Goal: Task Accomplishment & Management: Complete application form

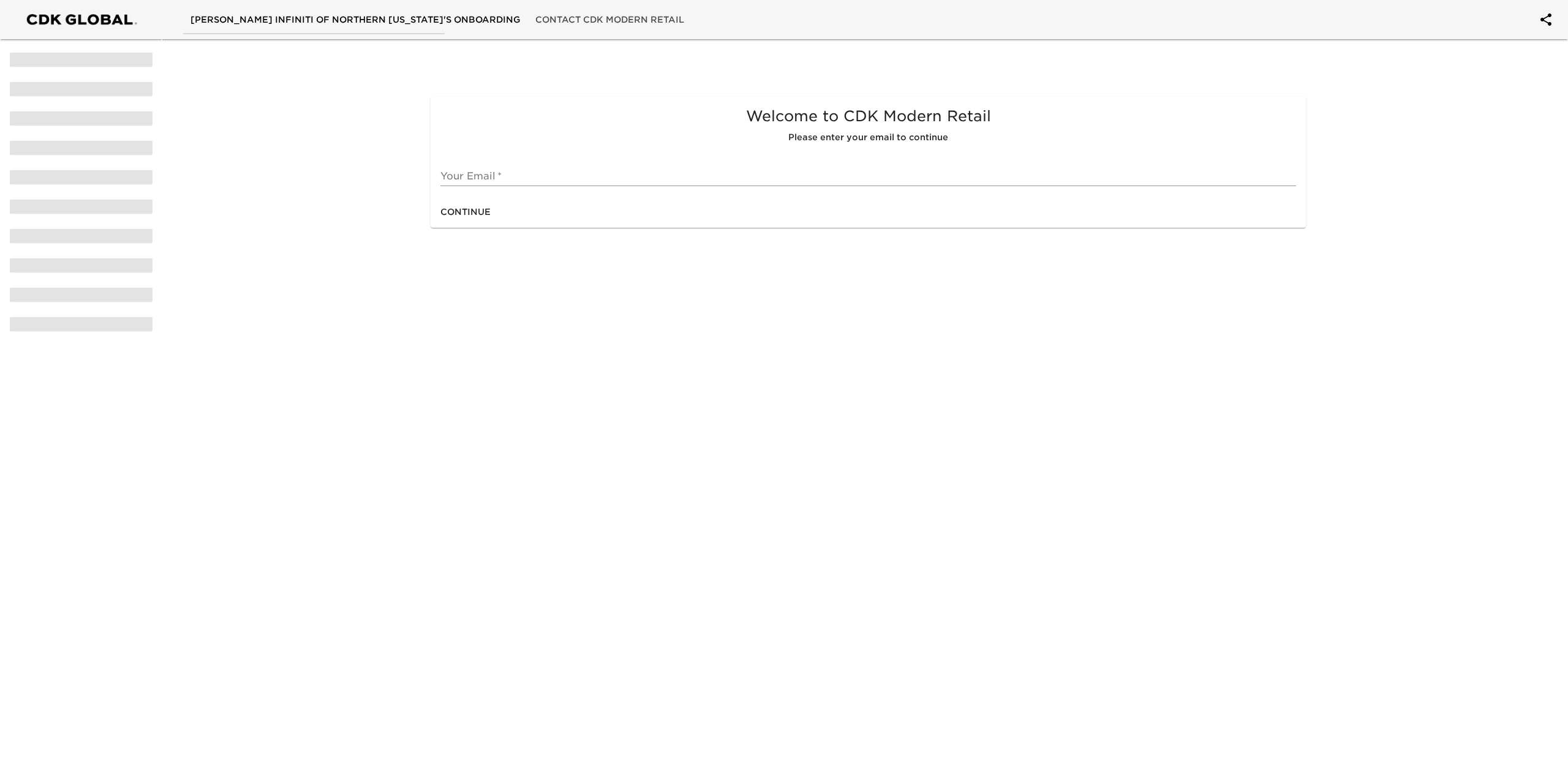
click at [497, 210] on div "Continue" at bounding box center [868, 212] width 875 height 32
click at [492, 164] on div "Your Email   *" at bounding box center [868, 171] width 856 height 30
click at [503, 172] on input "text" at bounding box center [868, 176] width 856 height 19
type input "[EMAIL_ADDRESS][DOMAIN_NAME]"
click at [525, 213] on div "Continue" at bounding box center [868, 212] width 875 height 32
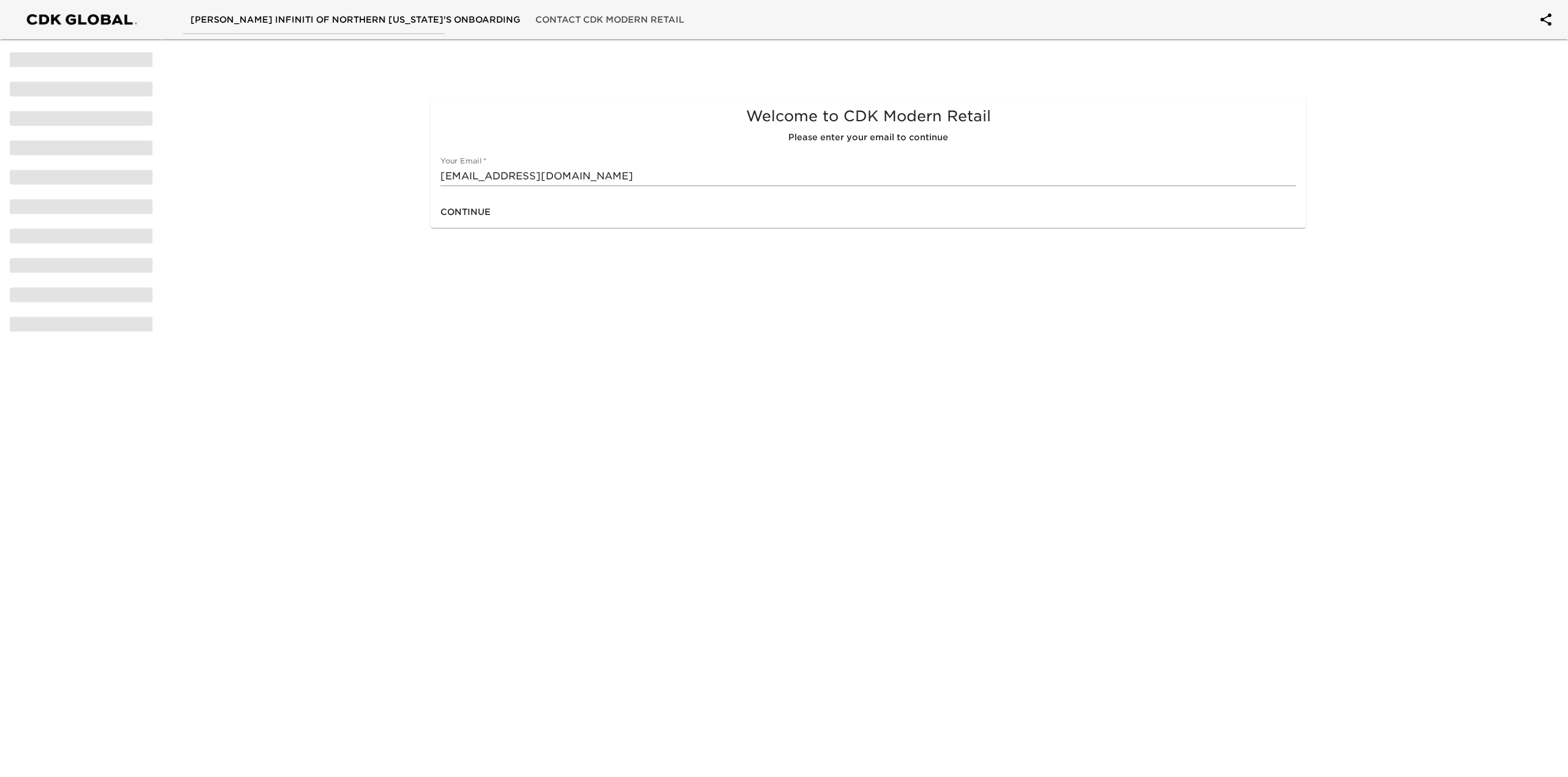
click at [478, 208] on span "Continue" at bounding box center [465, 212] width 51 height 15
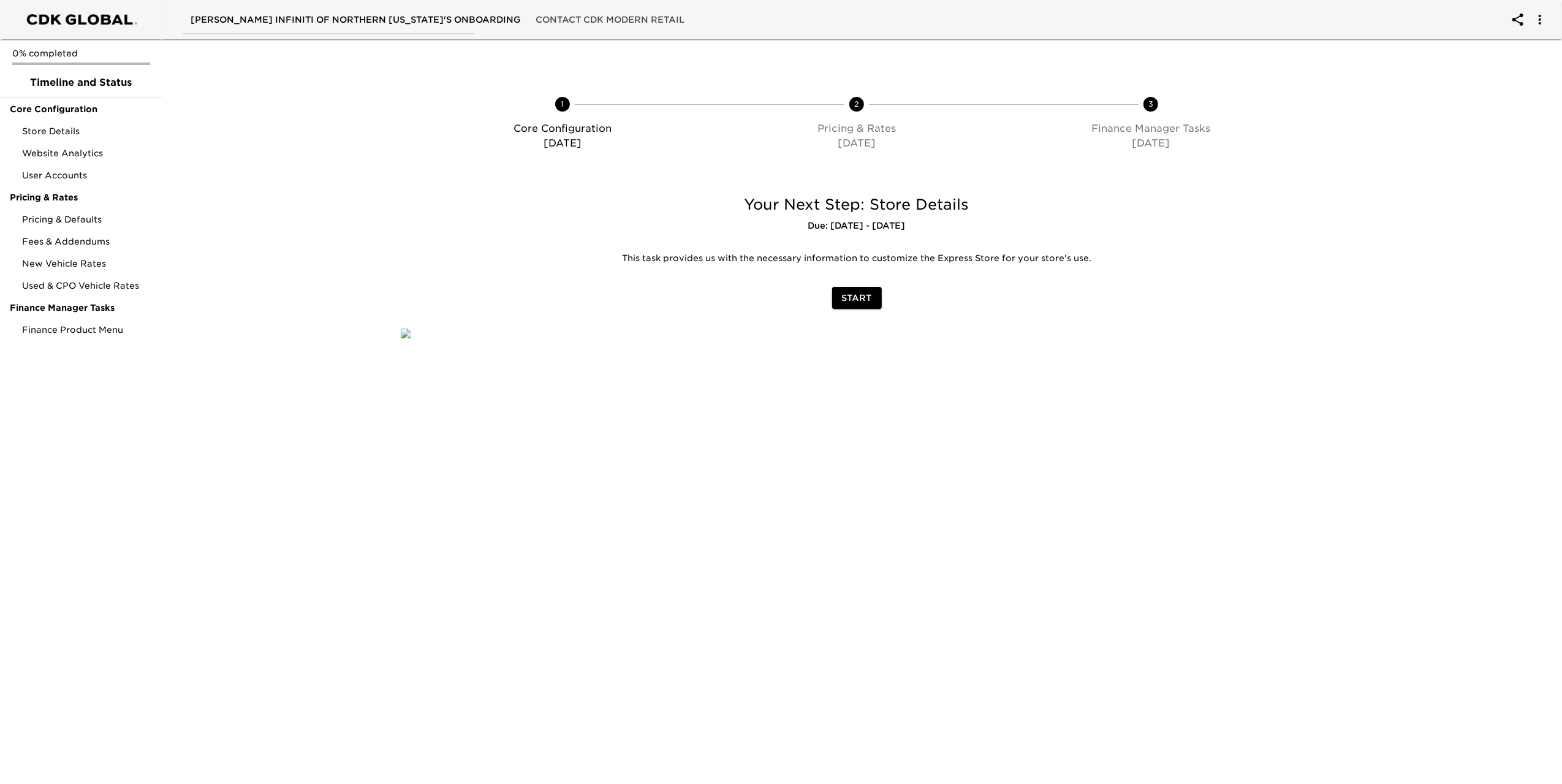
click at [860, 295] on span "Start" at bounding box center [856, 298] width 30 height 15
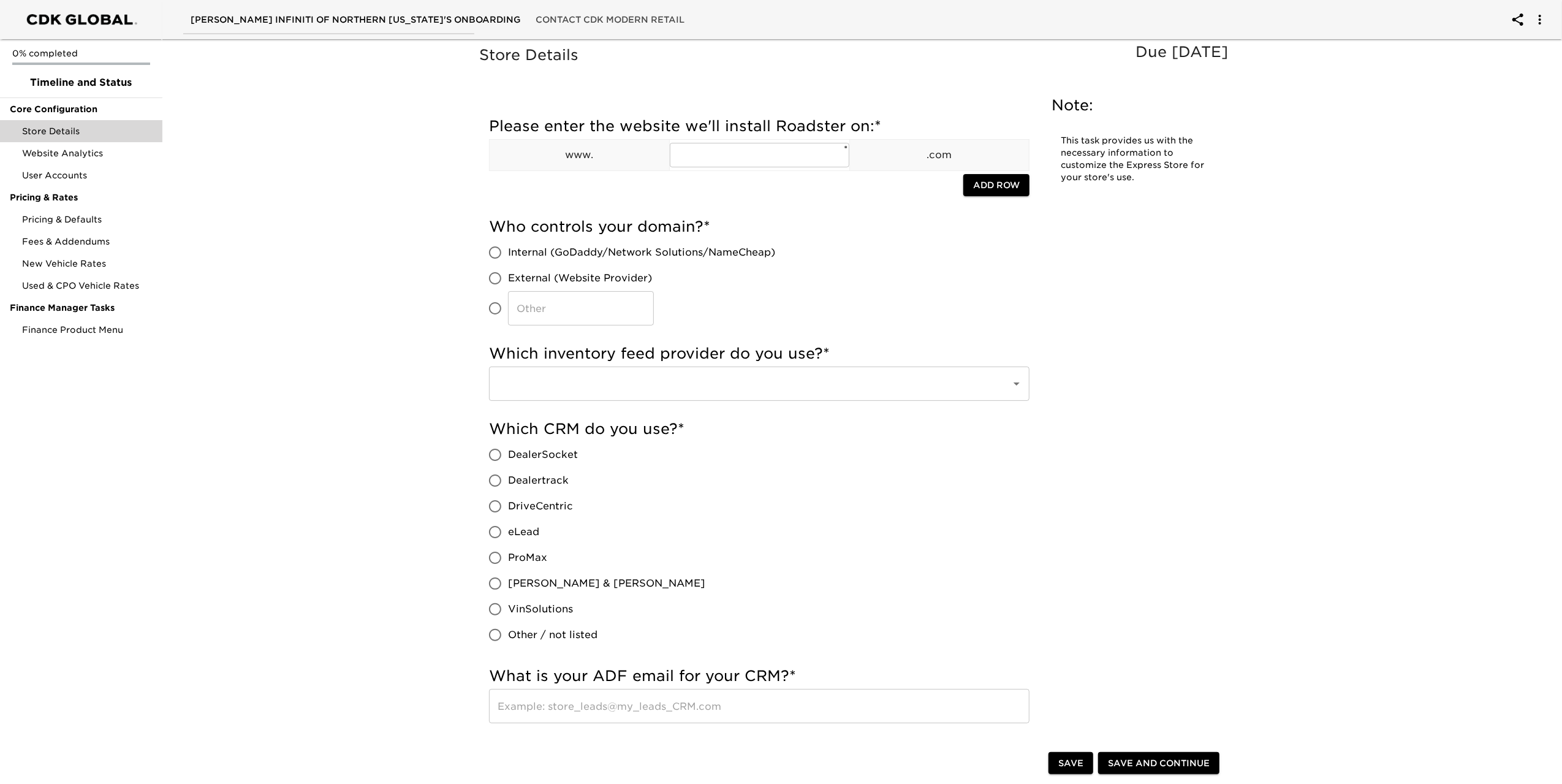
click at [498, 252] on input "Internal (GoDaddy/Network Solutions/NameCheap)" at bounding box center [495, 253] width 26 height 26
radio input "true"
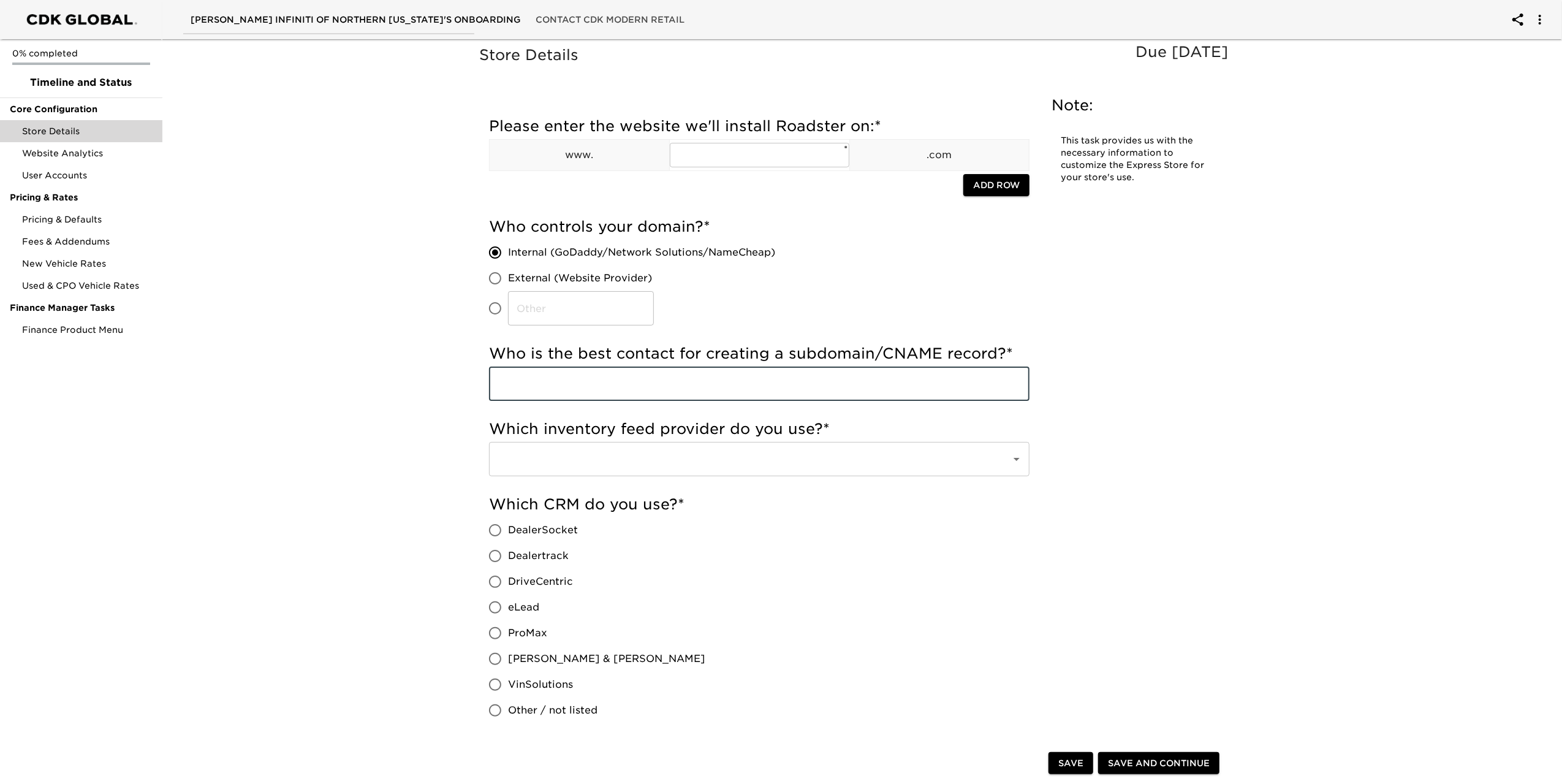
click at [566, 392] on input "text" at bounding box center [759, 384] width 540 height 35
type input "[PERSON_NAME] [EMAIL_ADDRESS][DOMAIN_NAME]"
click at [644, 457] on input "text" at bounding box center [742, 458] width 495 height 23
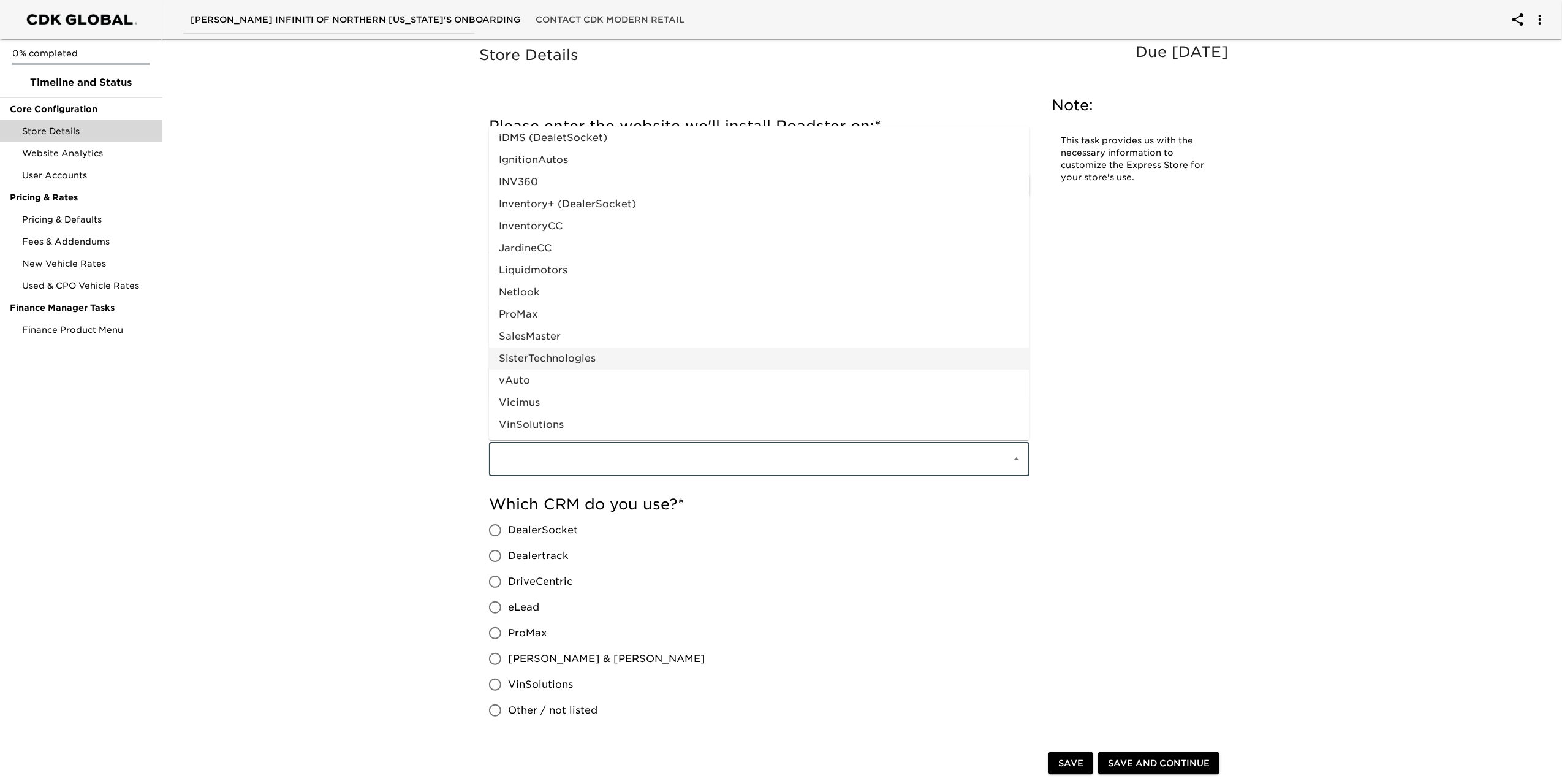
scroll to position [512, 0]
click at [546, 378] on li "vAuto" at bounding box center [759, 380] width 540 height 22
type input "vAuto"
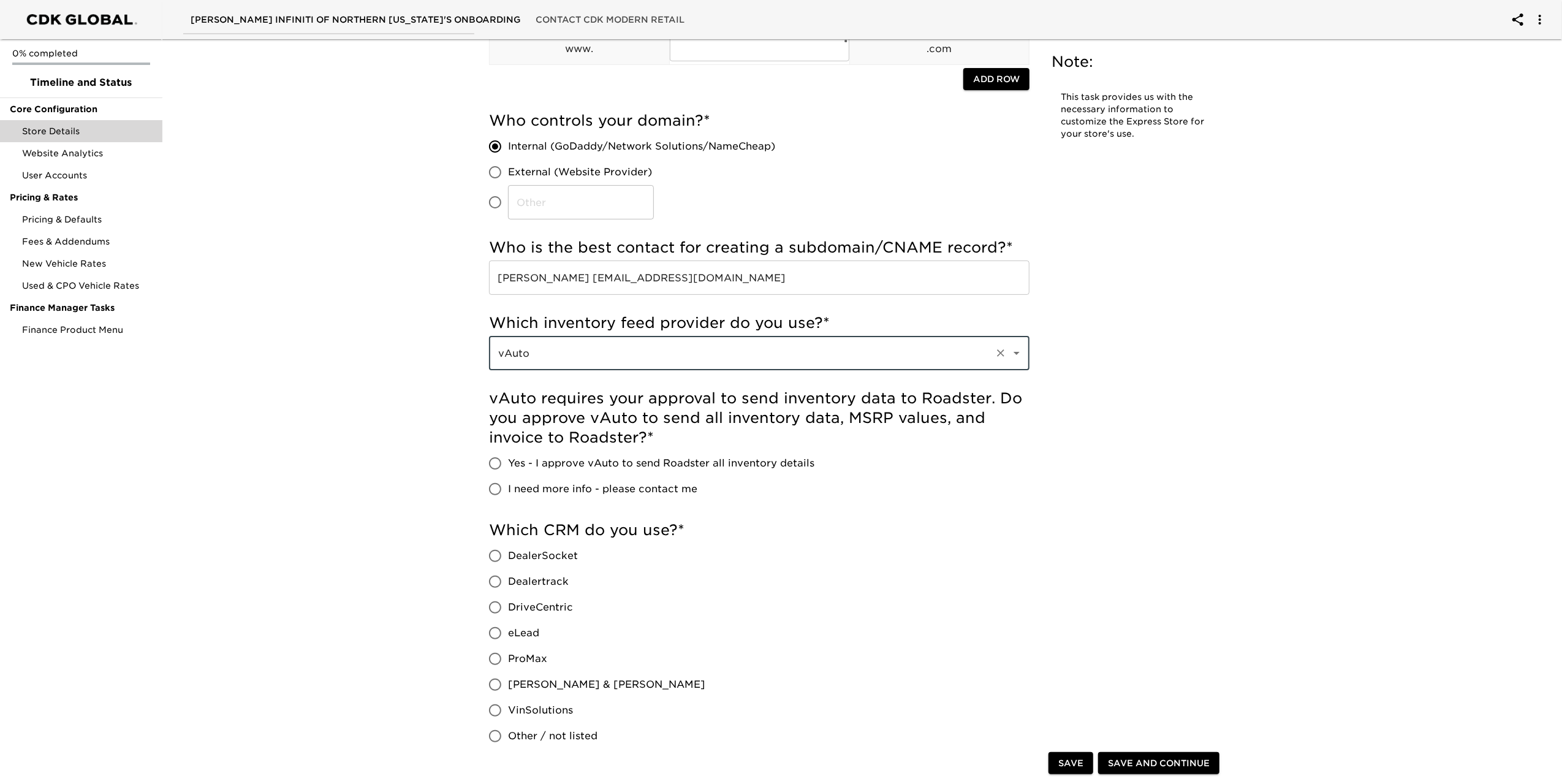
scroll to position [123, 0]
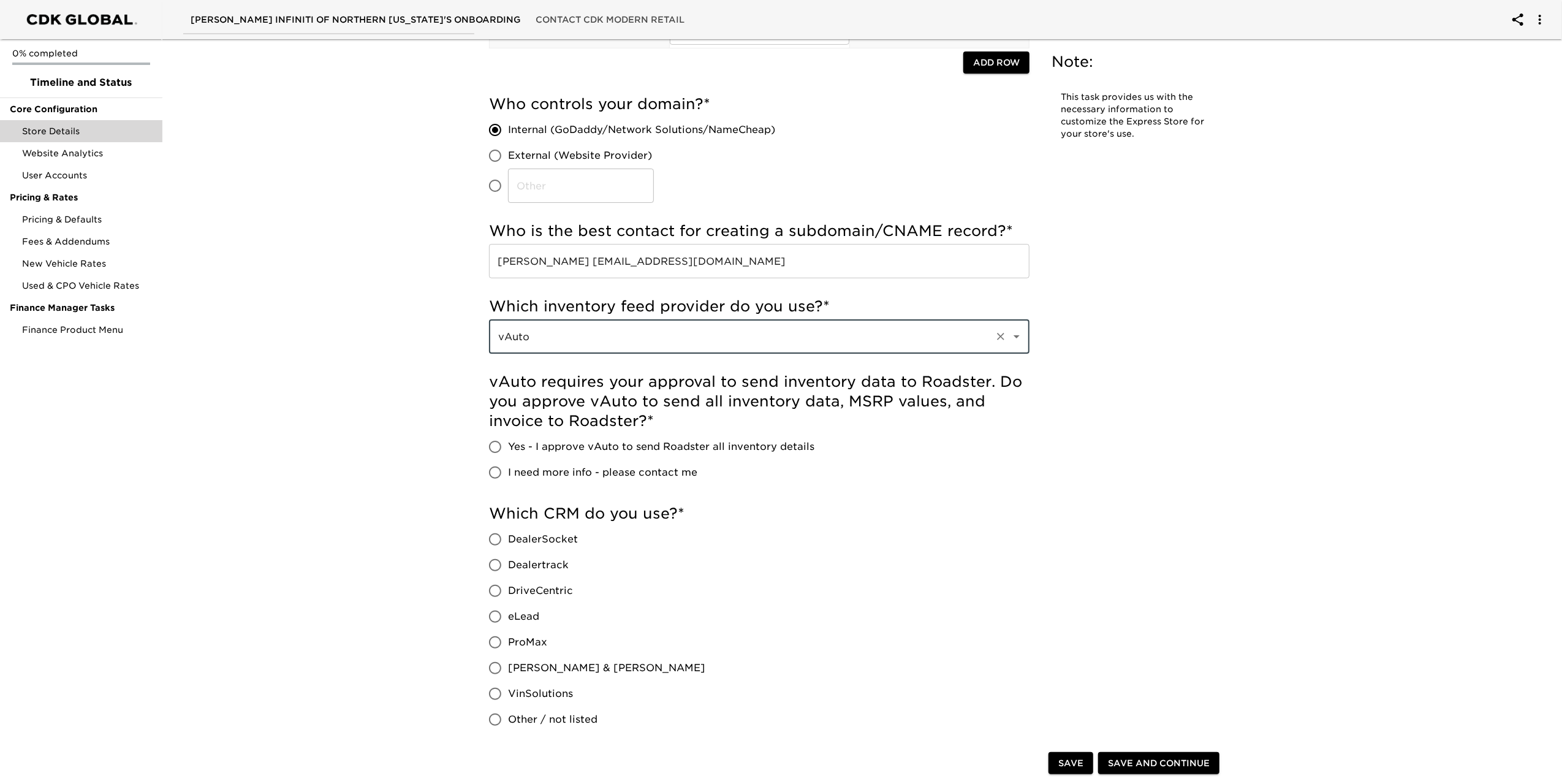
click at [491, 445] on input "Yes - I approve vAuto to send Roadster all inventory details" at bounding box center [495, 447] width 26 height 26
radio input "true"
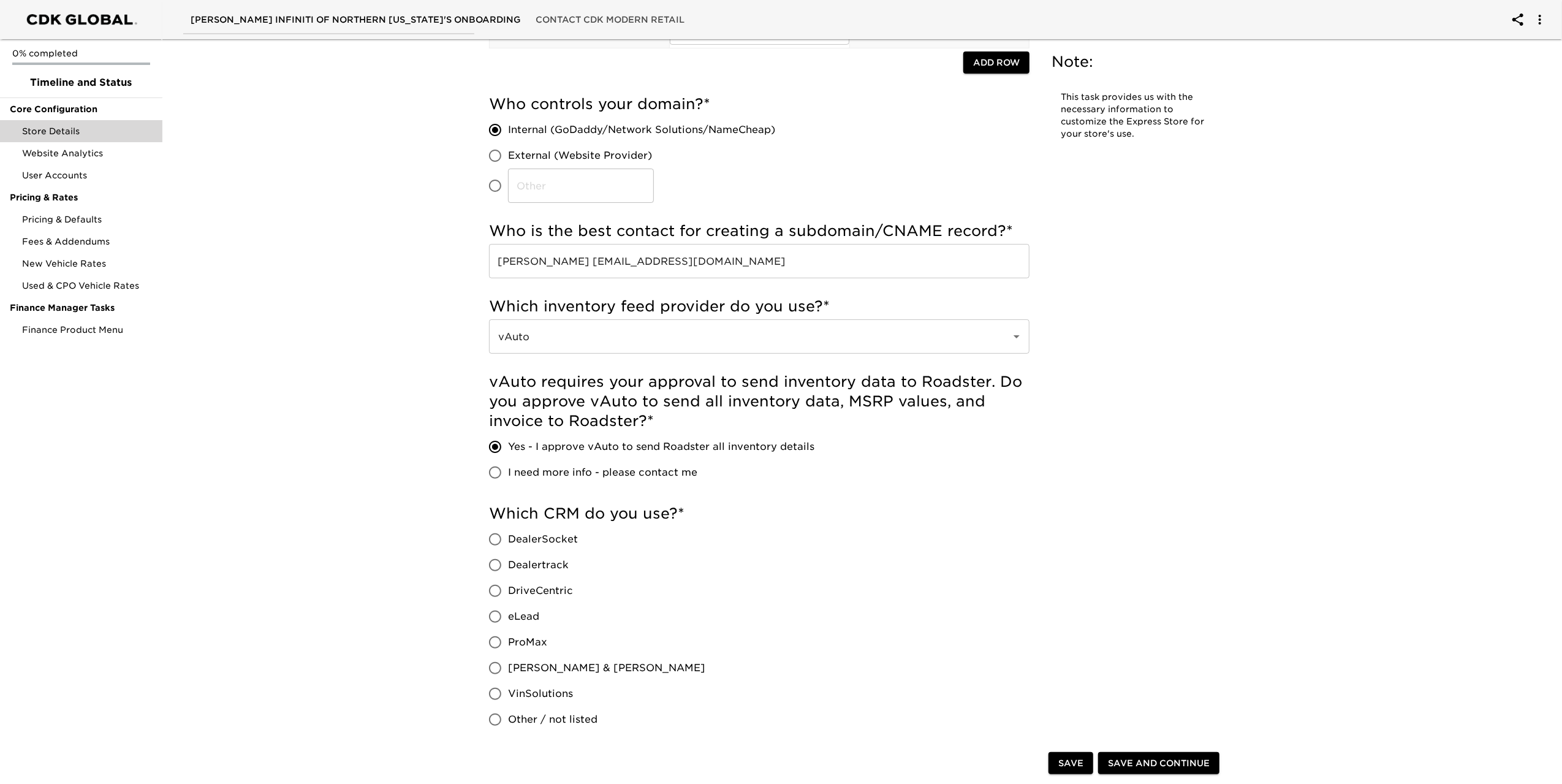
click at [499, 691] on input "VinSolutions" at bounding box center [495, 693] width 26 height 26
radio input "true"
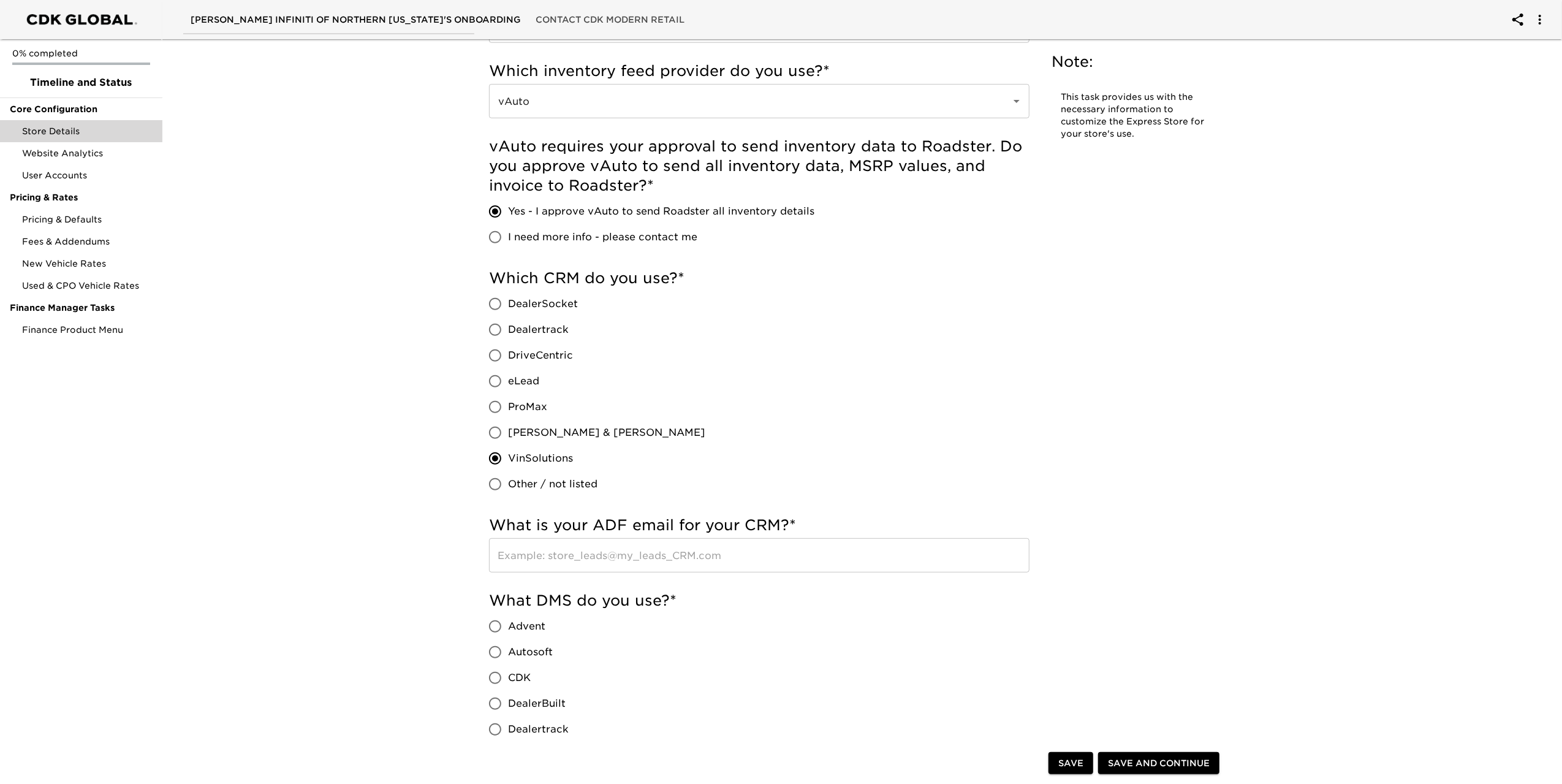
scroll to position [429, 0]
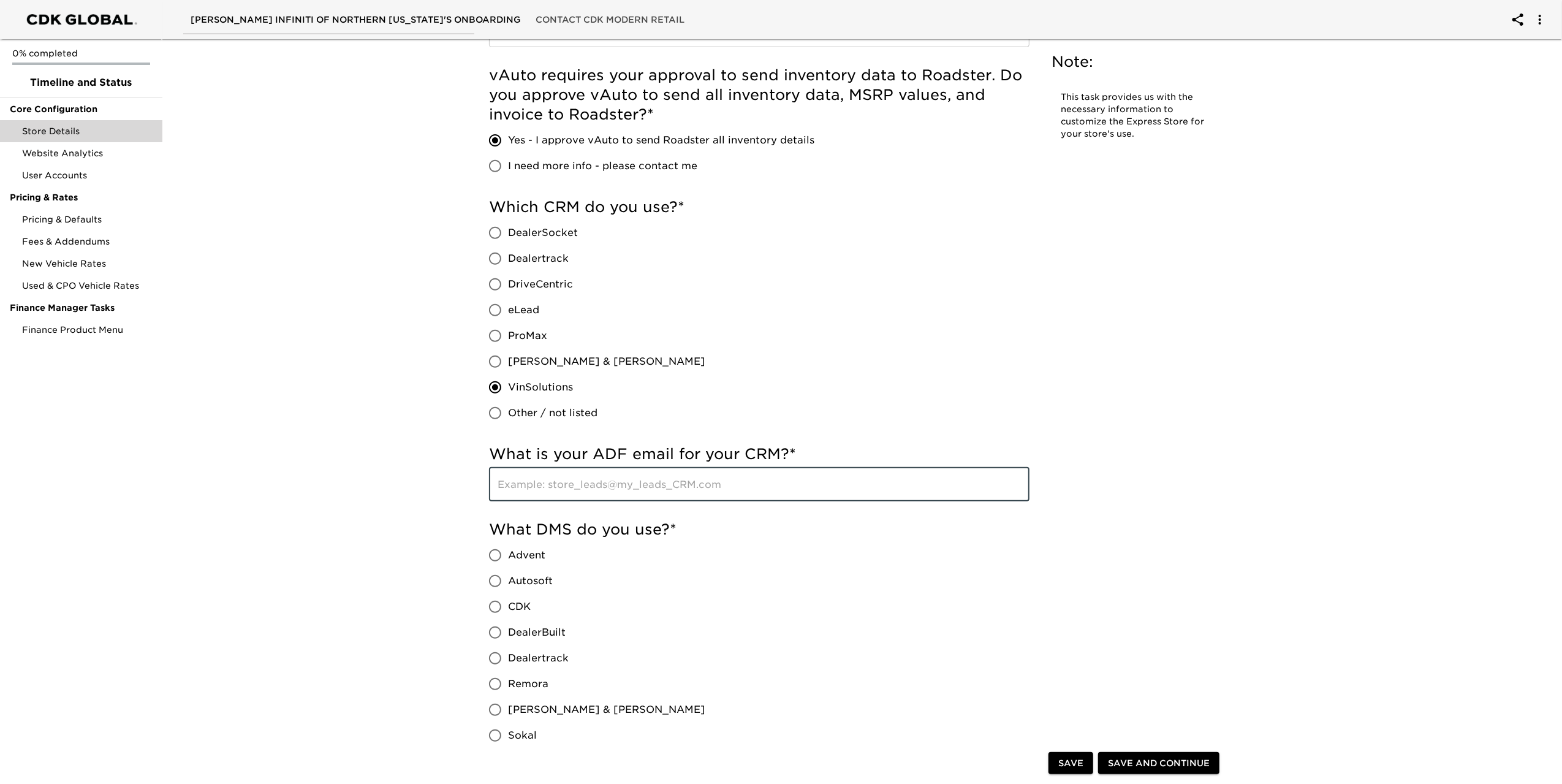
click at [581, 486] on input "text" at bounding box center [759, 484] width 540 height 35
click at [500, 606] on input "CDK" at bounding box center [495, 607] width 26 height 26
radio input "true"
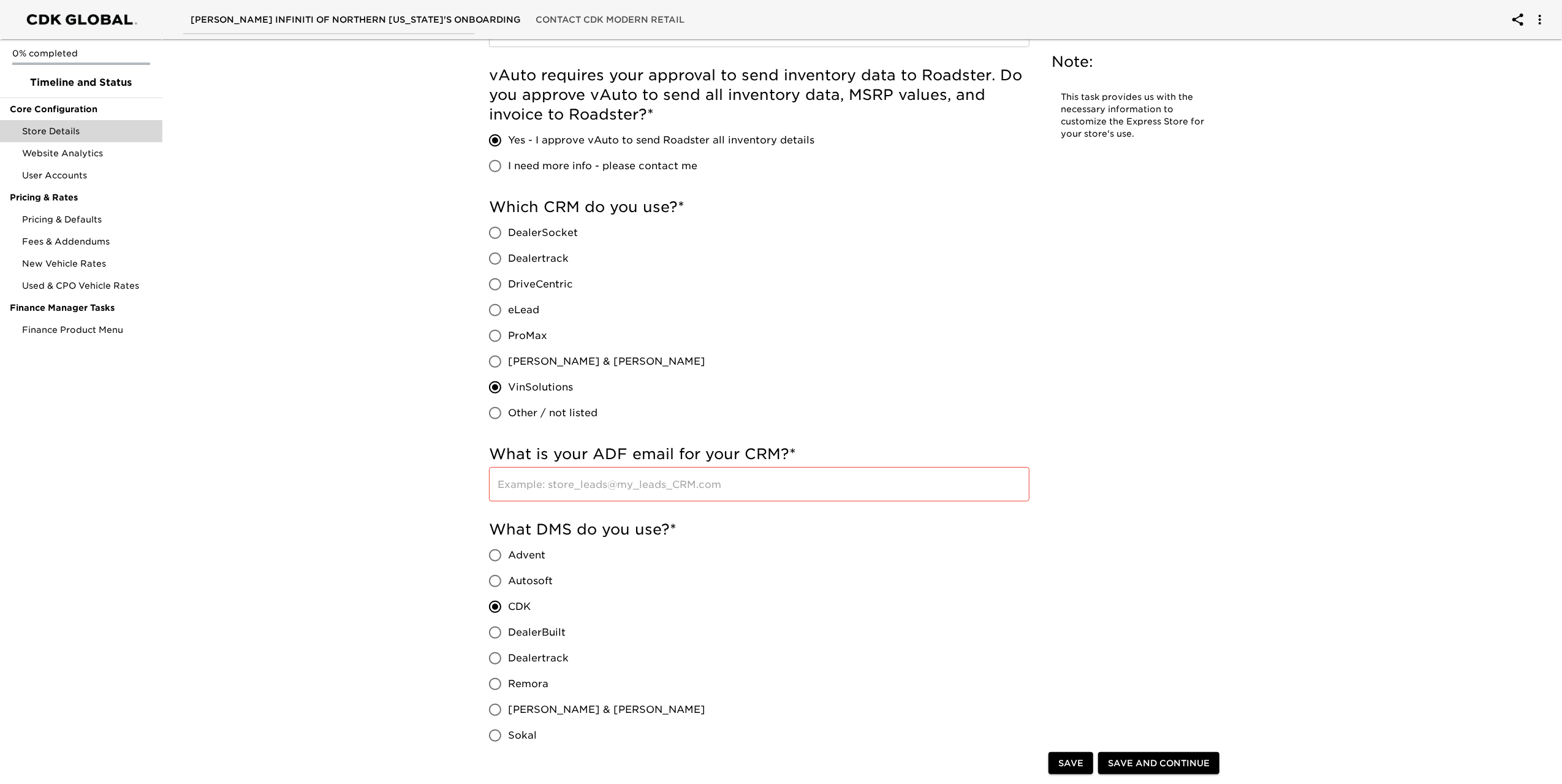
click at [554, 486] on input "text" at bounding box center [759, 484] width 540 height 35
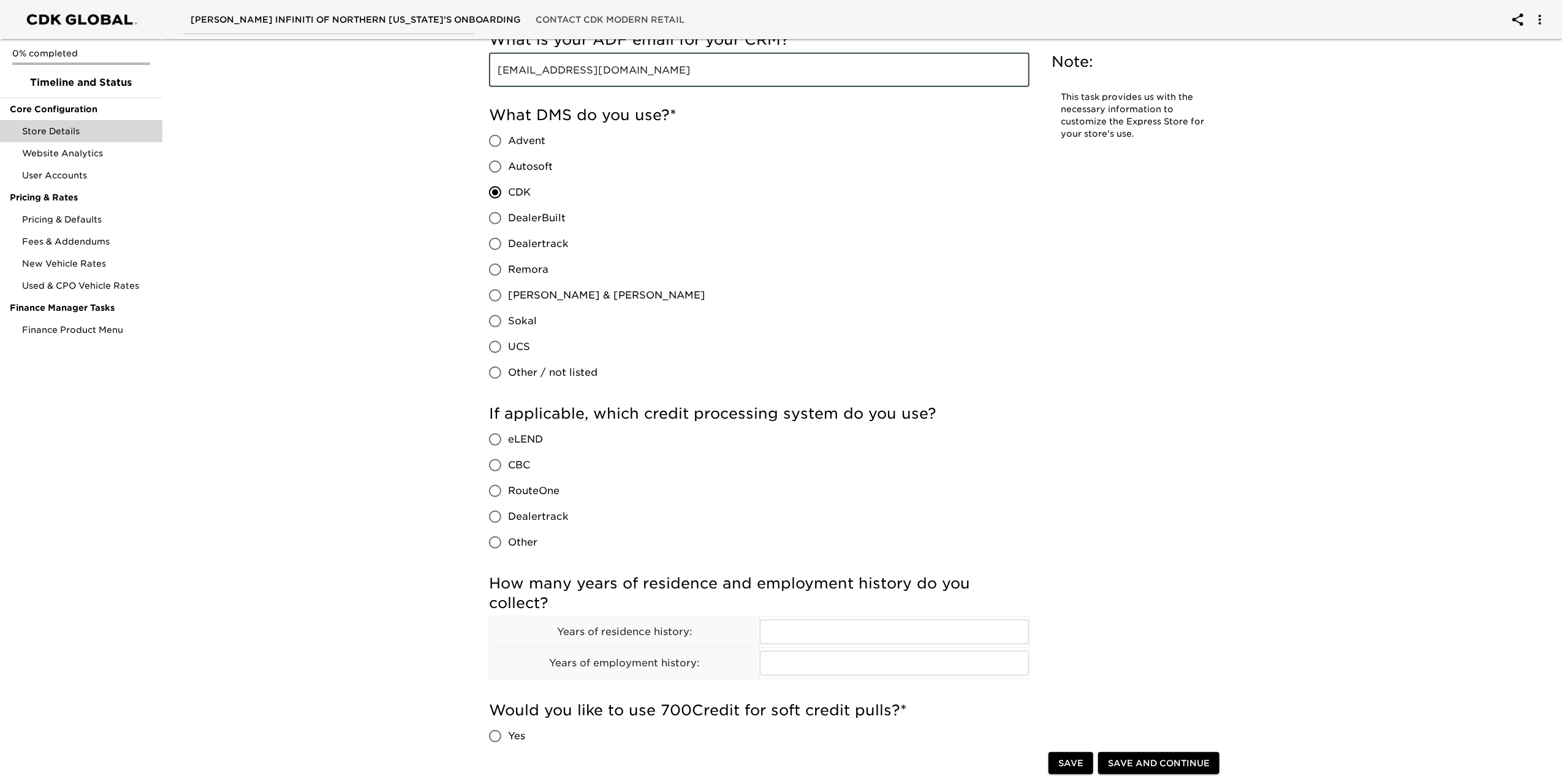
scroll to position [858, 0]
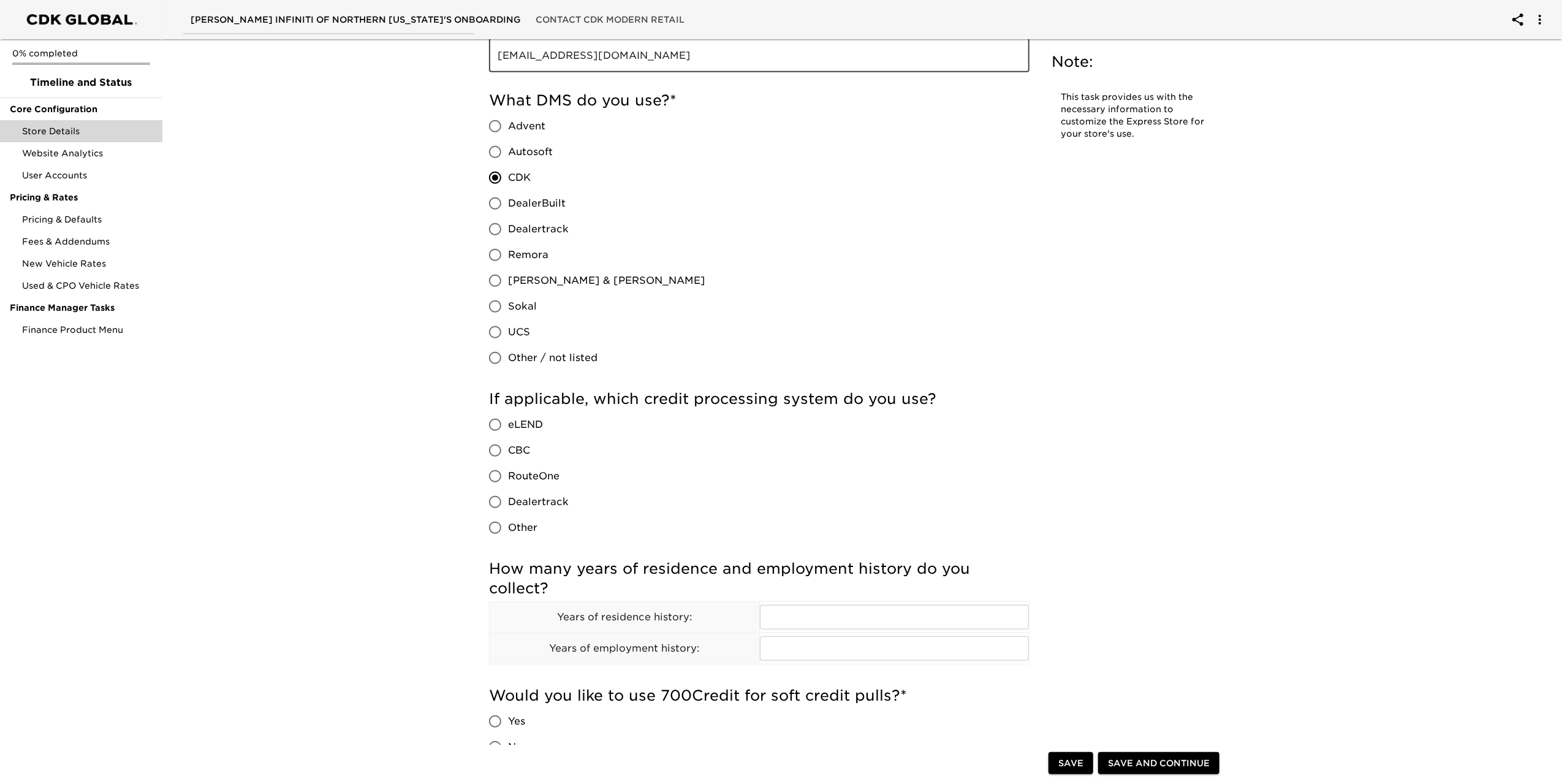
type input "[EMAIL_ADDRESS][DOMAIN_NAME]"
click at [498, 480] on input "RouteOne" at bounding box center [495, 476] width 26 height 26
radio input "true"
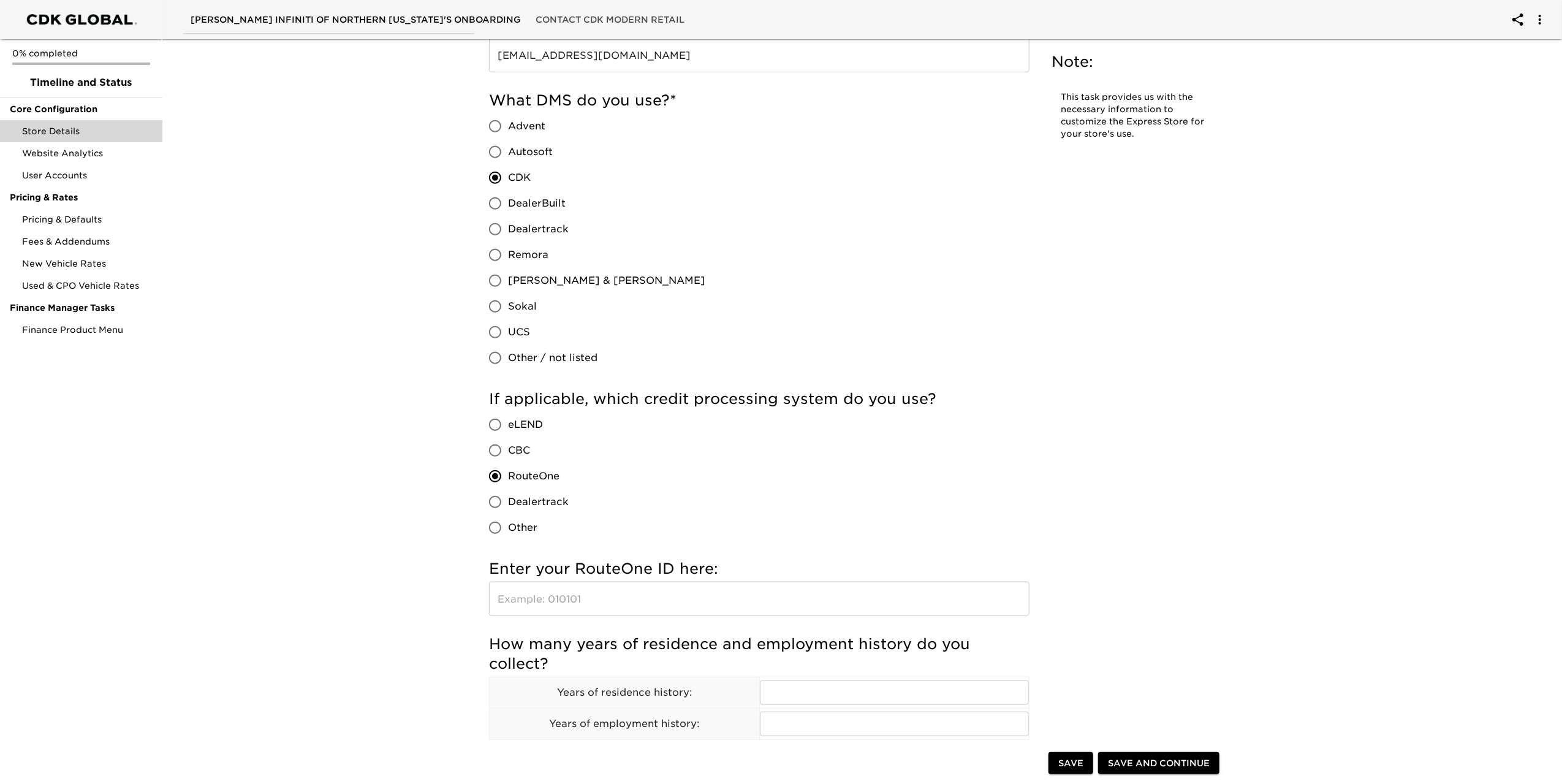
click at [499, 501] on input "Dealertrack" at bounding box center [495, 502] width 26 height 26
radio input "true"
click at [502, 470] on input "RouteOne" at bounding box center [495, 476] width 26 height 26
radio input "true"
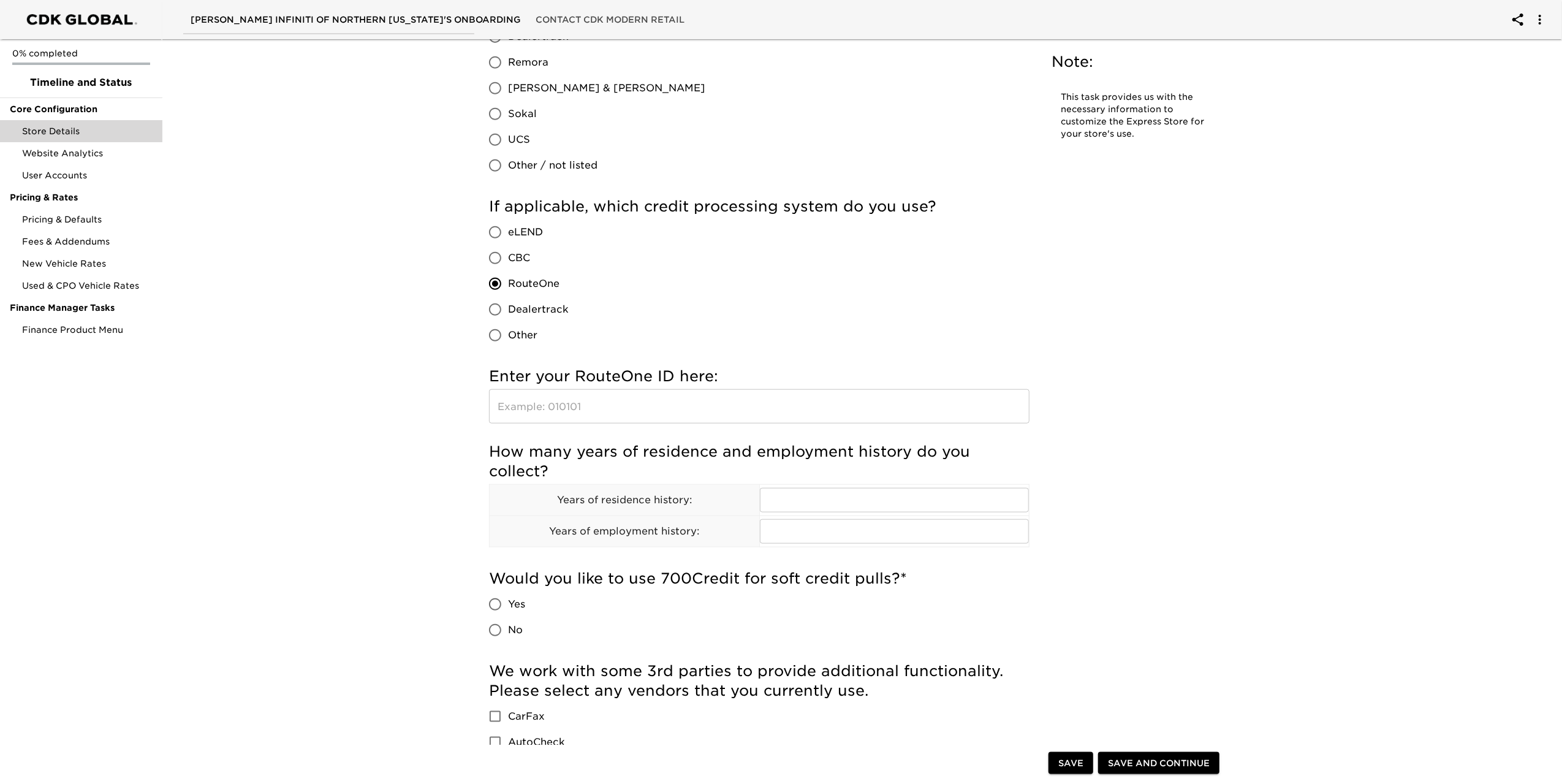
scroll to position [1103, 0]
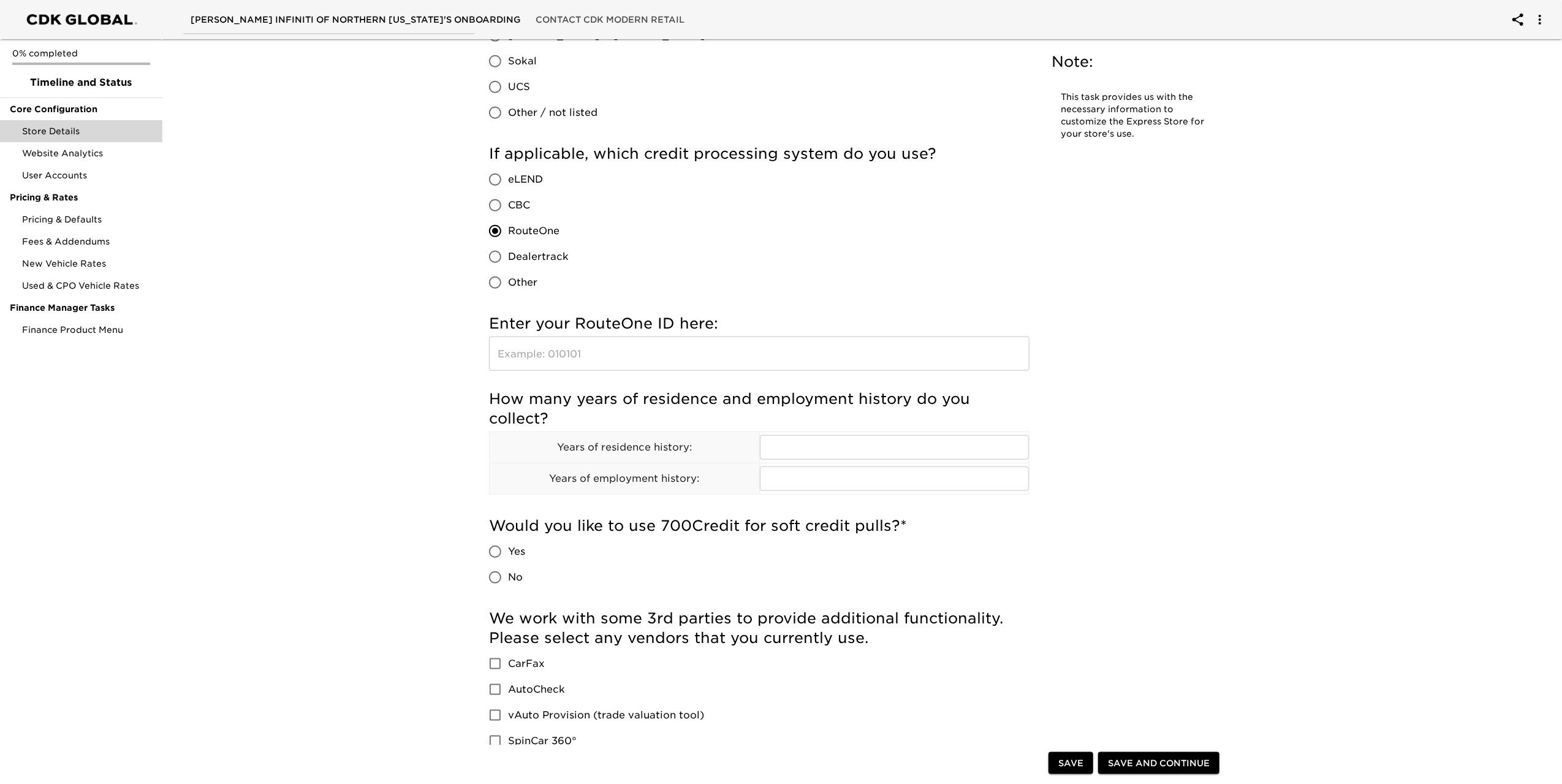
click at [499, 548] on input "Yes" at bounding box center [495, 551] width 26 height 26
radio input "true"
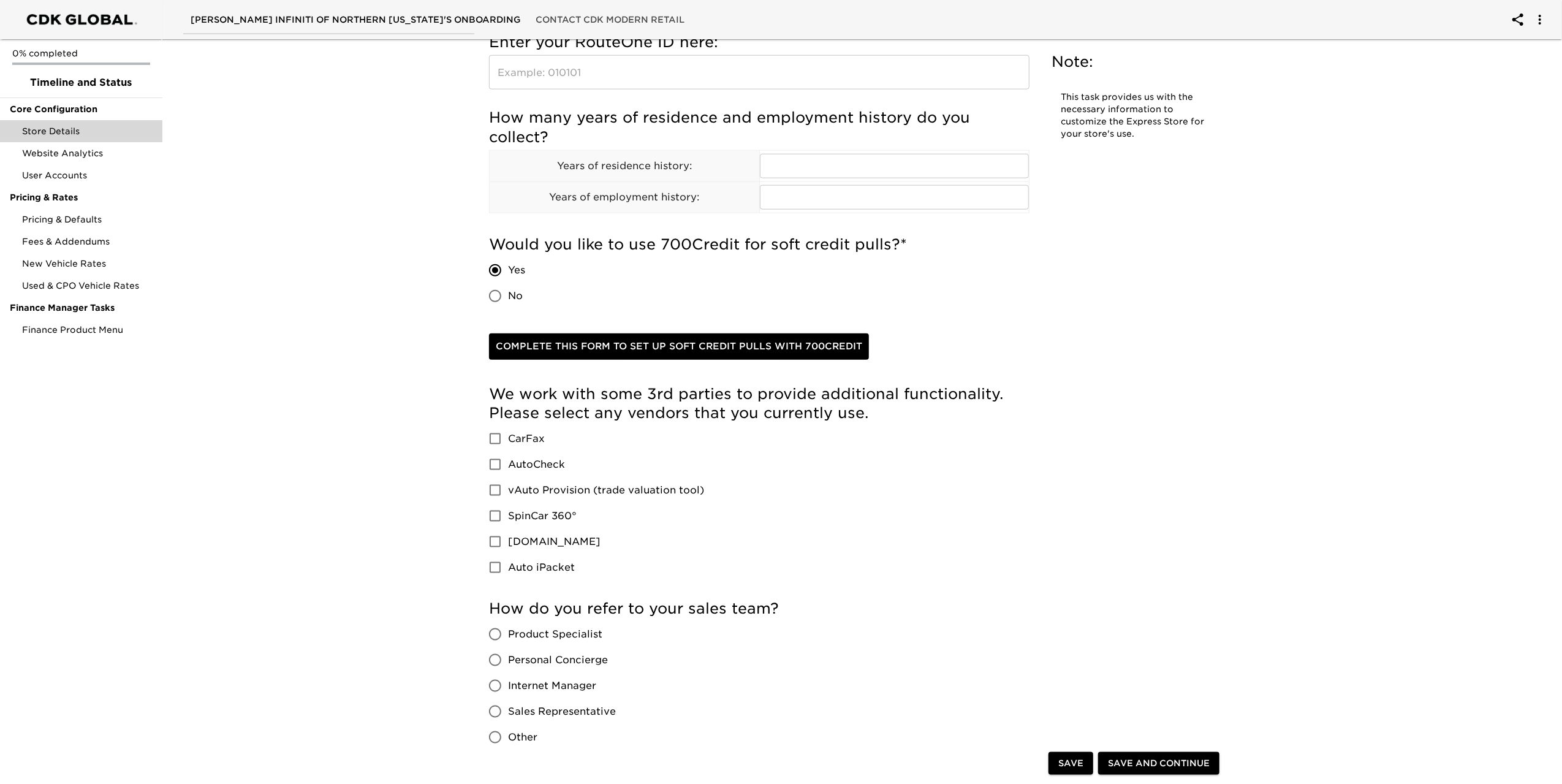
scroll to position [1409, 0]
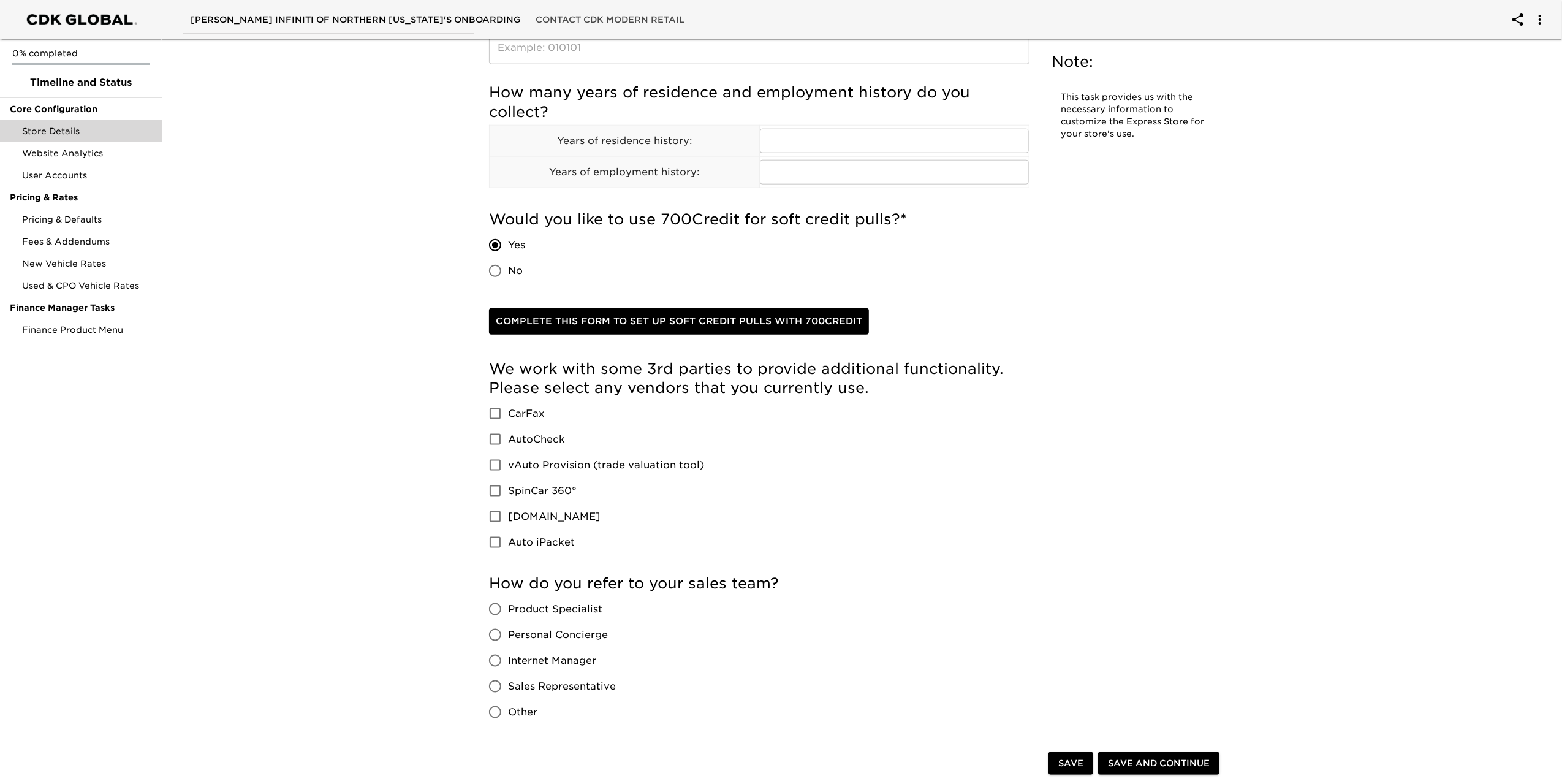
click at [497, 411] on input "CarFax" at bounding box center [495, 413] width 26 height 26
checkbox input "true"
click at [491, 468] on input "vAuto Provision (trade valuation tool)" at bounding box center [495, 465] width 26 height 26
checkbox input "true"
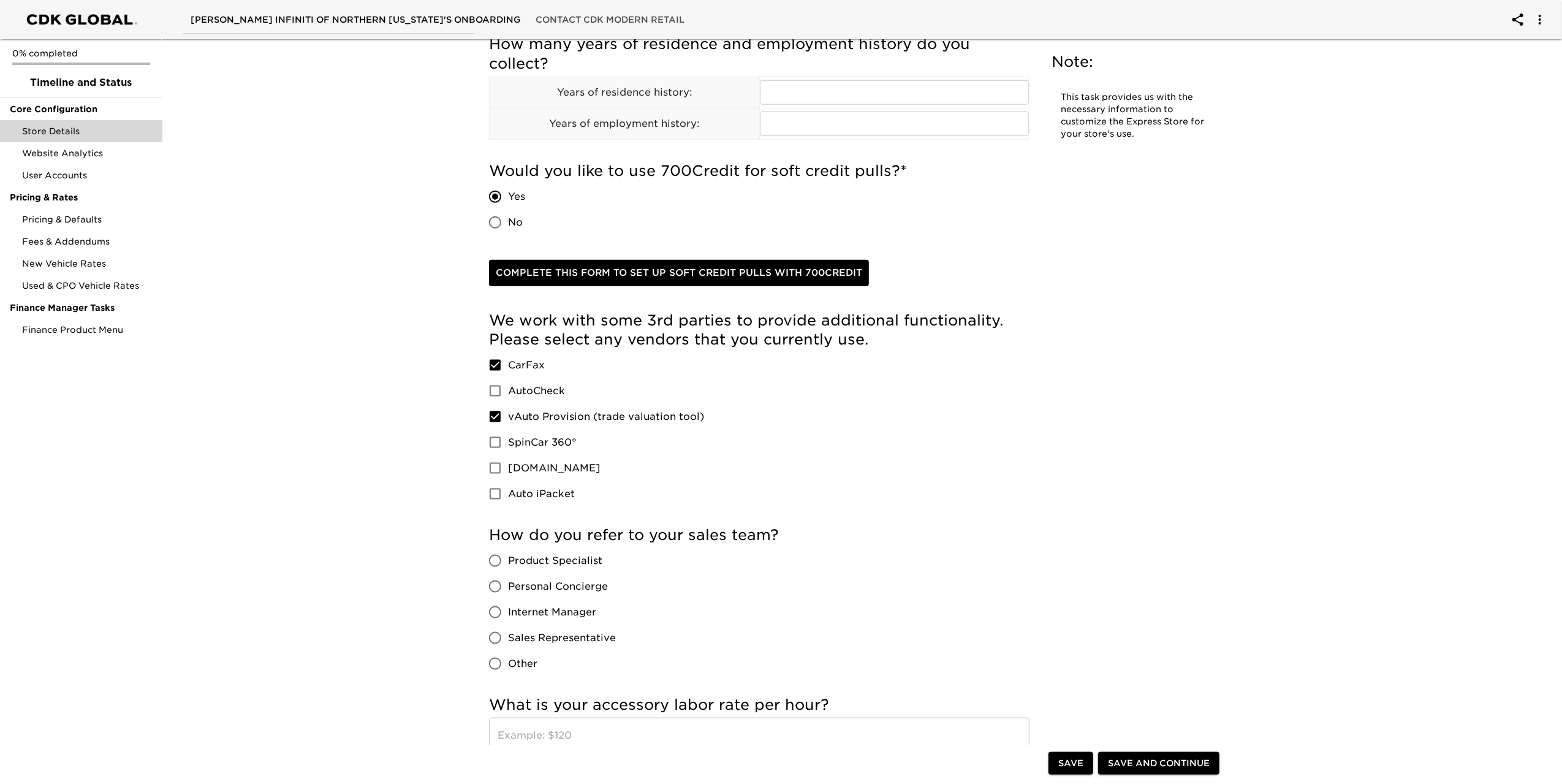
scroll to position [1593, 0]
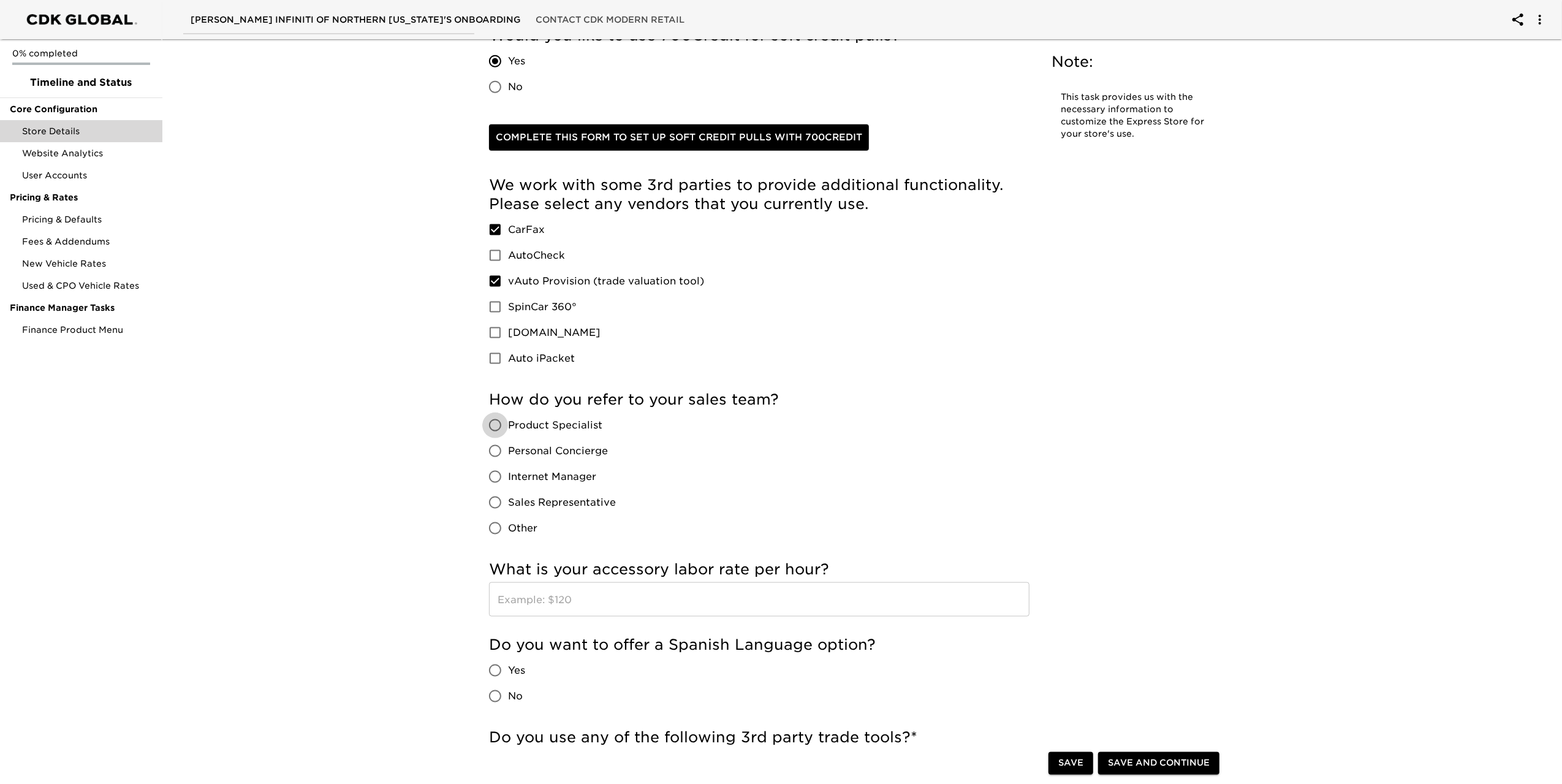
click at [501, 429] on input "Product Specialist" at bounding box center [495, 425] width 26 height 26
radio input "true"
click at [500, 503] on input "Sales Representative" at bounding box center [495, 502] width 26 height 26
radio input "true"
click at [502, 426] on input "Product Specialist" at bounding box center [495, 425] width 26 height 26
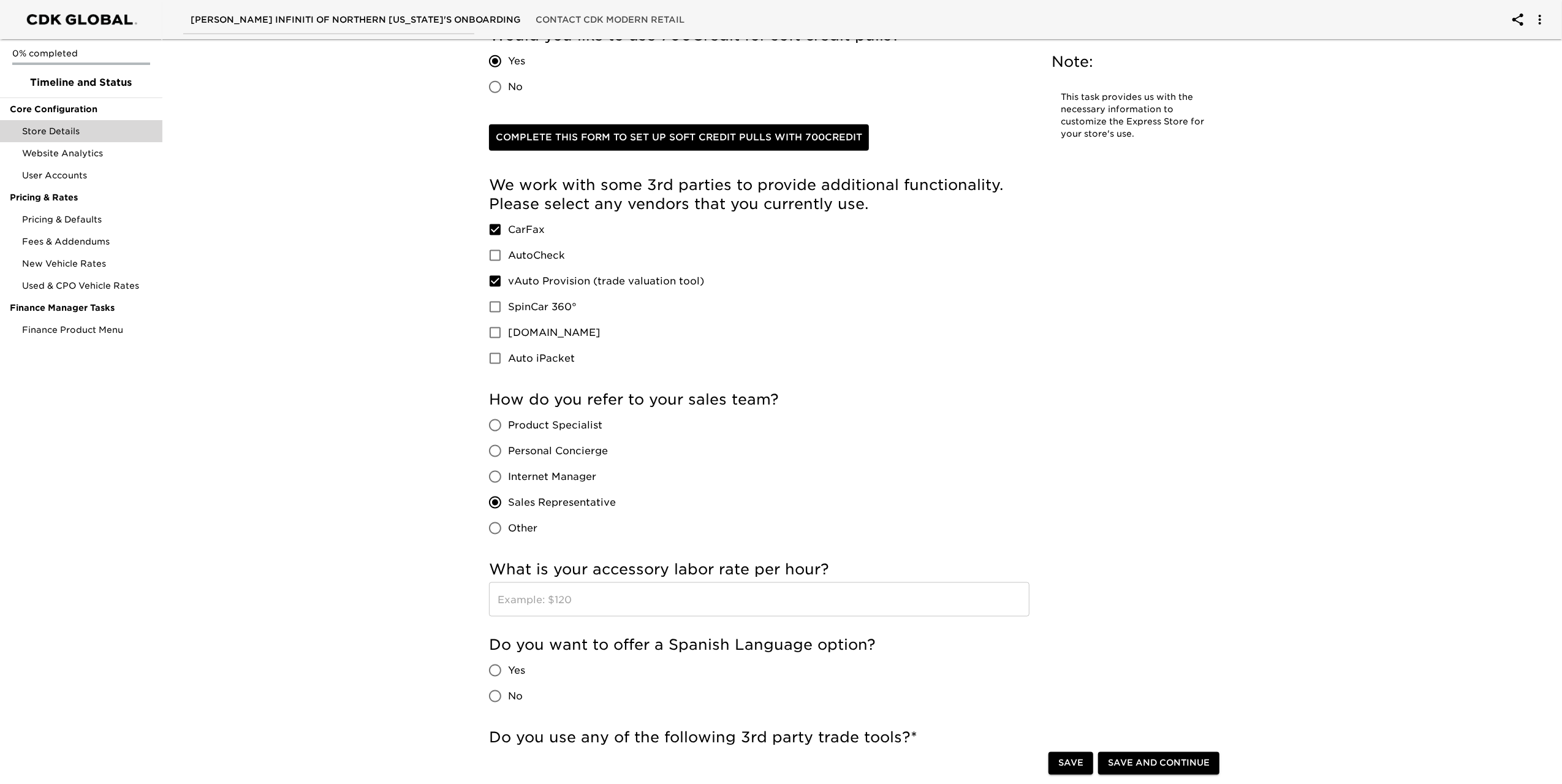
radio input "true"
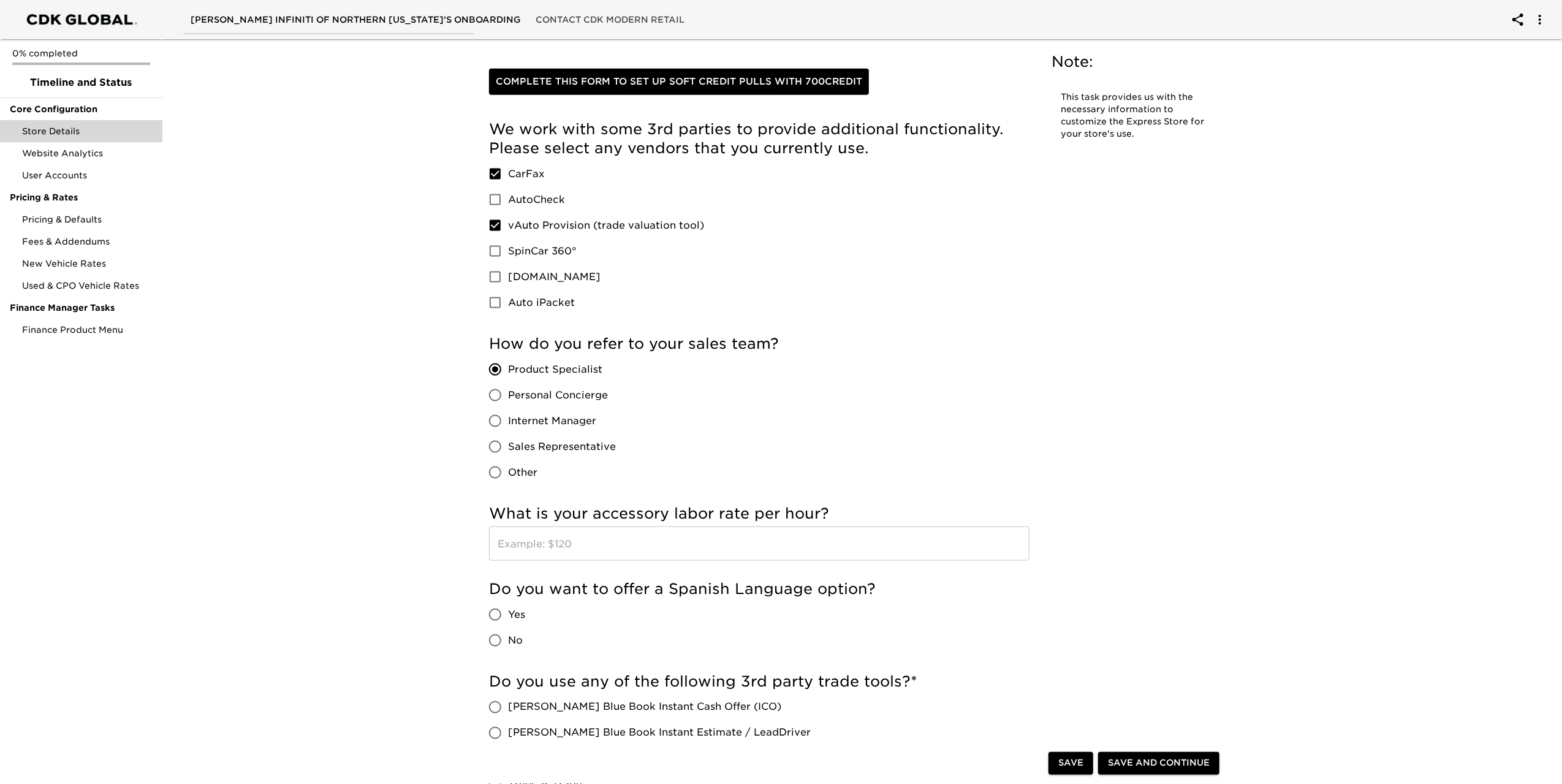
scroll to position [1716, 0]
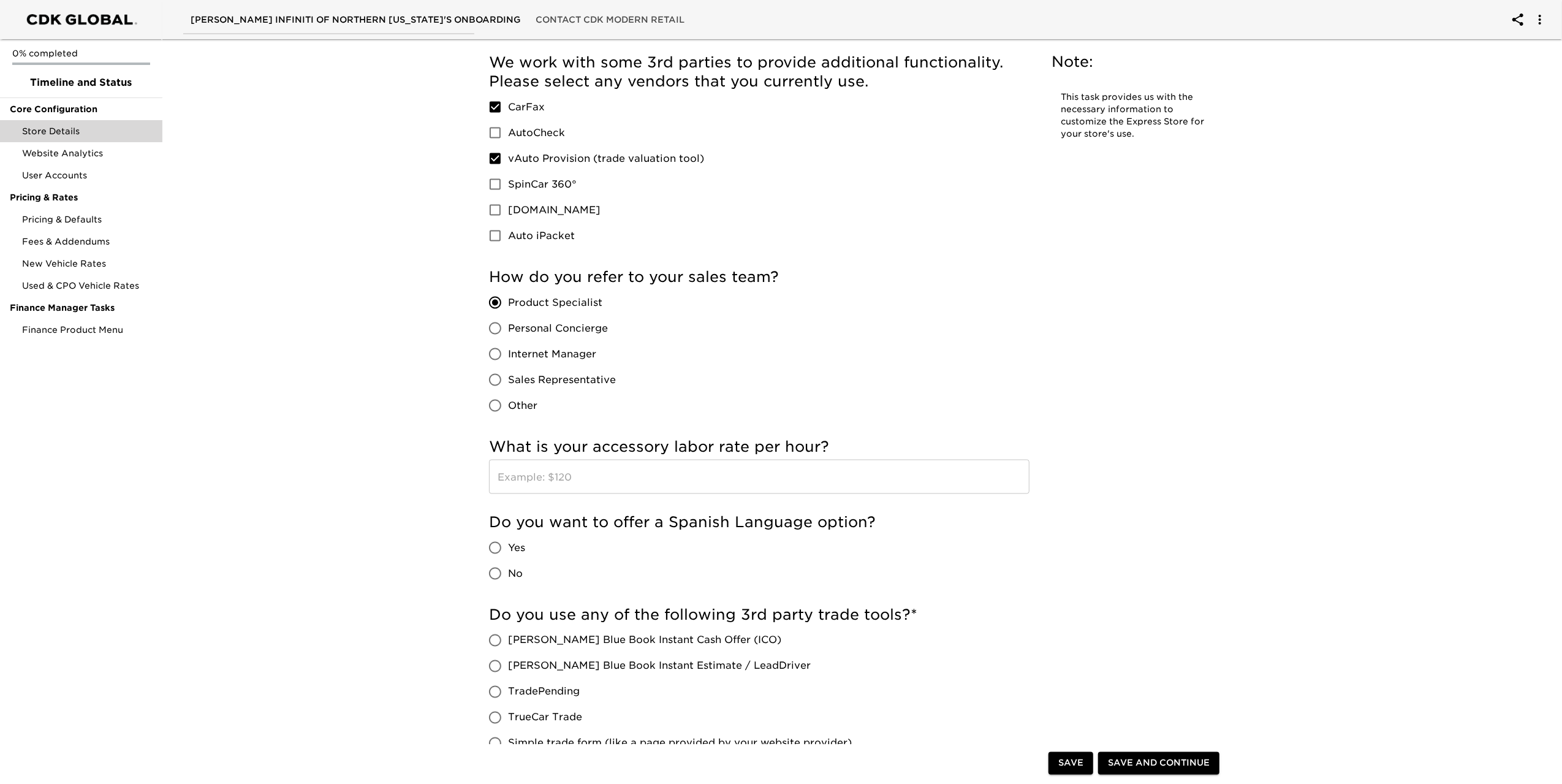
click at [691, 481] on input "text" at bounding box center [759, 477] width 540 height 35
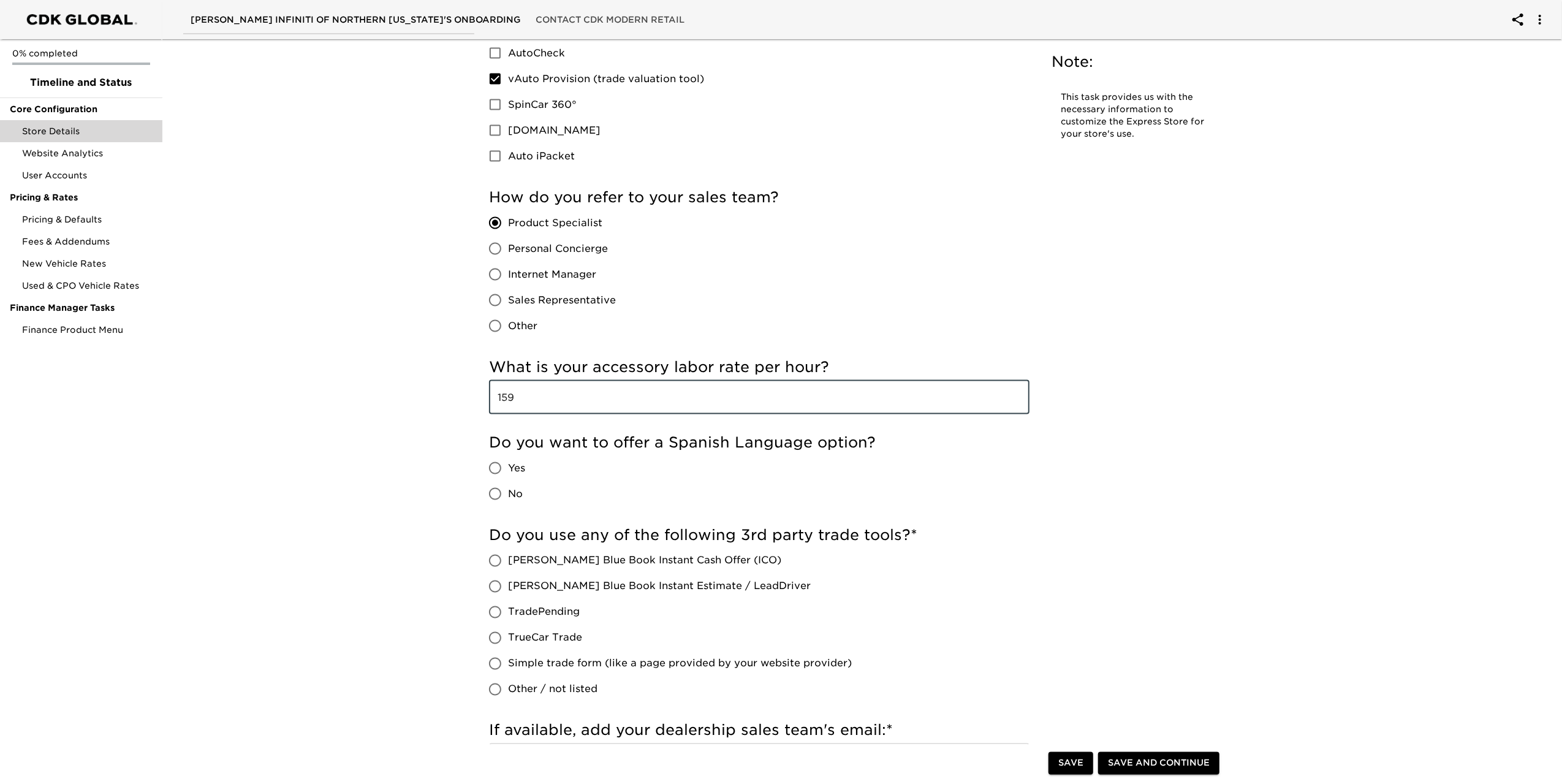
scroll to position [1838, 0]
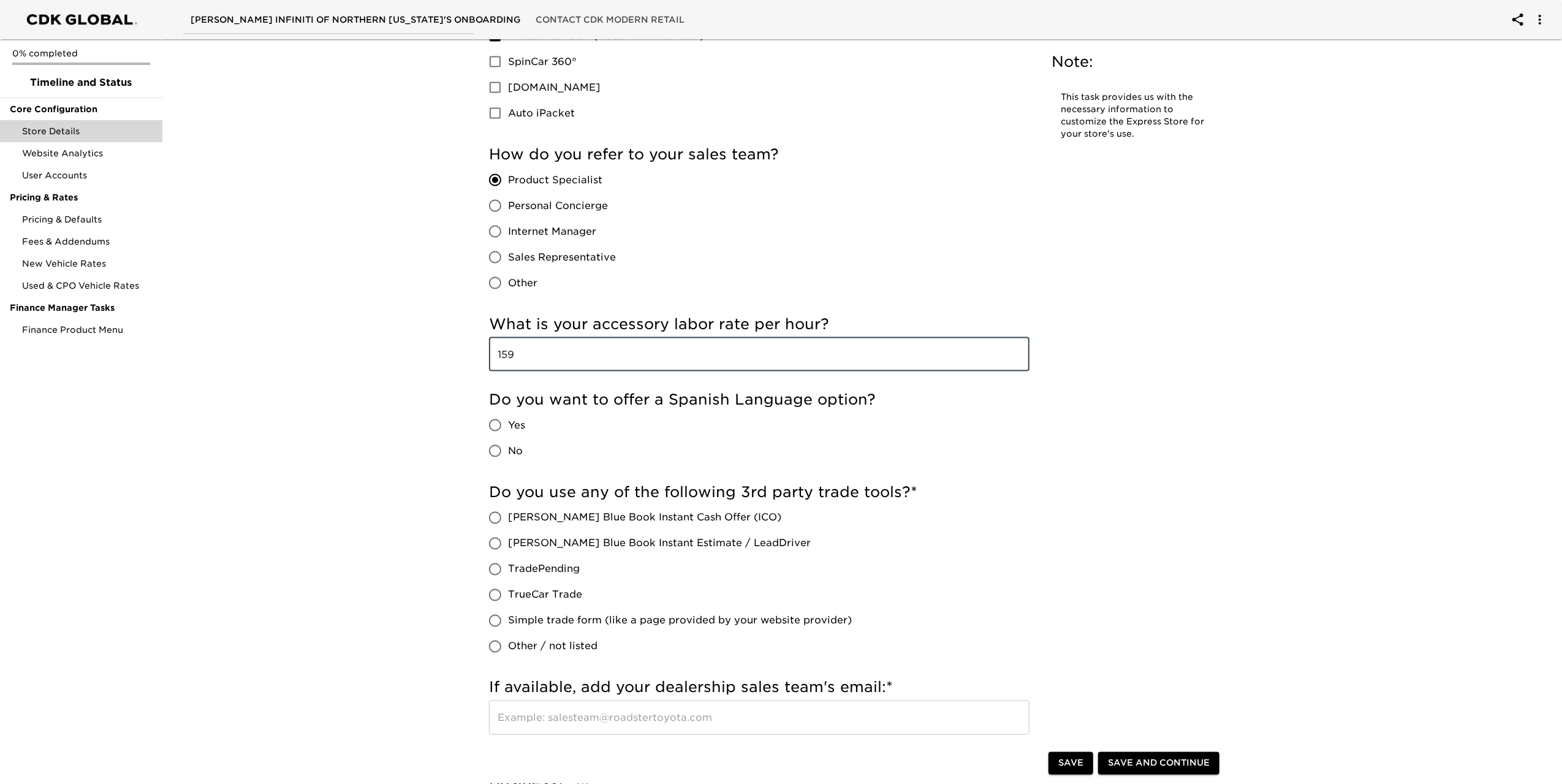
type input "159"
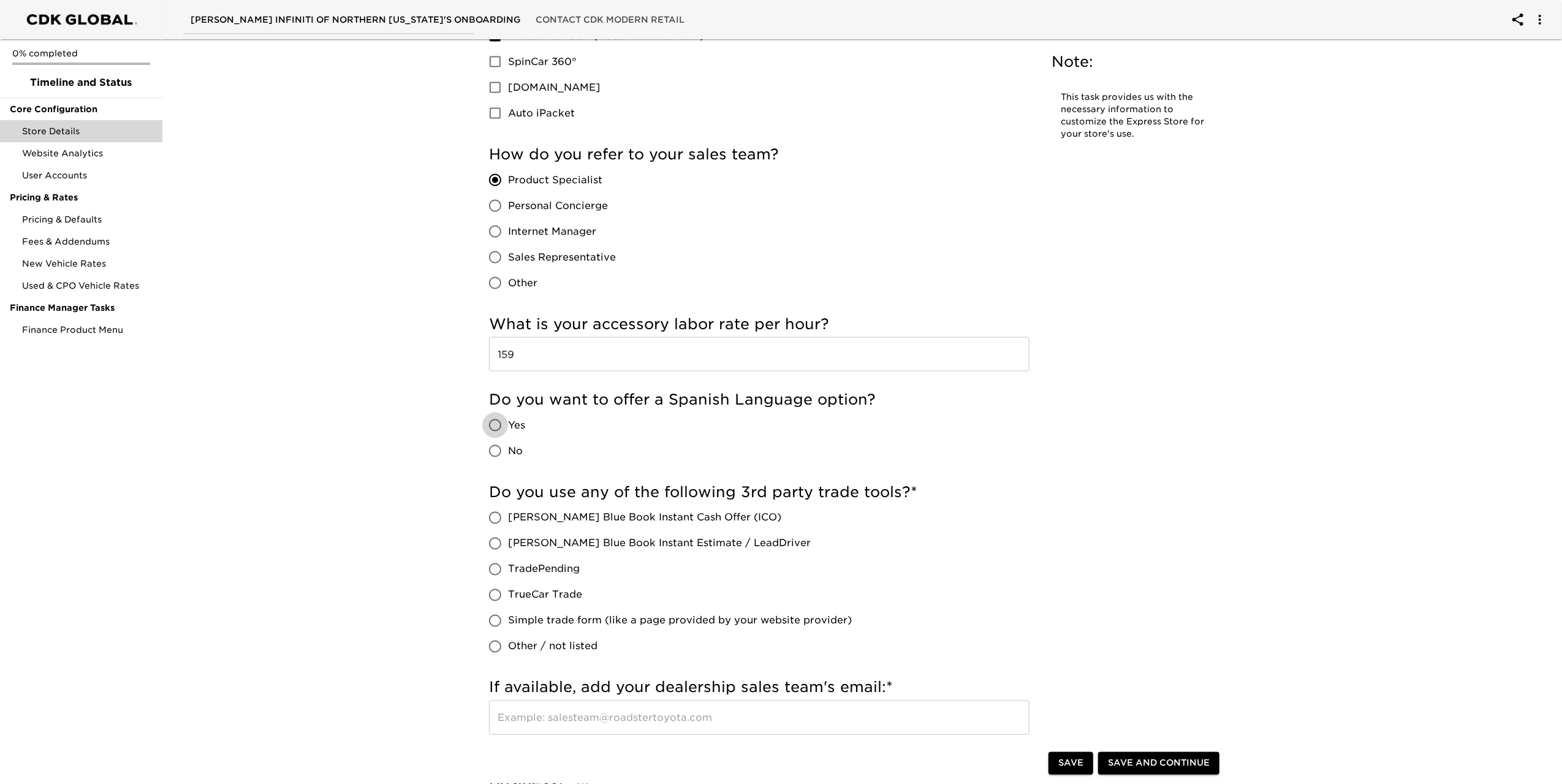
click at [500, 424] on input "Yes" at bounding box center [495, 425] width 26 height 26
radio input "true"
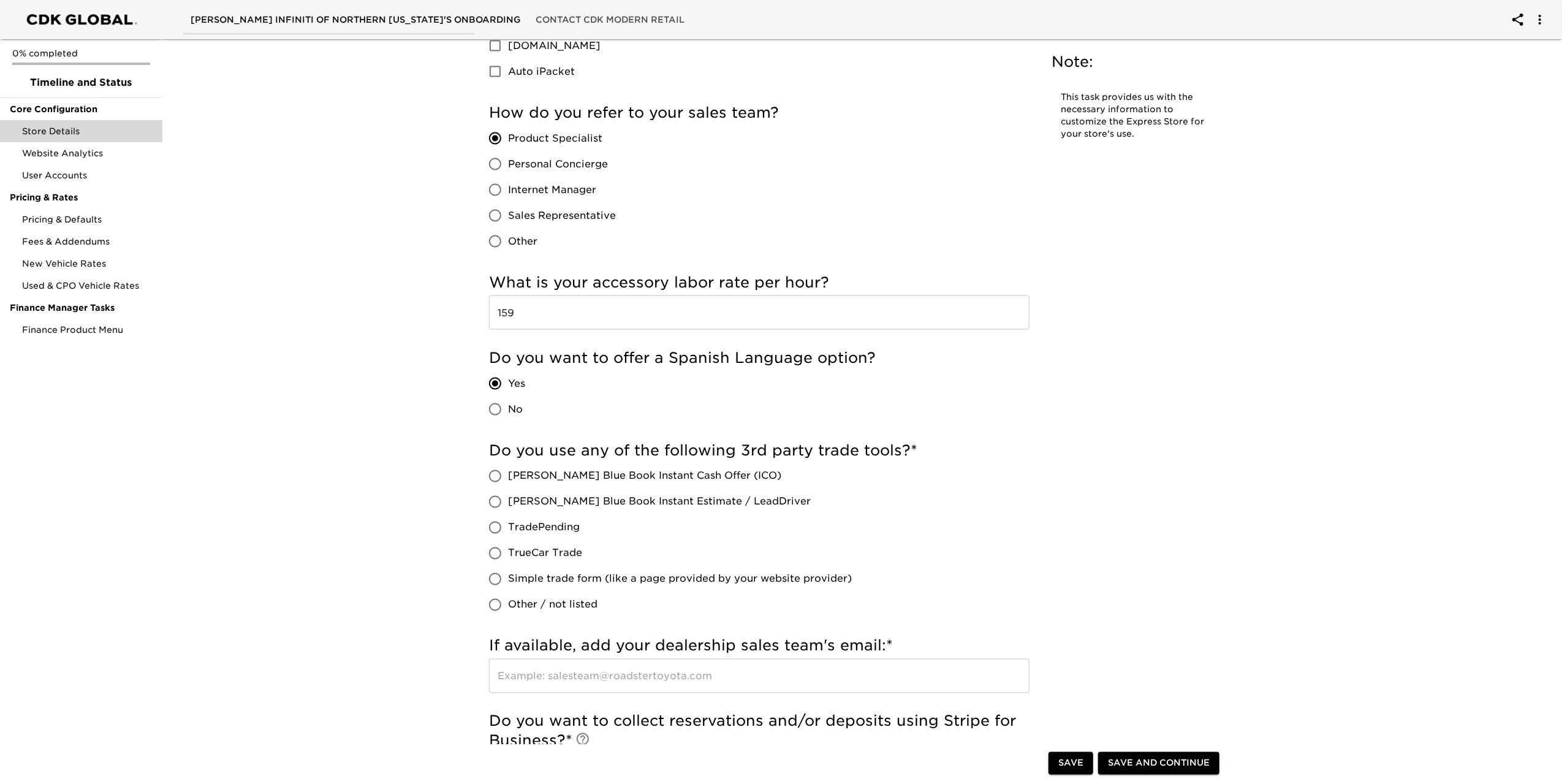
scroll to position [1899, 0]
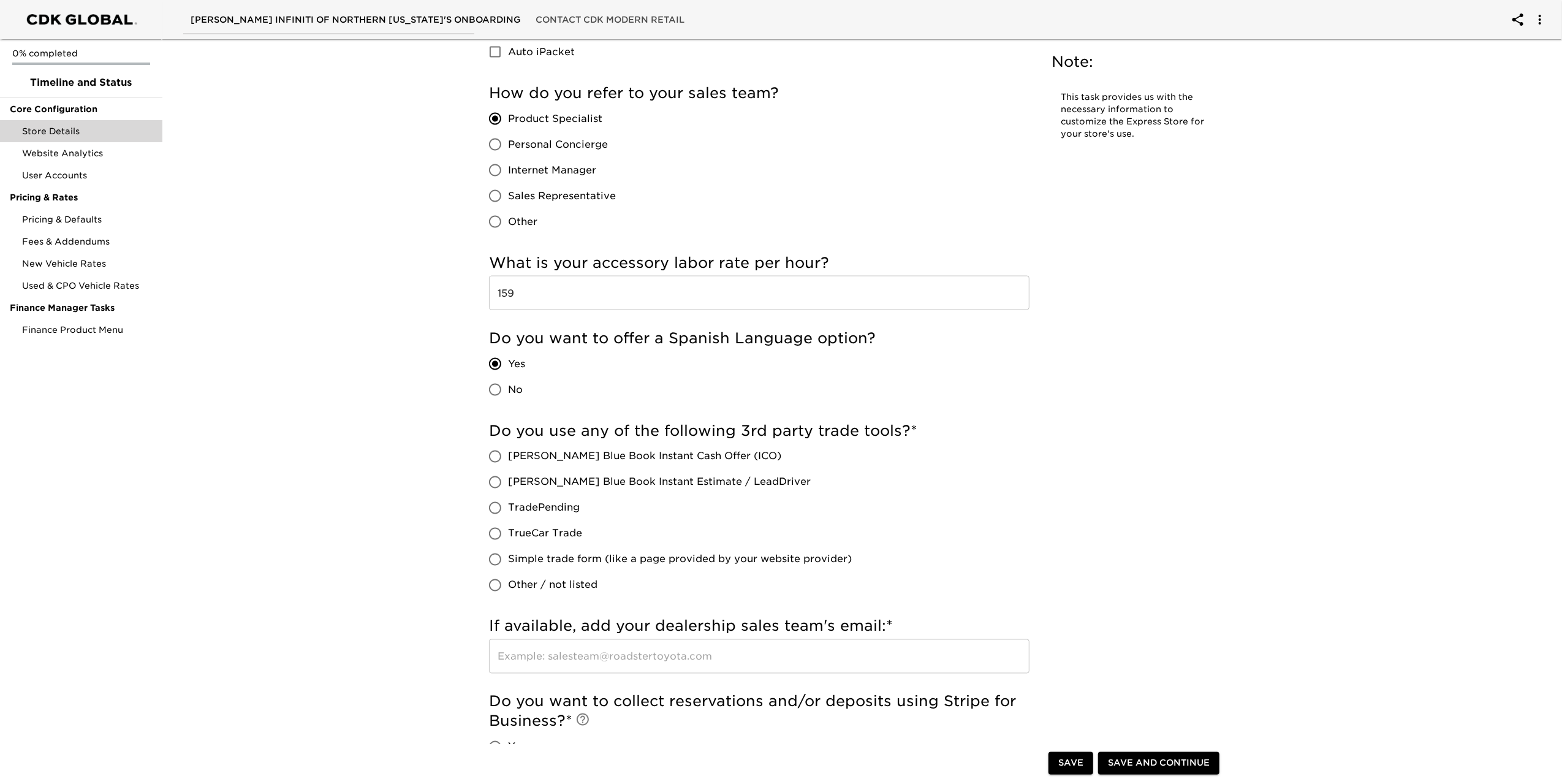
click at [498, 489] on input "[PERSON_NAME] Blue Book Instant Estimate / LeadDriver" at bounding box center [495, 482] width 26 height 26
radio input "true"
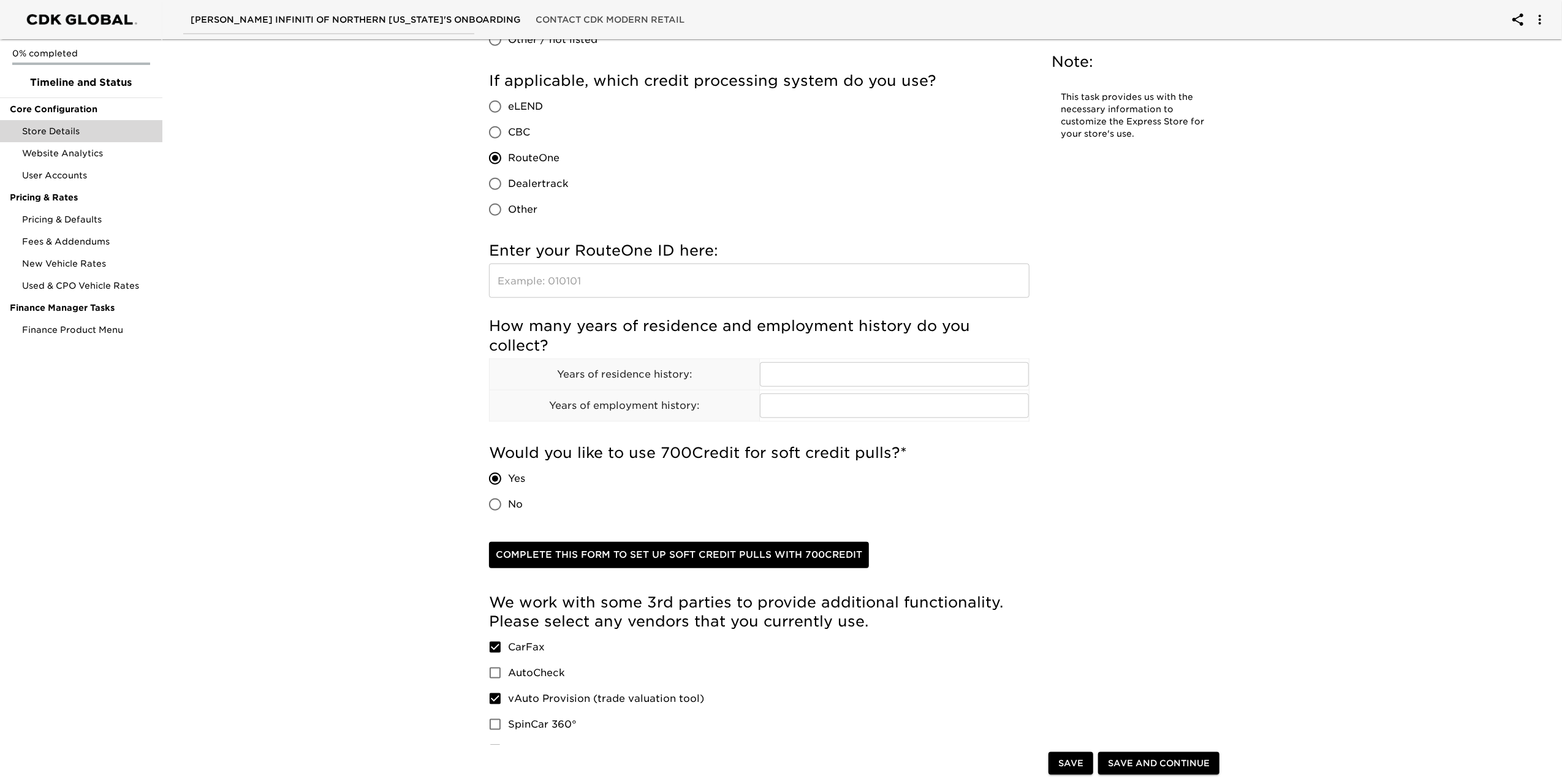
scroll to position [1164, 0]
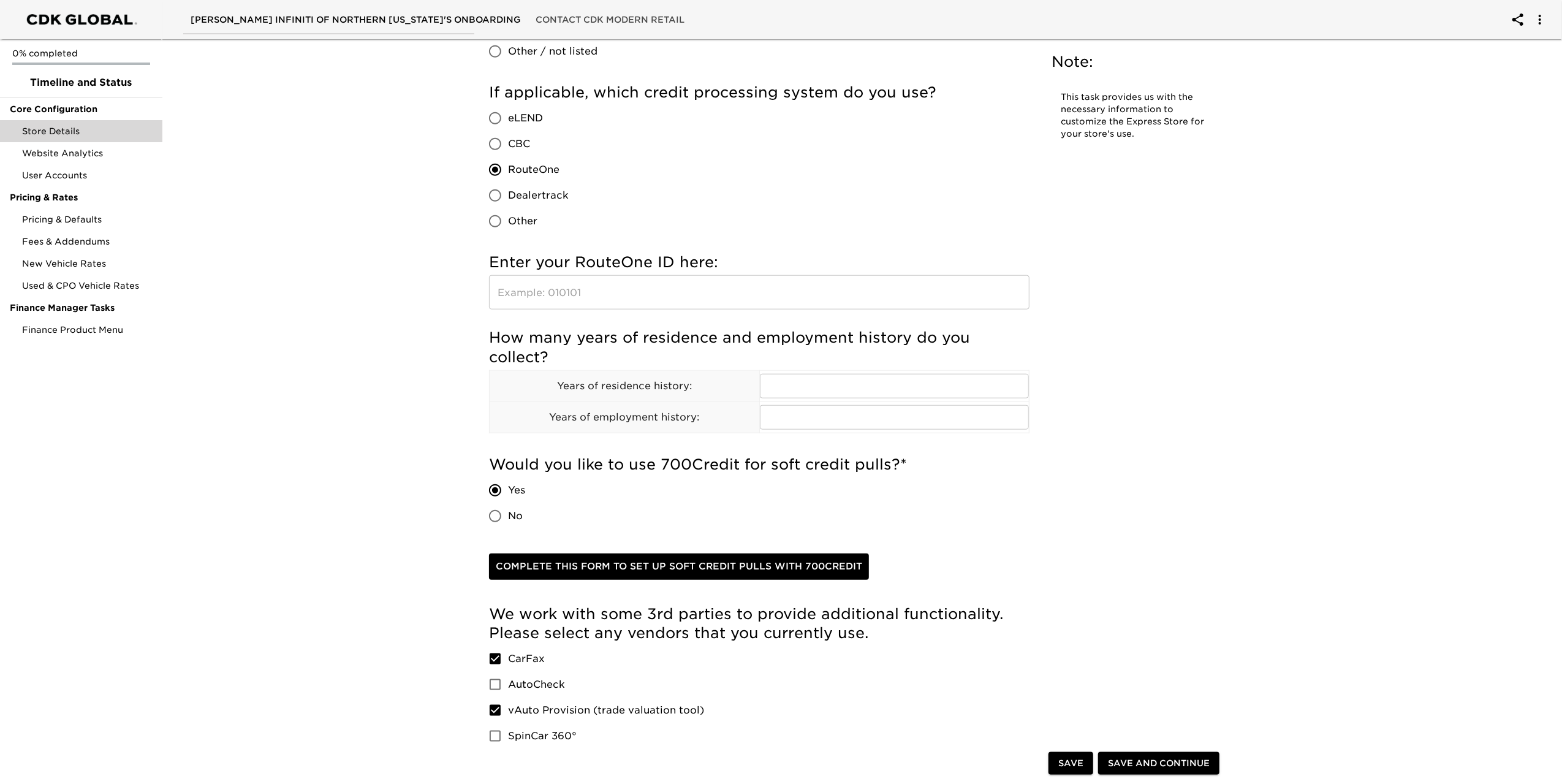
click at [567, 295] on input "text" at bounding box center [759, 292] width 540 height 35
click at [500, 197] on input "Dealertrack" at bounding box center [495, 196] width 26 height 26
radio input "true"
click at [580, 284] on input "text" at bounding box center [759, 292] width 540 height 35
click at [613, 297] on input "text" at bounding box center [759, 292] width 540 height 35
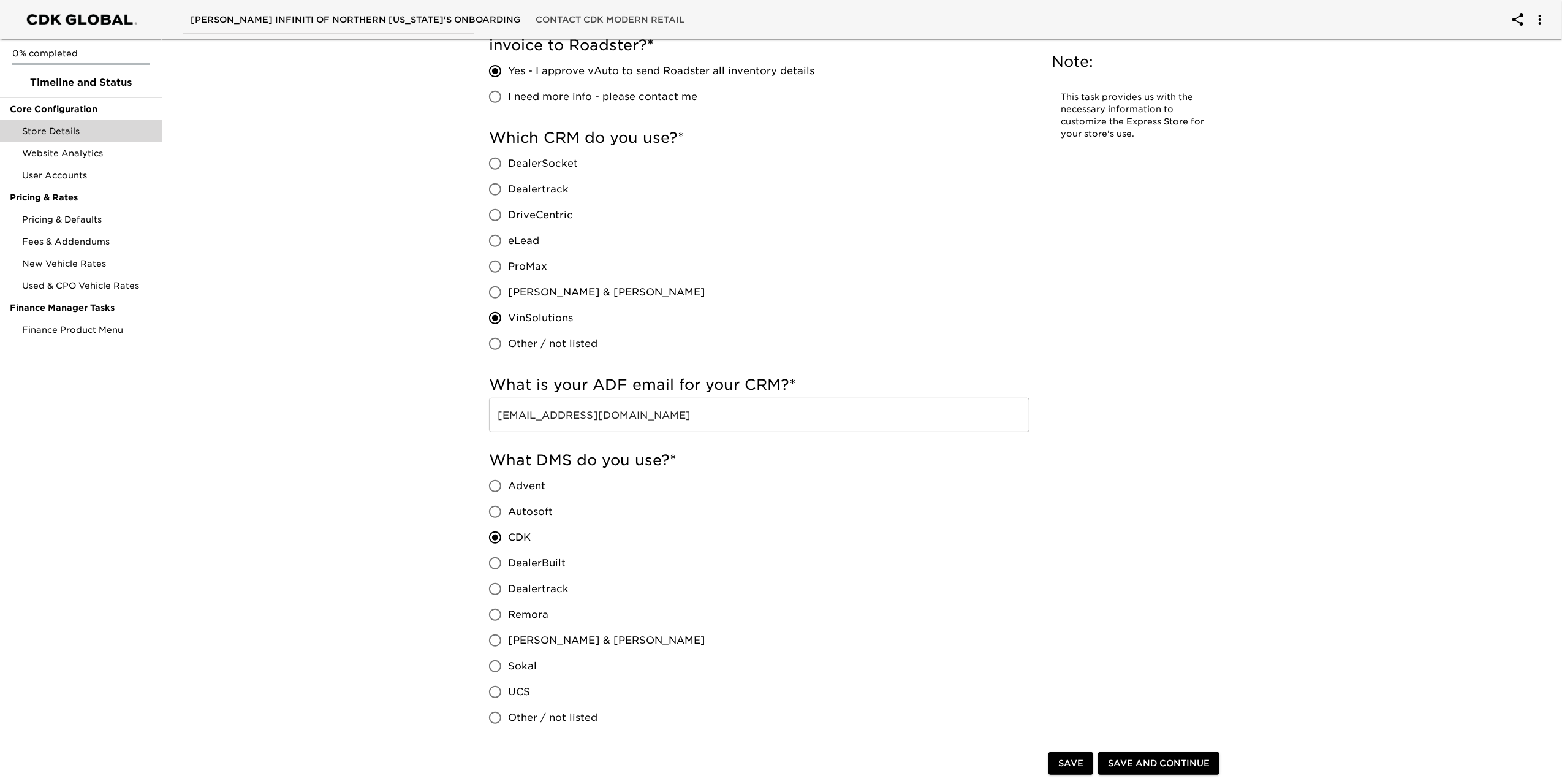
scroll to position [490, 0]
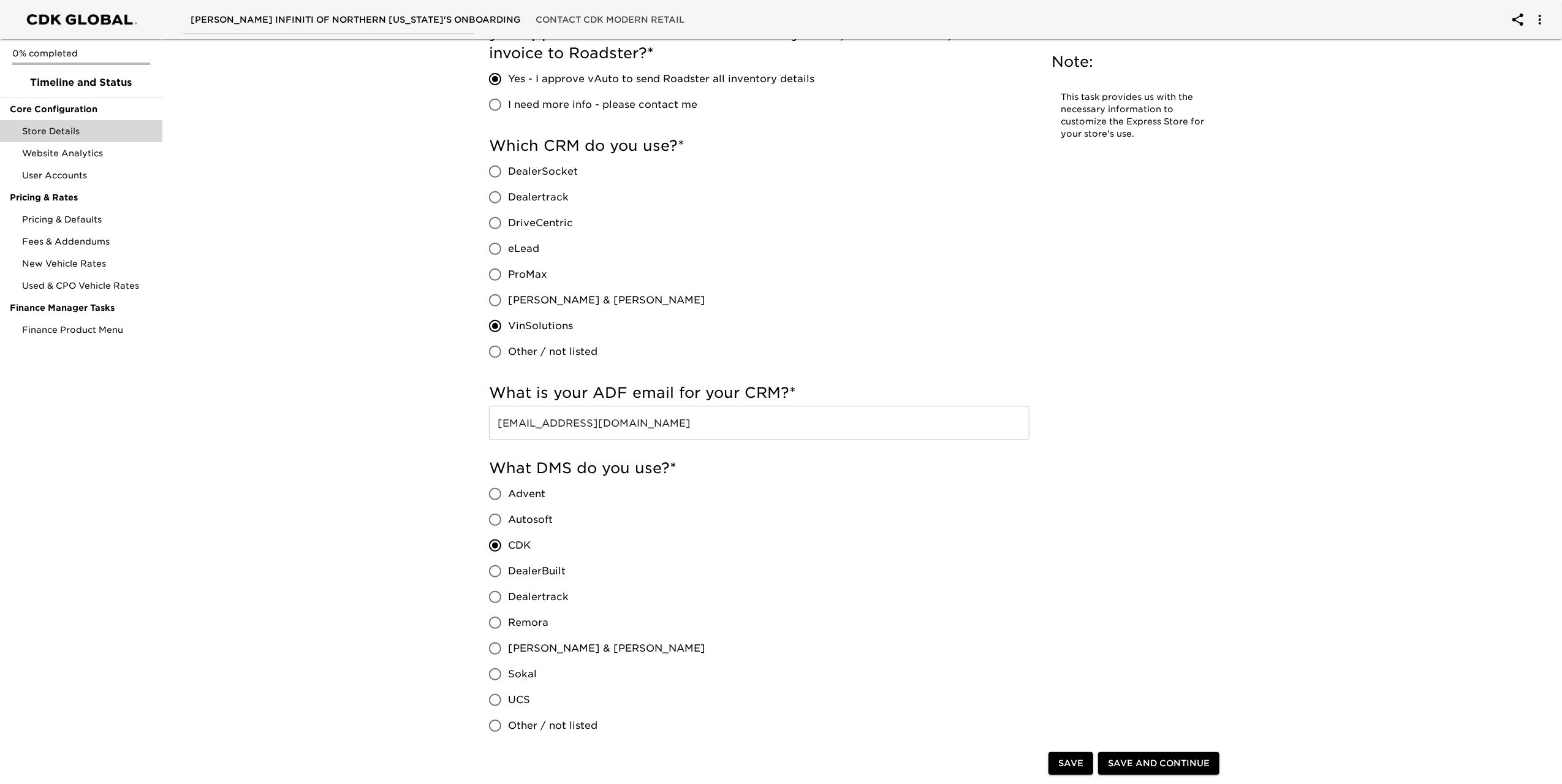
type input "134724"
drag, startPoint x: 673, startPoint y: 429, endPoint x: 396, endPoint y: 408, distance: 277.8
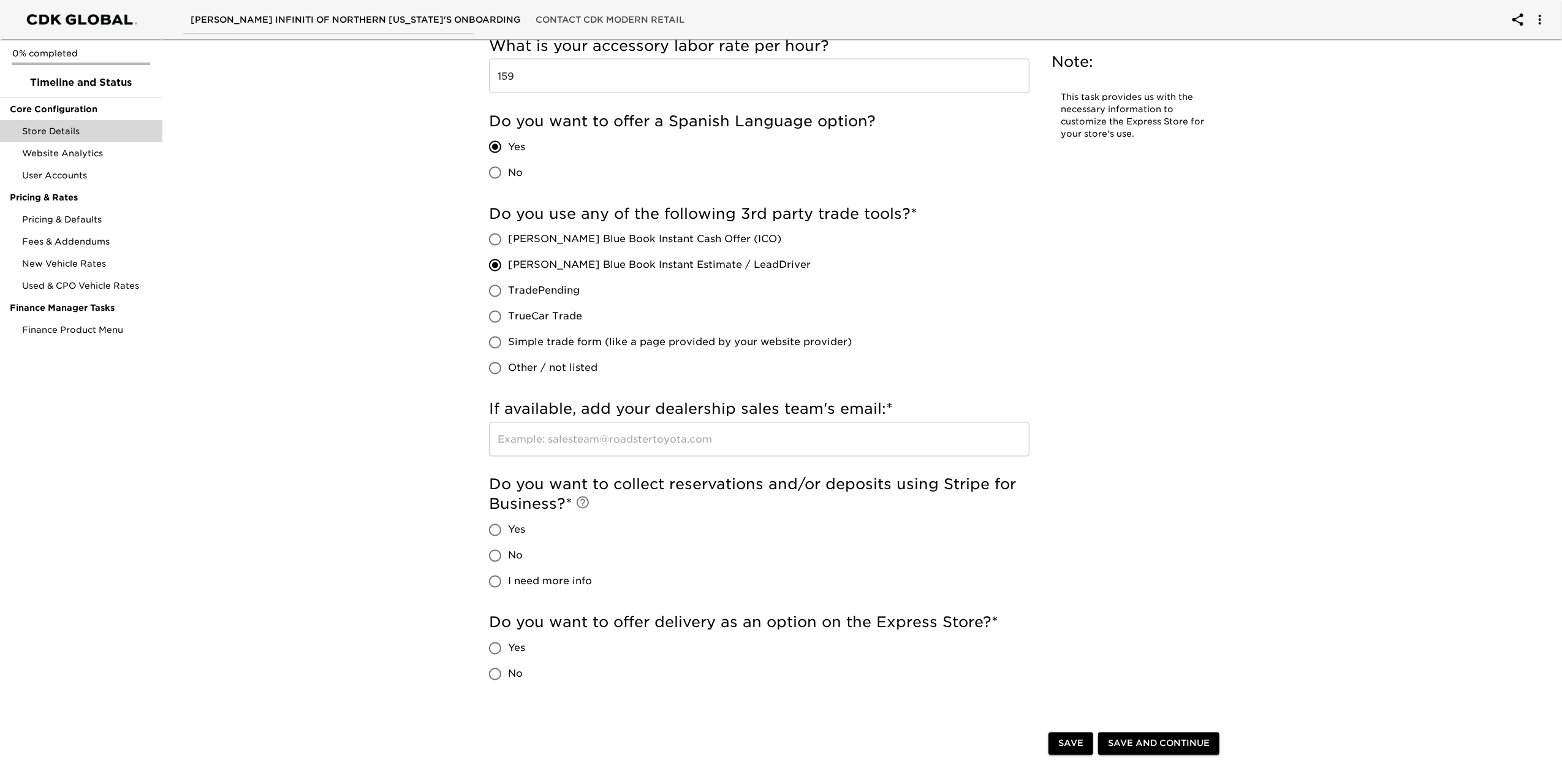
scroll to position [2145, 0]
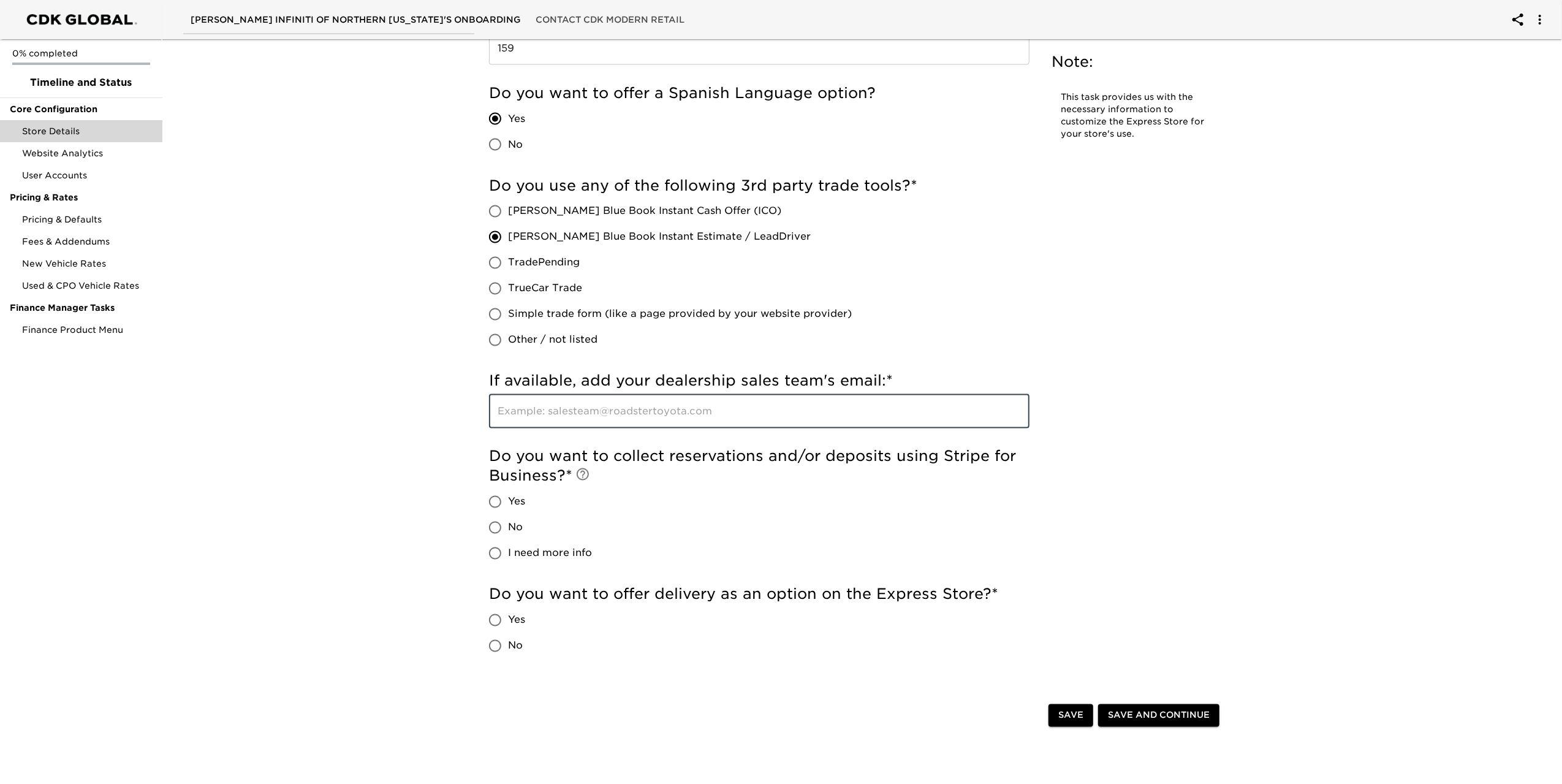
click at [567, 420] on input "text" at bounding box center [759, 411] width 540 height 35
paste input "[EMAIL_ADDRESS][DOMAIN_NAME]"
type input "[EMAIL_ADDRESS][DOMAIN_NAME]"
click at [495, 526] on input "No" at bounding box center [495, 527] width 26 height 26
radio input "true"
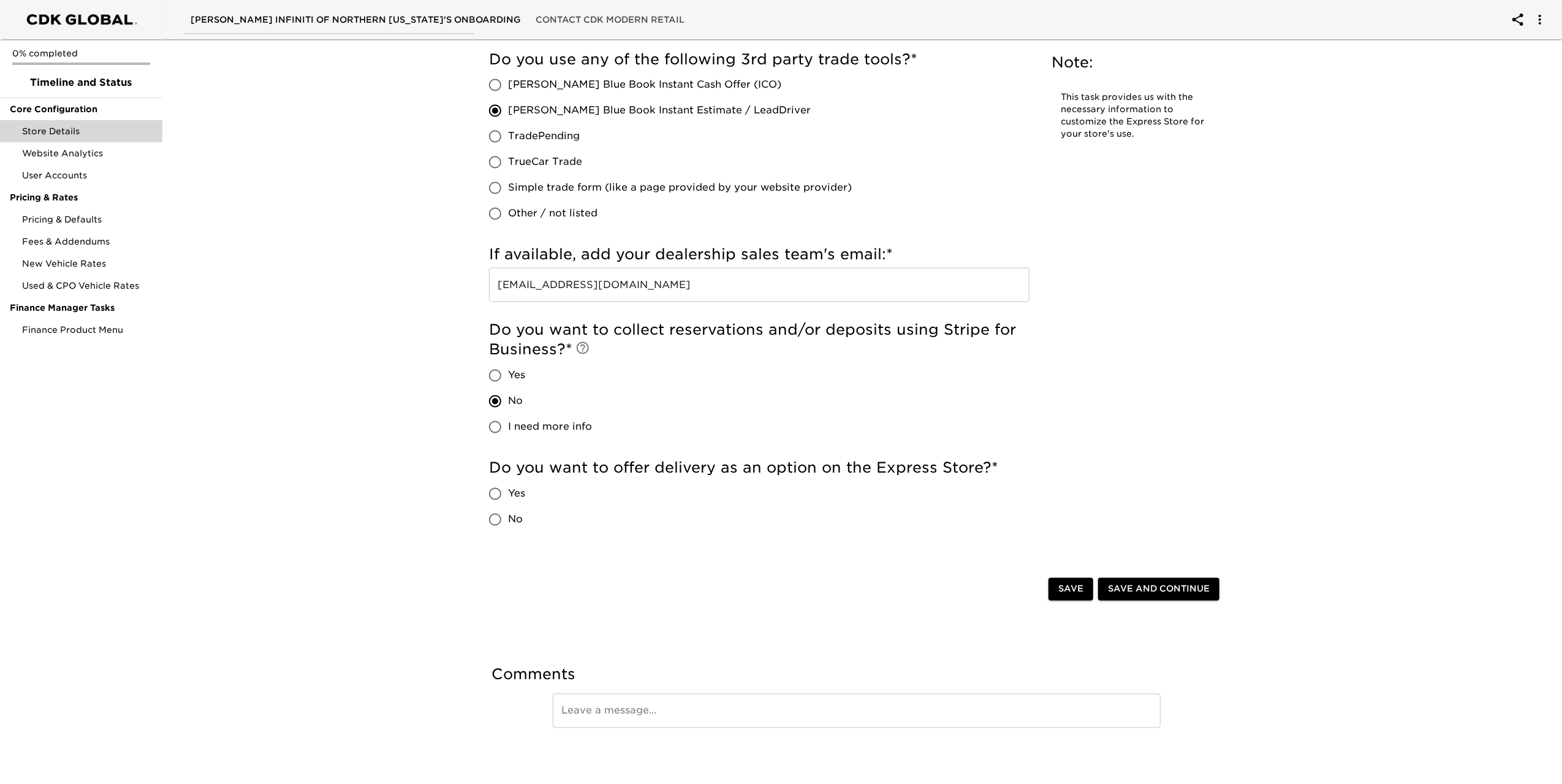
scroll to position [2272, 0]
click at [498, 492] on input "Yes" at bounding box center [495, 493] width 26 height 26
radio input "true"
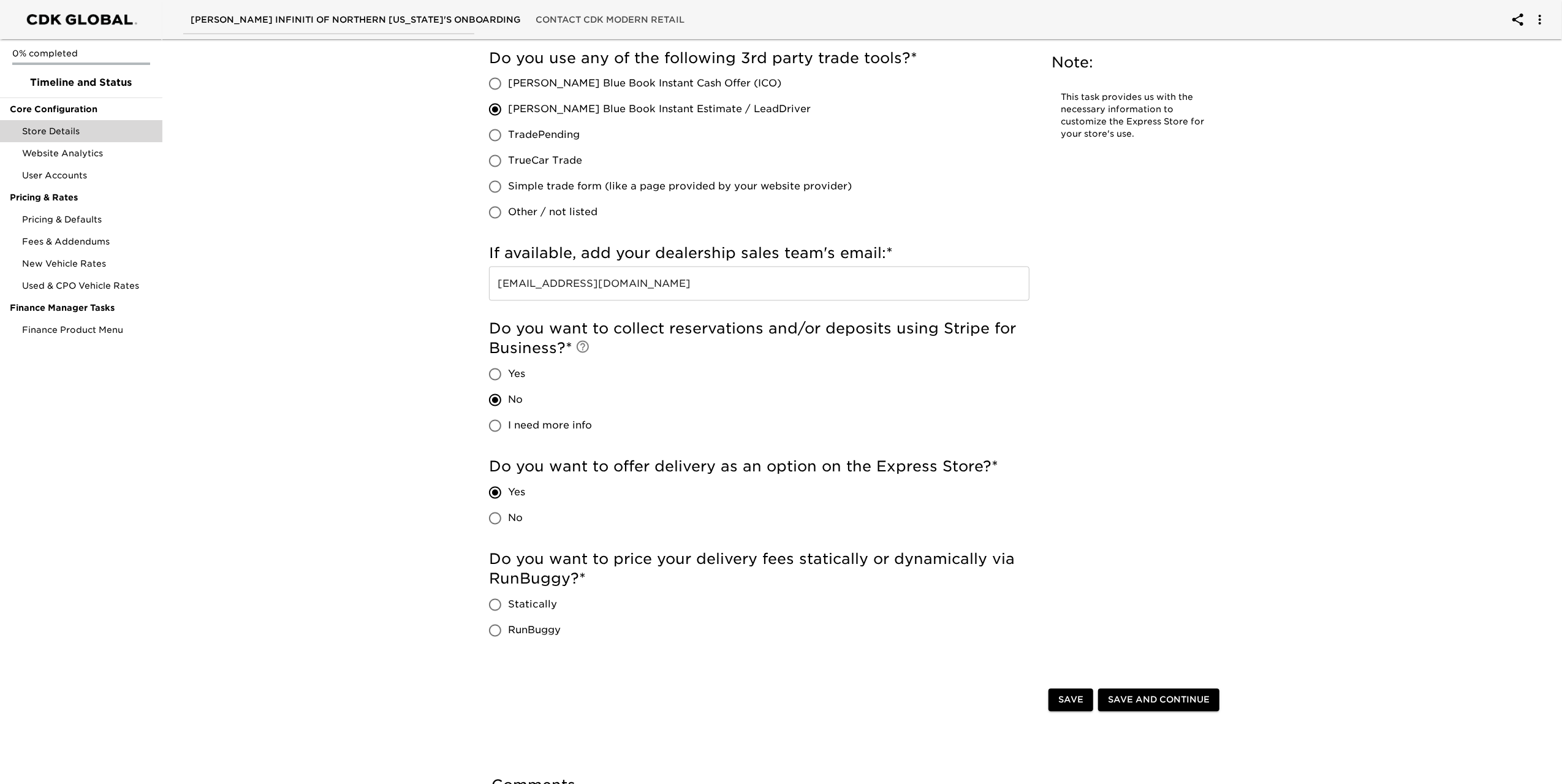
scroll to position [2384, 0]
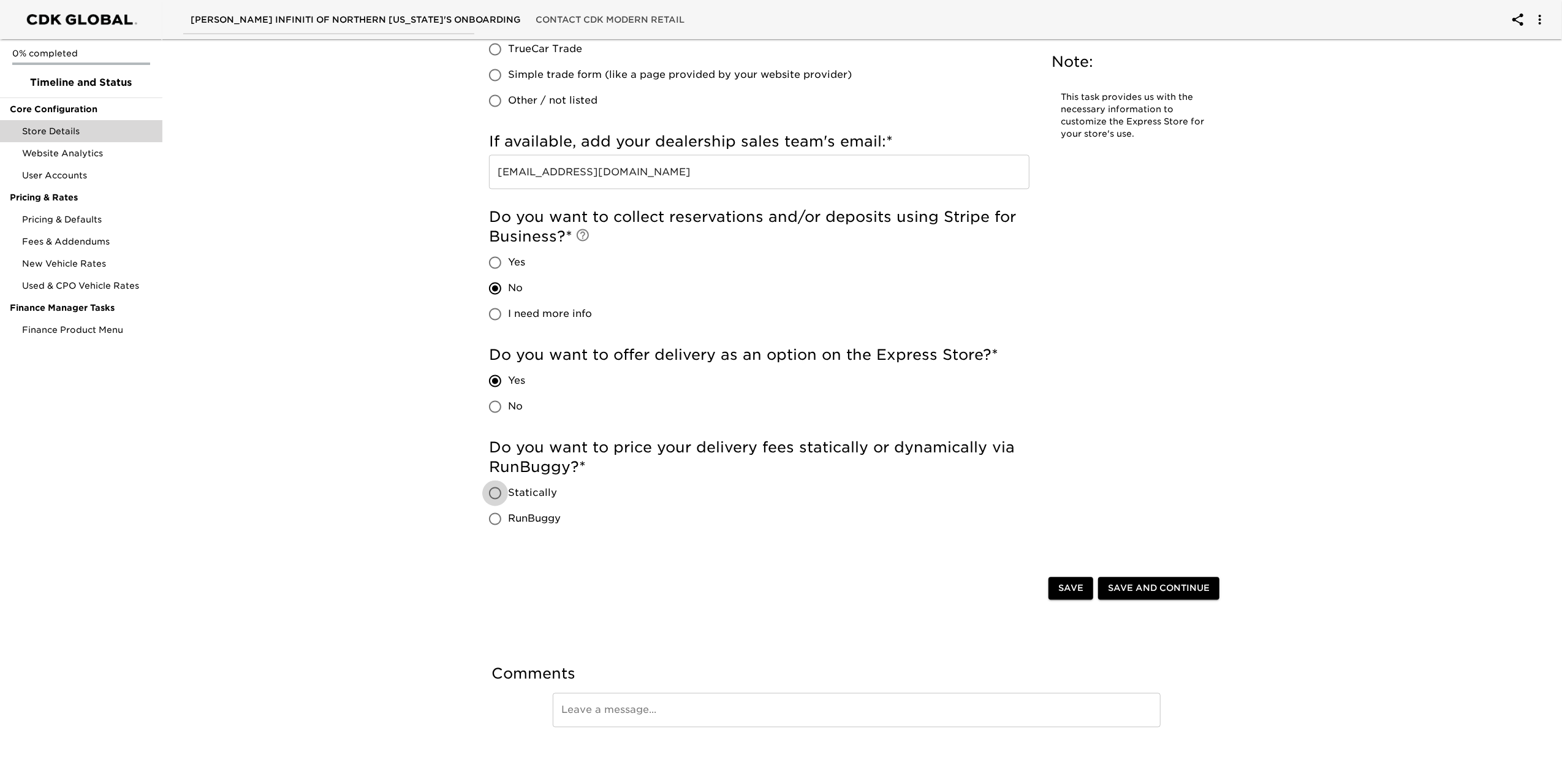
click at [494, 494] on input "Statically" at bounding box center [495, 493] width 26 height 26
radio input "true"
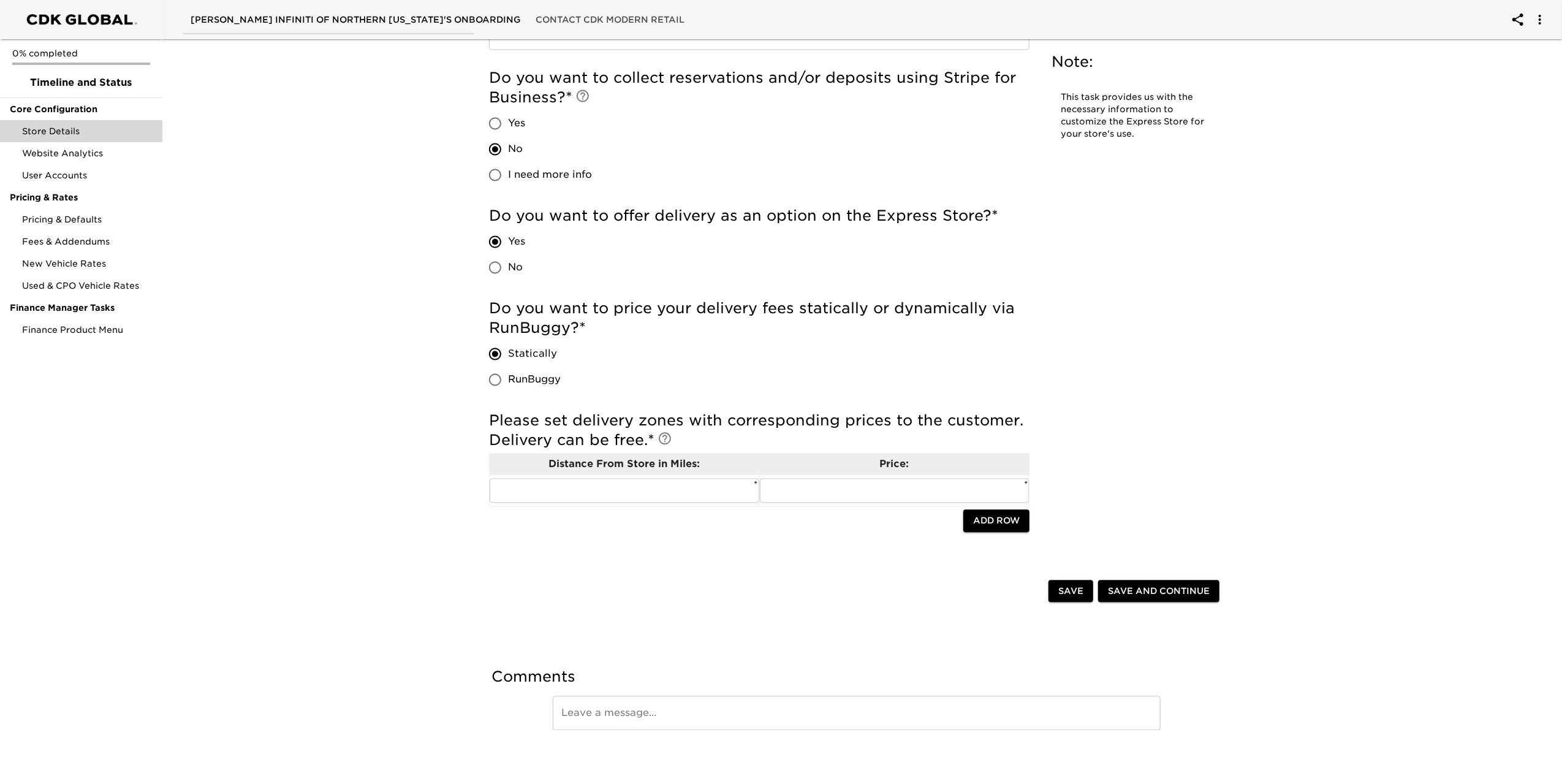
scroll to position [2526, 0]
click at [662, 491] on input "text" at bounding box center [624, 488] width 270 height 25
type input "25"
click at [805, 486] on input "text" at bounding box center [895, 488] width 270 height 25
type input "2"
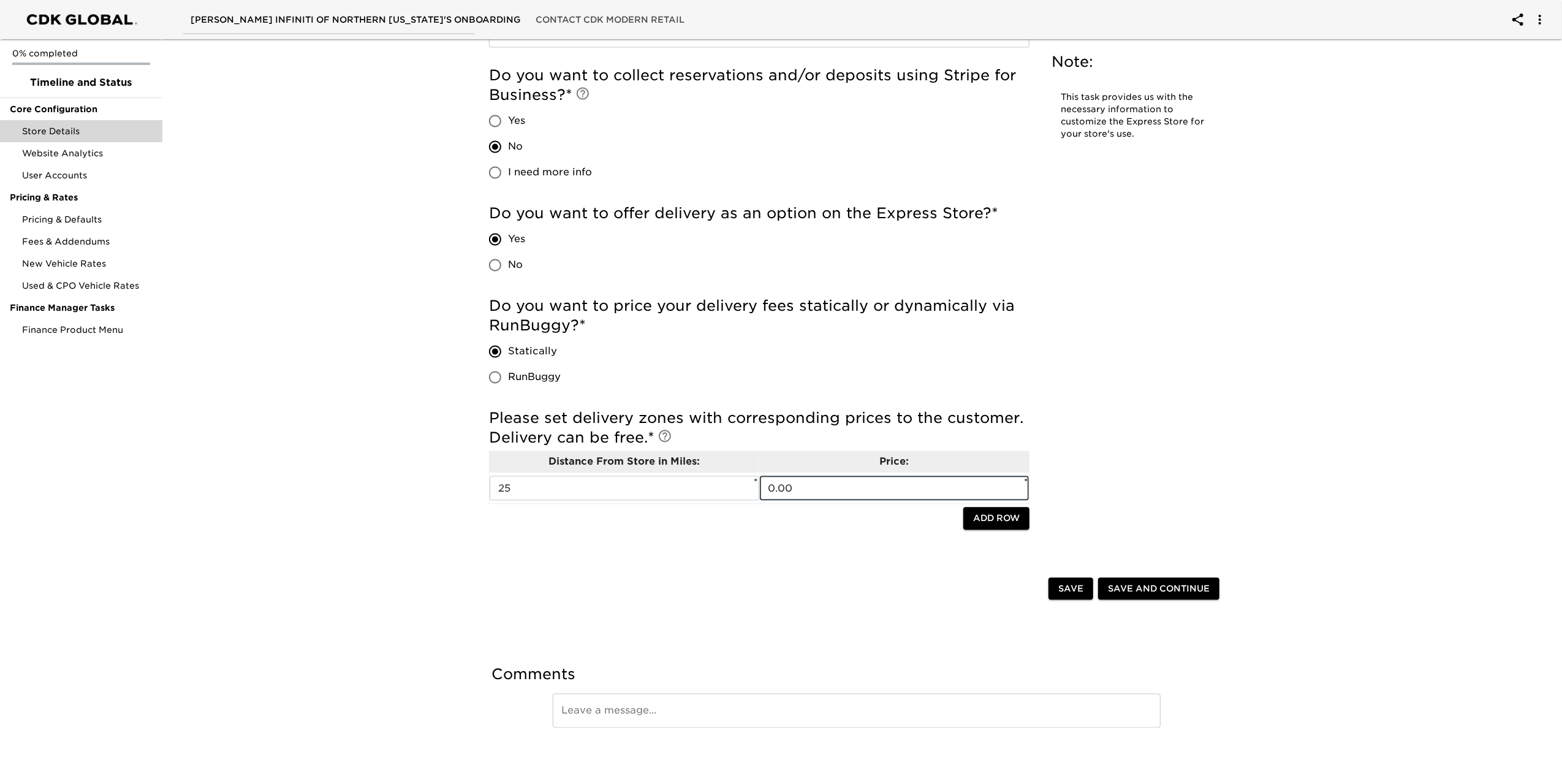
type input "0.00"
click at [1144, 581] on span "Save and Continue" at bounding box center [1159, 588] width 102 height 15
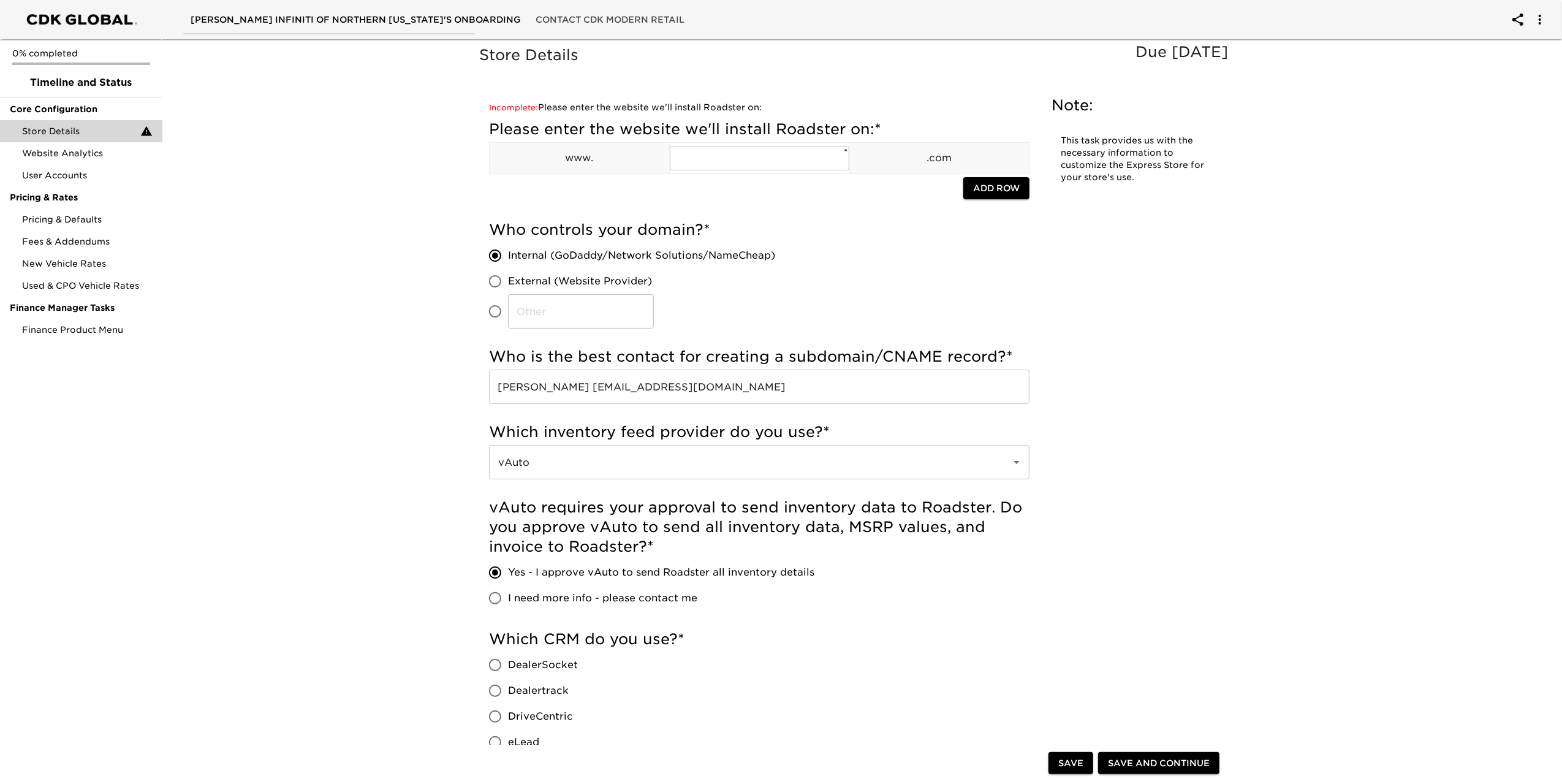
scroll to position [0, 0]
click at [707, 160] on input "text" at bounding box center [760, 158] width 180 height 25
type input "kerryinfiniti"
click at [804, 199] on div at bounding box center [726, 189] width 474 height 25
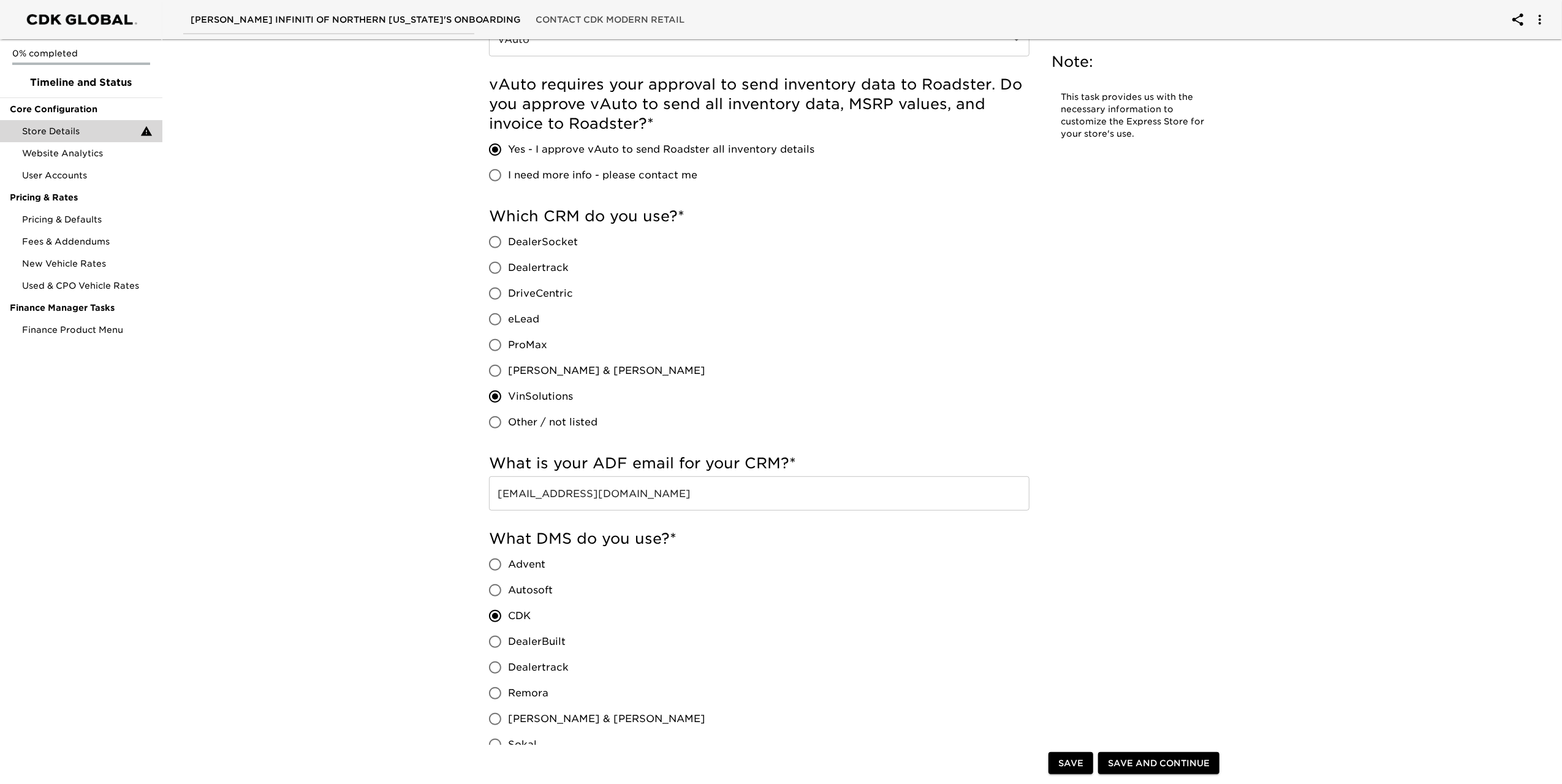
scroll to position [429, 0]
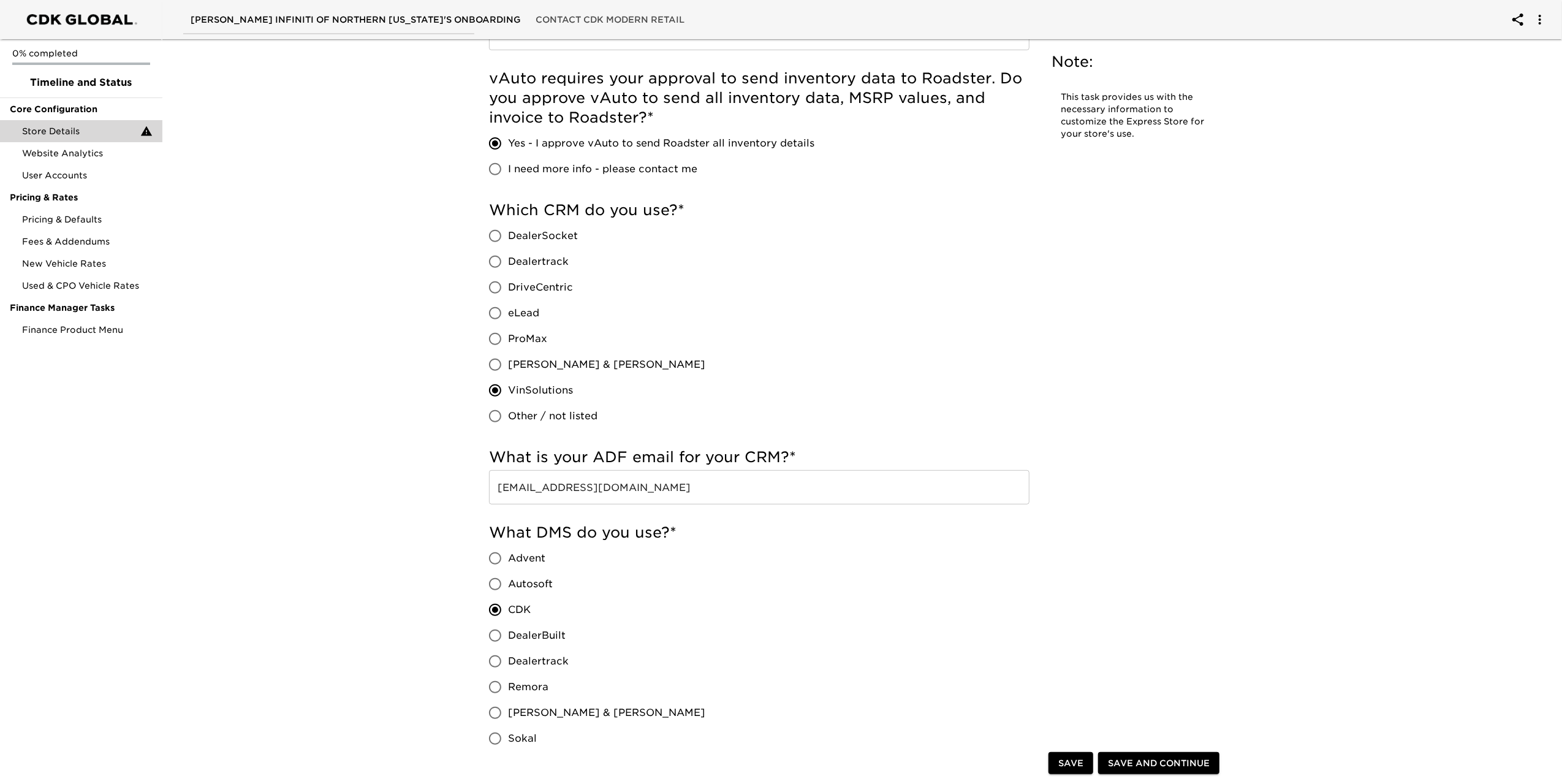
click at [1141, 761] on span "Save and Continue" at bounding box center [1159, 763] width 102 height 15
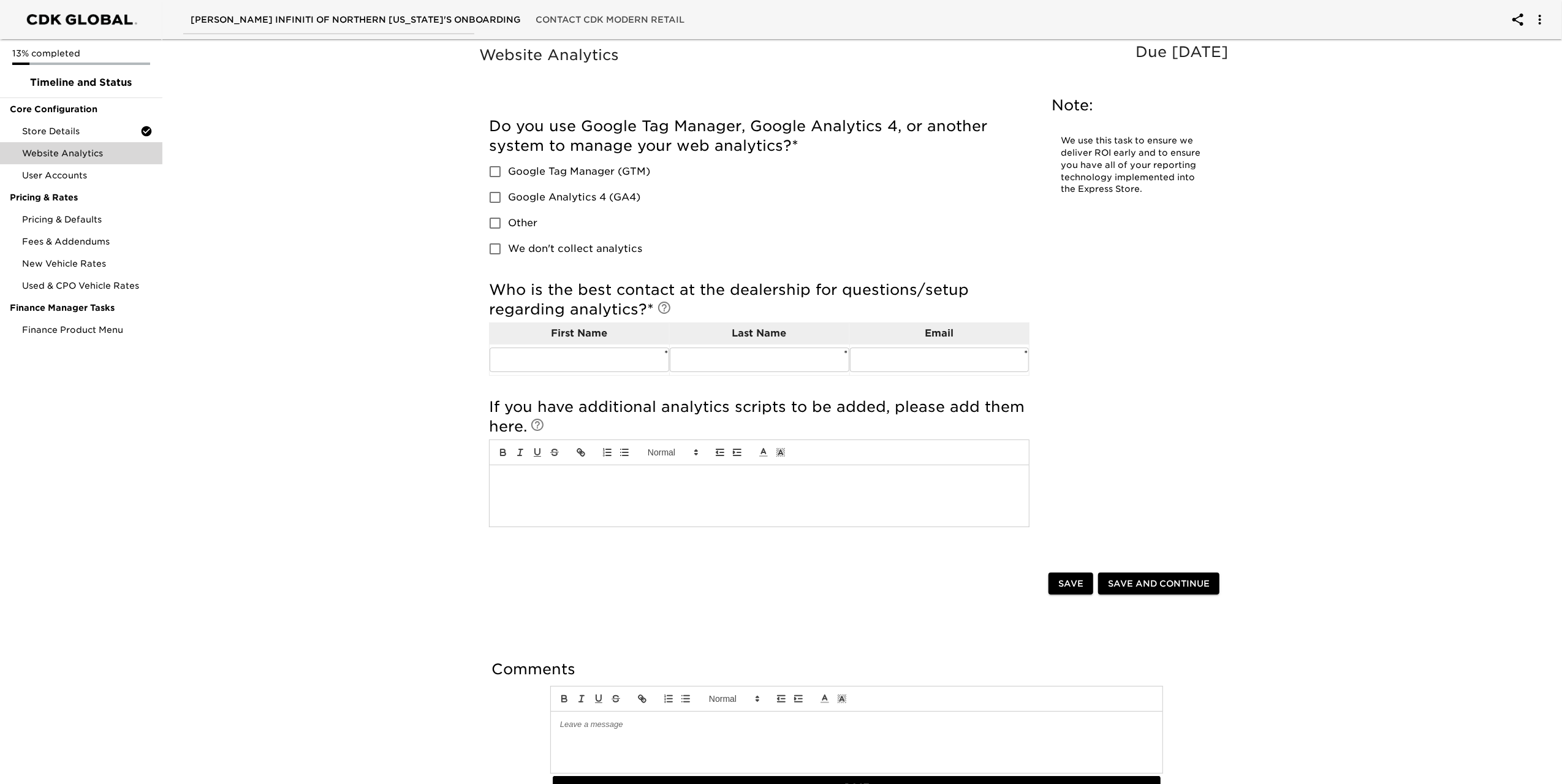
click at [497, 173] on input "Google Tag Manager (GTM)" at bounding box center [495, 172] width 26 height 26
checkbox input "true"
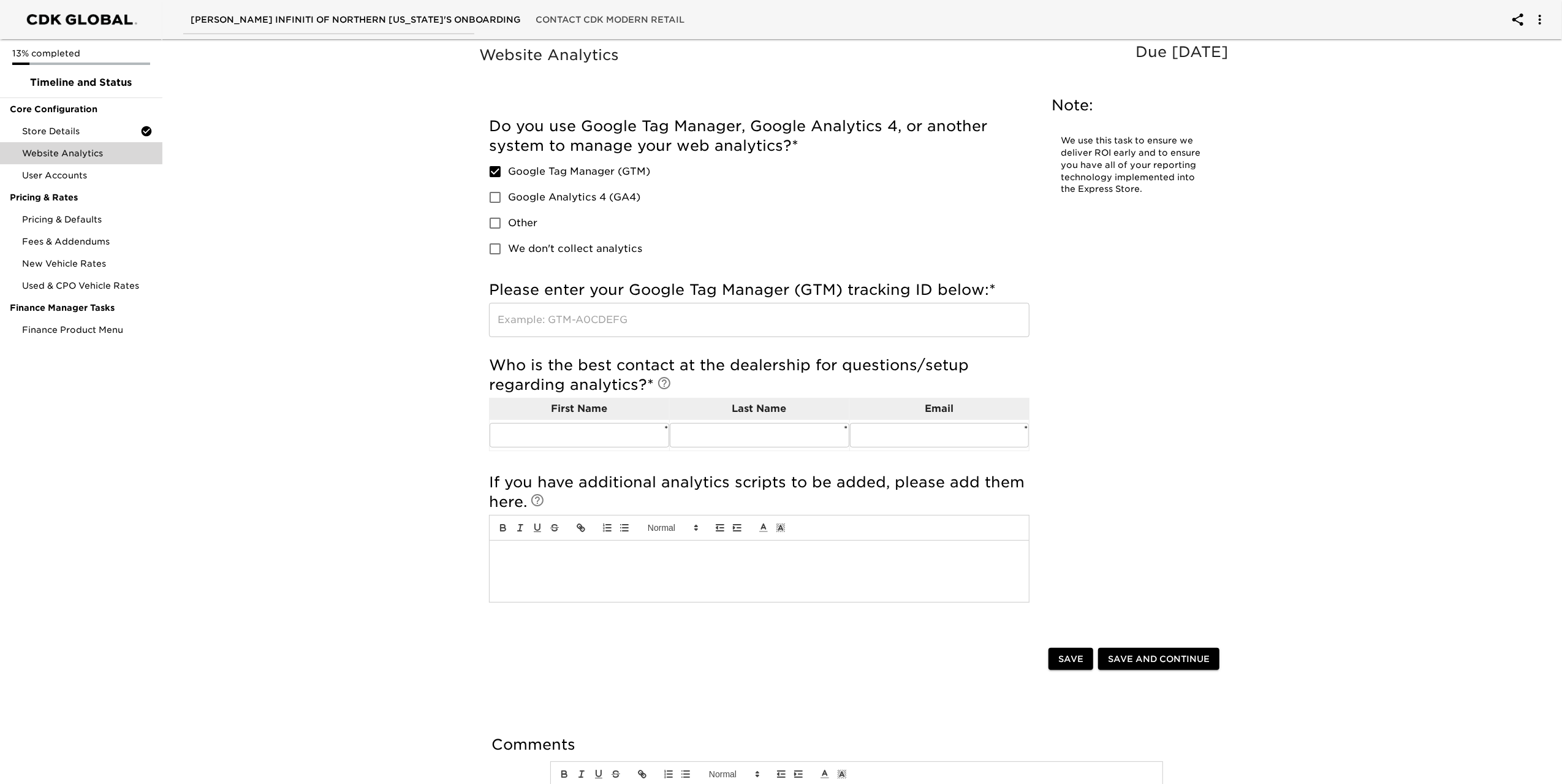
click at [494, 196] on input "Google Analytics 4 (GA4)" at bounding box center [495, 197] width 26 height 26
checkbox input "true"
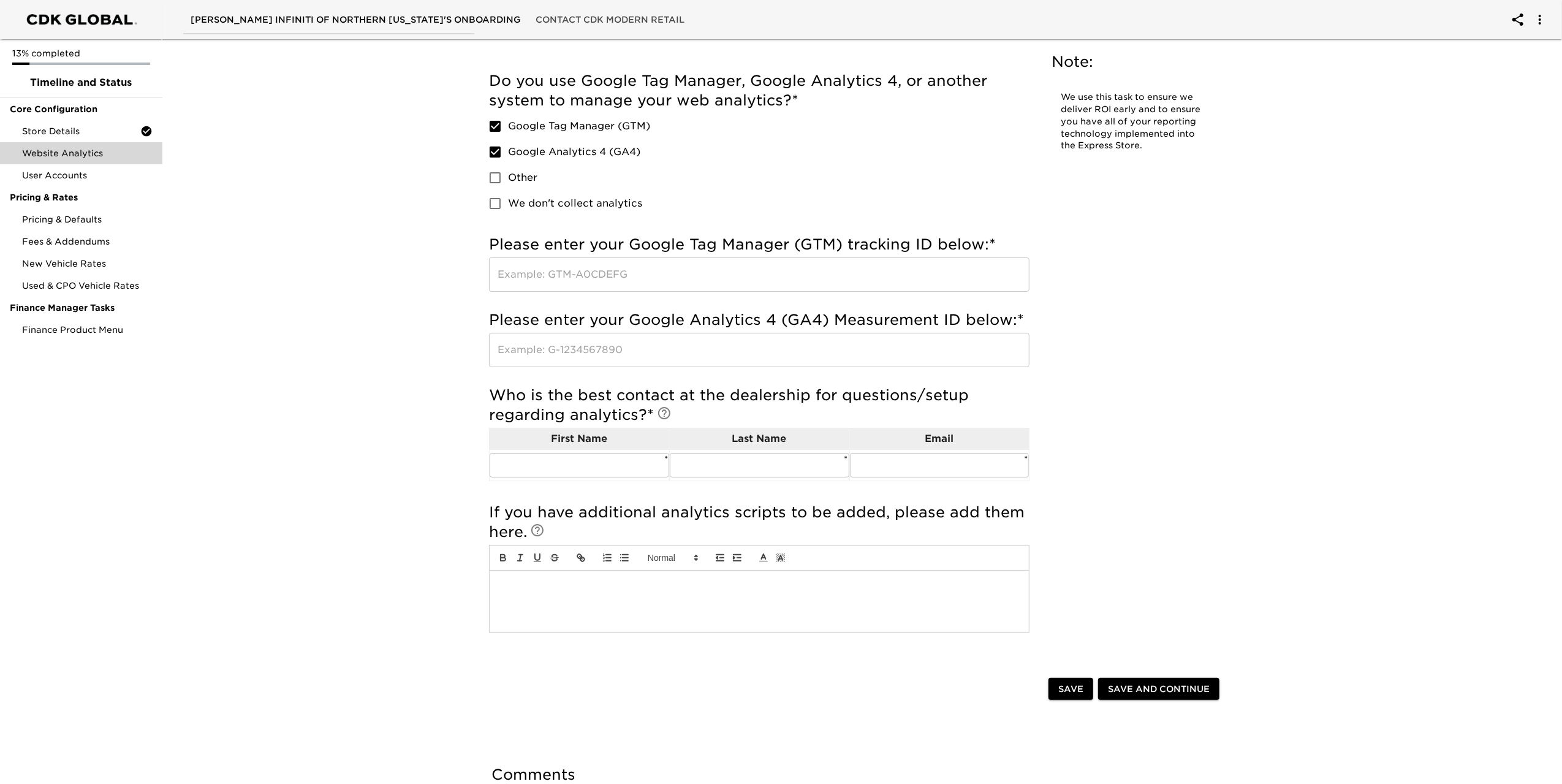
scroll to position [123, 0]
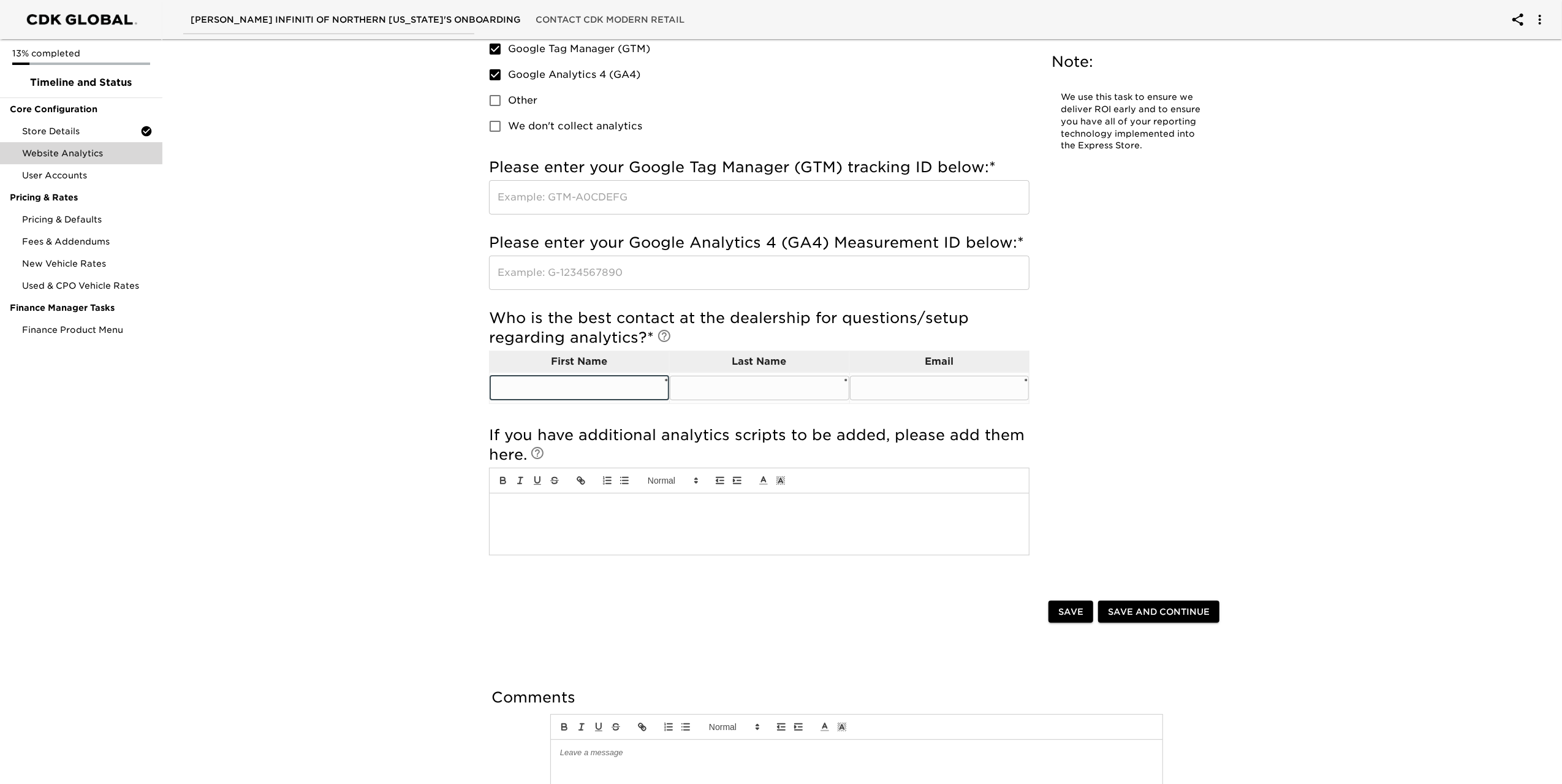
click at [580, 384] on input "text" at bounding box center [580, 388] width 180 height 25
type input "[PERSON_NAME]"
type input "[EMAIL_ADDRESS][DOMAIN_NAME]"
click at [1190, 612] on span "Save and Continue" at bounding box center [1159, 611] width 102 height 15
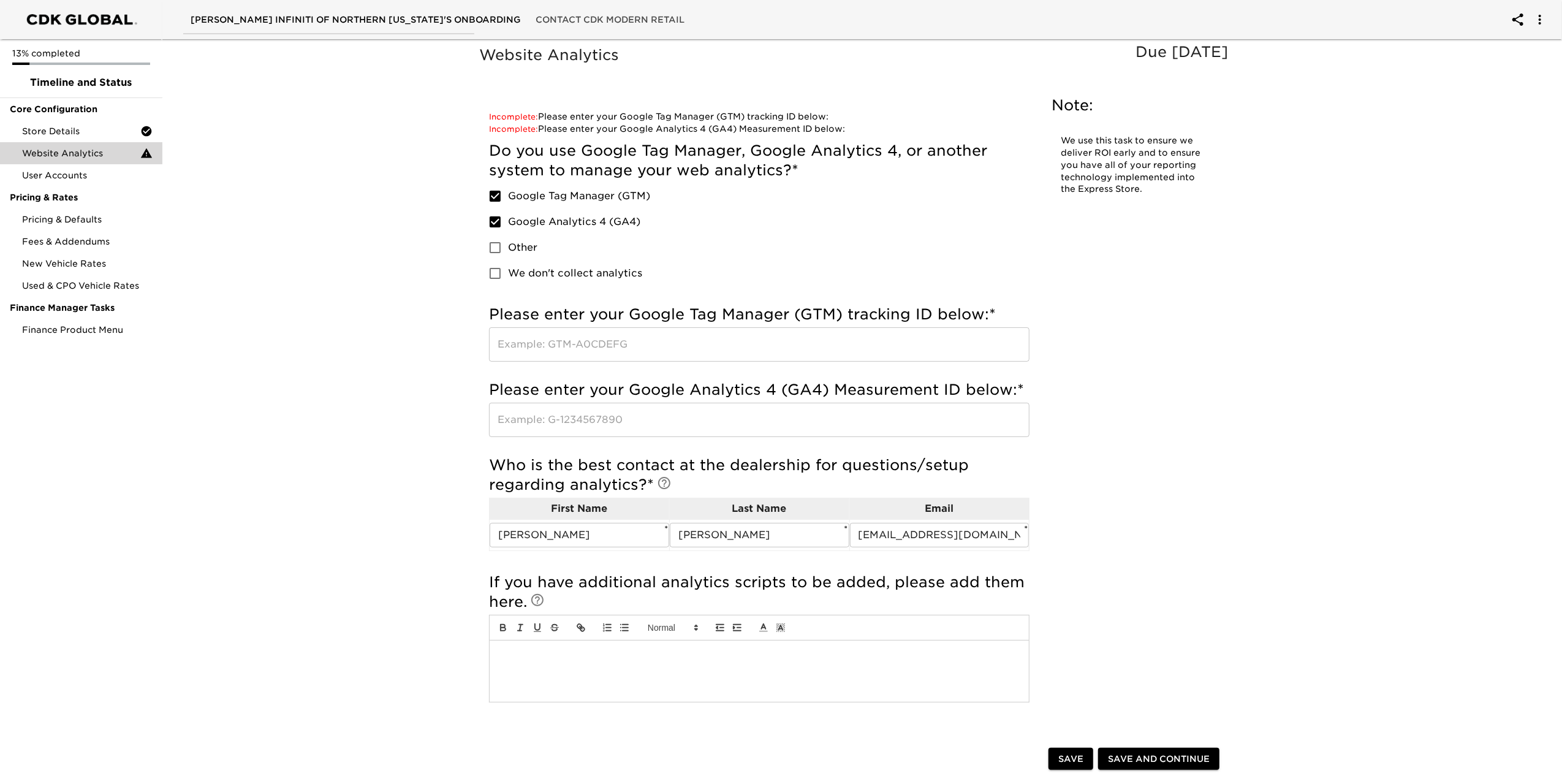
scroll to position [0, 0]
click at [627, 341] on input "text" at bounding box center [759, 344] width 540 height 35
click at [494, 215] on input "Google Analytics 4 (GA4)" at bounding box center [495, 221] width 26 height 26
checkbox input "false"
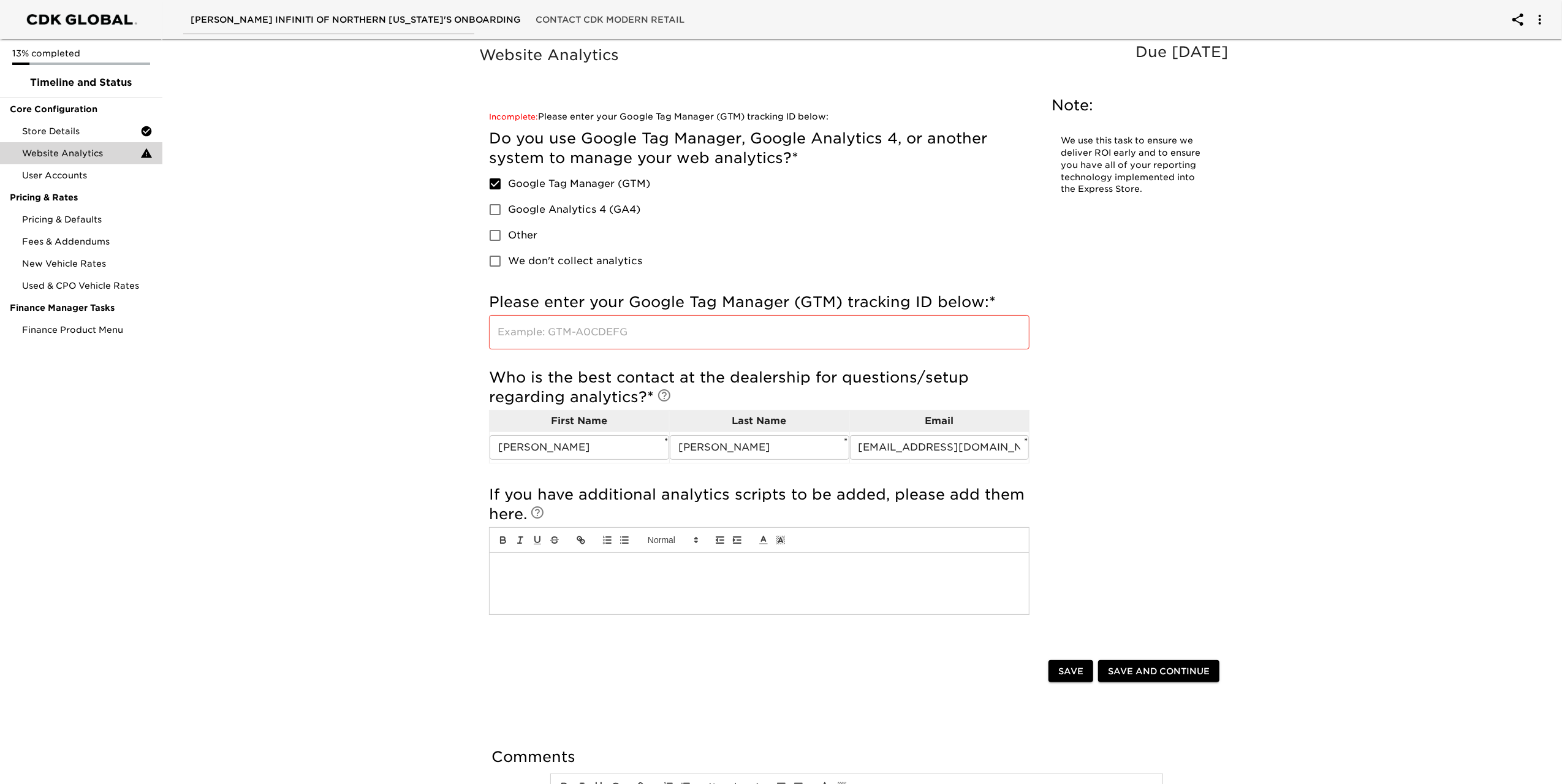
click at [498, 182] on input "Google Tag Manager (GTM)" at bounding box center [495, 184] width 26 height 26
checkbox input "false"
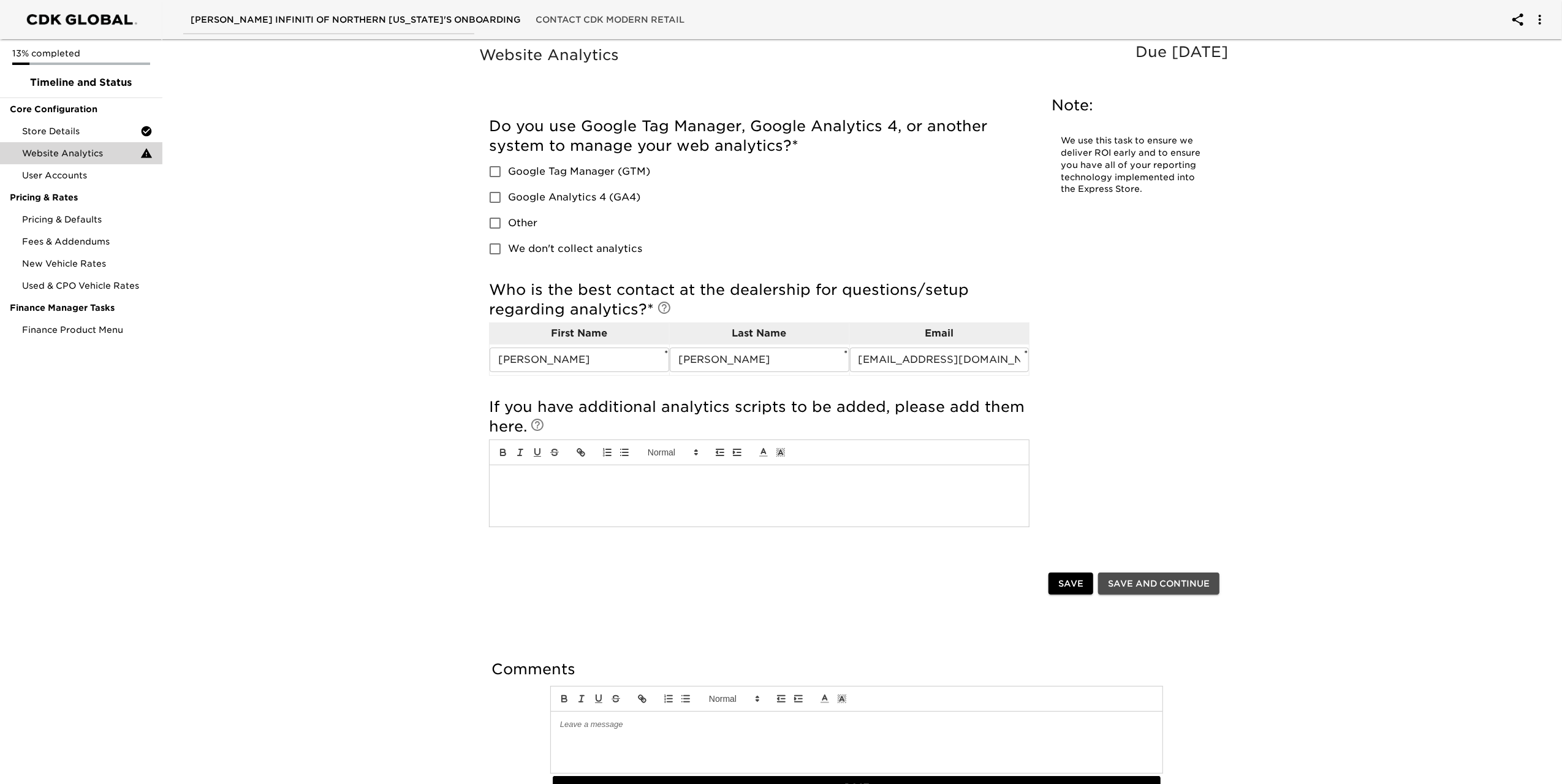
click at [1183, 580] on span "Save and Continue" at bounding box center [1159, 583] width 102 height 15
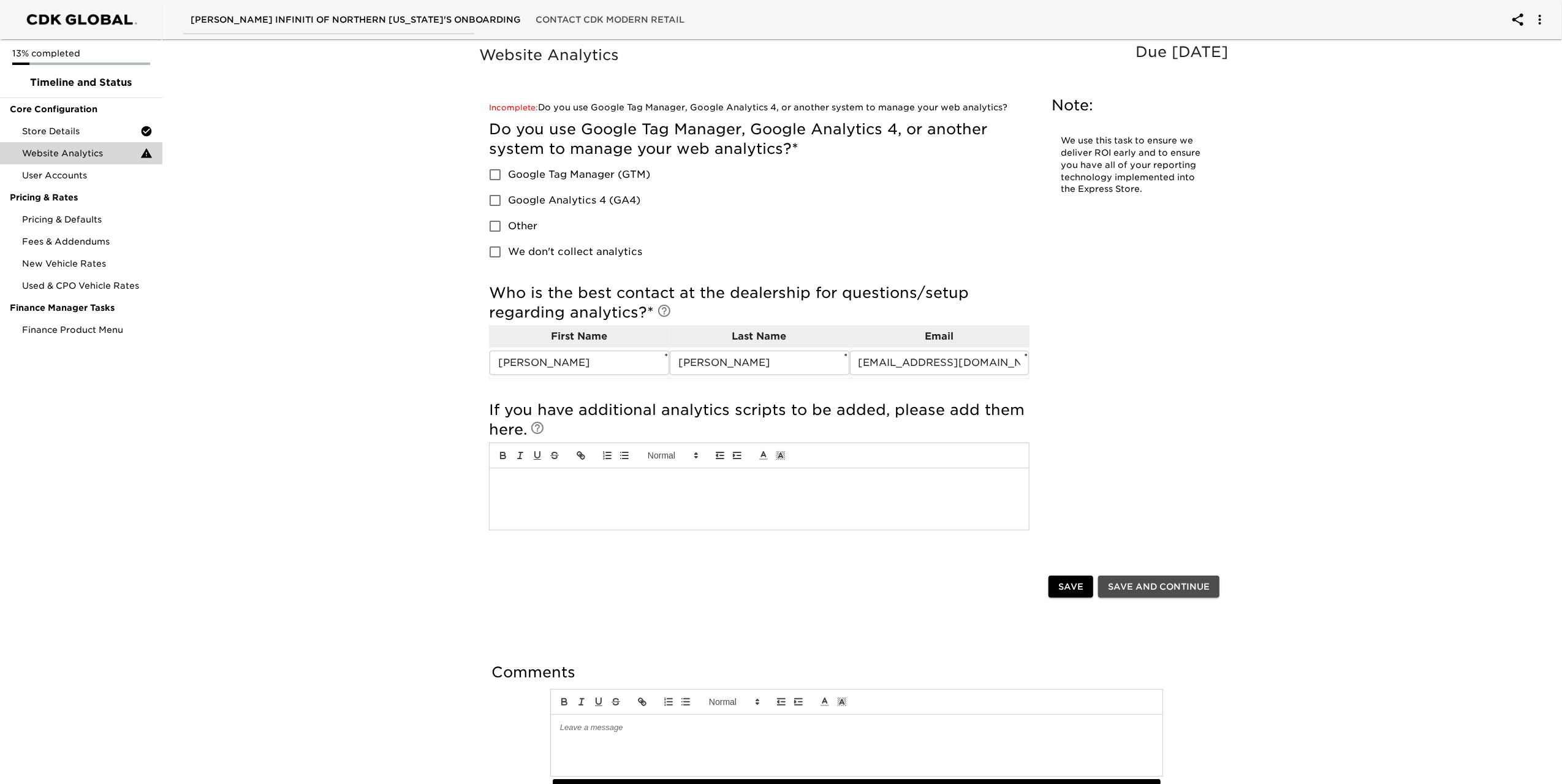
click at [1182, 589] on span "Save and Continue" at bounding box center [1159, 587] width 102 height 15
click at [496, 248] on input "We don't collect analytics" at bounding box center [495, 252] width 26 height 26
checkbox input "true"
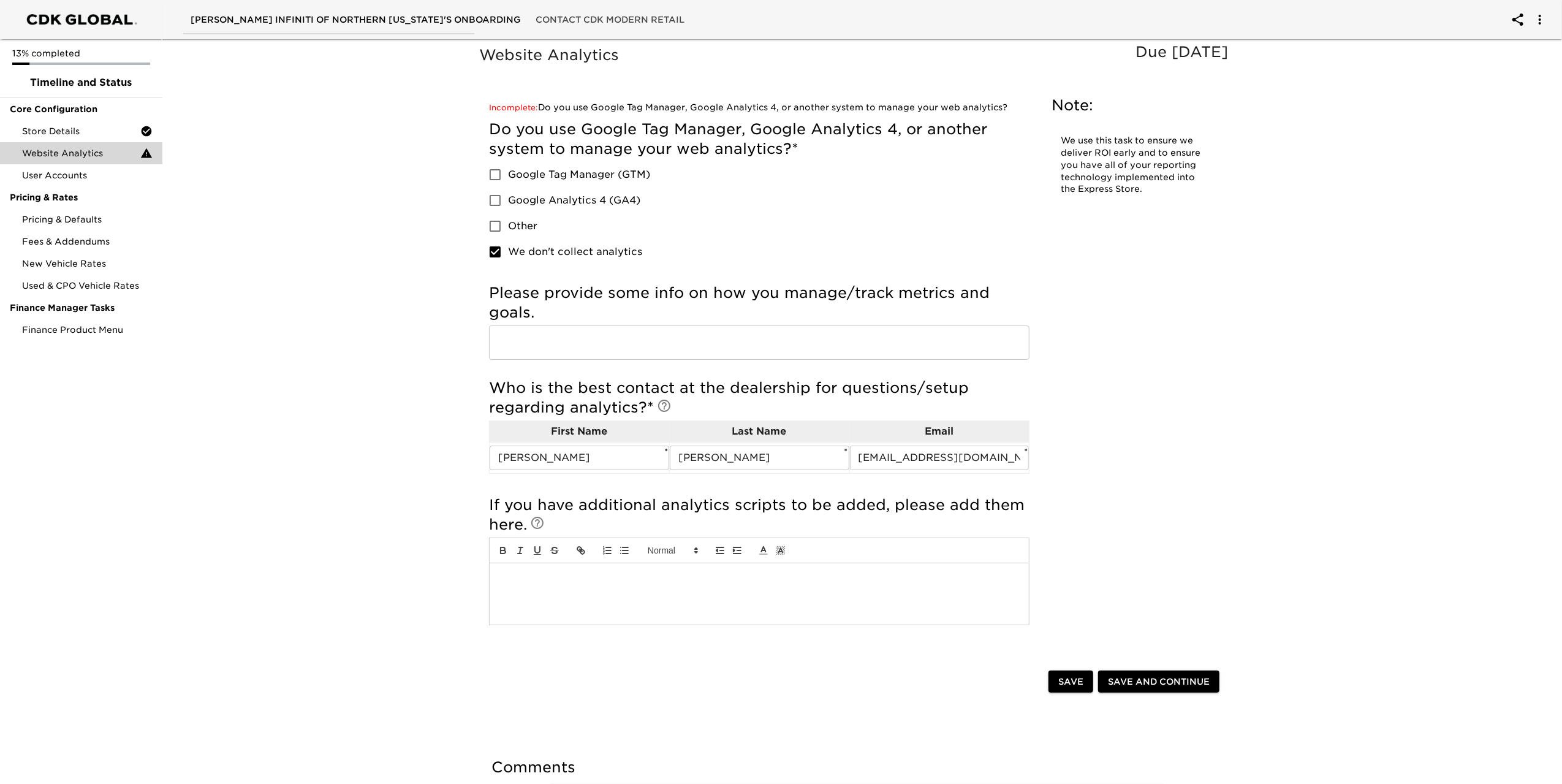
click at [608, 347] on input "text" at bounding box center [759, 342] width 540 height 35
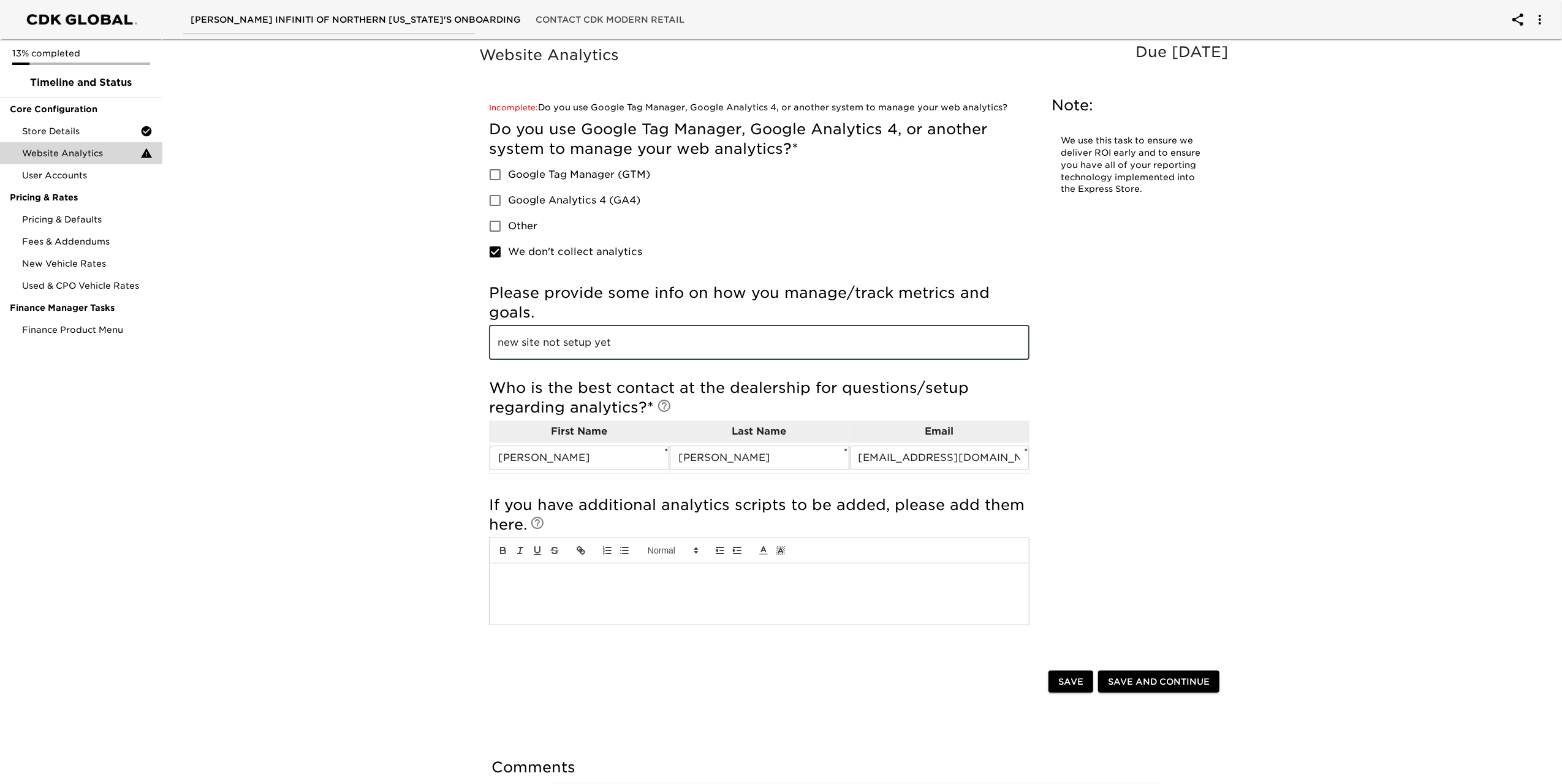
type input "new site not setup yet"
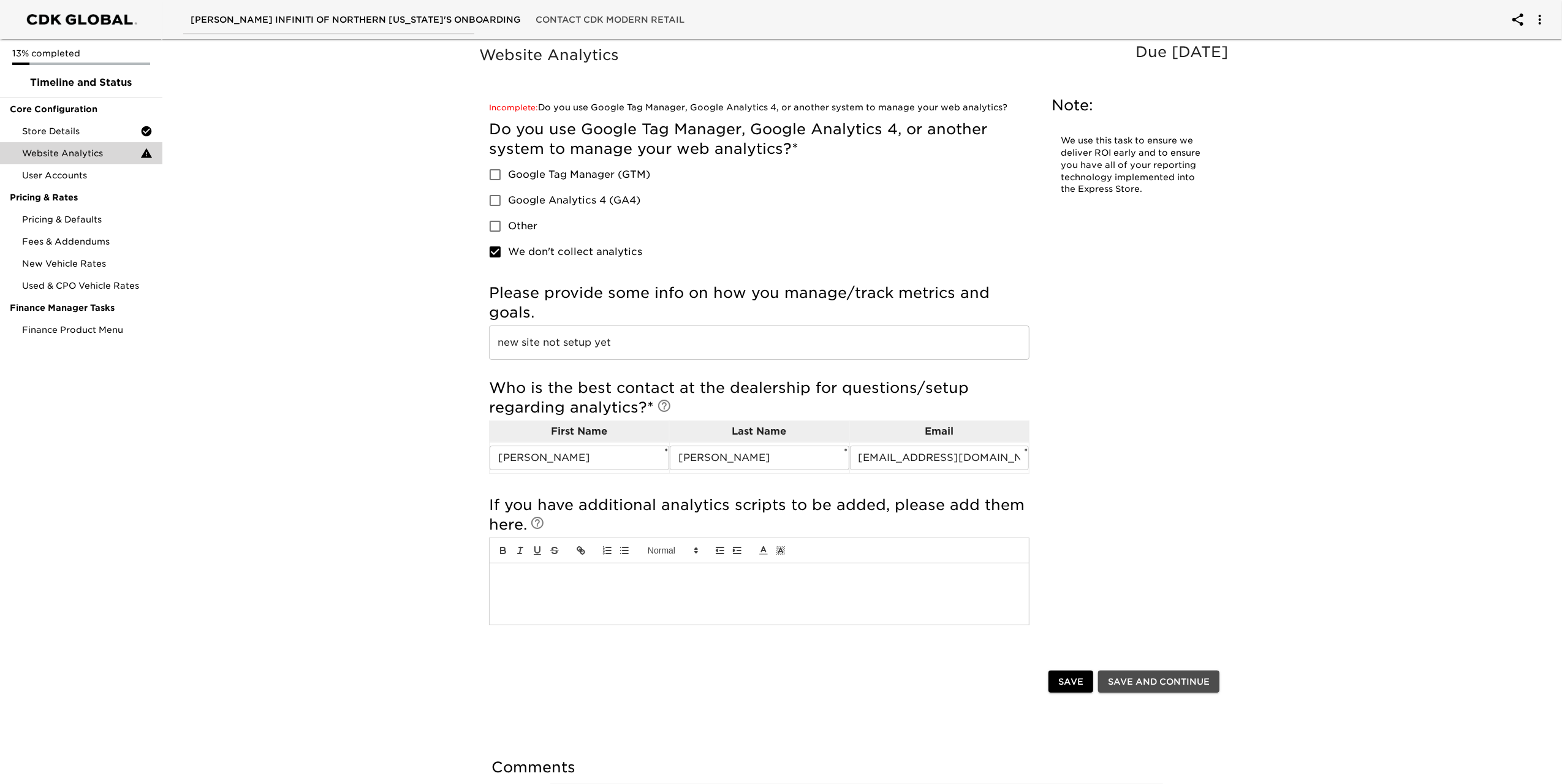
click at [1161, 680] on span "Save and Continue" at bounding box center [1159, 681] width 102 height 15
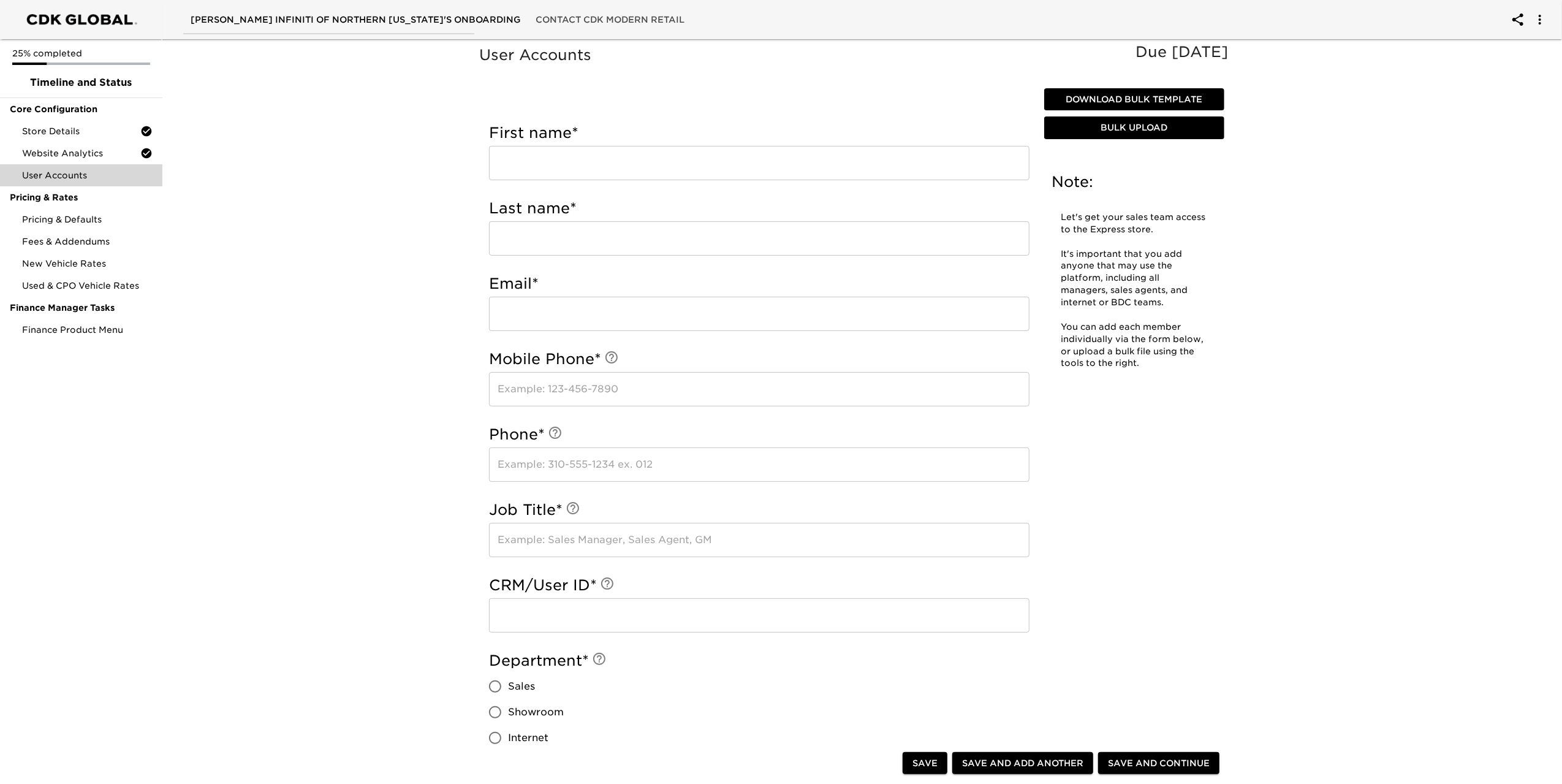
click at [559, 160] on input "text" at bounding box center [759, 163] width 540 height 35
type input "s"
type input "[PERSON_NAME]"
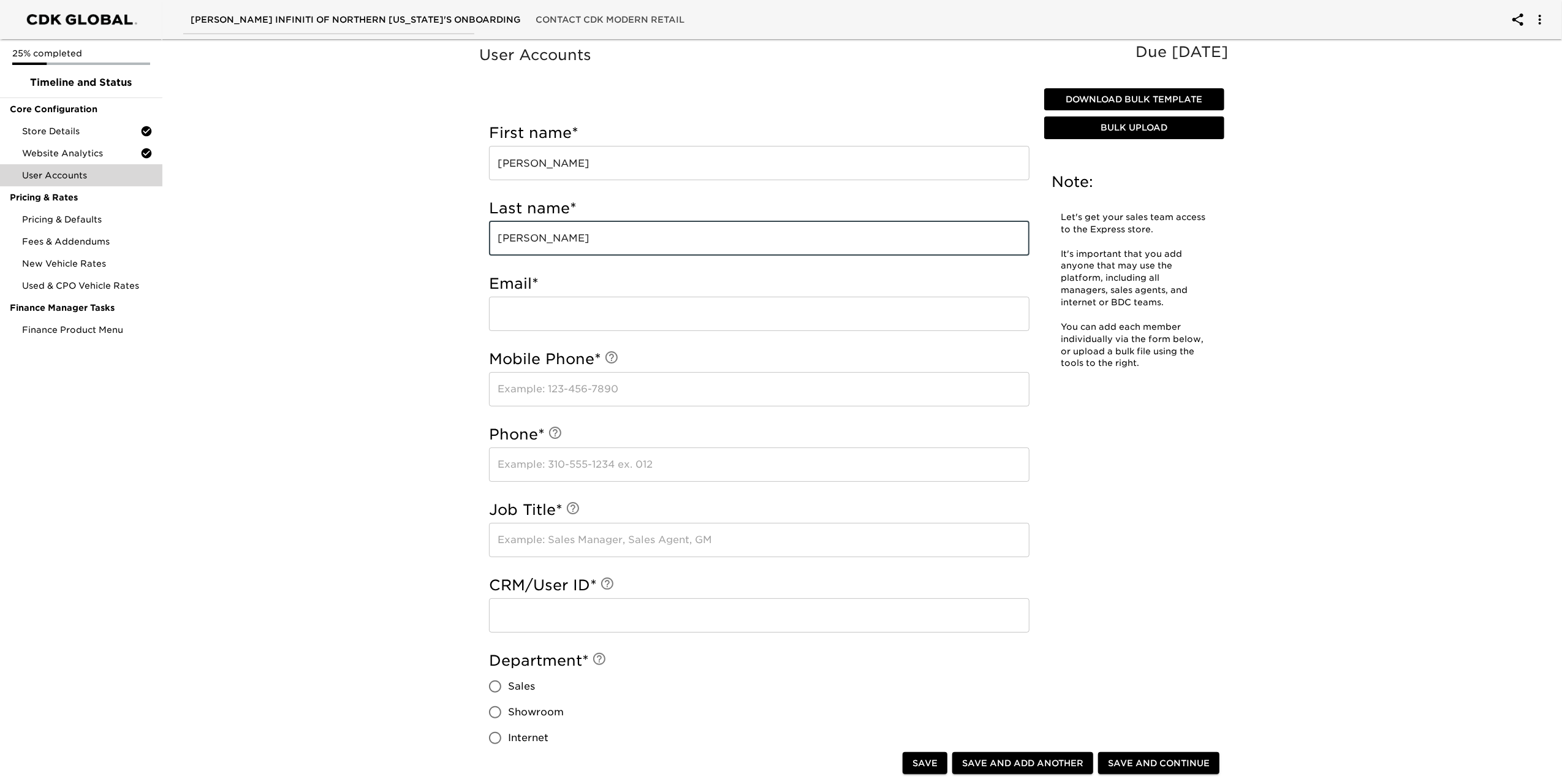
type input "[PERSON_NAME]"
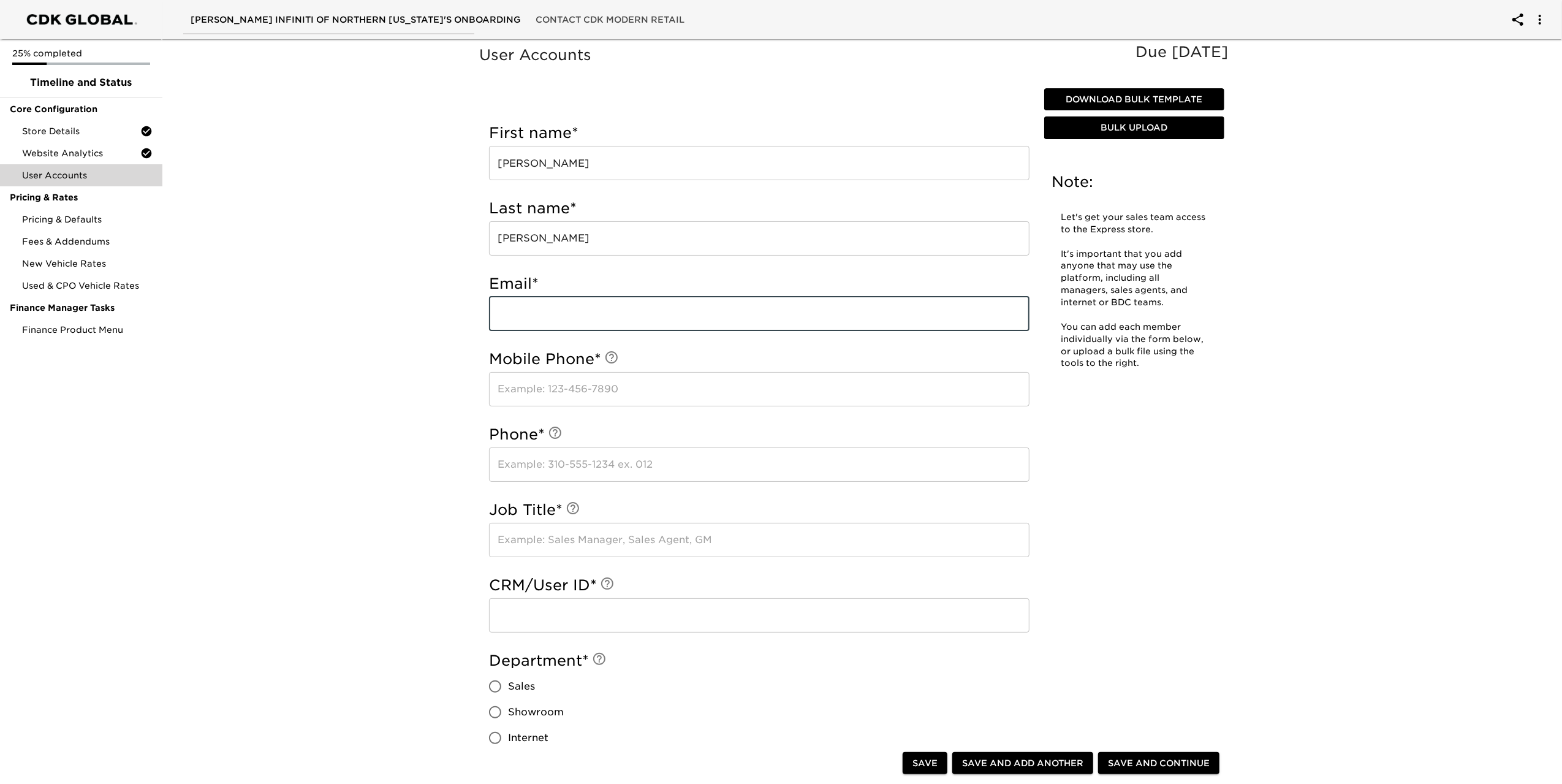
type input "s"
type input "b"
type input "[EMAIL_ADDRESS][DOMAIN_NAME]"
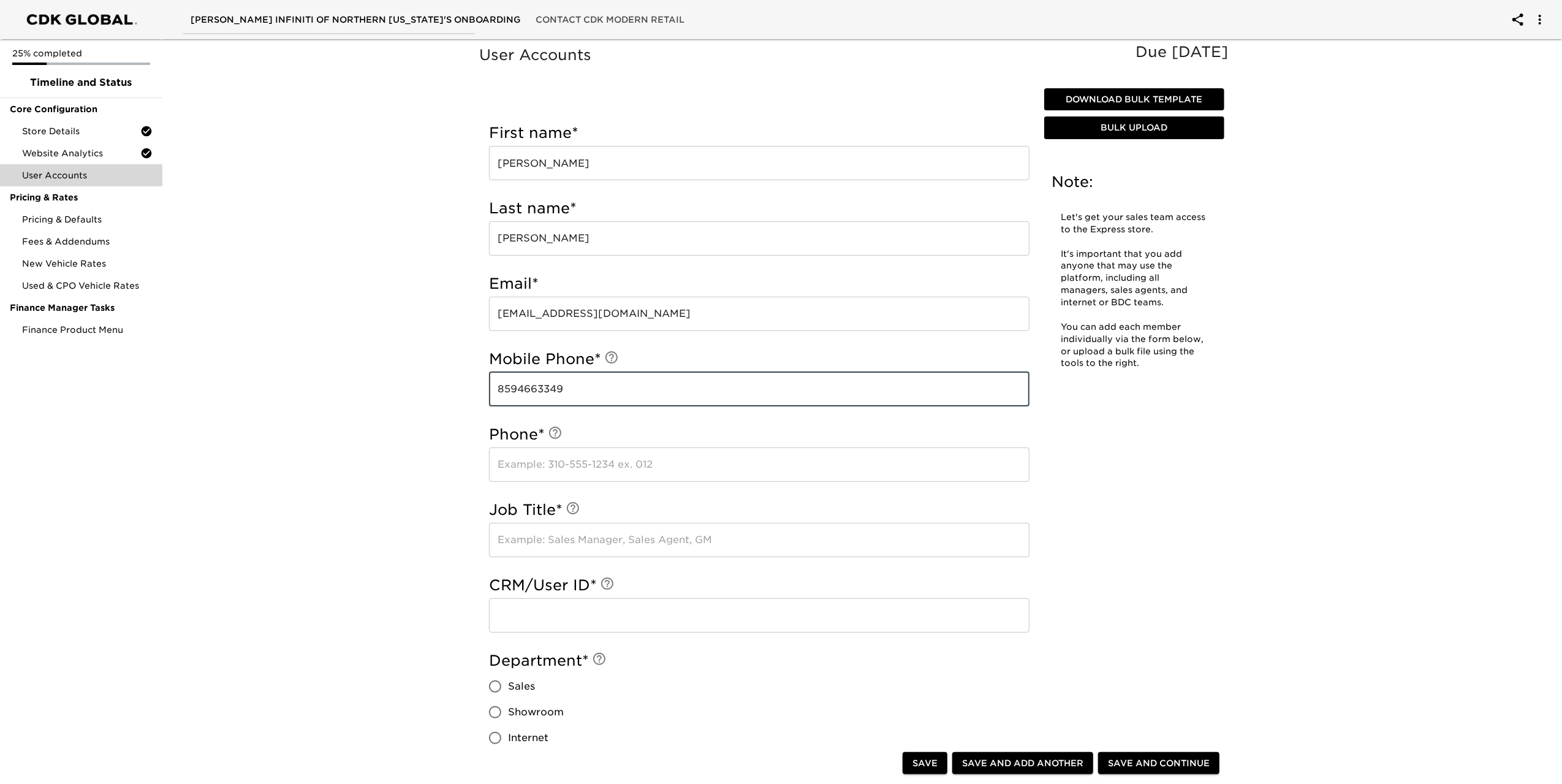
type input "8594663349"
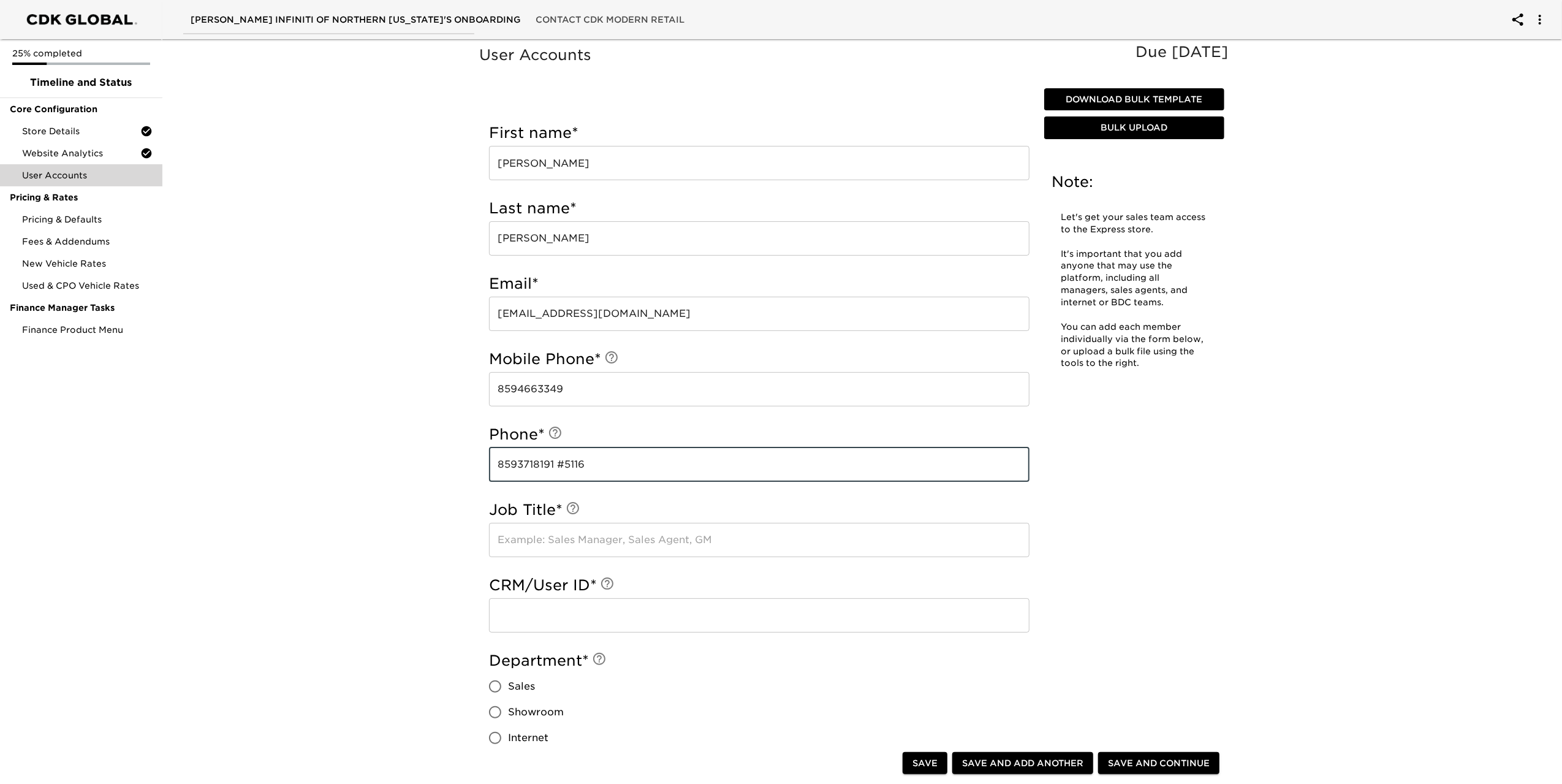
type input "8593718191 #5116"
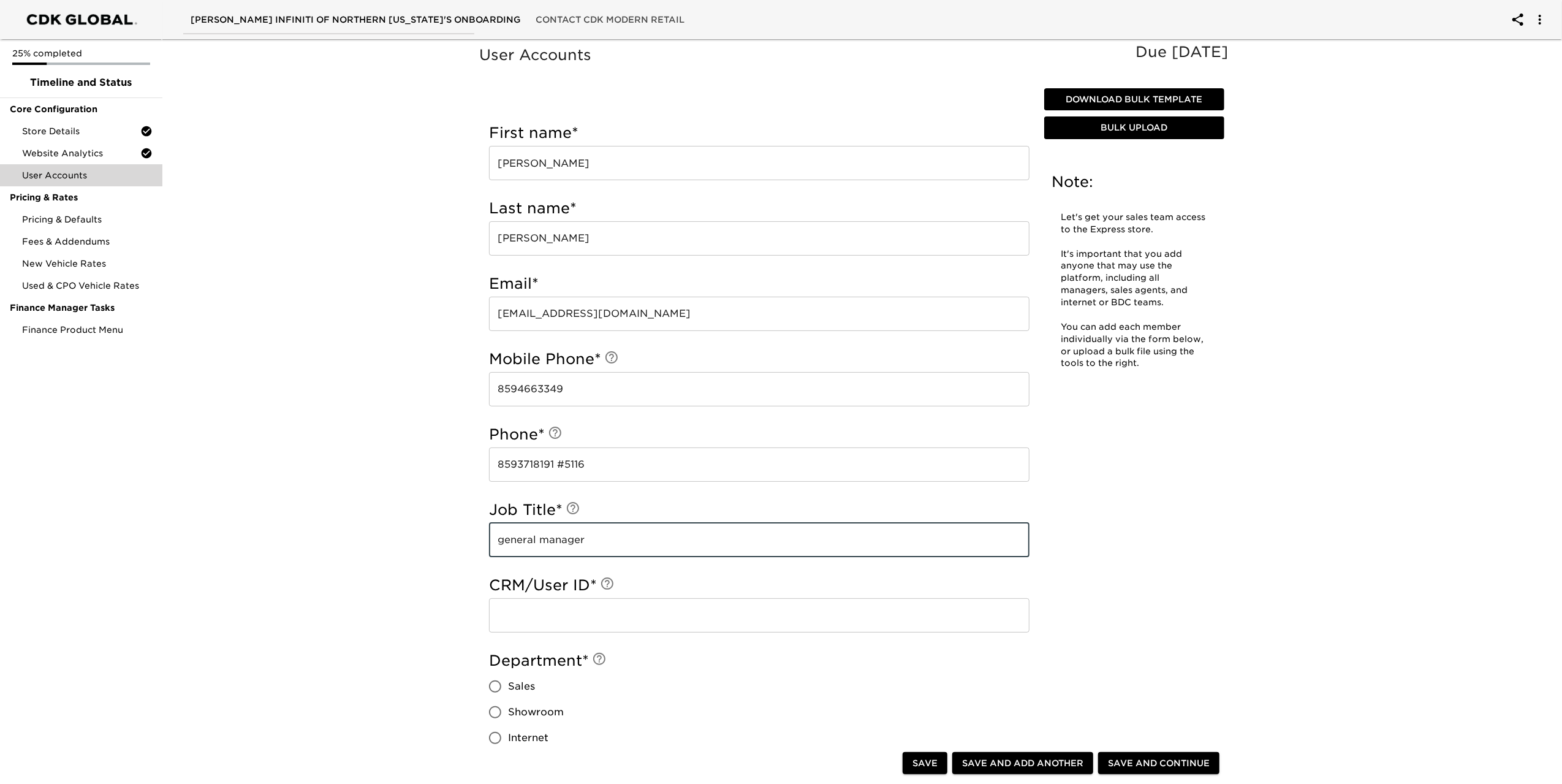
type input "general manager"
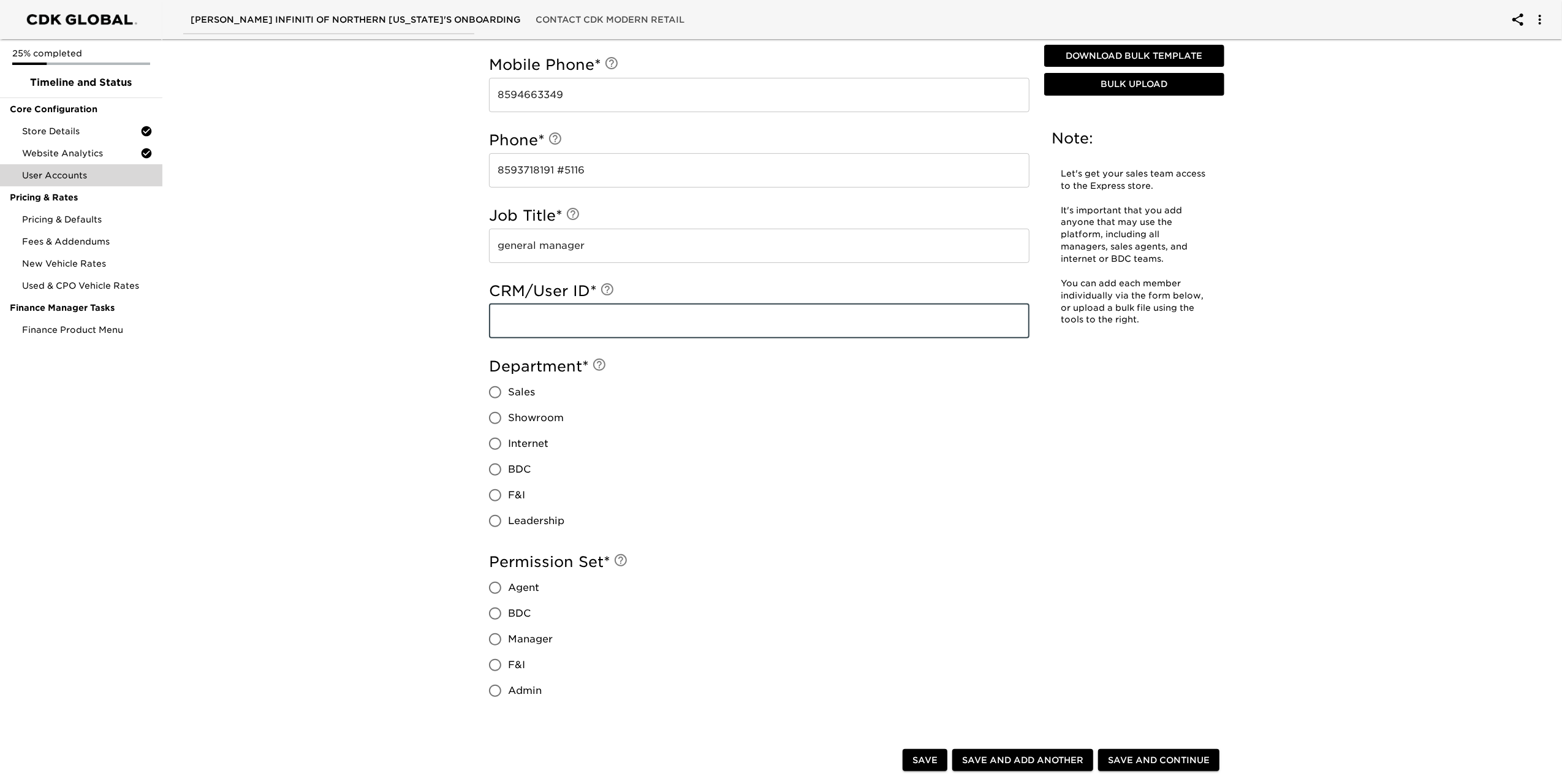
scroll to position [307, 0]
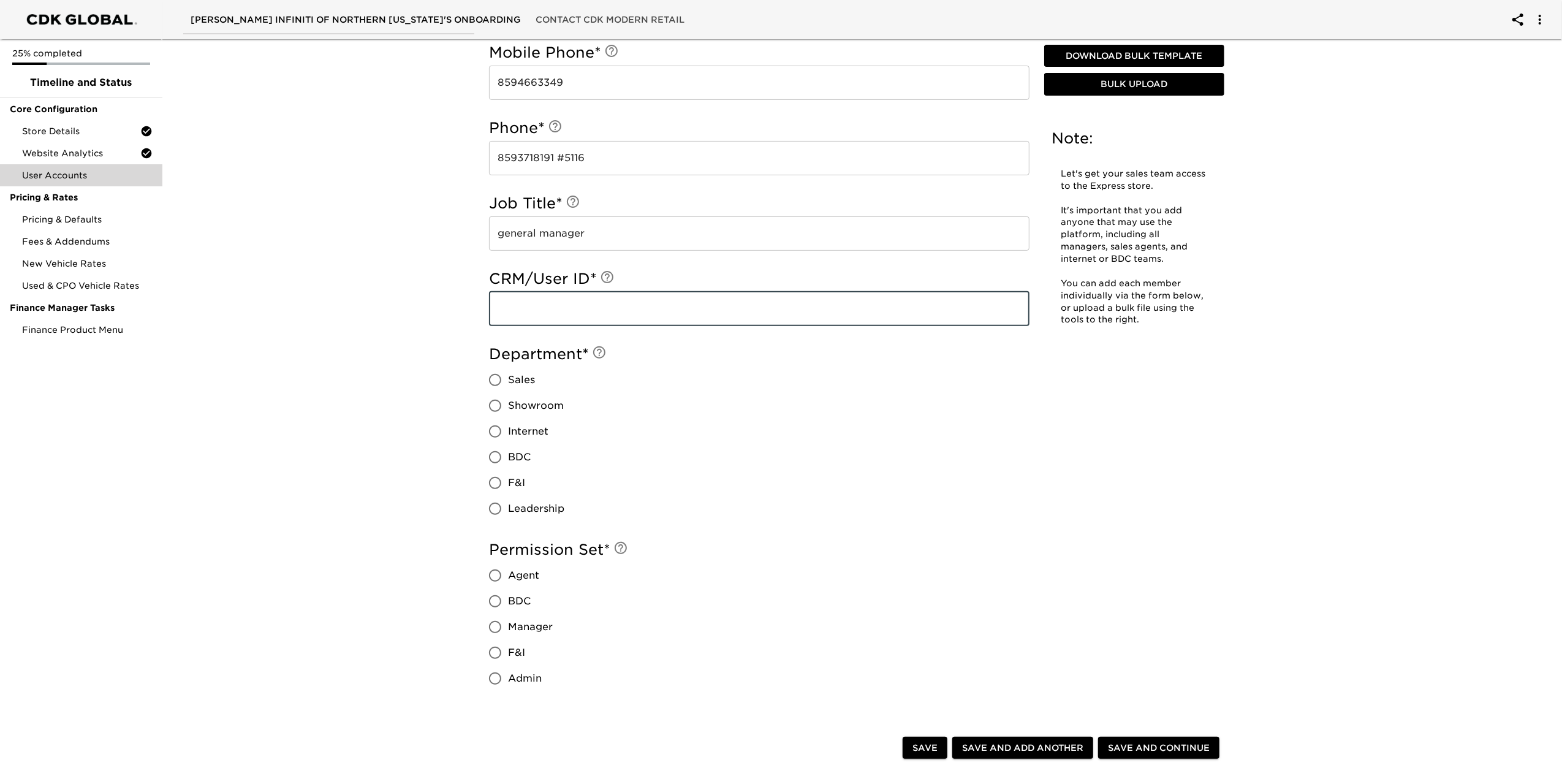
click at [499, 382] on input "Sales" at bounding box center [495, 380] width 26 height 26
radio input "true"
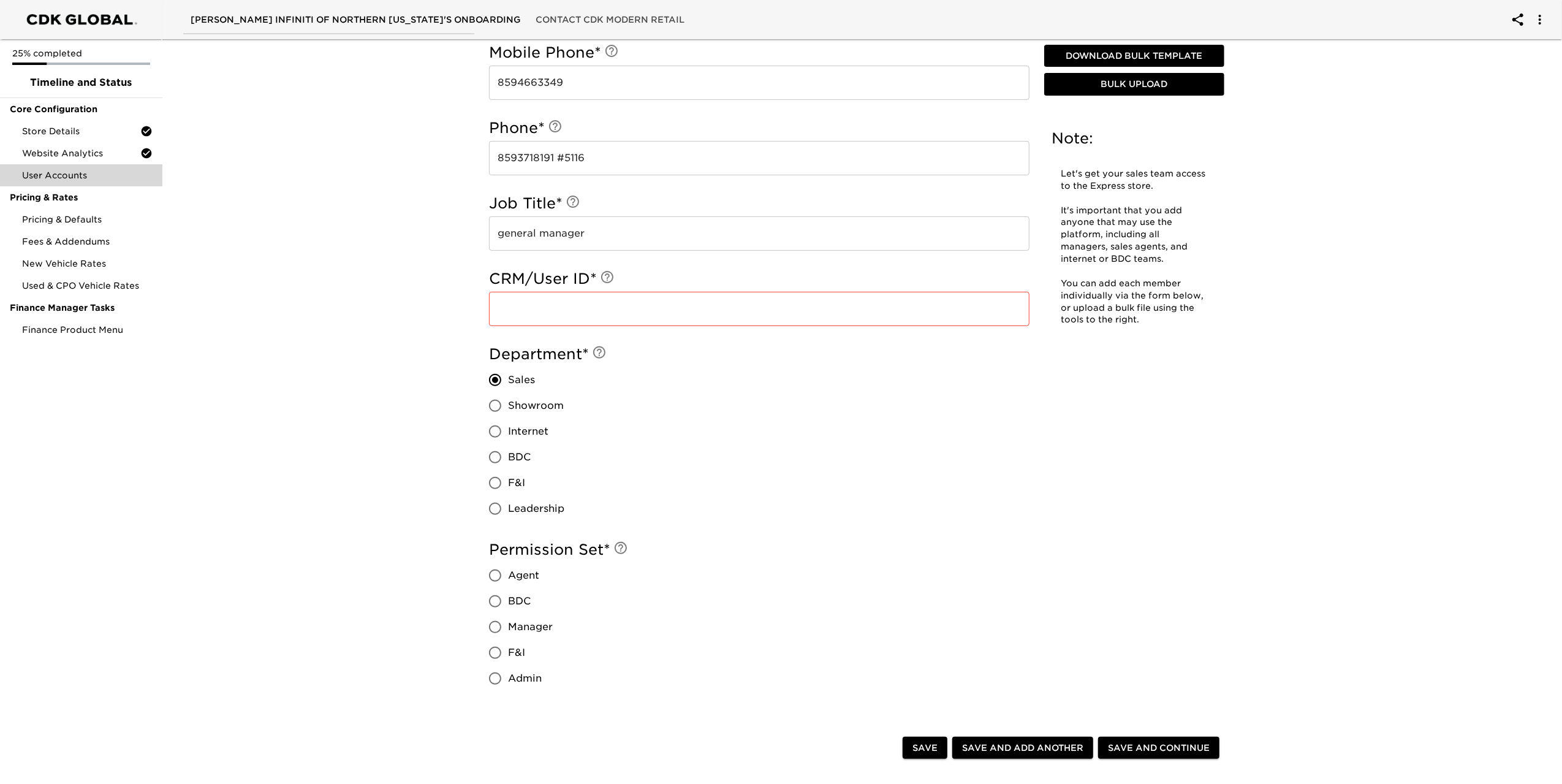
click at [494, 679] on input "Admin" at bounding box center [495, 678] width 26 height 26
radio input "true"
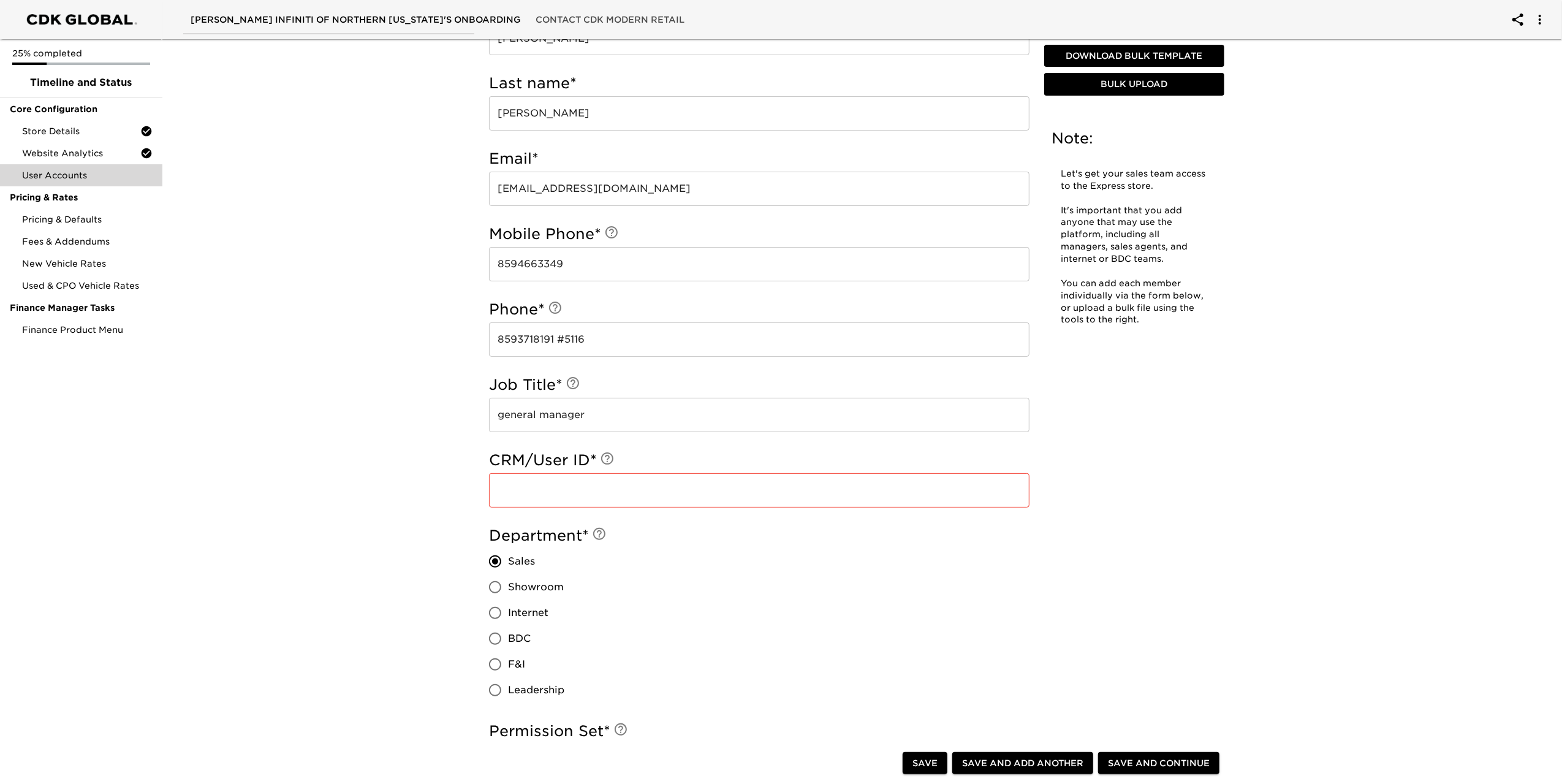
scroll to position [123, 0]
click at [563, 486] on input "text" at bounding box center [759, 493] width 540 height 35
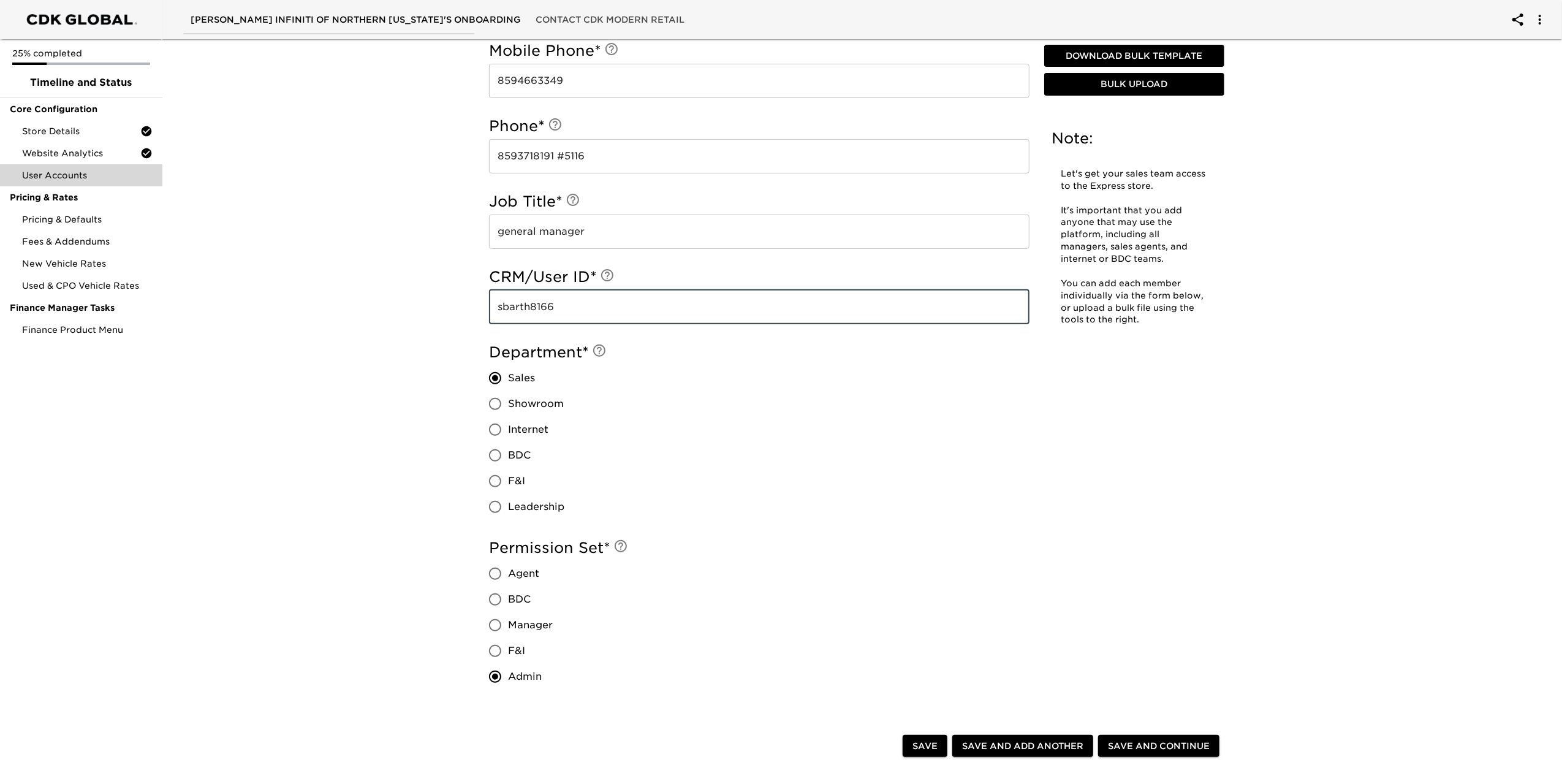
scroll to position [429, 0]
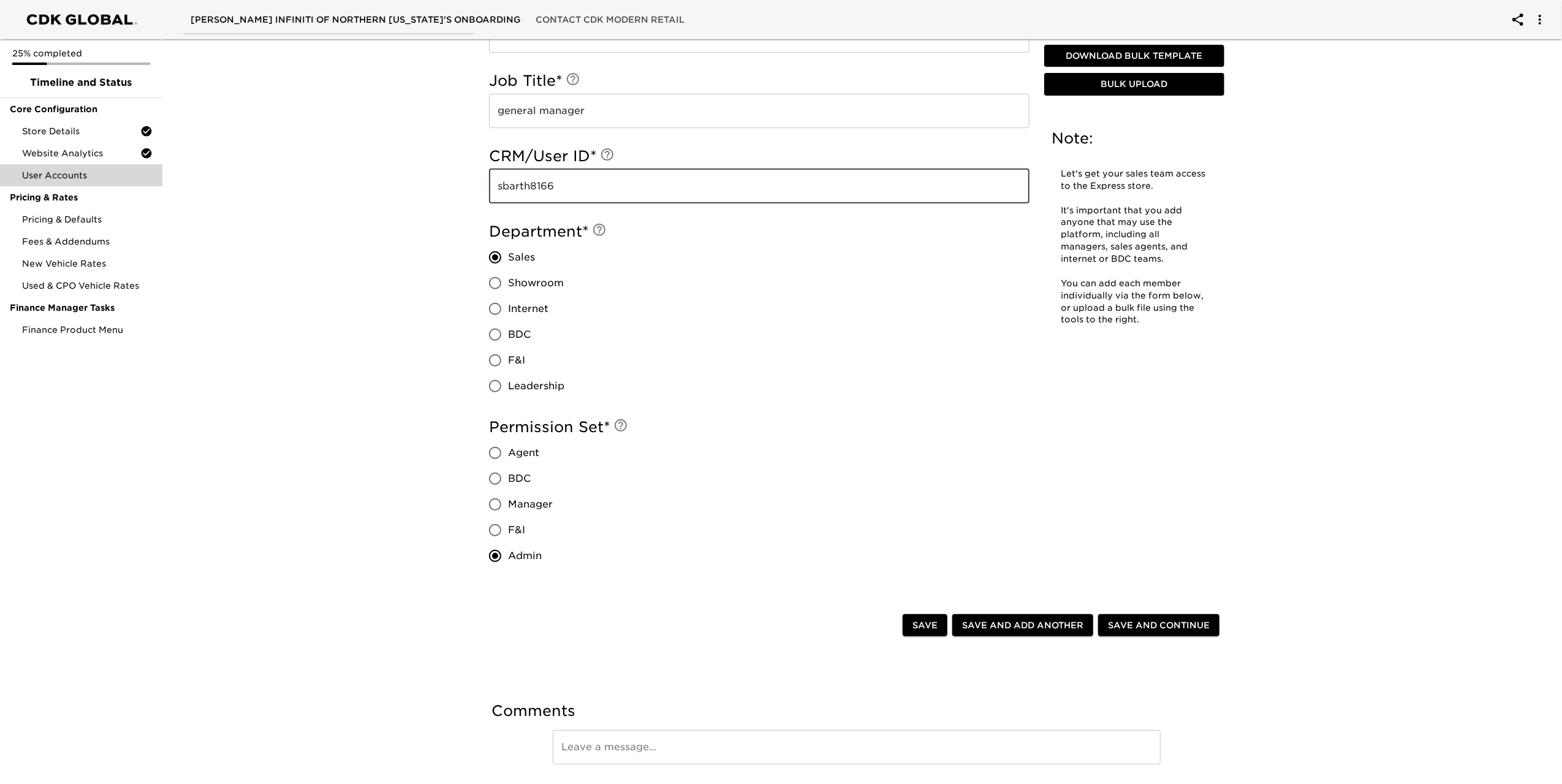
type input "sbarth8166"
click at [1029, 624] on span "Save and Add Another" at bounding box center [1023, 625] width 121 height 15
radio input "false"
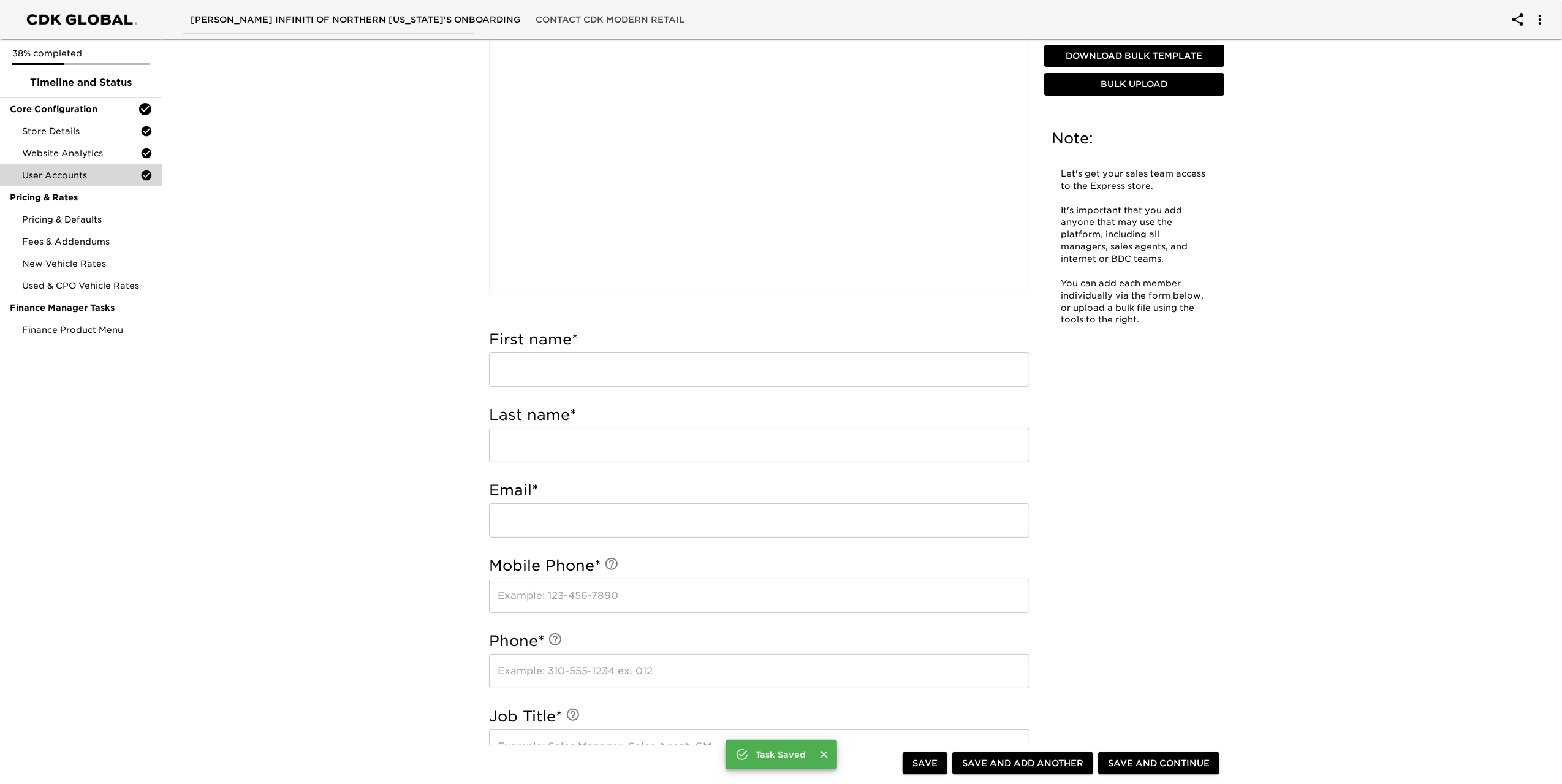
scroll to position [35, 0]
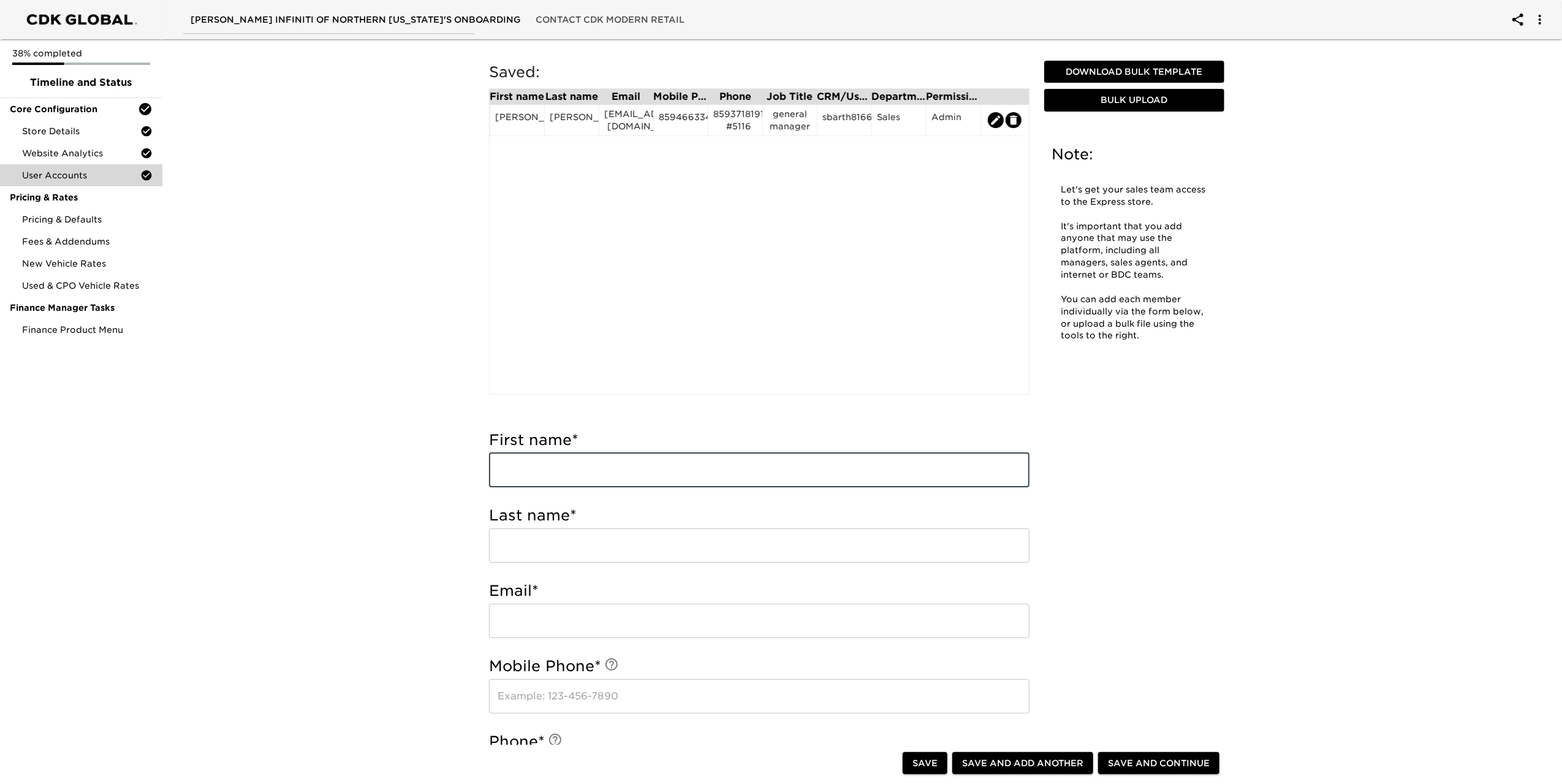
click at [564, 476] on input "text" at bounding box center [759, 469] width 540 height 35
type input "[PERSON_NAME]"
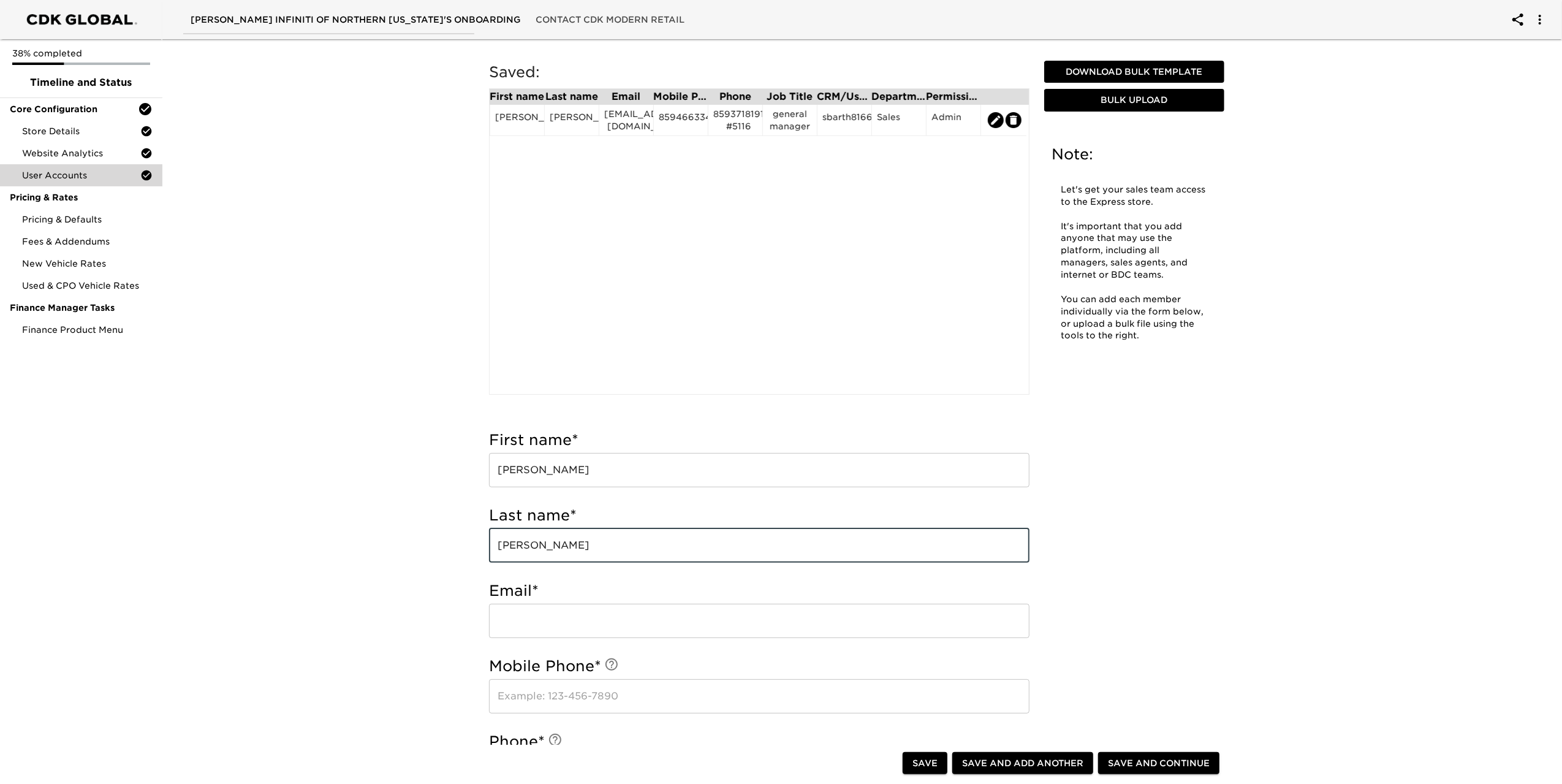
type input "[PERSON_NAME]"
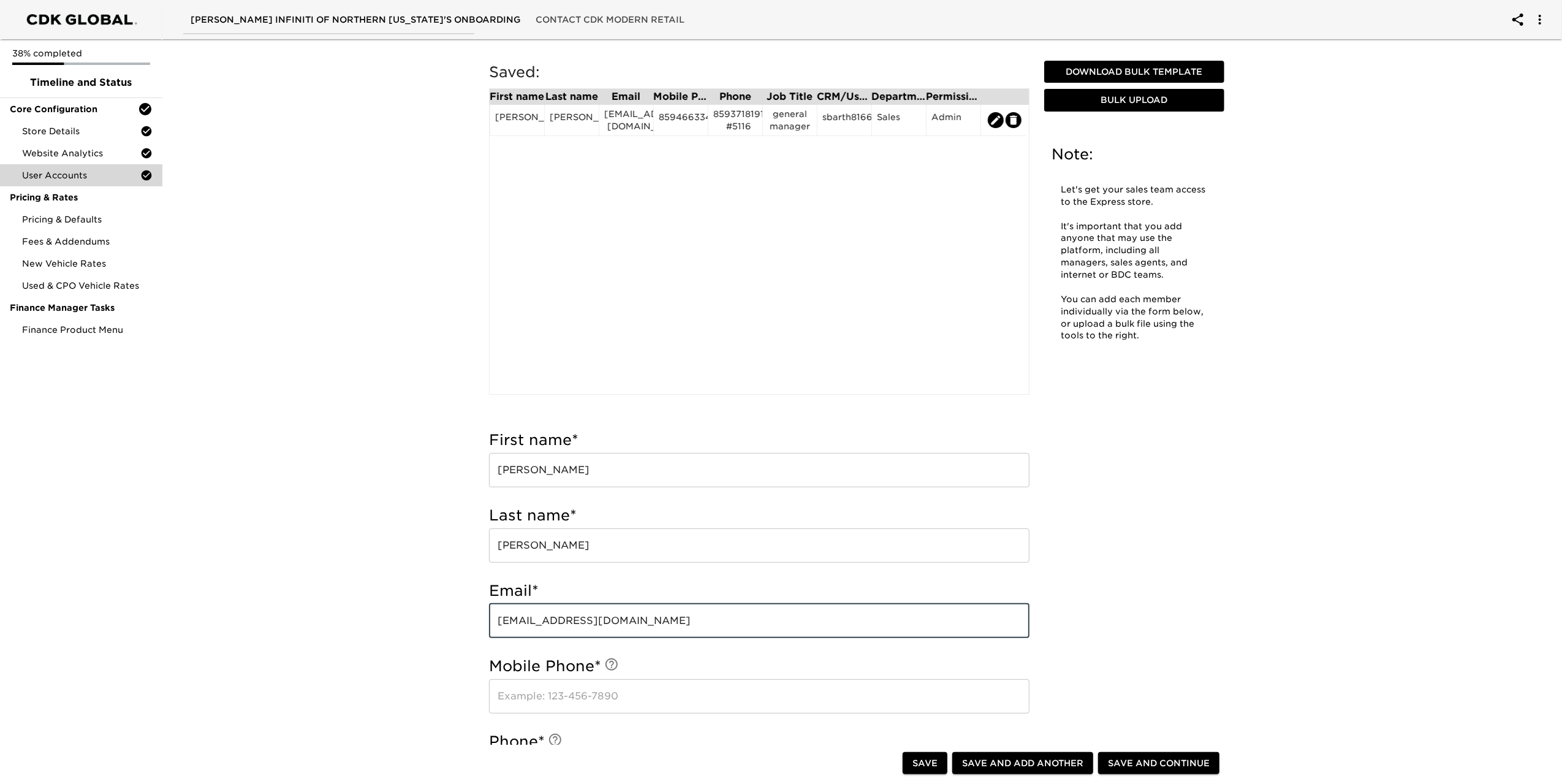
type input "[EMAIL_ADDRESS][DOMAIN_NAME]"
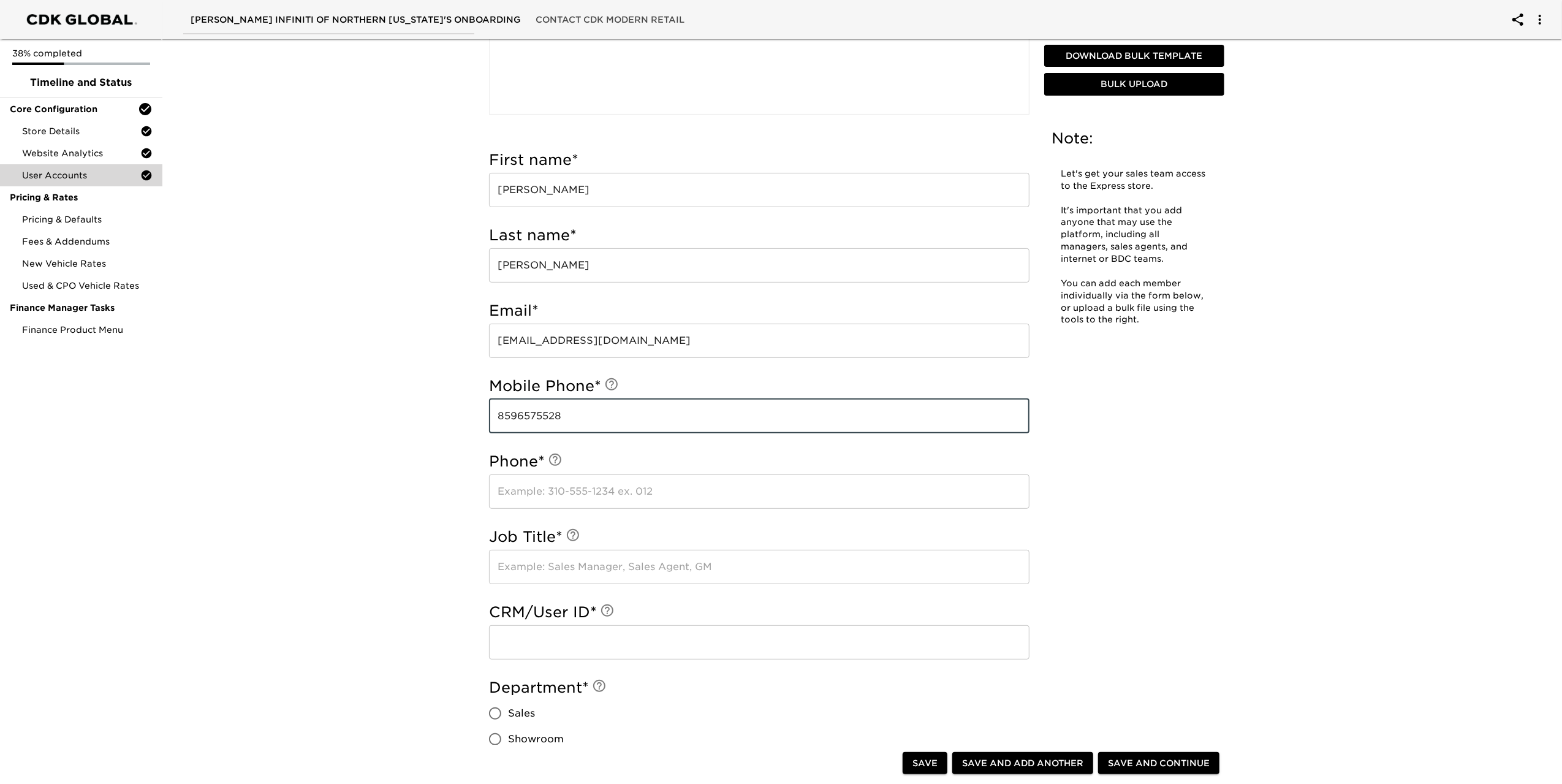
scroll to position [403, 0]
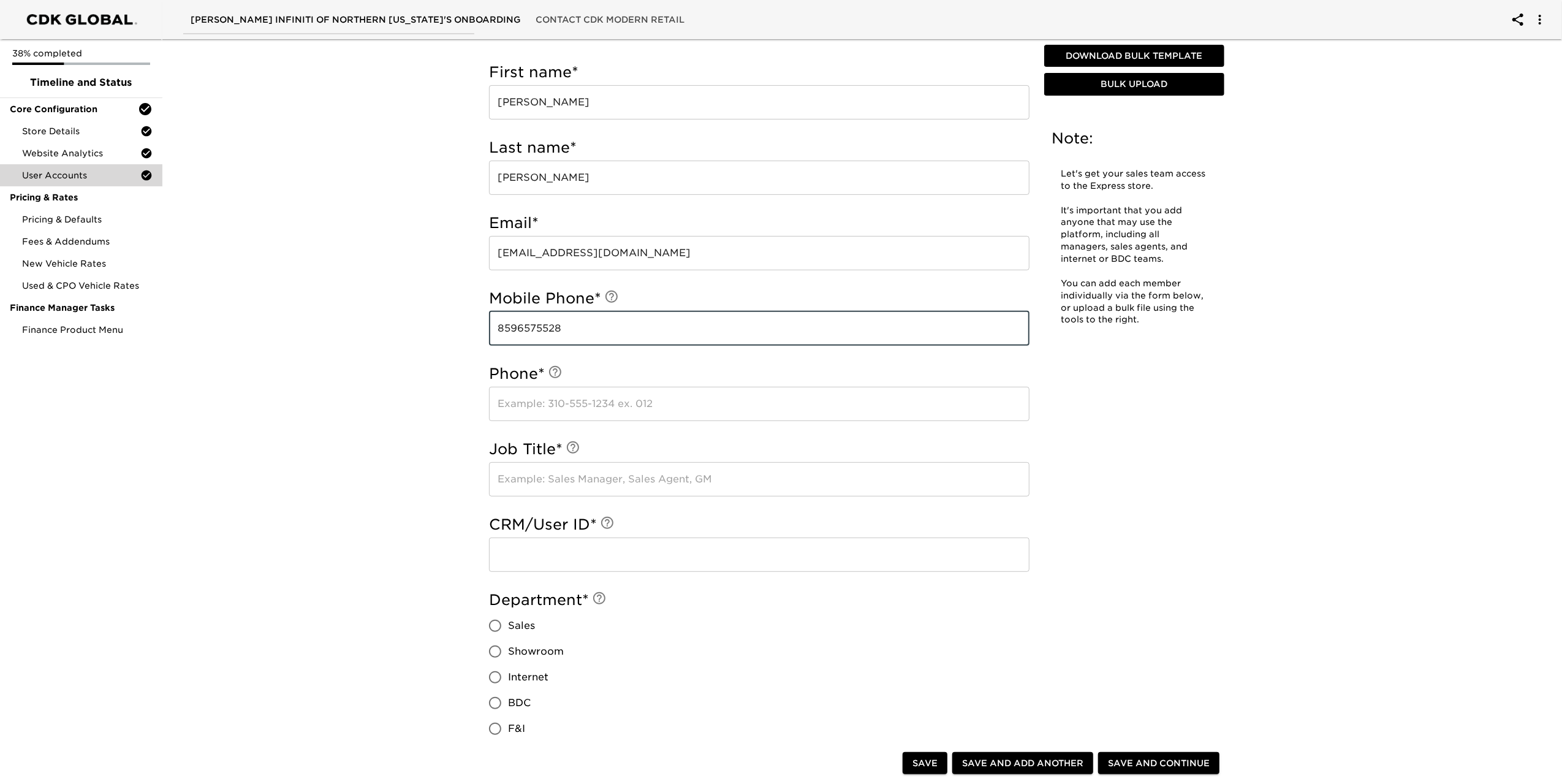
type input "8596575528"
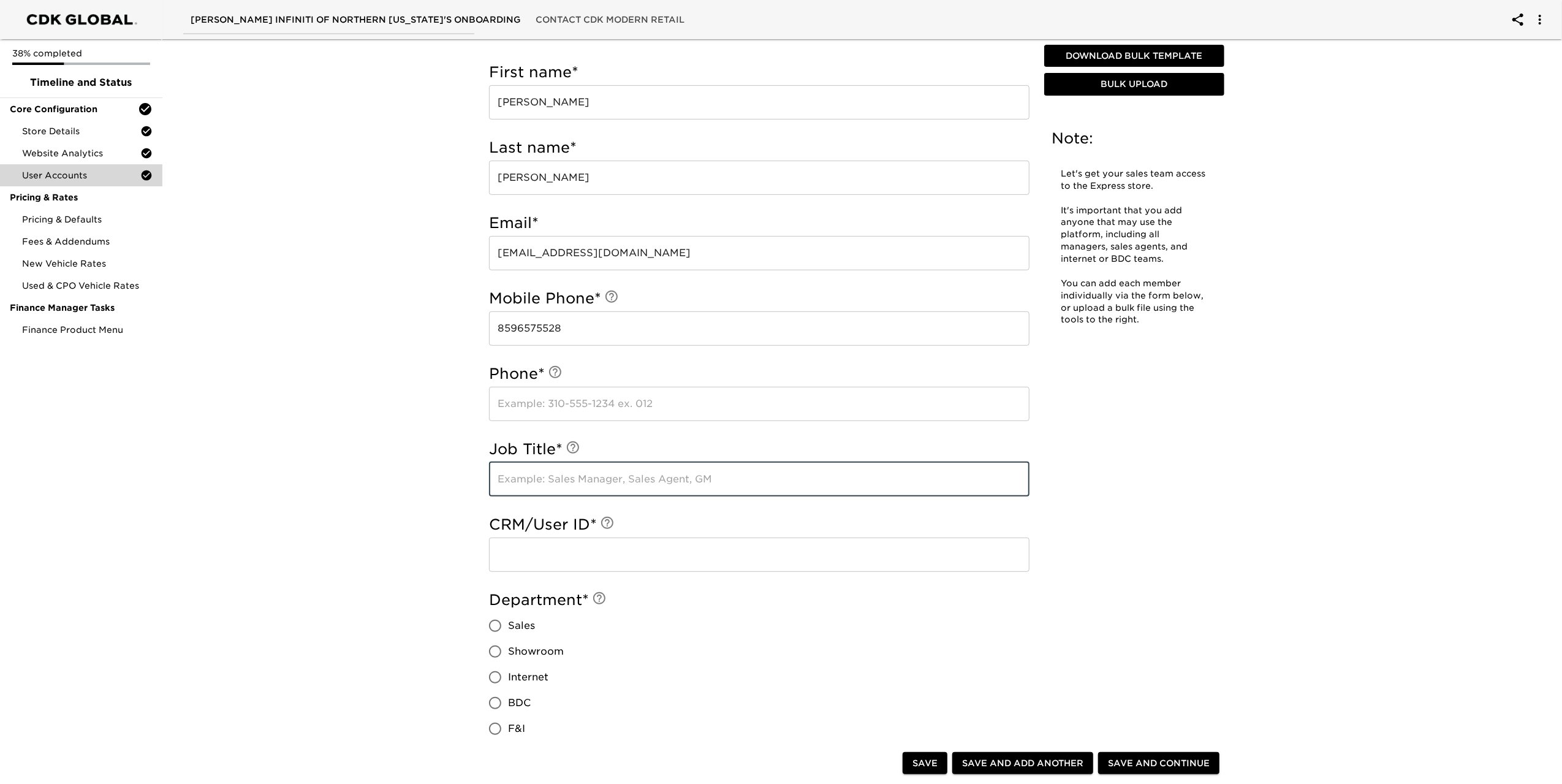
click at [608, 480] on input "text" at bounding box center [759, 479] width 540 height 35
type input "EVP"
click at [592, 558] on input "text" at bounding box center [759, 554] width 540 height 35
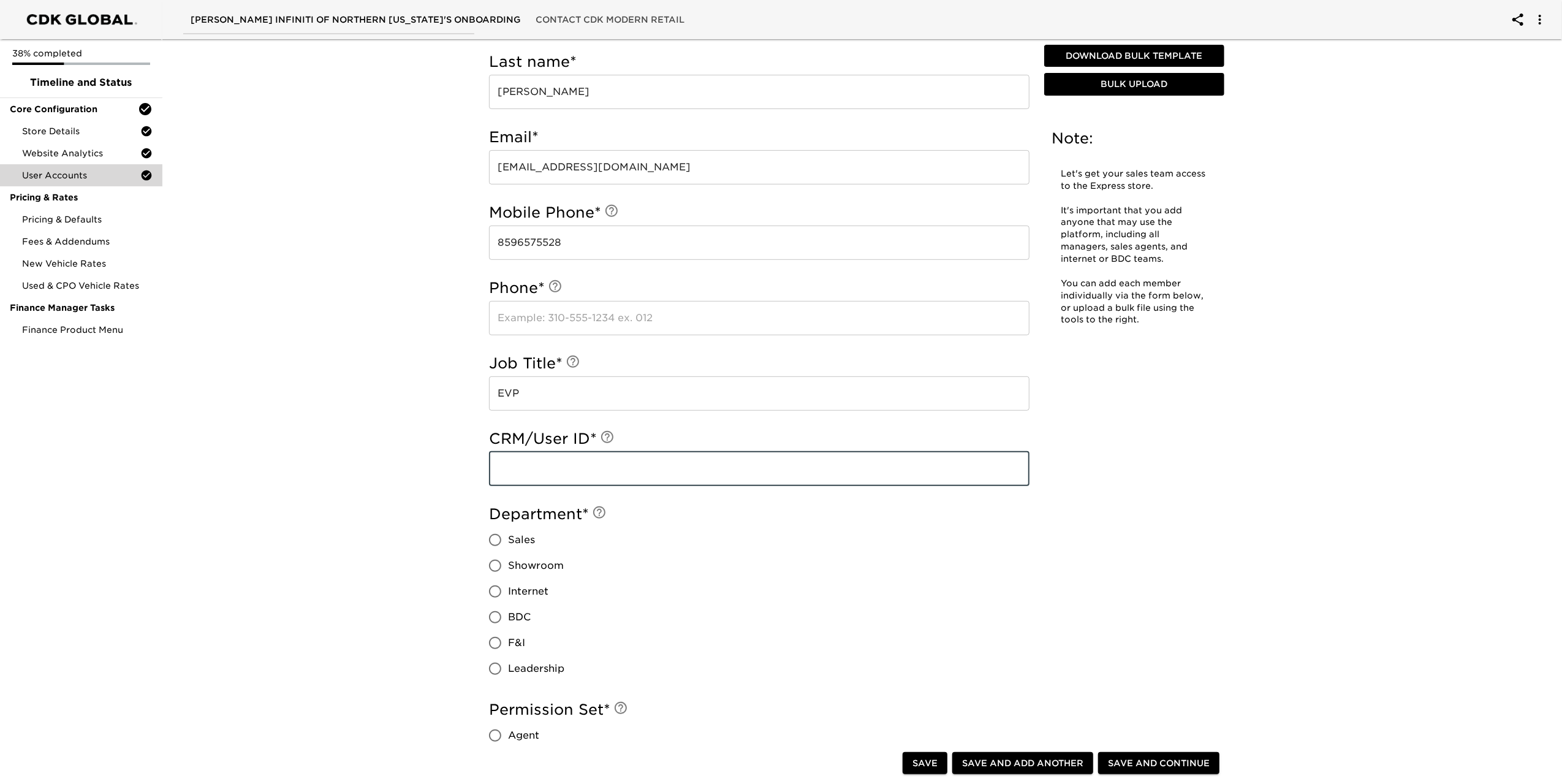
scroll to position [587, 0]
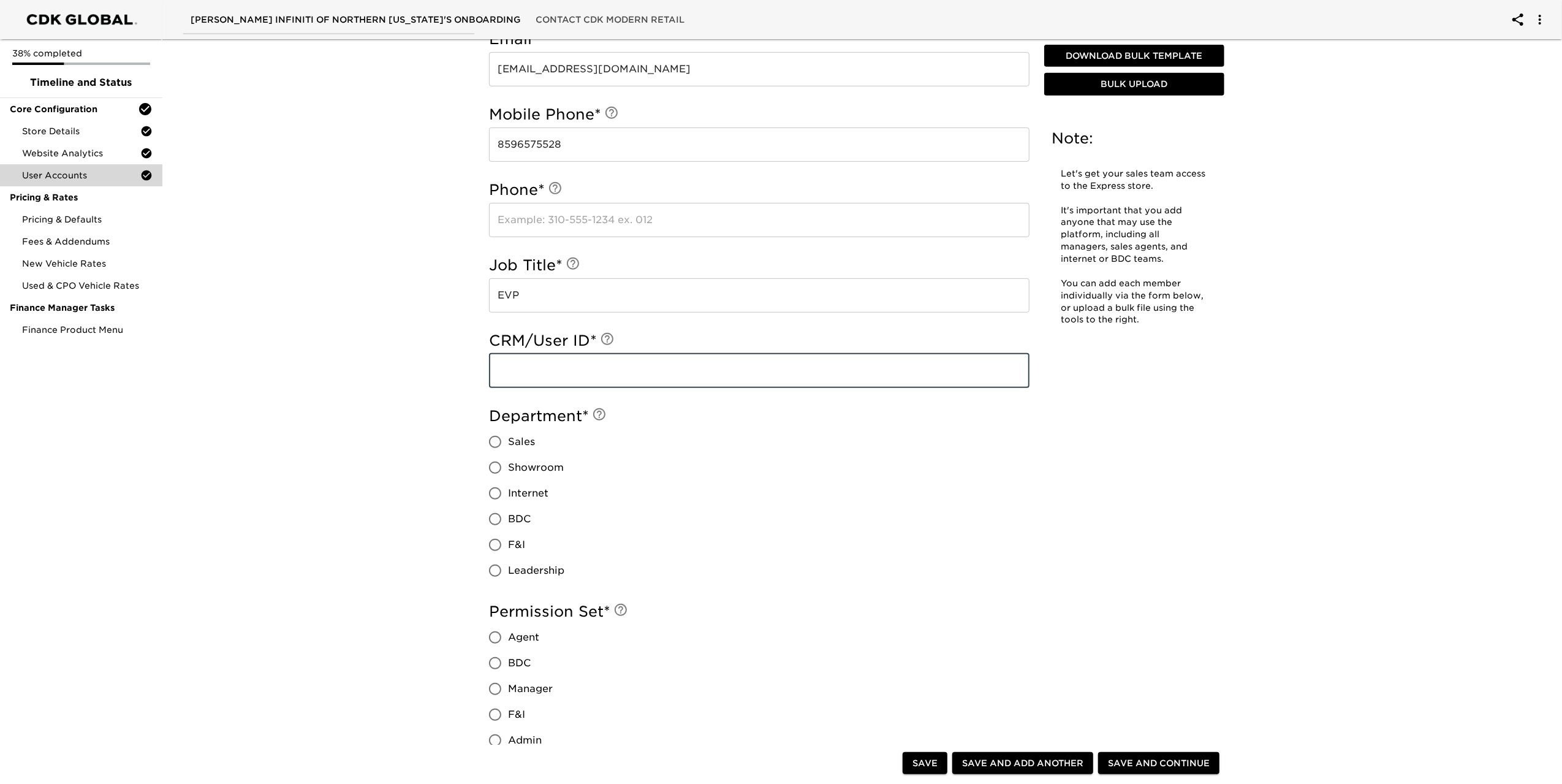
click at [499, 567] on input "Leadership" at bounding box center [495, 571] width 26 height 26
radio input "true"
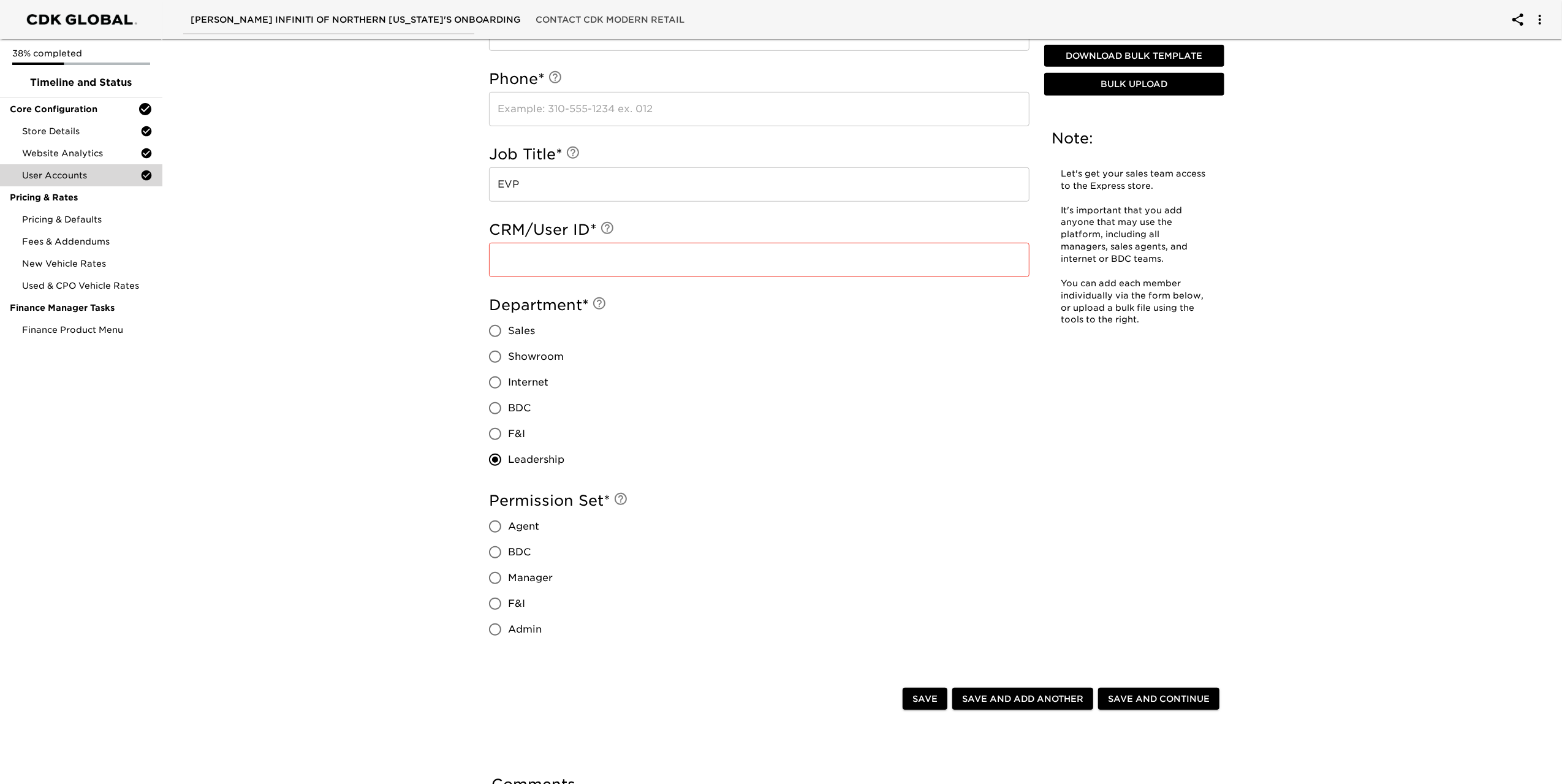
scroll to position [709, 0]
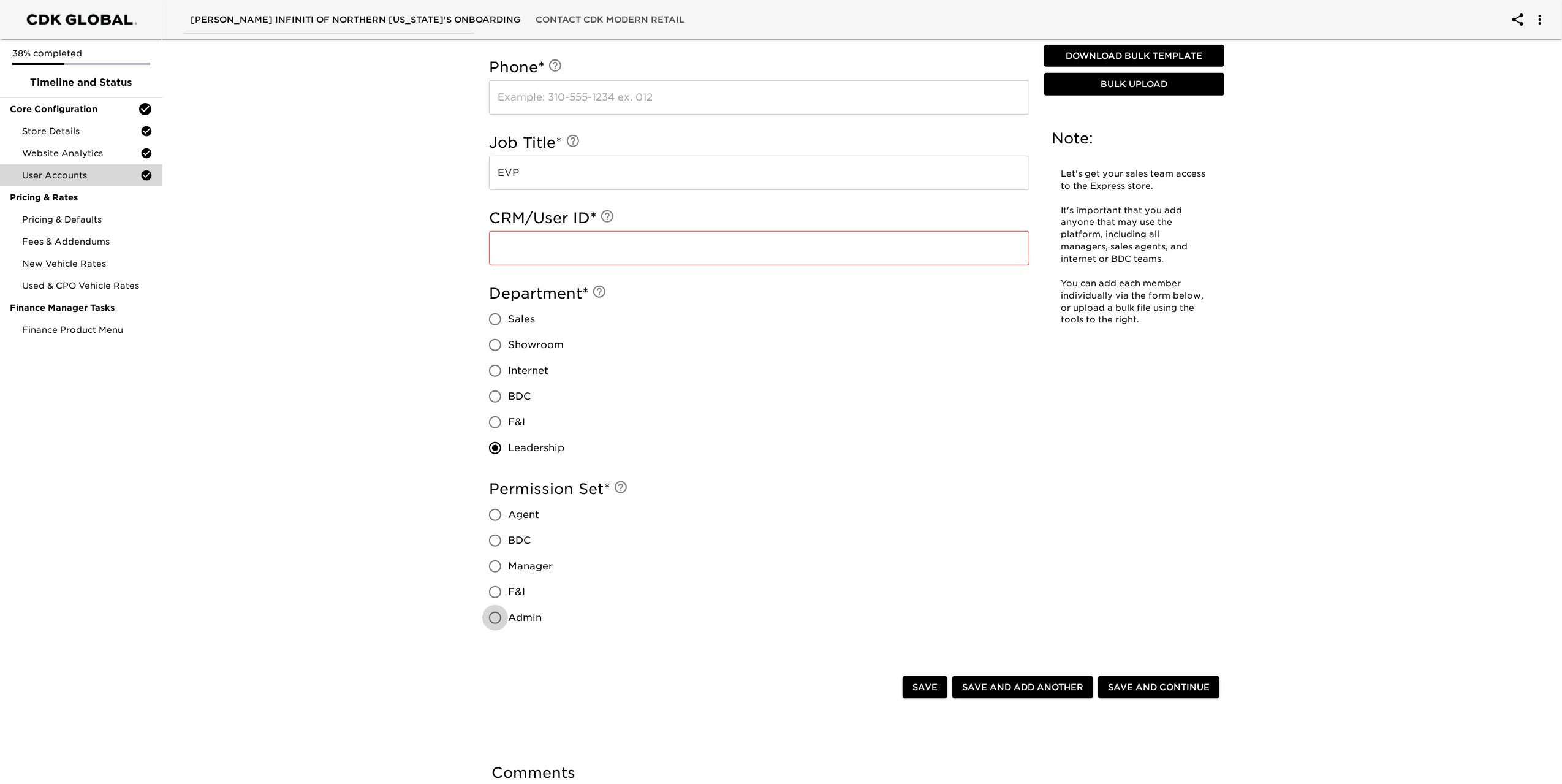
click at [506, 615] on input "Admin" at bounding box center [495, 618] width 26 height 26
radio input "true"
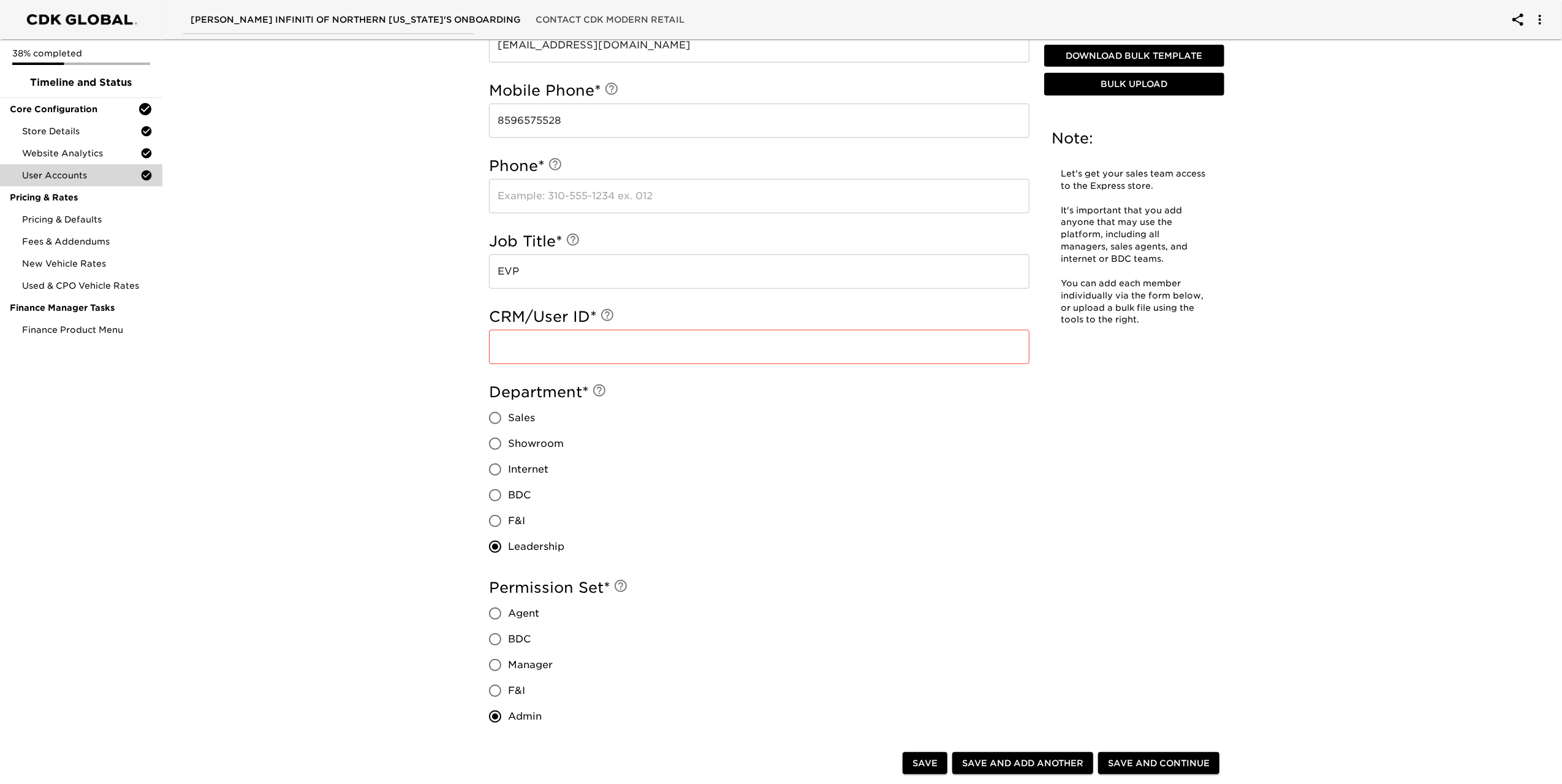
scroll to position [587, 0]
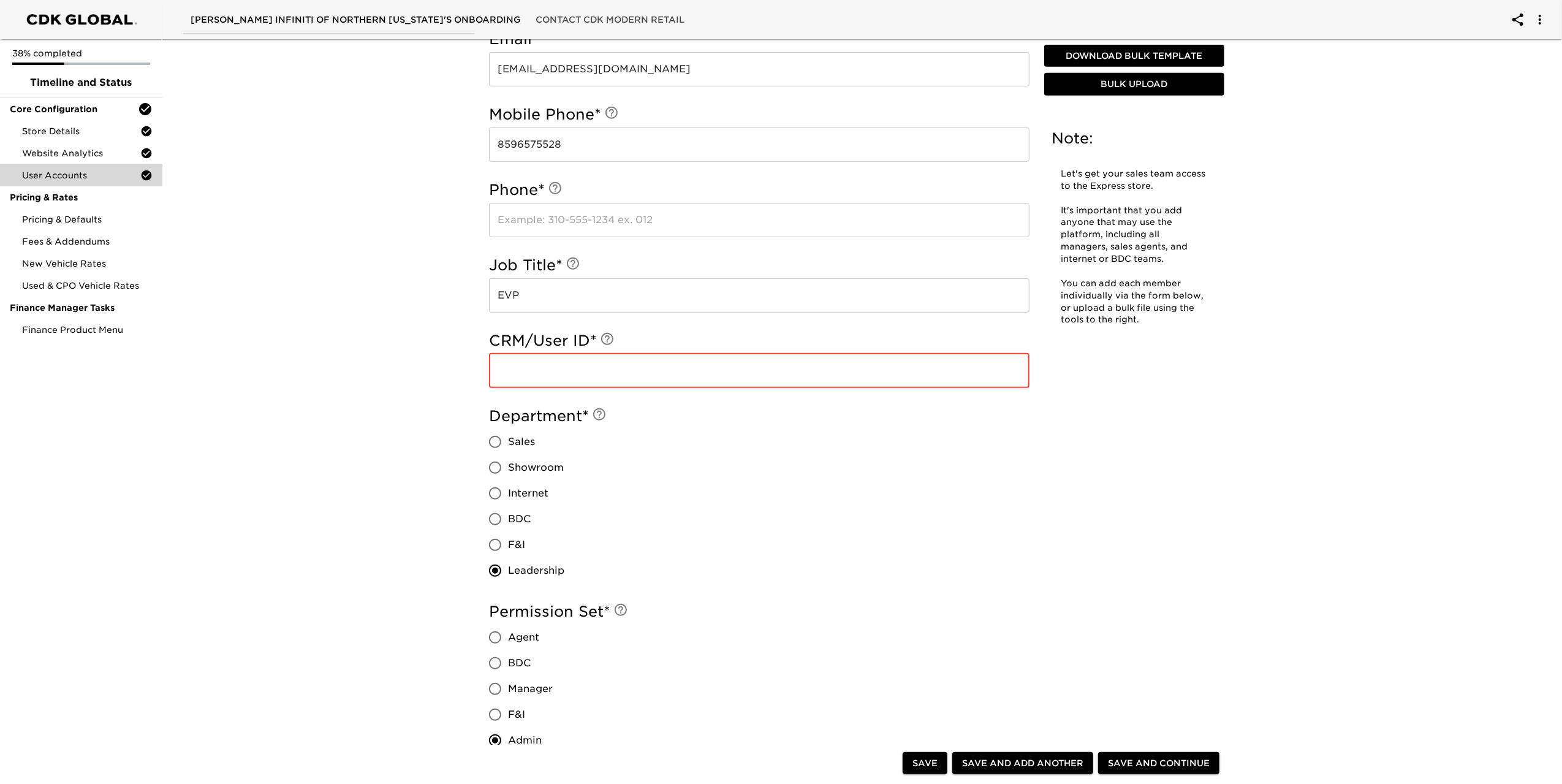
click at [666, 378] on input "text" at bounding box center [759, 371] width 540 height 35
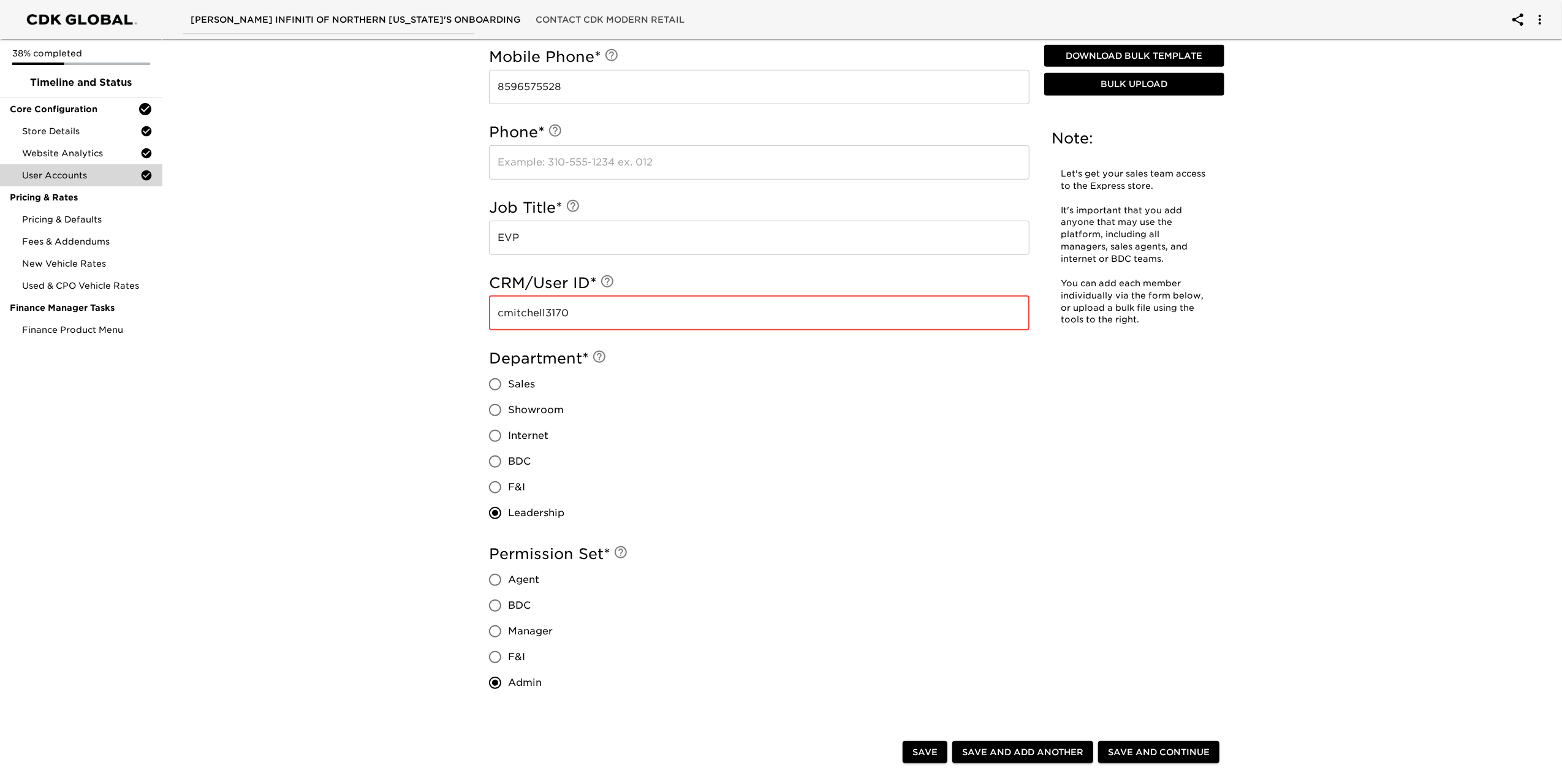
scroll to position [809, 0]
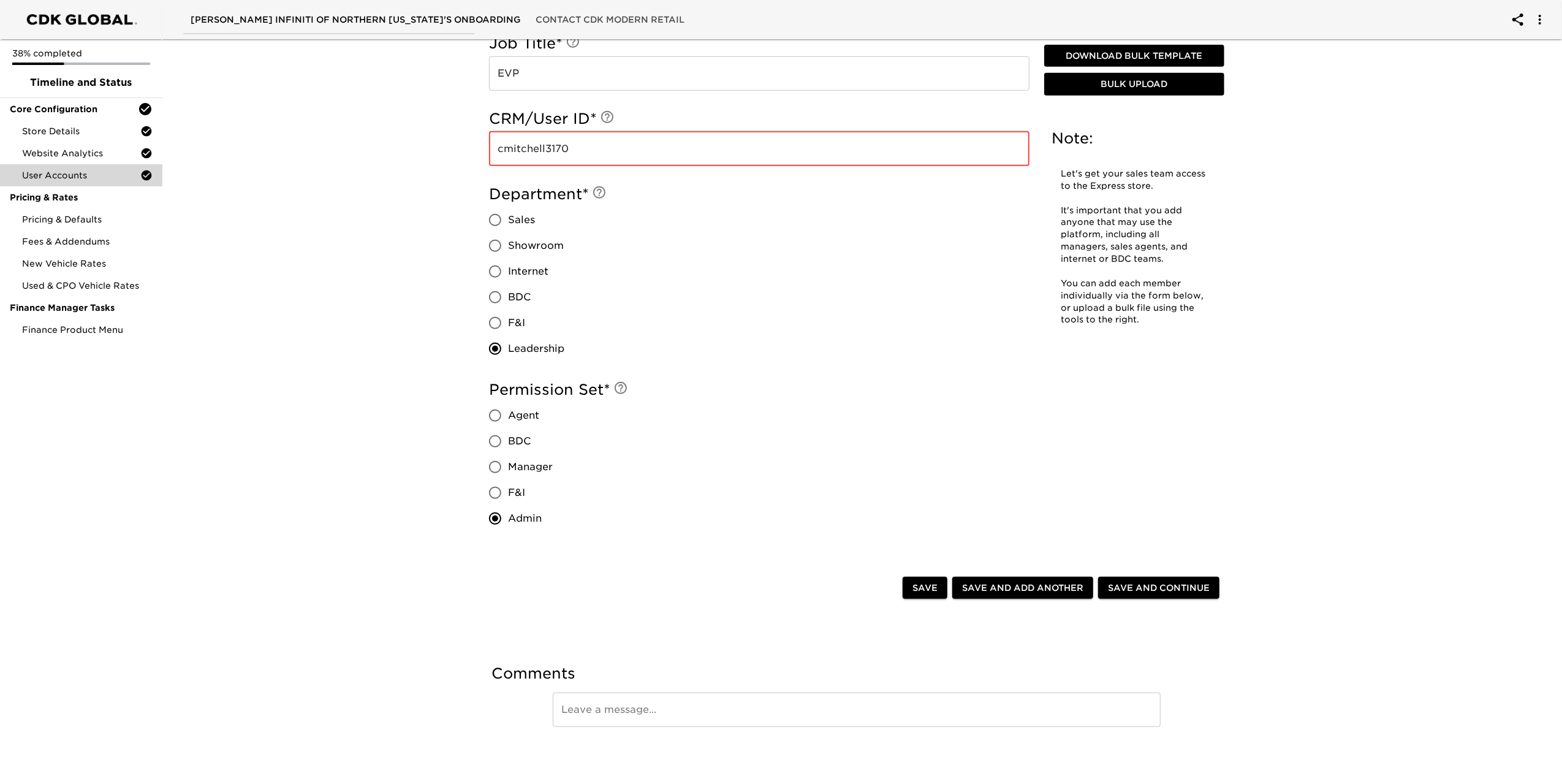
type input "cmitchell3170"
click at [1156, 590] on span "Save and Continue" at bounding box center [1159, 587] width 102 height 15
click at [1157, 586] on span "Save and Continue" at bounding box center [1159, 587] width 102 height 15
click at [887, 577] on div at bounding box center [698, 589] width 409 height 25
click at [931, 588] on span "Save" at bounding box center [925, 587] width 25 height 15
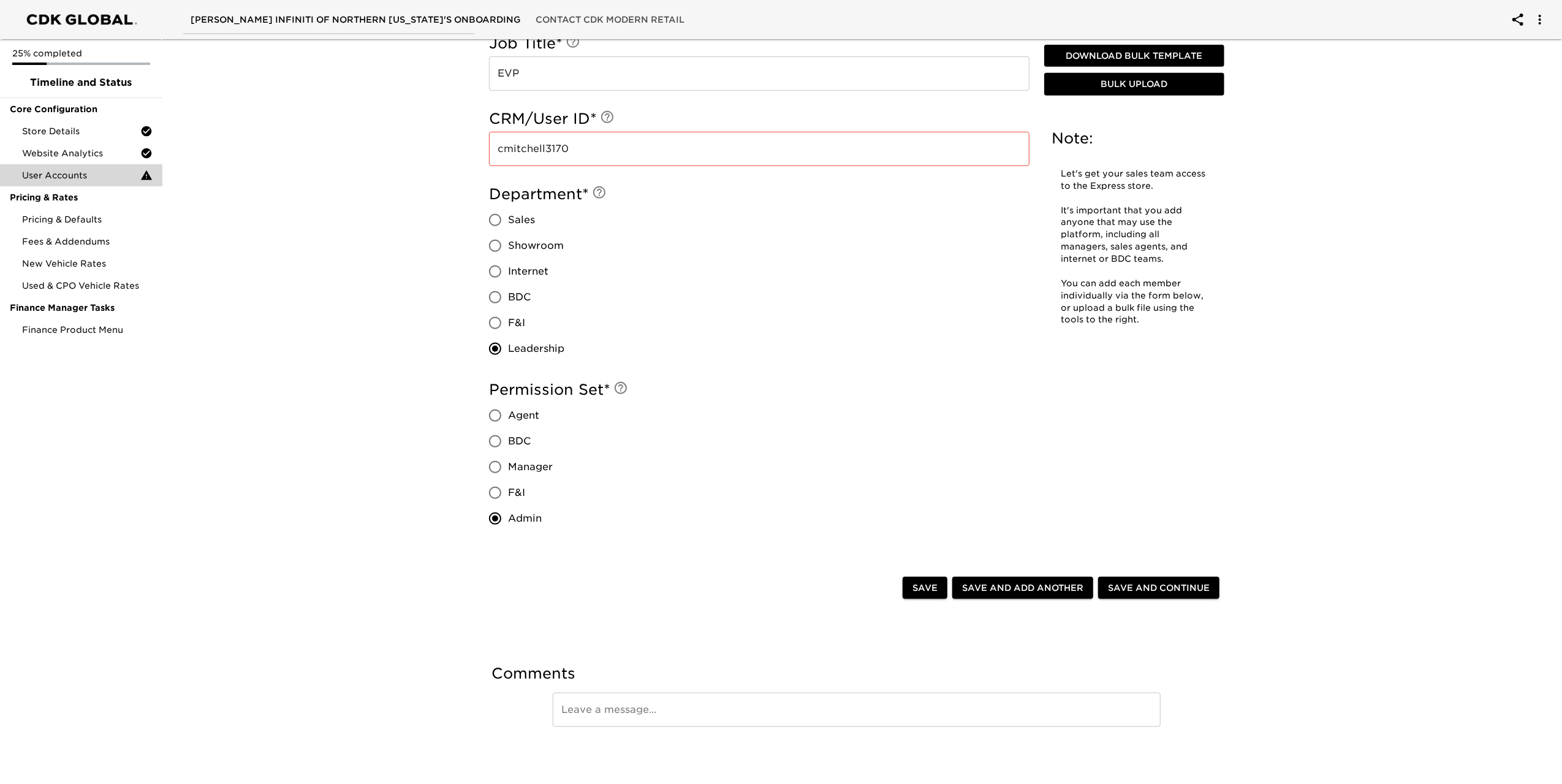
radio input "true"
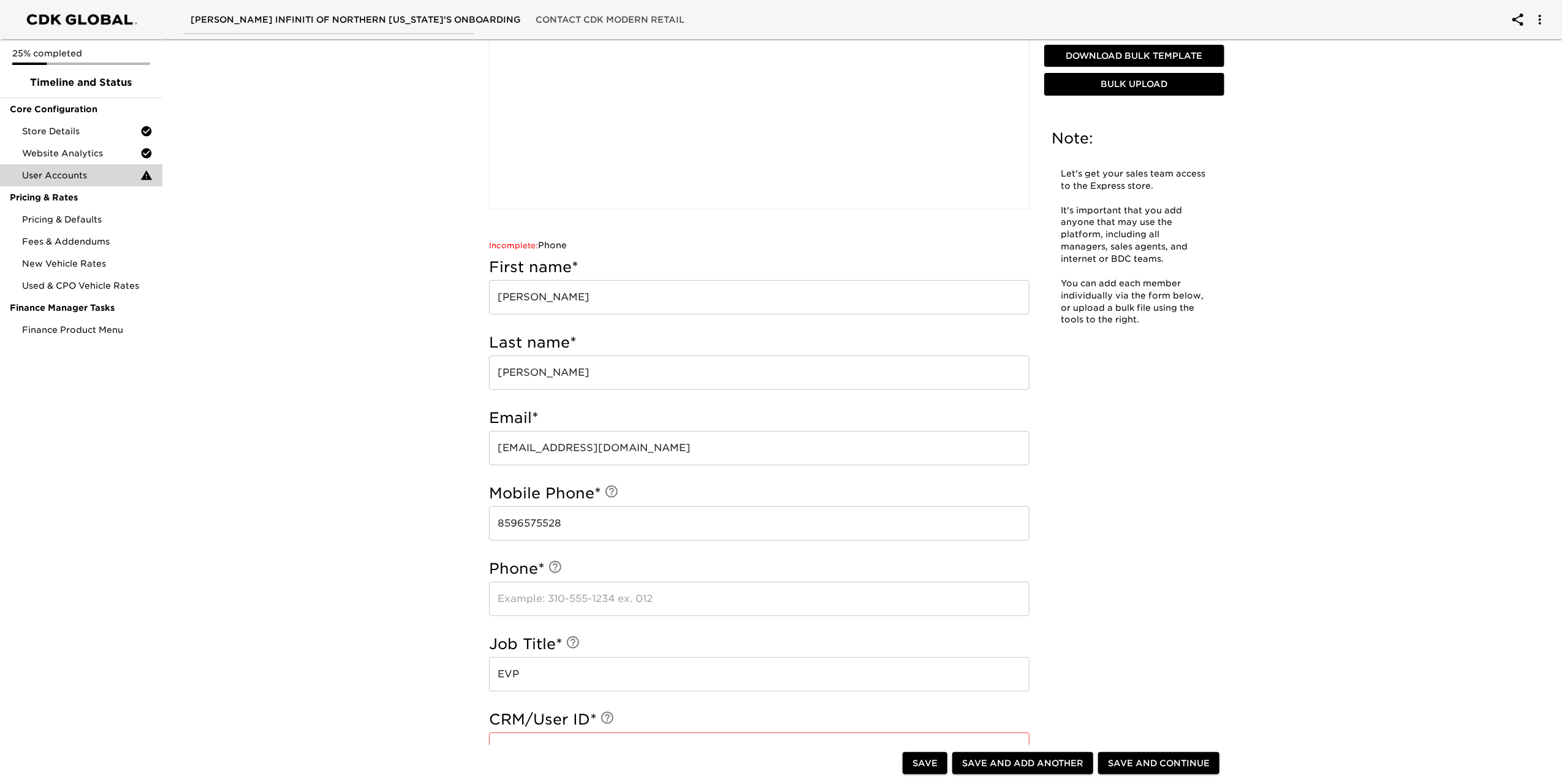
scroll to position [245, 0]
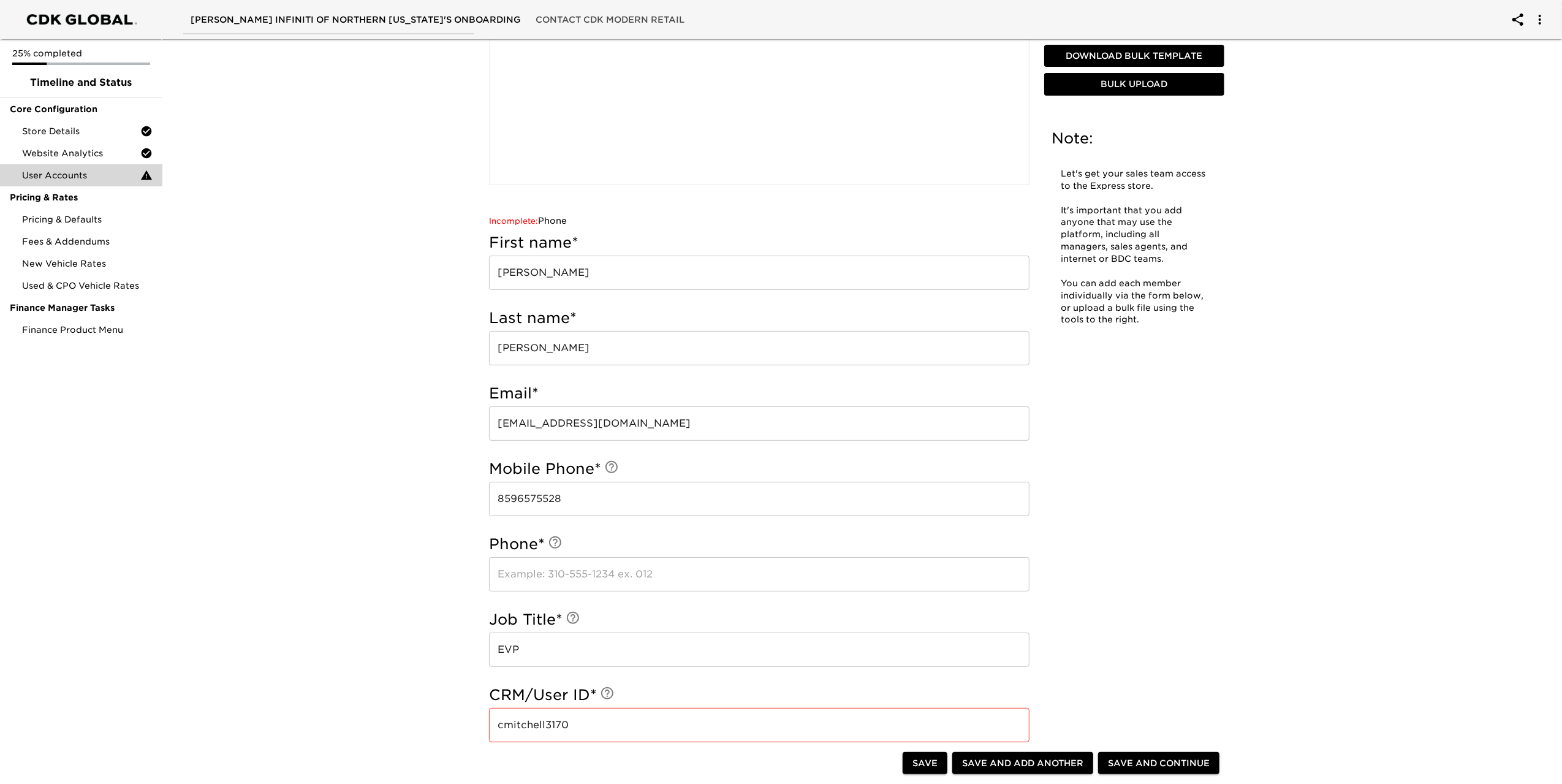
click at [572, 574] on input "text" at bounding box center [759, 574] width 540 height 35
type input "8596575528"
click at [667, 611] on h5 "Job Title *" at bounding box center [759, 619] width 540 height 19
click at [1133, 764] on span "Save and Continue" at bounding box center [1159, 763] width 102 height 15
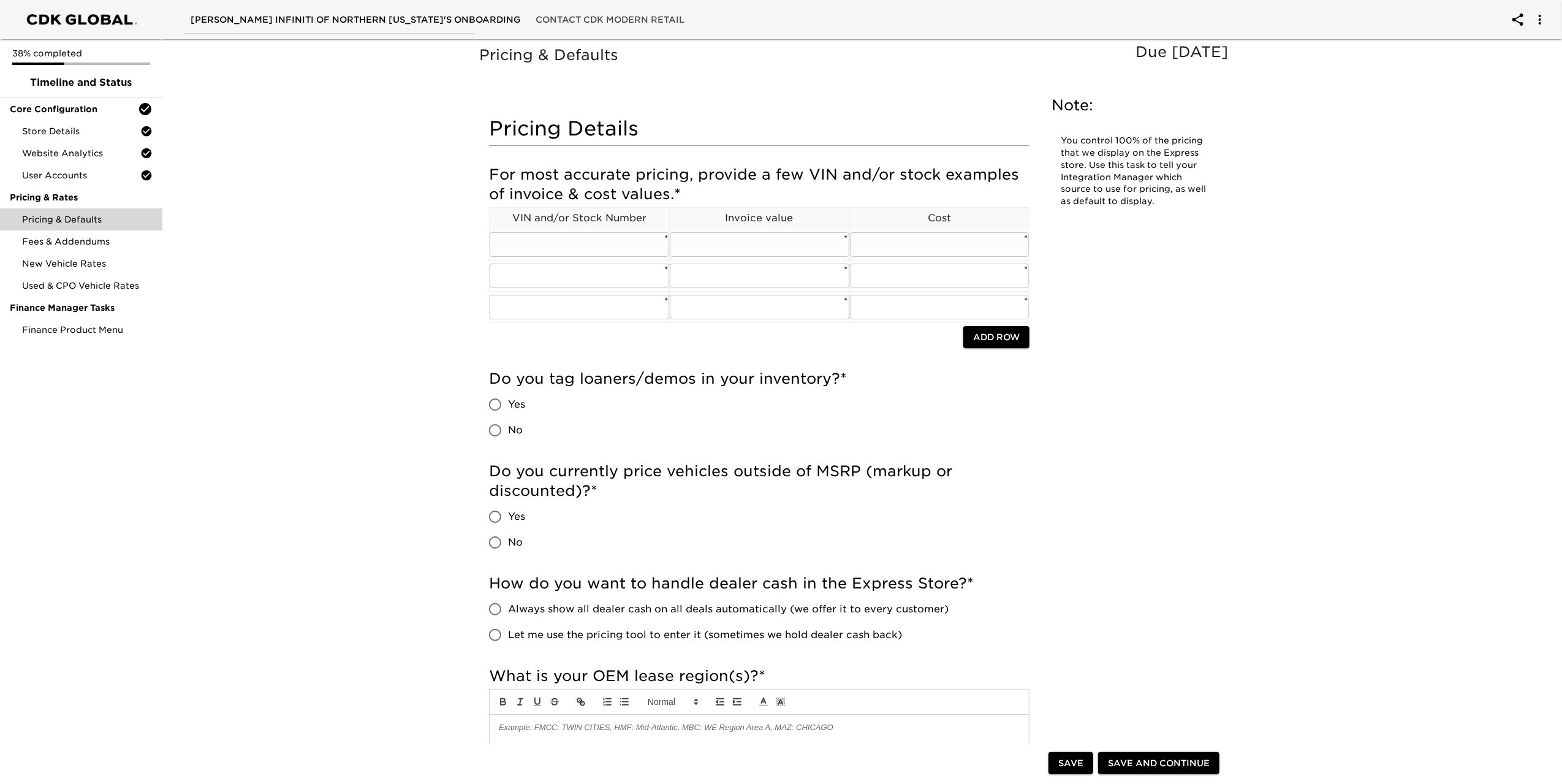
click at [560, 249] on input "text" at bounding box center [580, 244] width 180 height 25
click at [546, 242] on input "text" at bounding box center [580, 244] width 180 height 25
paste input "[US_VEHICLE_IDENTIFICATION_NUMBER]"
type input "[US_VEHICLE_IDENTIFICATION_NUMBER]"
click at [646, 250] on input "[US_VEHICLE_IDENTIFICATION_NUMBER]" at bounding box center [580, 244] width 180 height 25
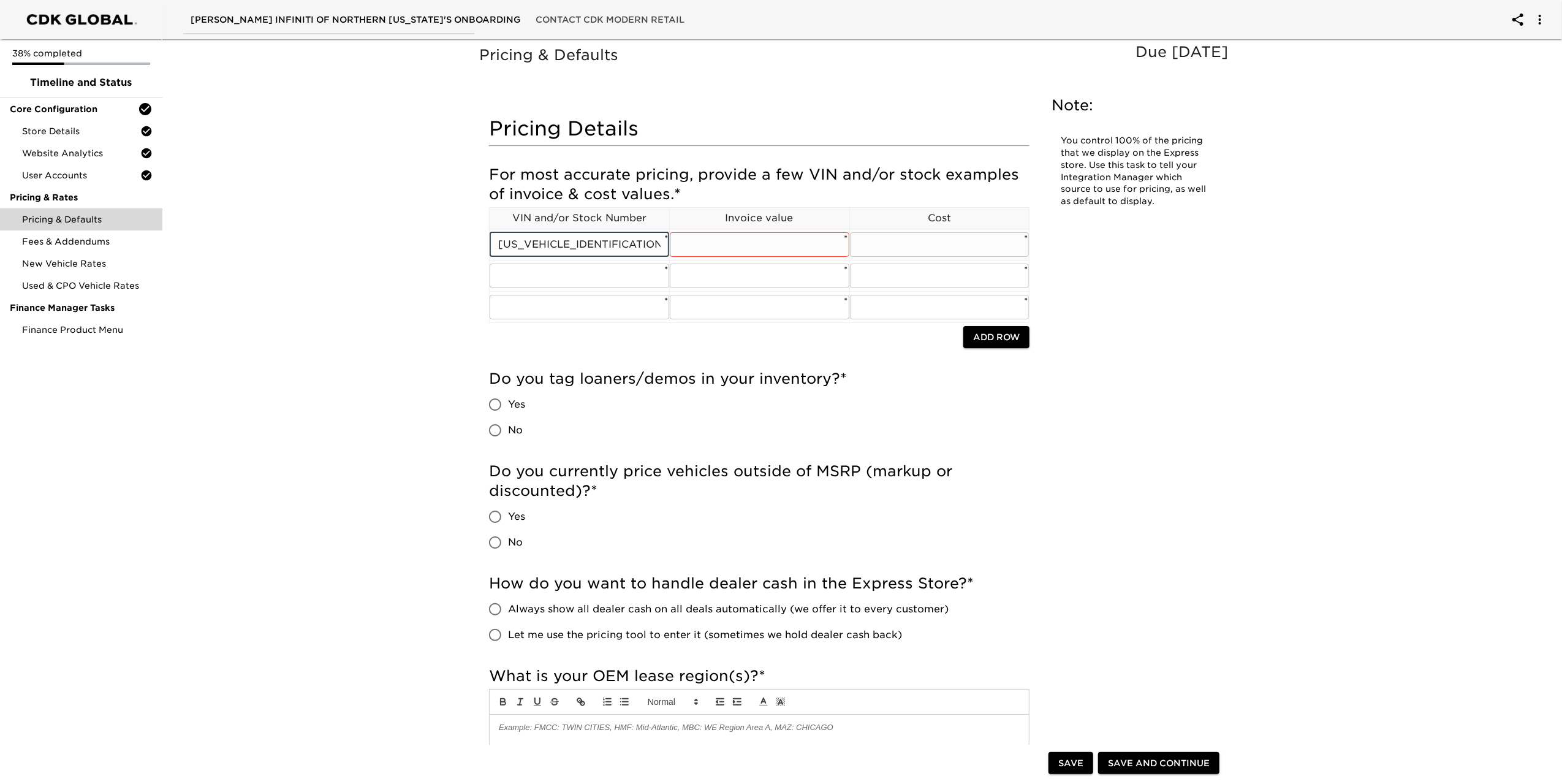
click at [616, 242] on input "[US_VEHICLE_IDENTIFICATION_NUMBER] 83616" at bounding box center [580, 244] width 180 height 25
type input "[US_VEHICLE_IDENTIFICATION_NUMBER] / 83616"
click at [750, 246] on input "text" at bounding box center [760, 244] width 180 height 25
click at [654, 242] on input "[US_VEHICLE_IDENTIFICATION_NUMBER] / 83616" at bounding box center [580, 244] width 180 height 25
type input "[US_VEHICLE_IDENTIFICATION_NUMBER] / 10025"
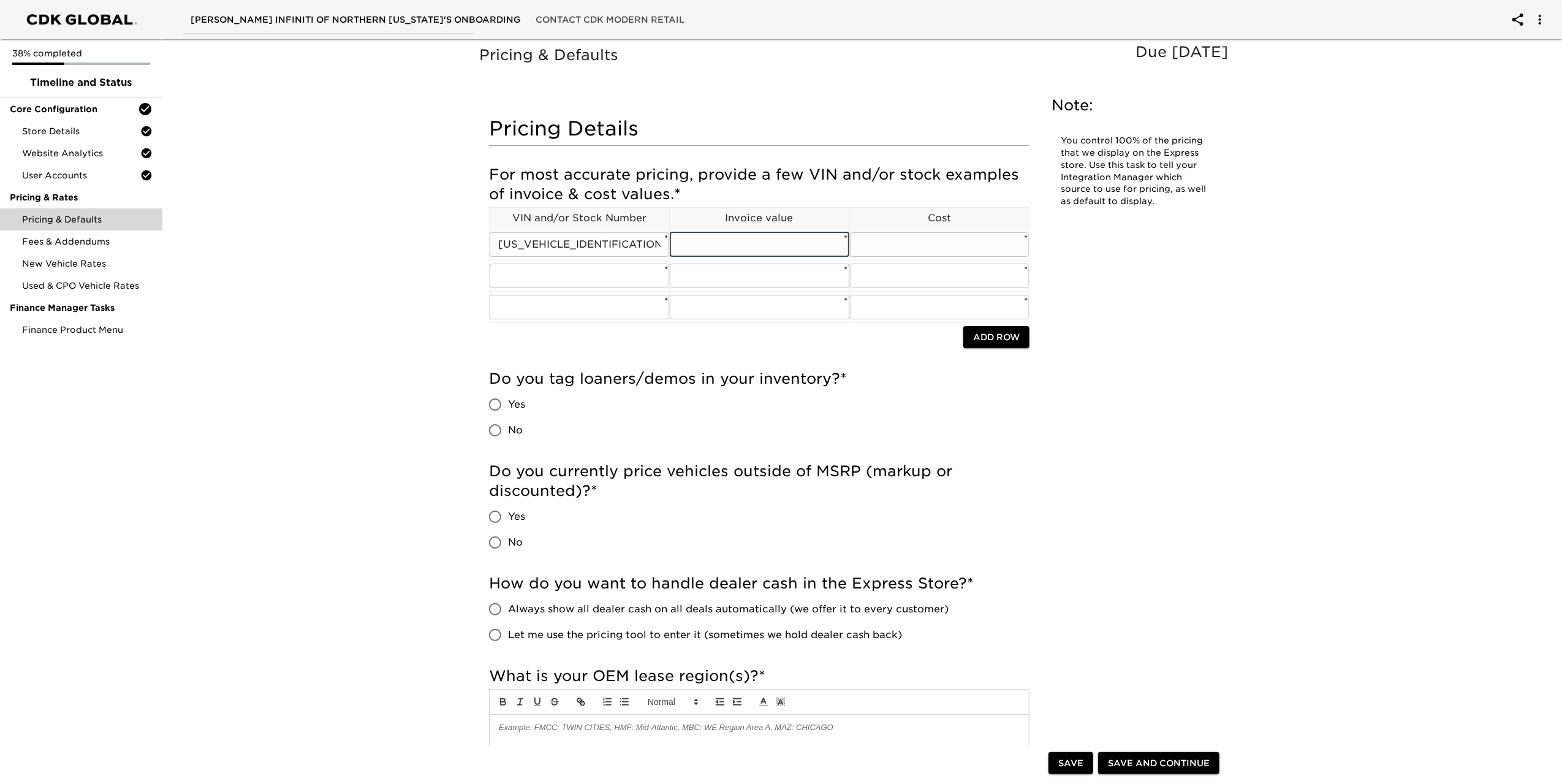
click at [727, 243] on input "text" at bounding box center [760, 244] width 180 height 25
type input "4"
type input "105,925"
click at [879, 243] on input "text" at bounding box center [940, 244] width 180 height 25
type input "105925"
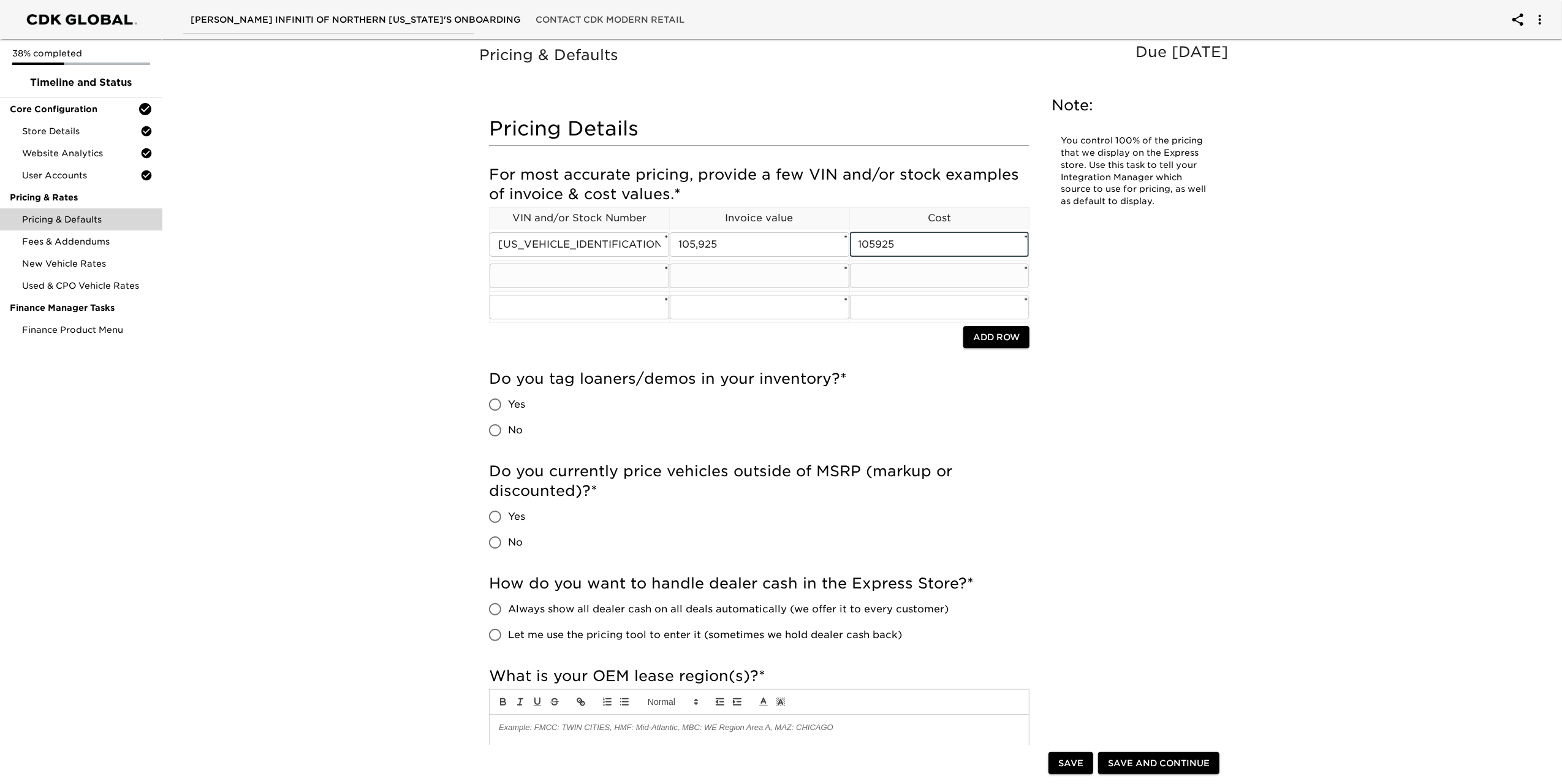
click at [603, 266] on input "text" at bounding box center [580, 275] width 180 height 25
click at [545, 277] on input "text" at bounding box center [580, 275] width 180 height 25
paste input "[US_VEHICLE_IDENTIFICATION_NUMBER]"
type input "[US_VEHICLE_IDENTIFICATION_NUMBER] / 10027"
click at [696, 273] on input "text" at bounding box center [760, 275] width 180 height 25
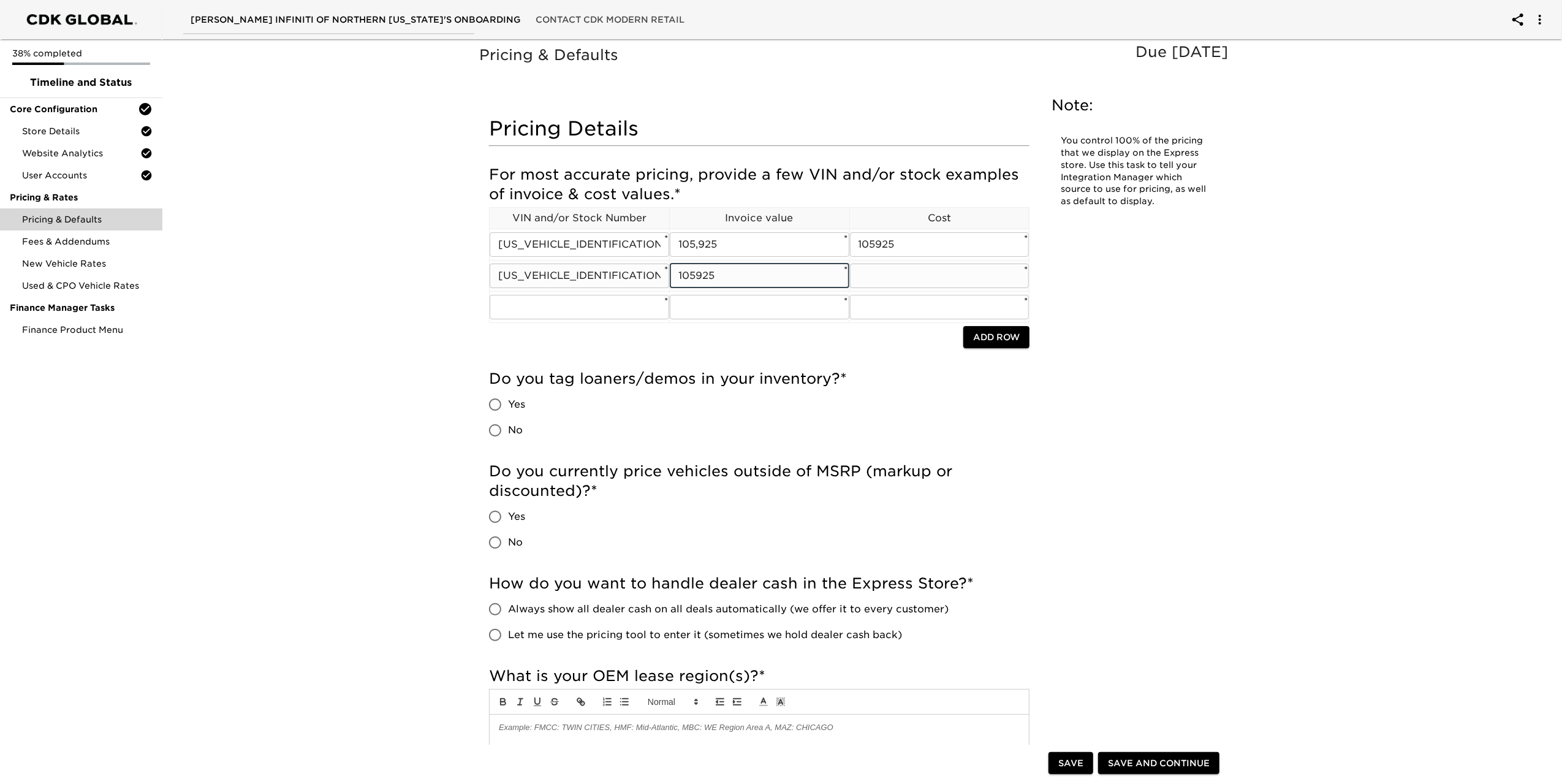
type input "105925"
click at [696, 278] on input "105925" at bounding box center [760, 275] width 180 height 25
type input "105,925"
click at [740, 309] on input "text" at bounding box center [760, 307] width 180 height 25
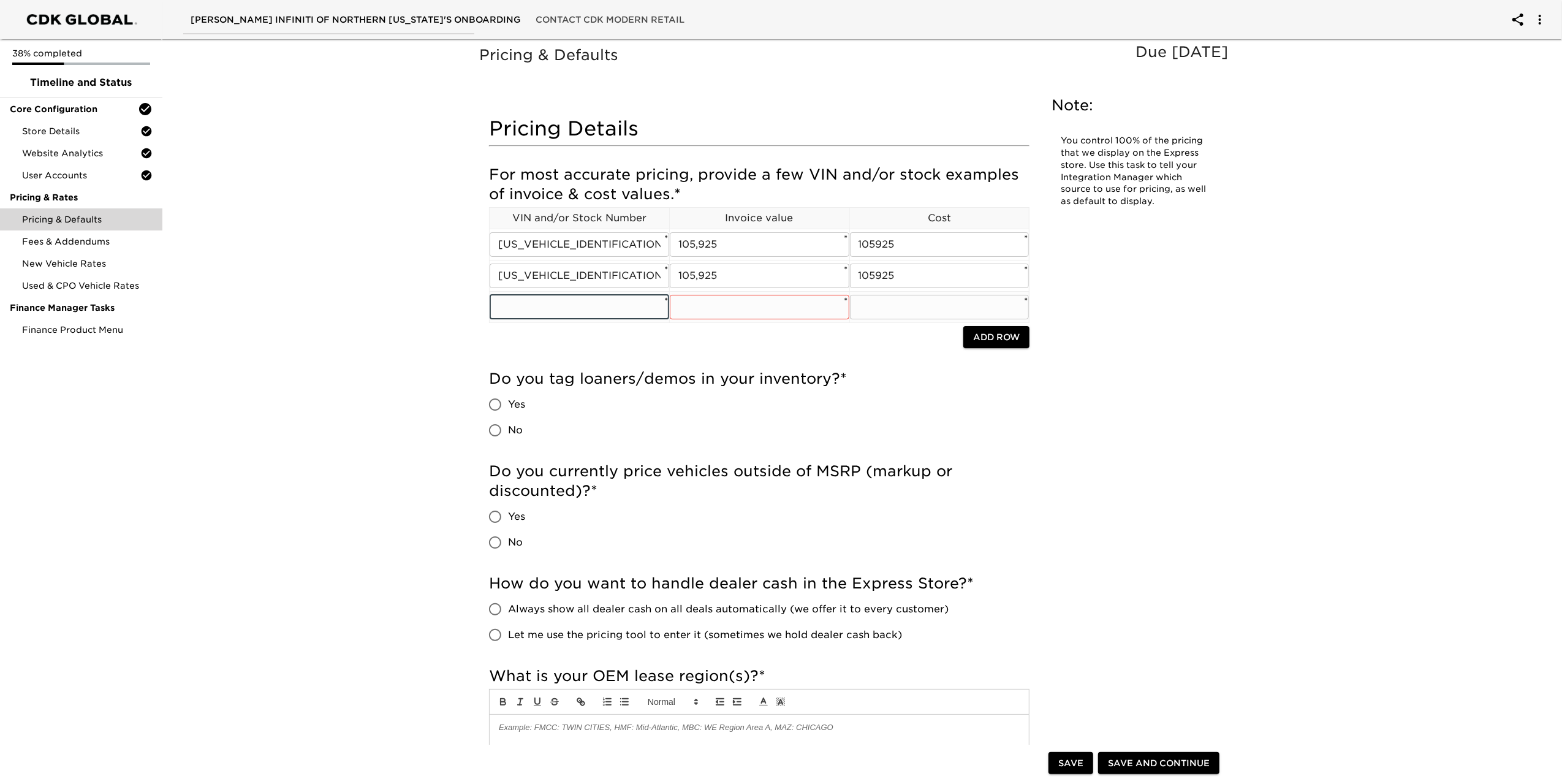
click at [565, 310] on input "text" at bounding box center [580, 307] width 180 height 25
click at [539, 310] on input "text" at bounding box center [580, 307] width 180 height 25
paste input "[US_VEHICLE_IDENTIFICATION_NUMBER]"
type input "[US_VEHICLE_IDENTIFICATION_NUMBER] / 10008"
click at [717, 305] on input "text" at bounding box center [760, 307] width 180 height 25
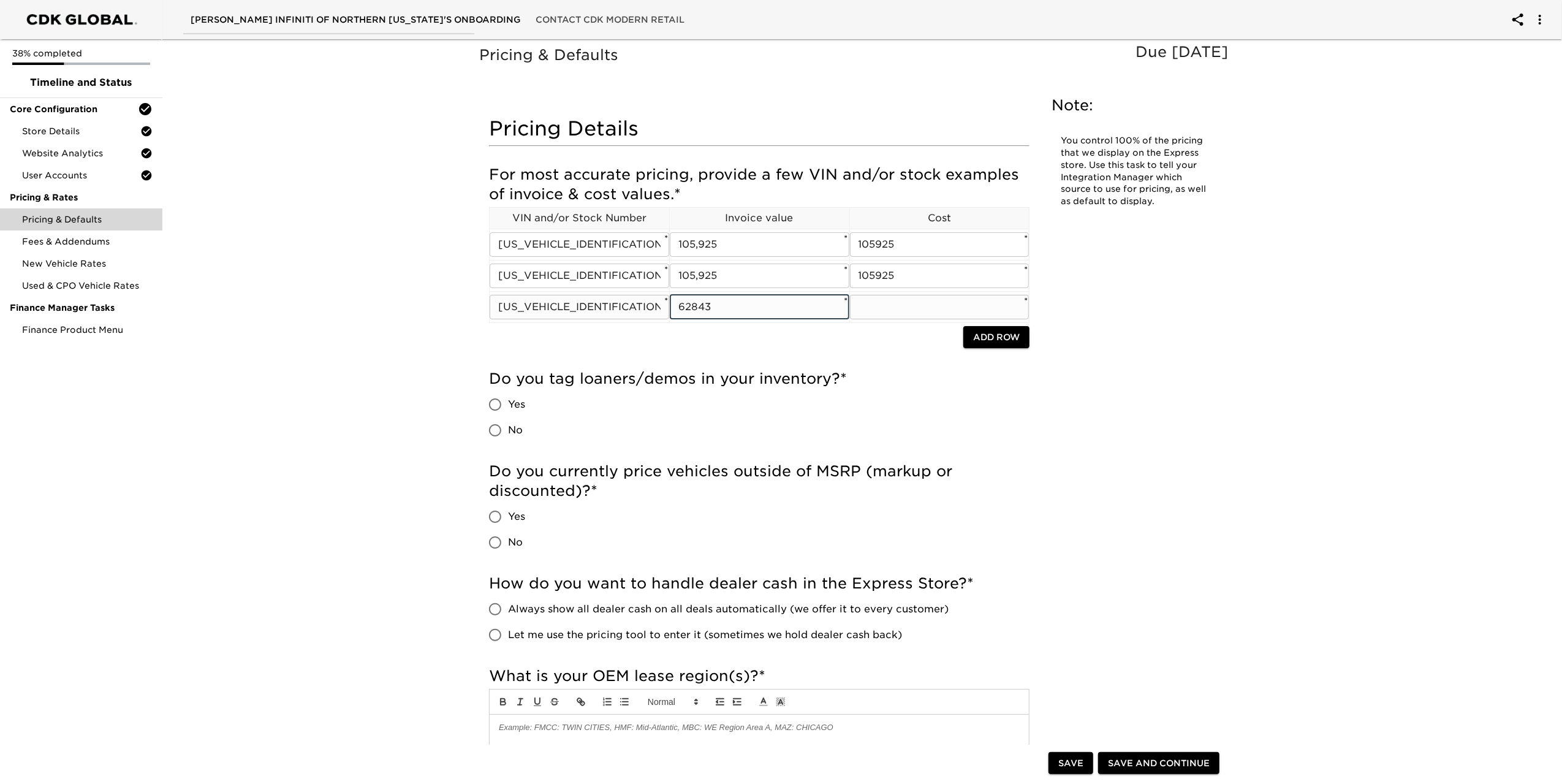
type input "62843"
click at [553, 378] on h5 "Do you tag loaners/demos in your inventory? *" at bounding box center [759, 379] width 540 height 19
click at [497, 436] on input "No" at bounding box center [495, 430] width 26 height 26
radio input "true"
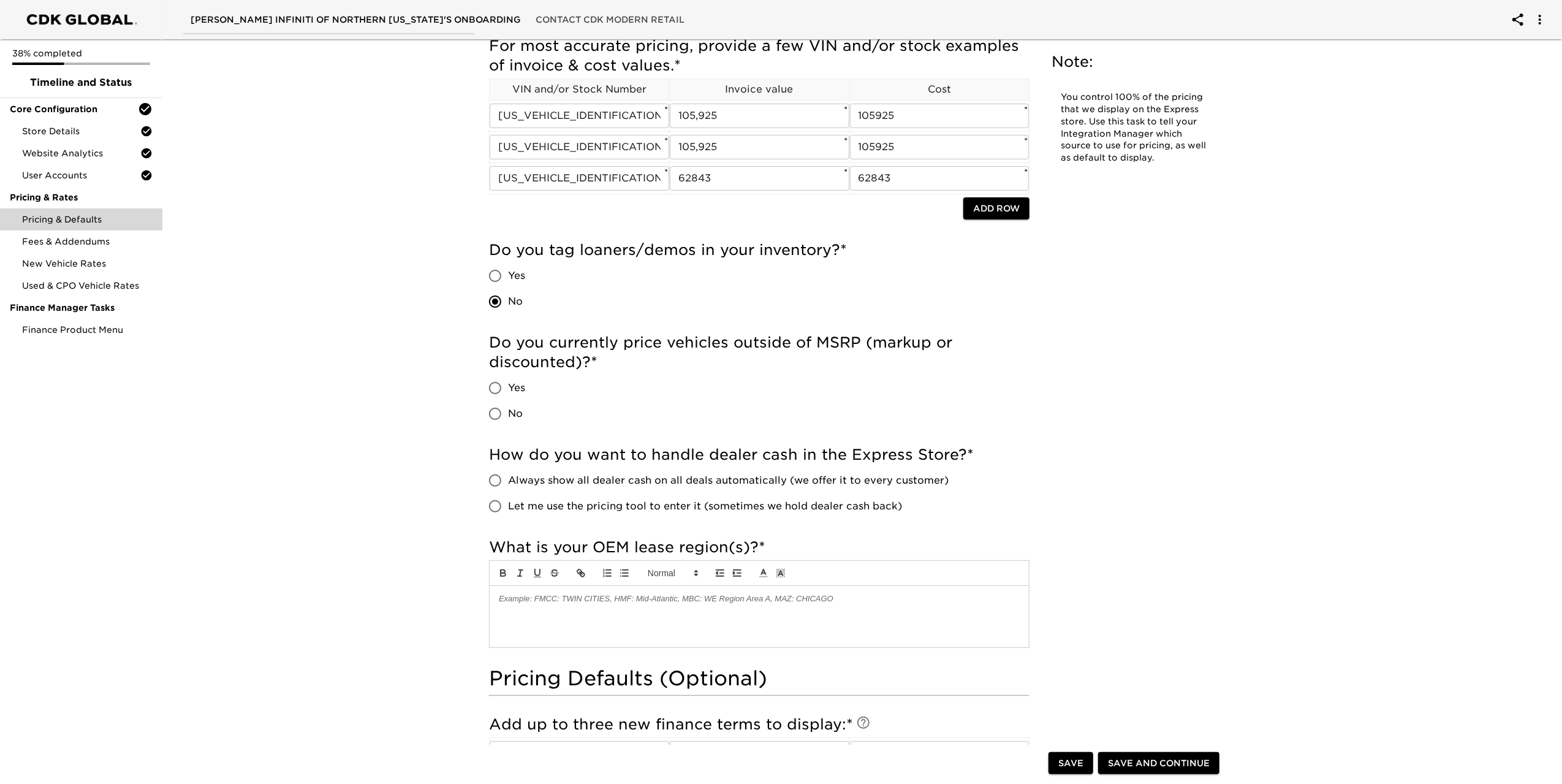
scroll to position [184, 0]
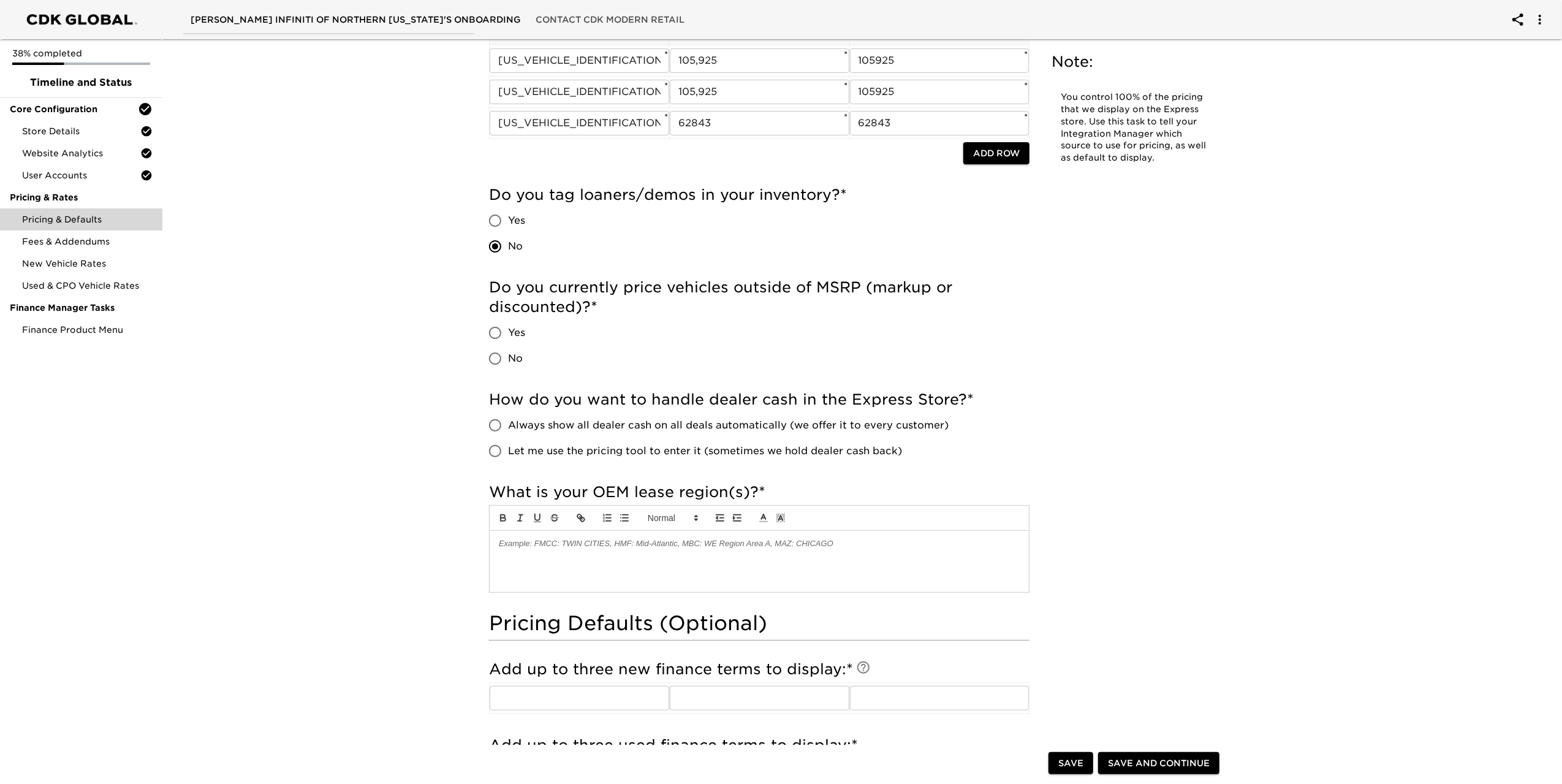
click at [493, 333] on input "Yes" at bounding box center [495, 333] width 26 height 26
radio input "true"
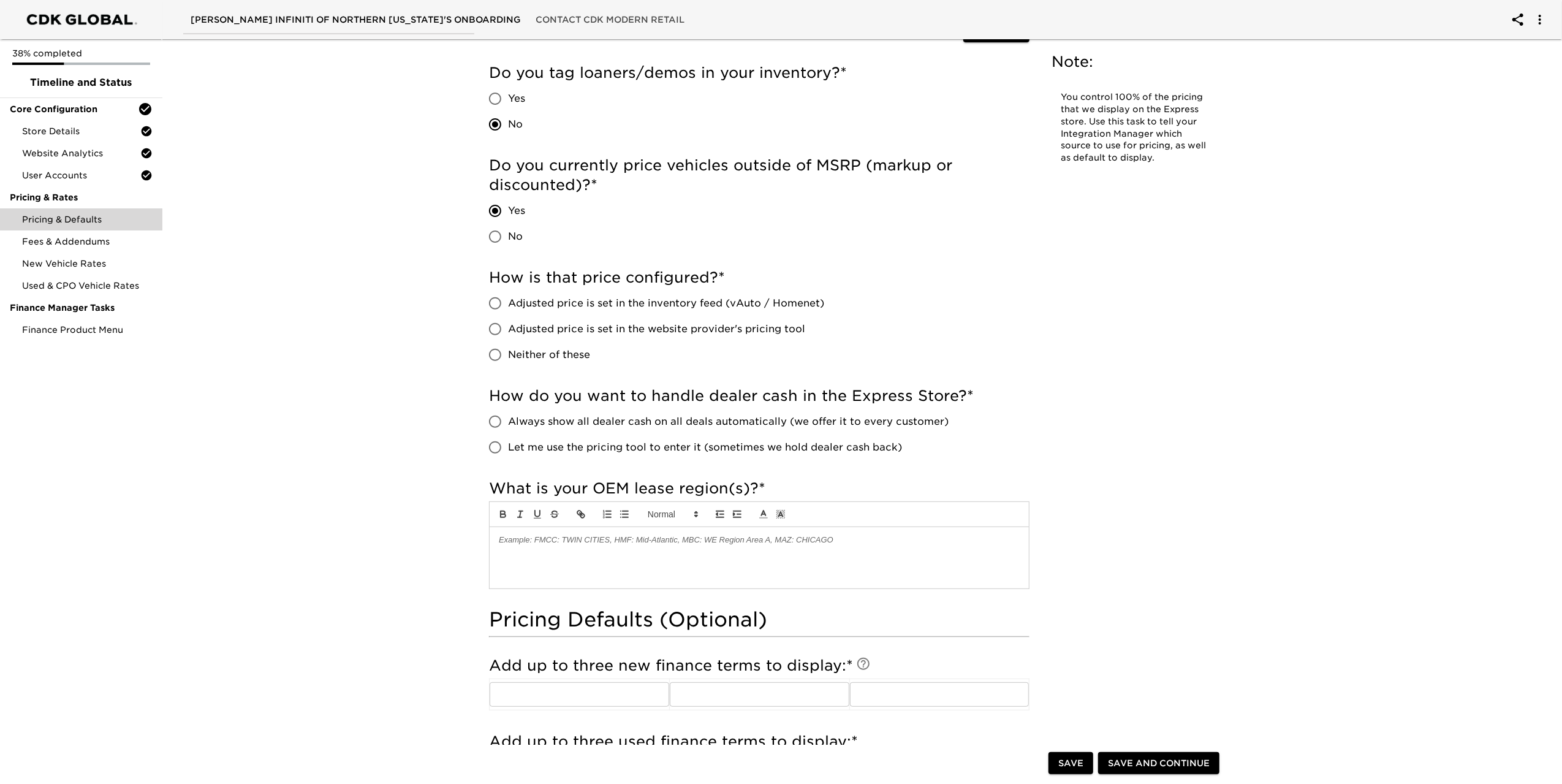
scroll to position [307, 0]
click at [497, 300] on input "Adjusted price is set in the inventory feed (vAuto / Homenet)" at bounding box center [495, 303] width 26 height 26
radio input "true"
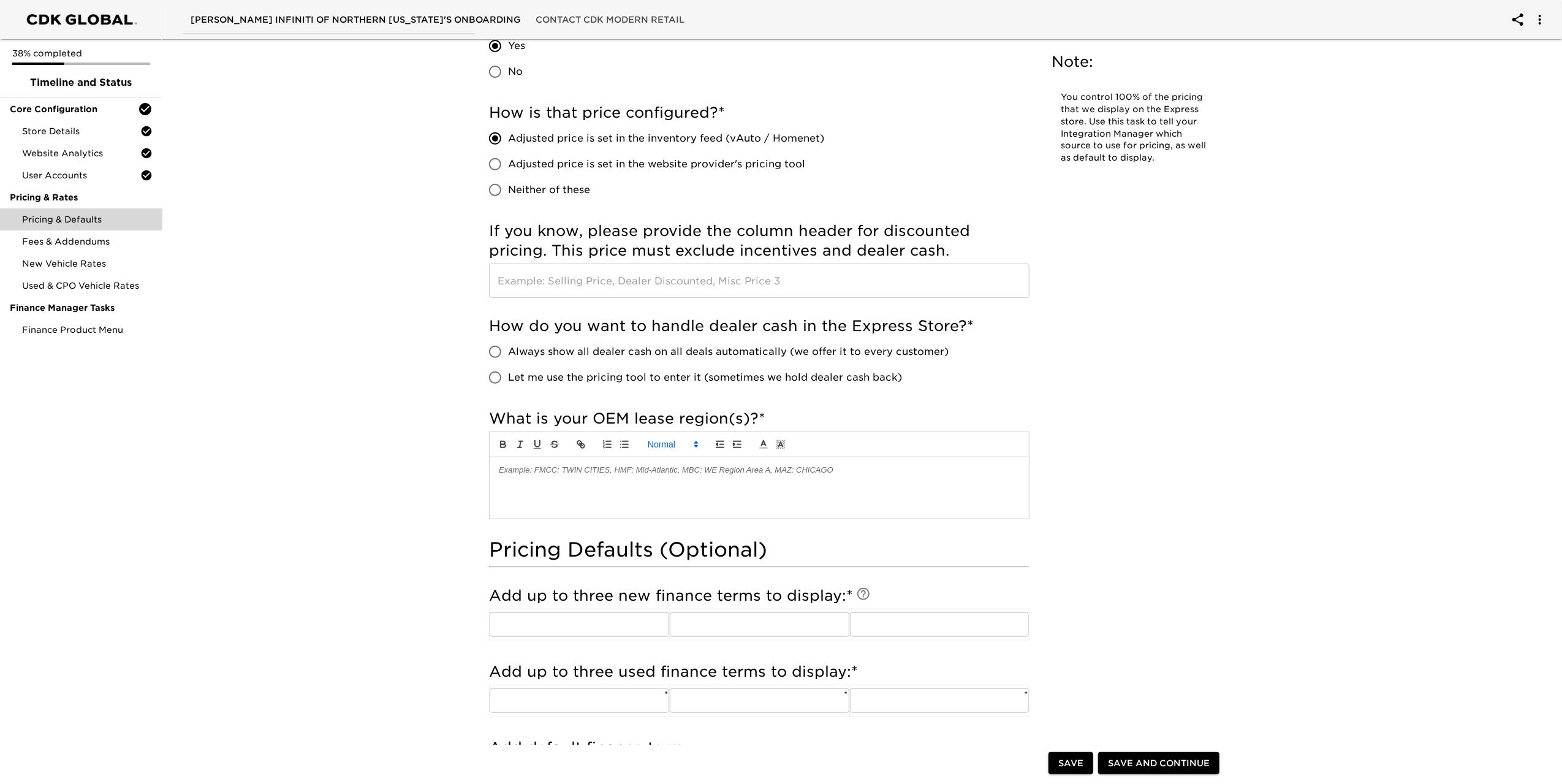
scroll to position [490, 0]
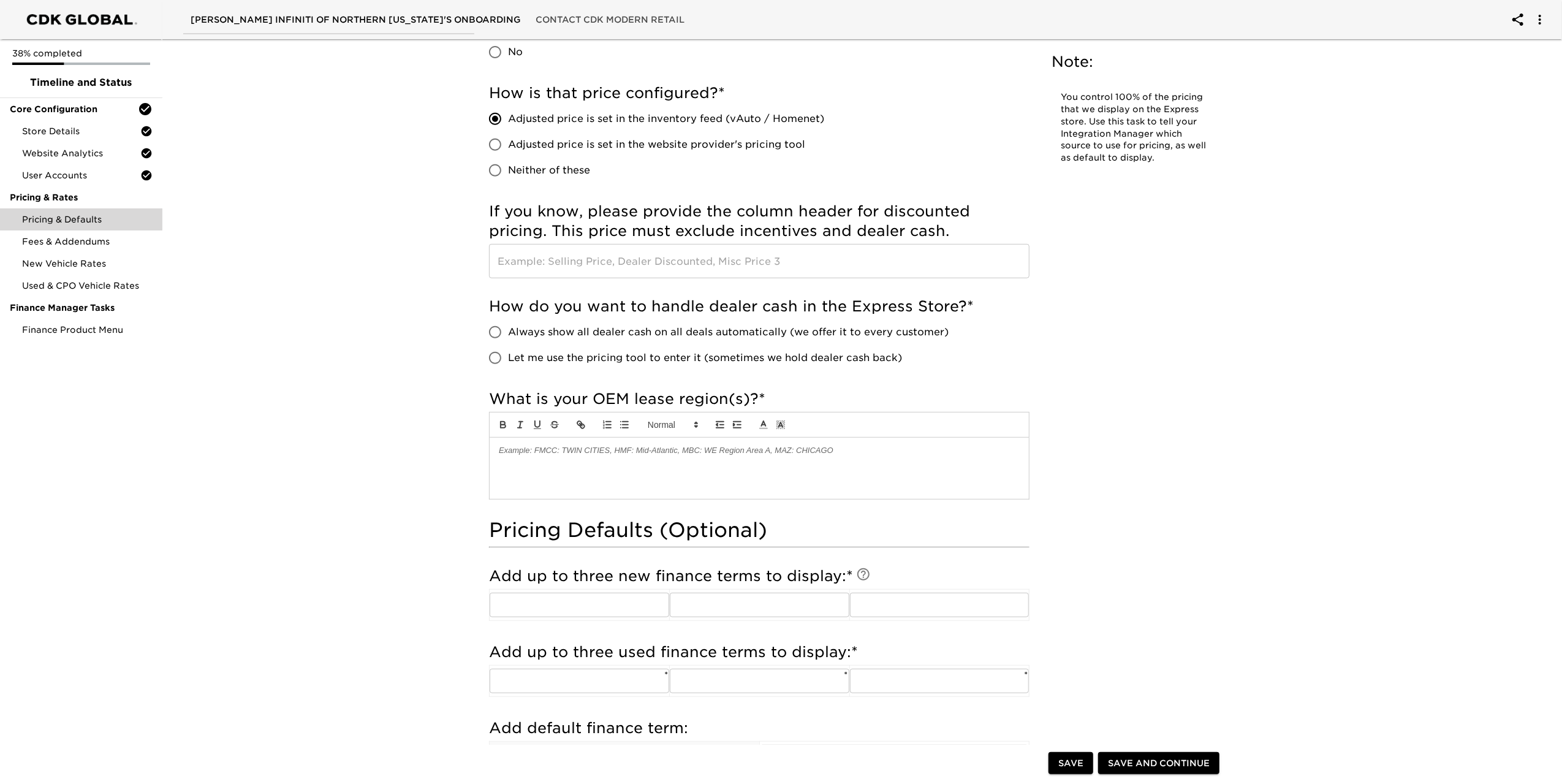
click at [499, 356] on input "Let me use the pricing tool to enter it (sometimes we hold dealer cash back)" at bounding box center [495, 358] width 26 height 26
radio input "true"
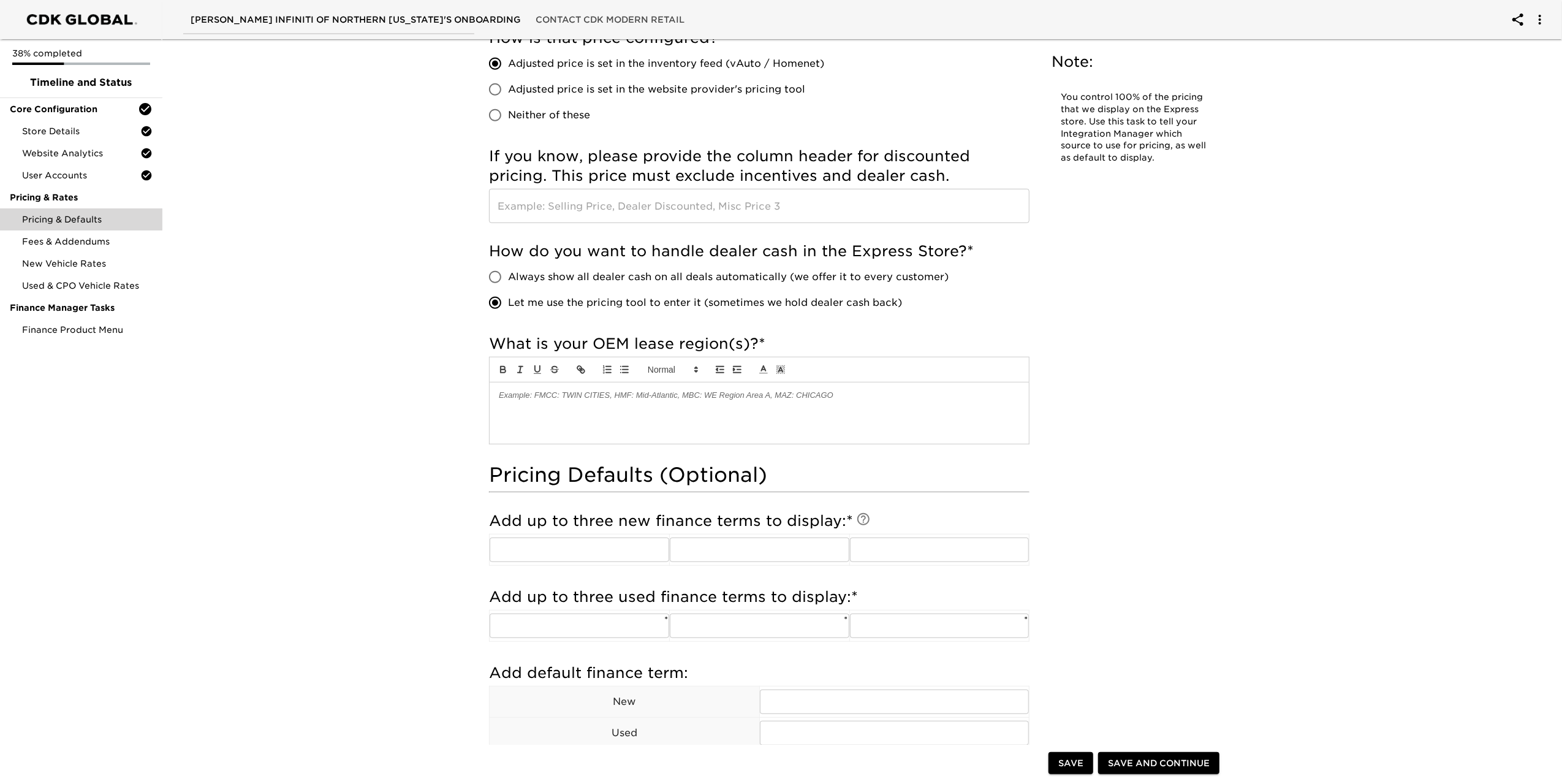
scroll to position [613, 0]
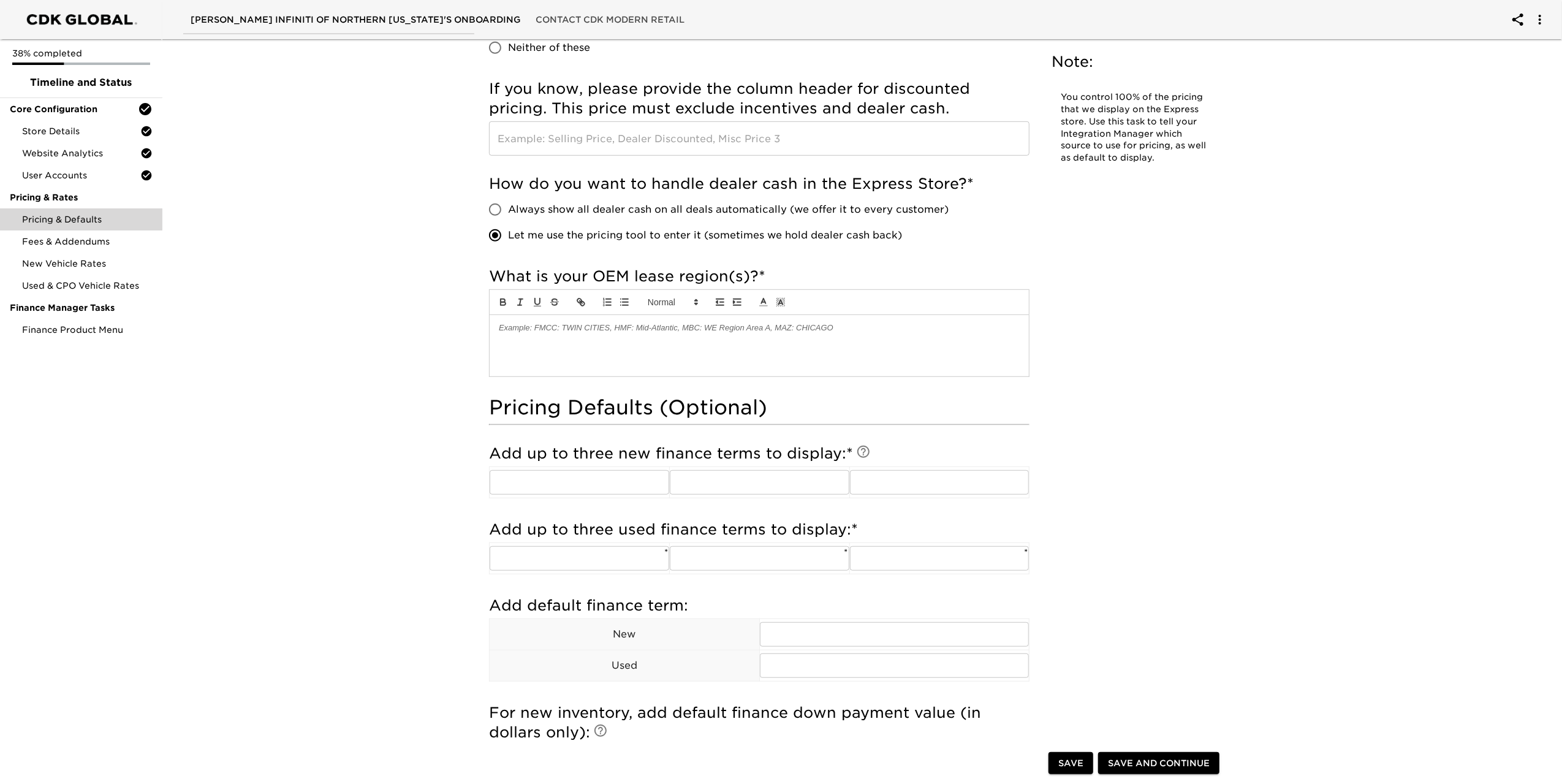
click at [596, 346] on div at bounding box center [759, 345] width 539 height 61
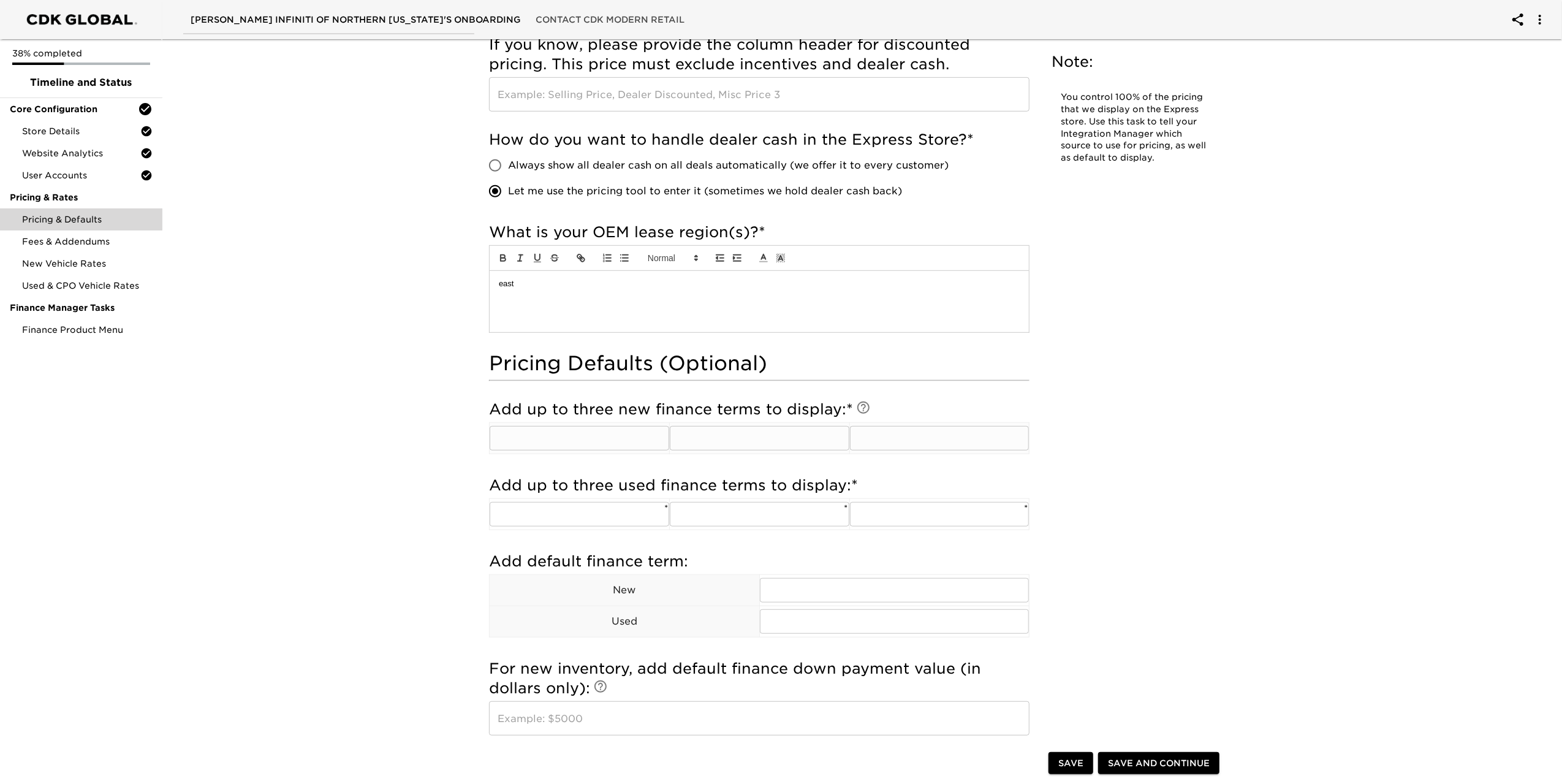
scroll to position [674, 0]
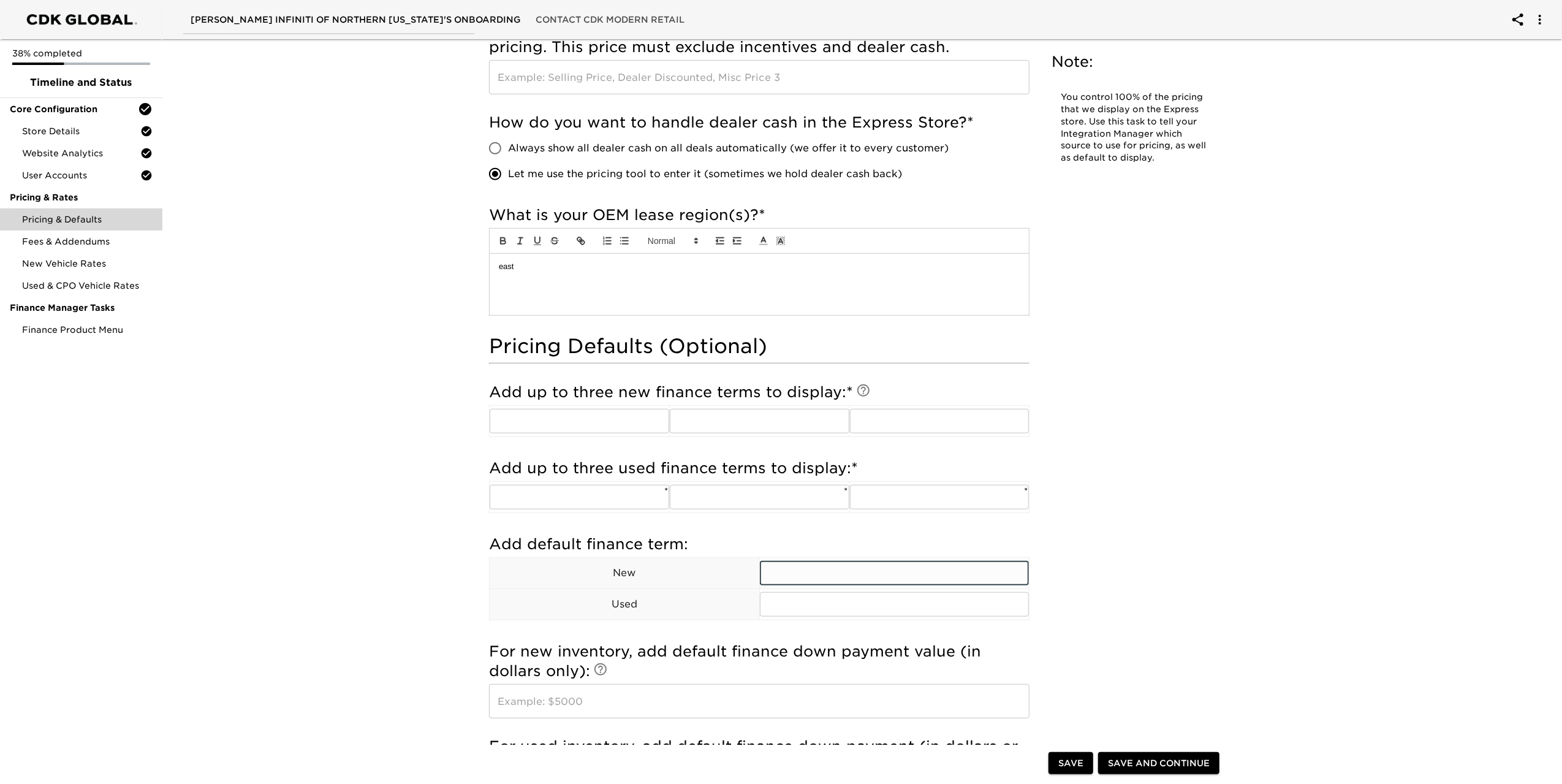
click at [875, 575] on input "text" at bounding box center [895, 573] width 270 height 25
type input "72"
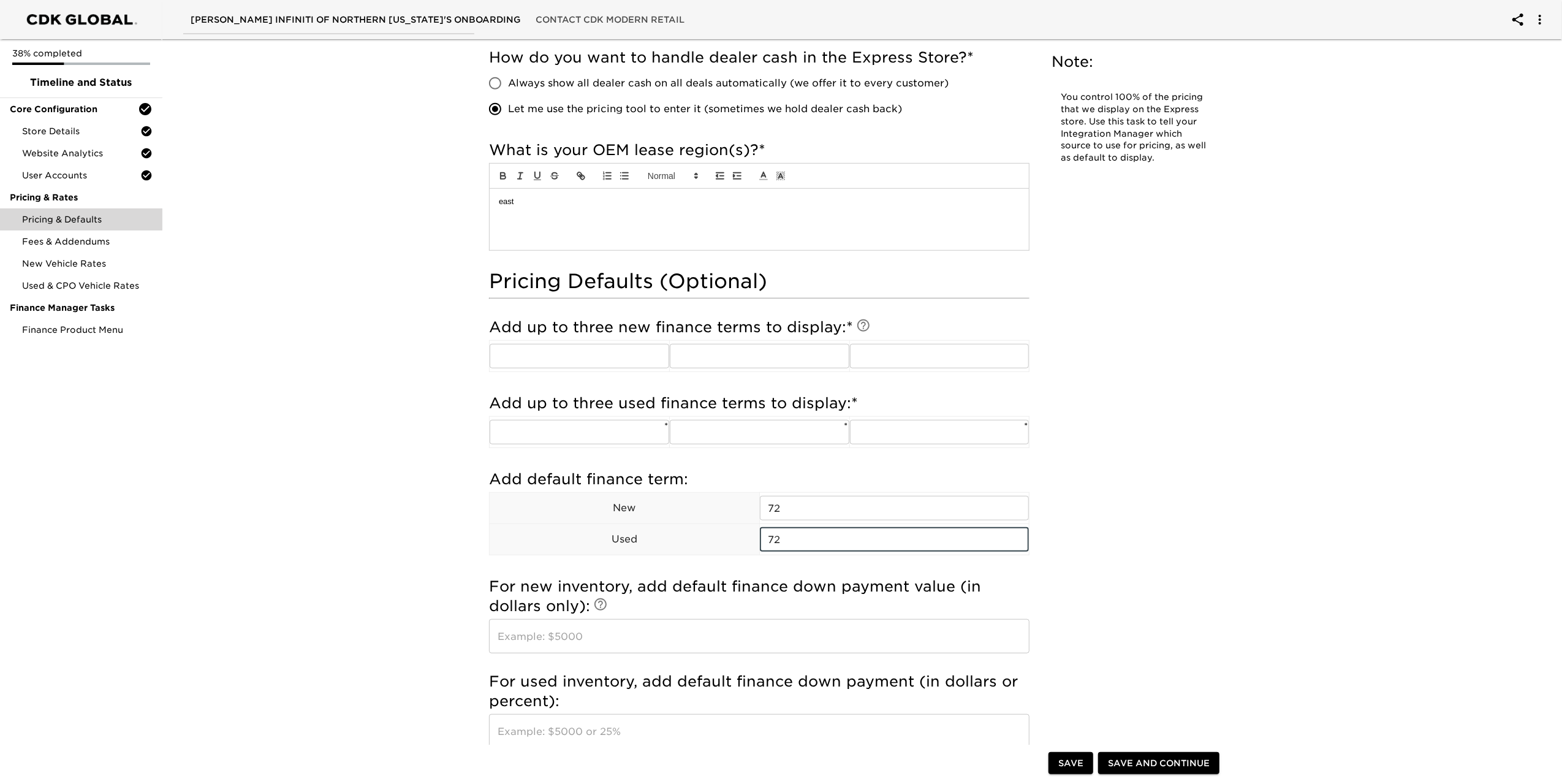
scroll to position [858, 0]
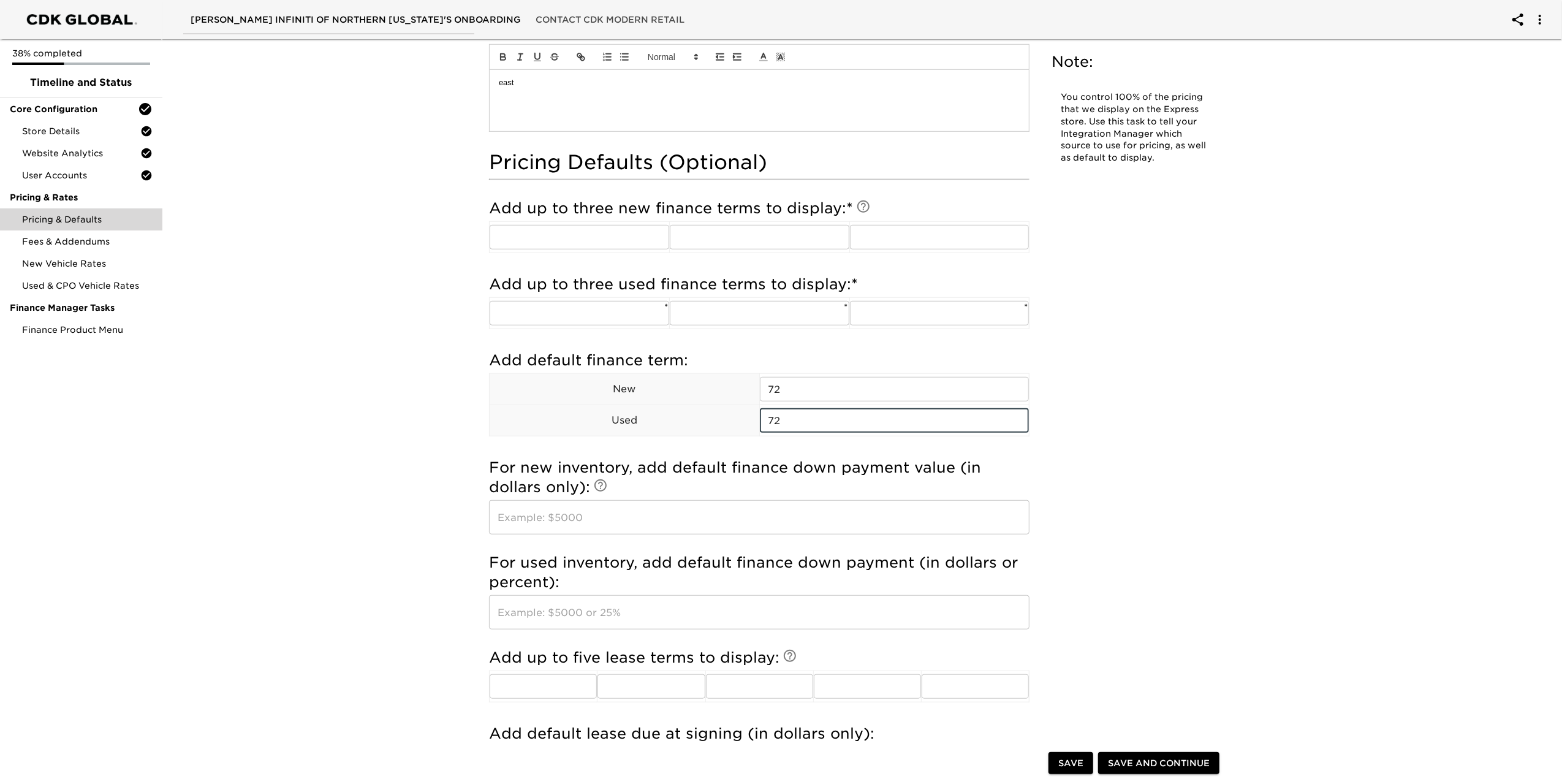
type input "72"
click at [656, 527] on input "text" at bounding box center [759, 517] width 540 height 35
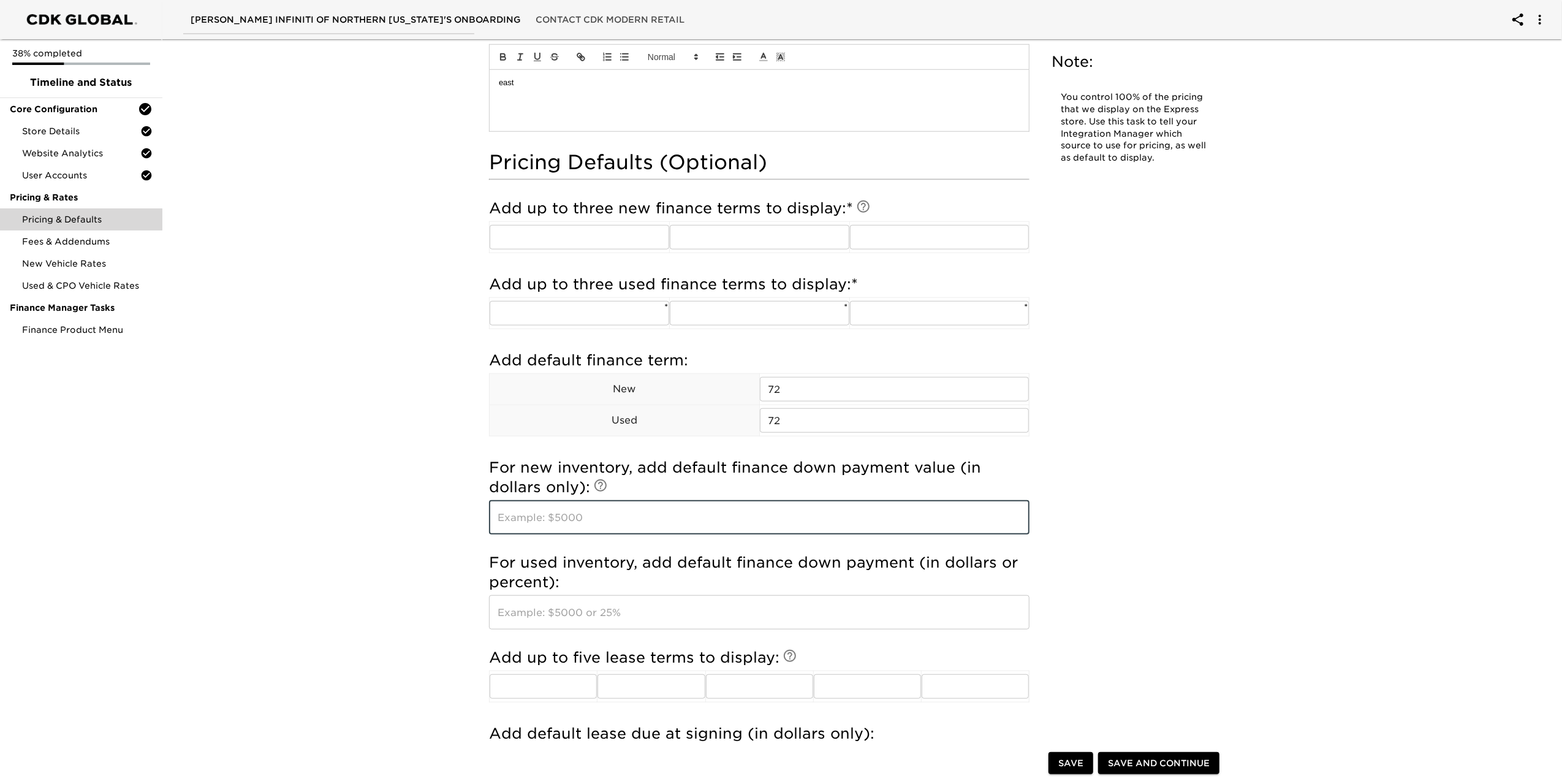
type input "2"
type input "30%"
click at [616, 622] on input "text" at bounding box center [759, 611] width 540 height 35
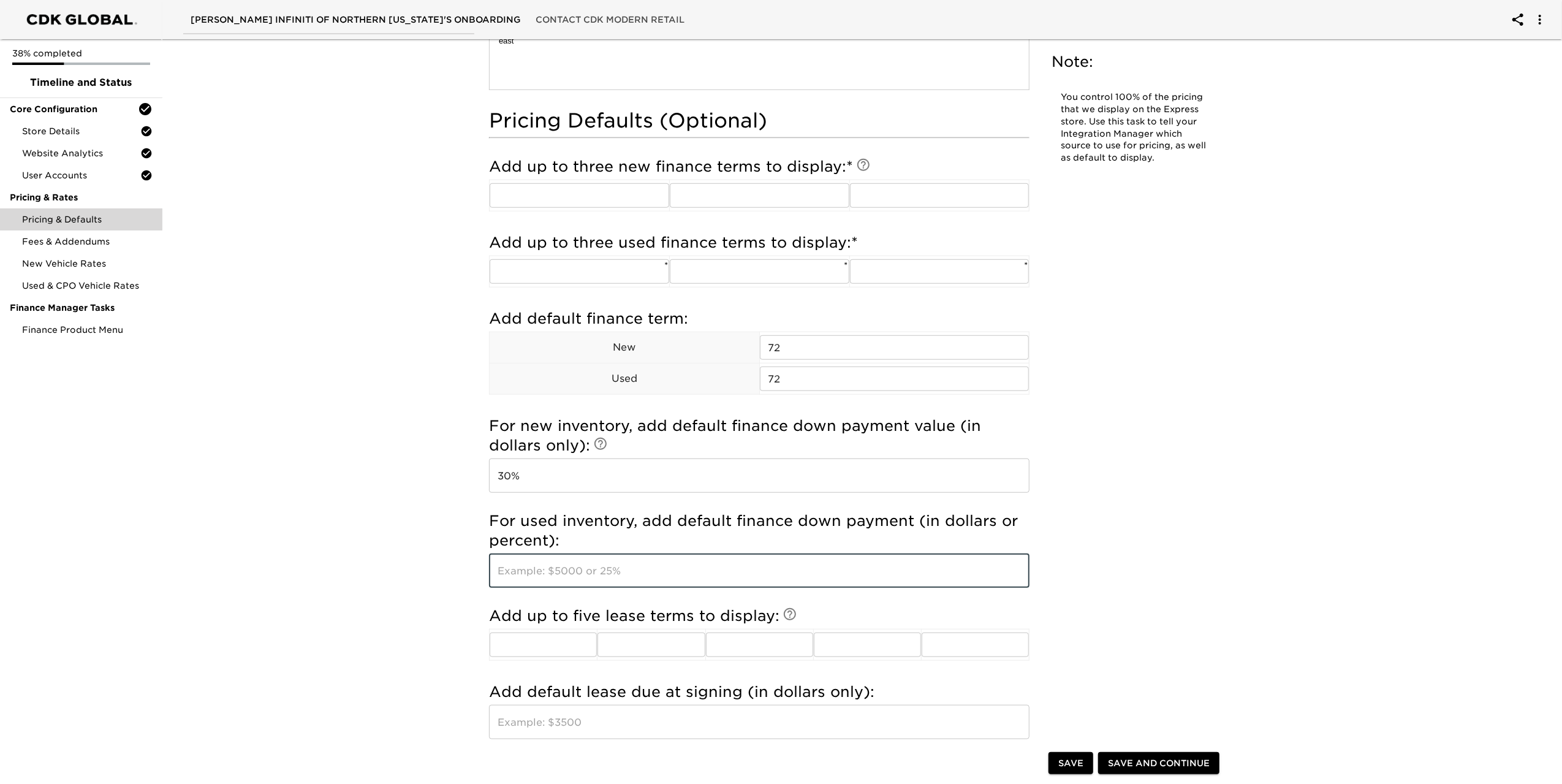
scroll to position [919, 0]
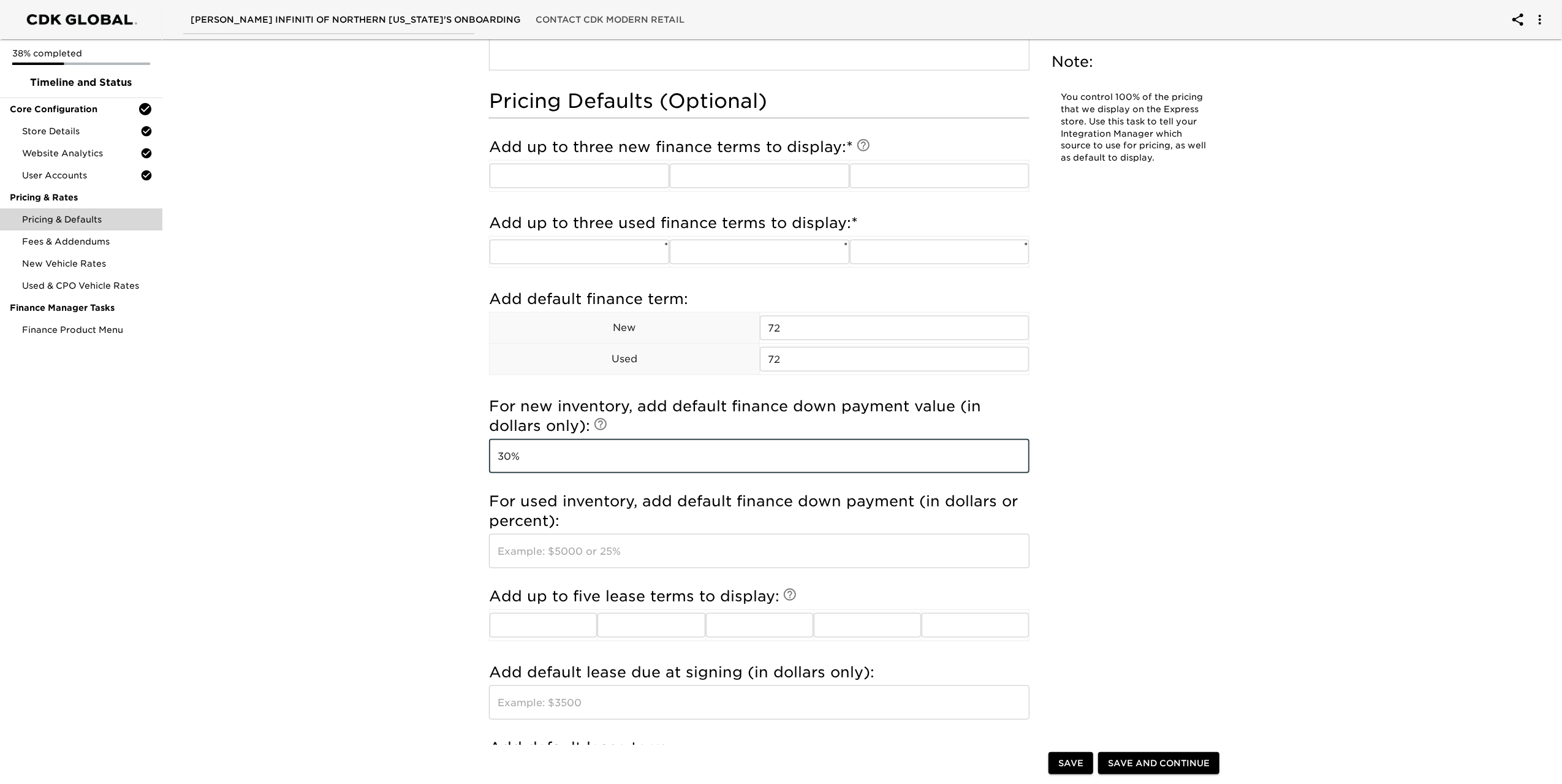
drag, startPoint x: 538, startPoint y: 452, endPoint x: 483, endPoint y: 449, distance: 55.1
click at [483, 449] on div "Pricing Details For most accurate pricing, provide a few VIN and/or stock examp…" at bounding box center [759, 47] width 560 height 1733
click at [538, 556] on input "text" at bounding box center [759, 550] width 540 height 35
paste input "30%"
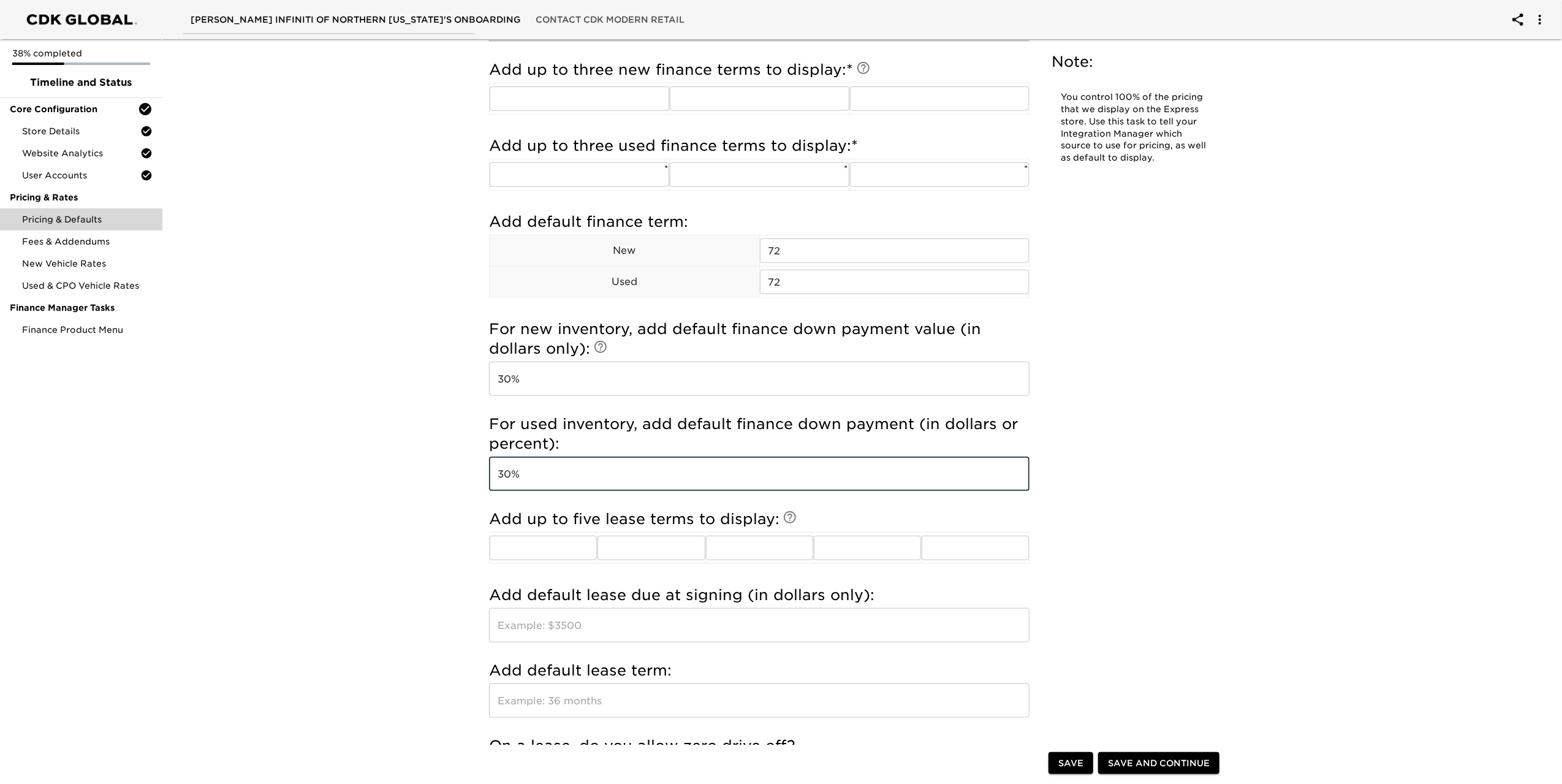
scroll to position [1042, 0]
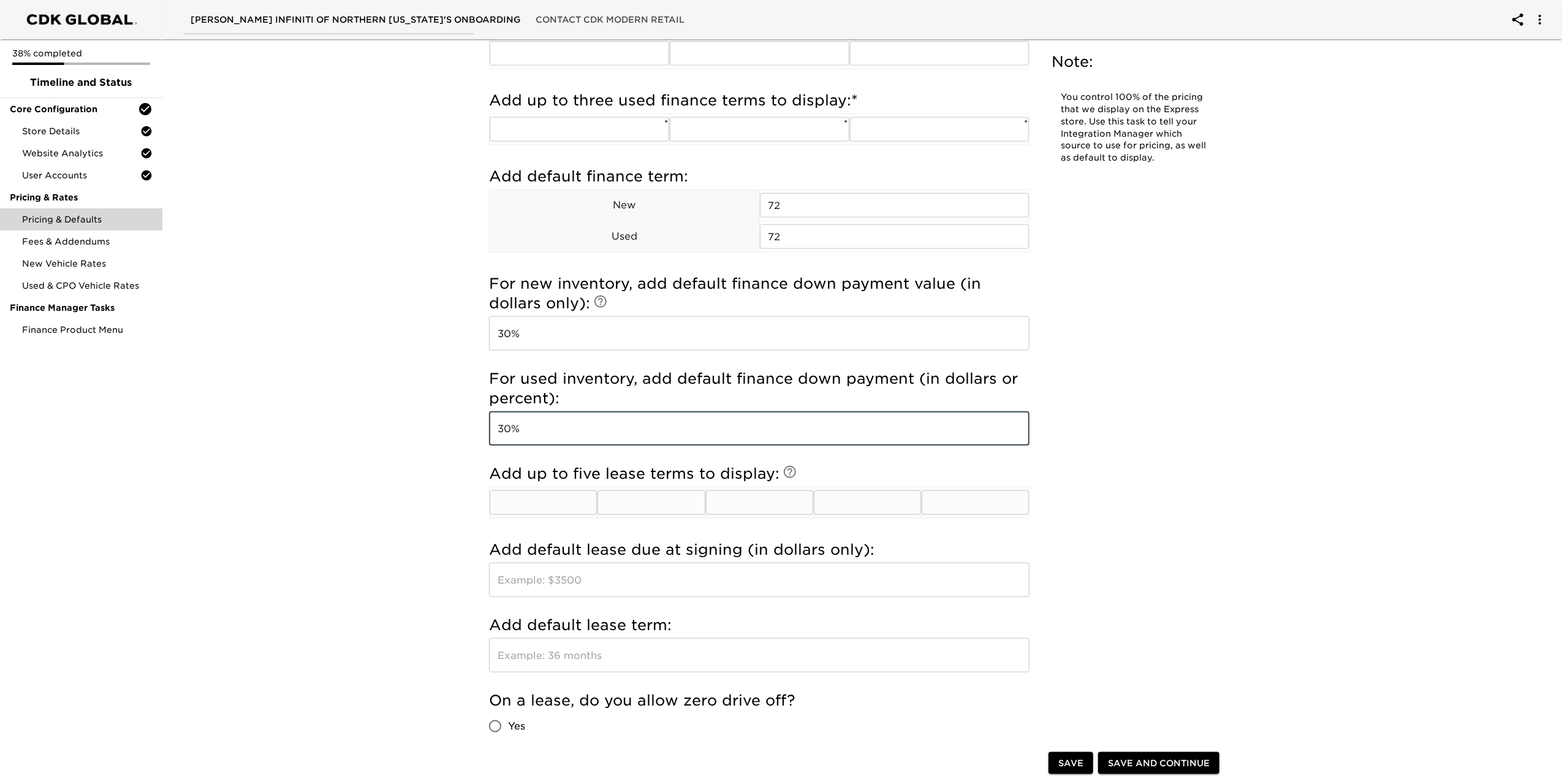
type input "30%"
click at [551, 497] on input "text" at bounding box center [543, 502] width 108 height 25
type input "3"
type input "24"
type input "36"
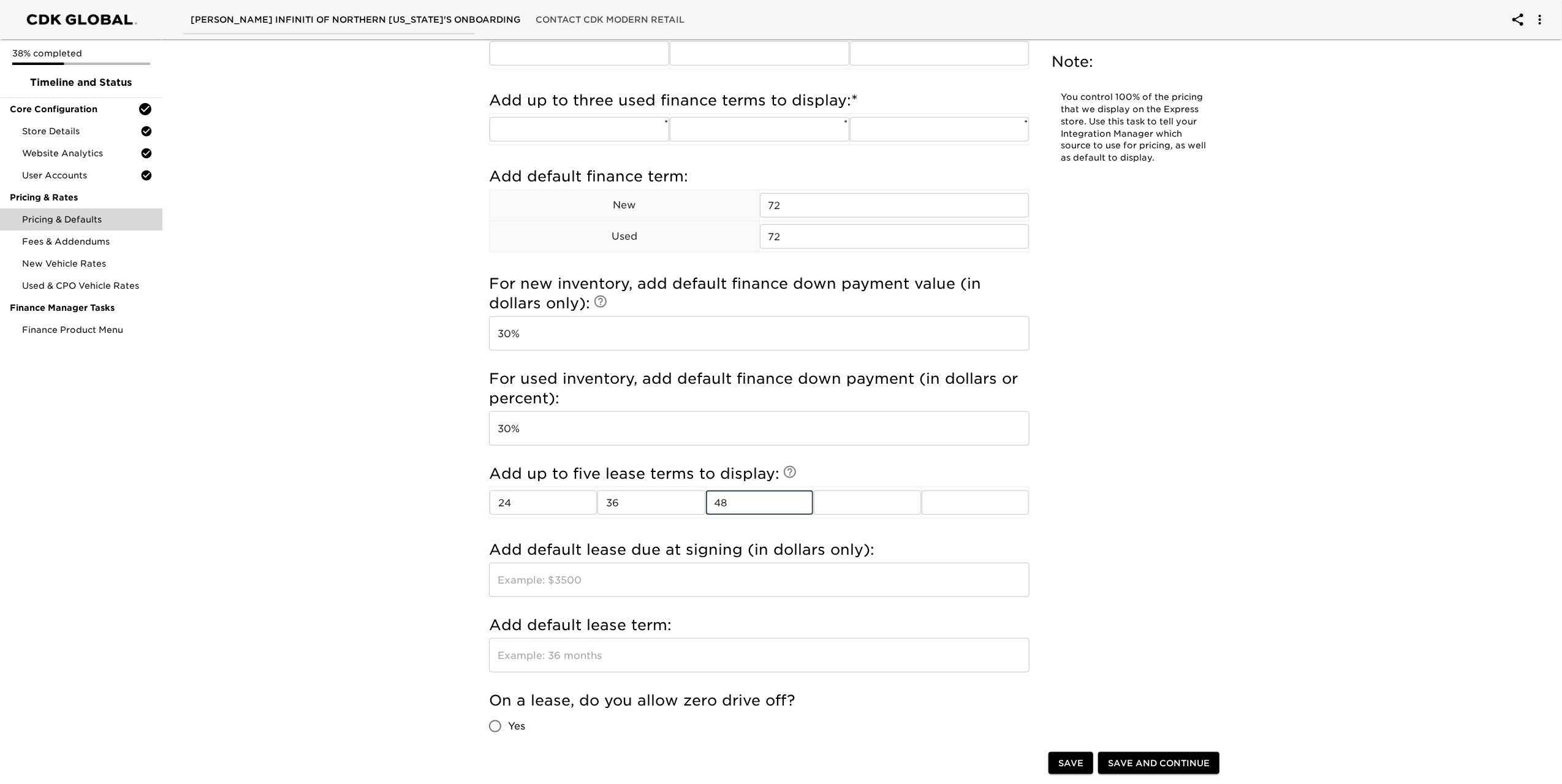
type input "48"
type input "60"
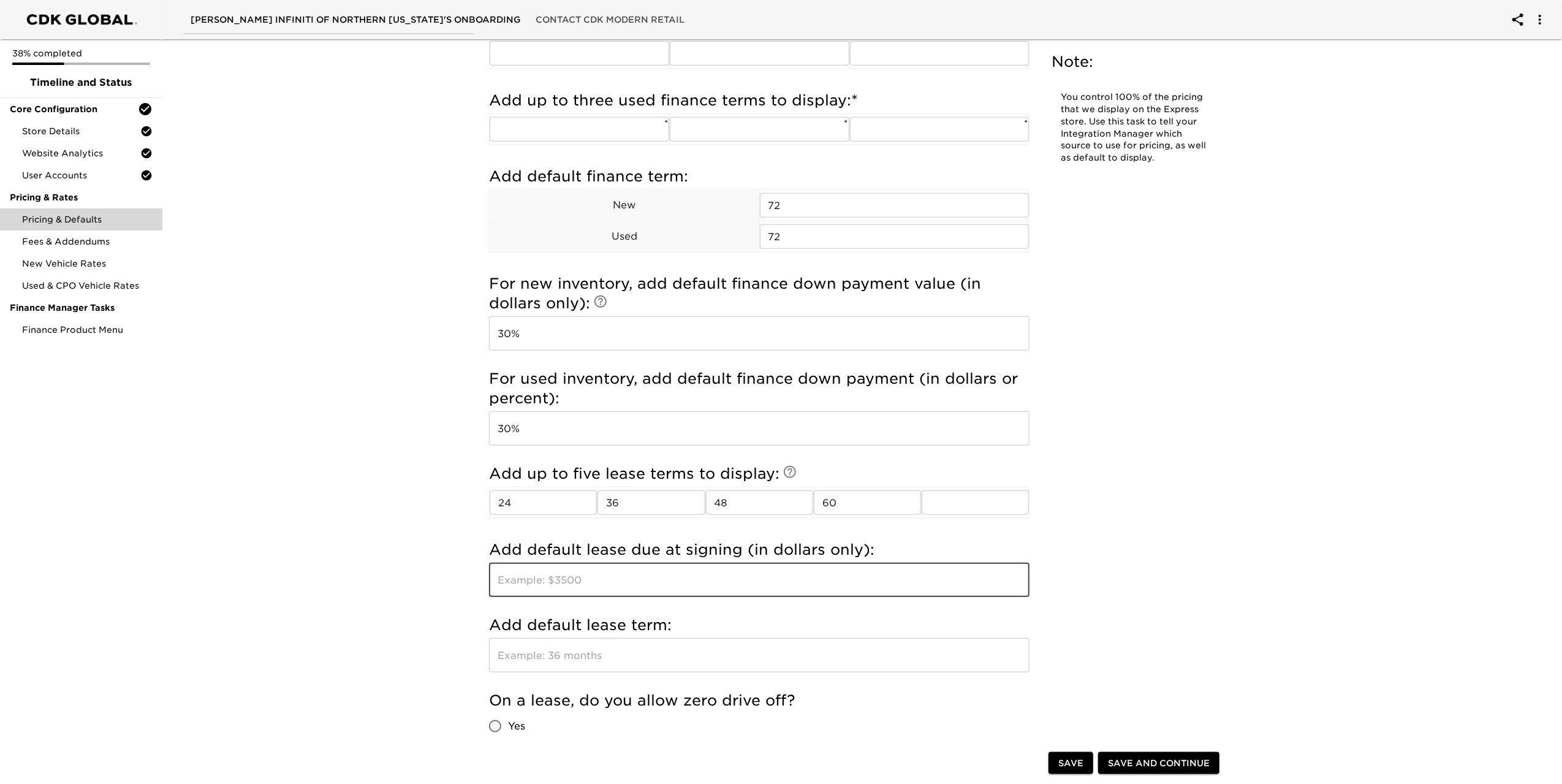
click at [555, 579] on input "text" at bounding box center [759, 579] width 540 height 35
type input "3999"
drag, startPoint x: 779, startPoint y: 575, endPoint x: 600, endPoint y: 655, distance: 196.1
click at [600, 655] on input "text" at bounding box center [759, 655] width 540 height 35
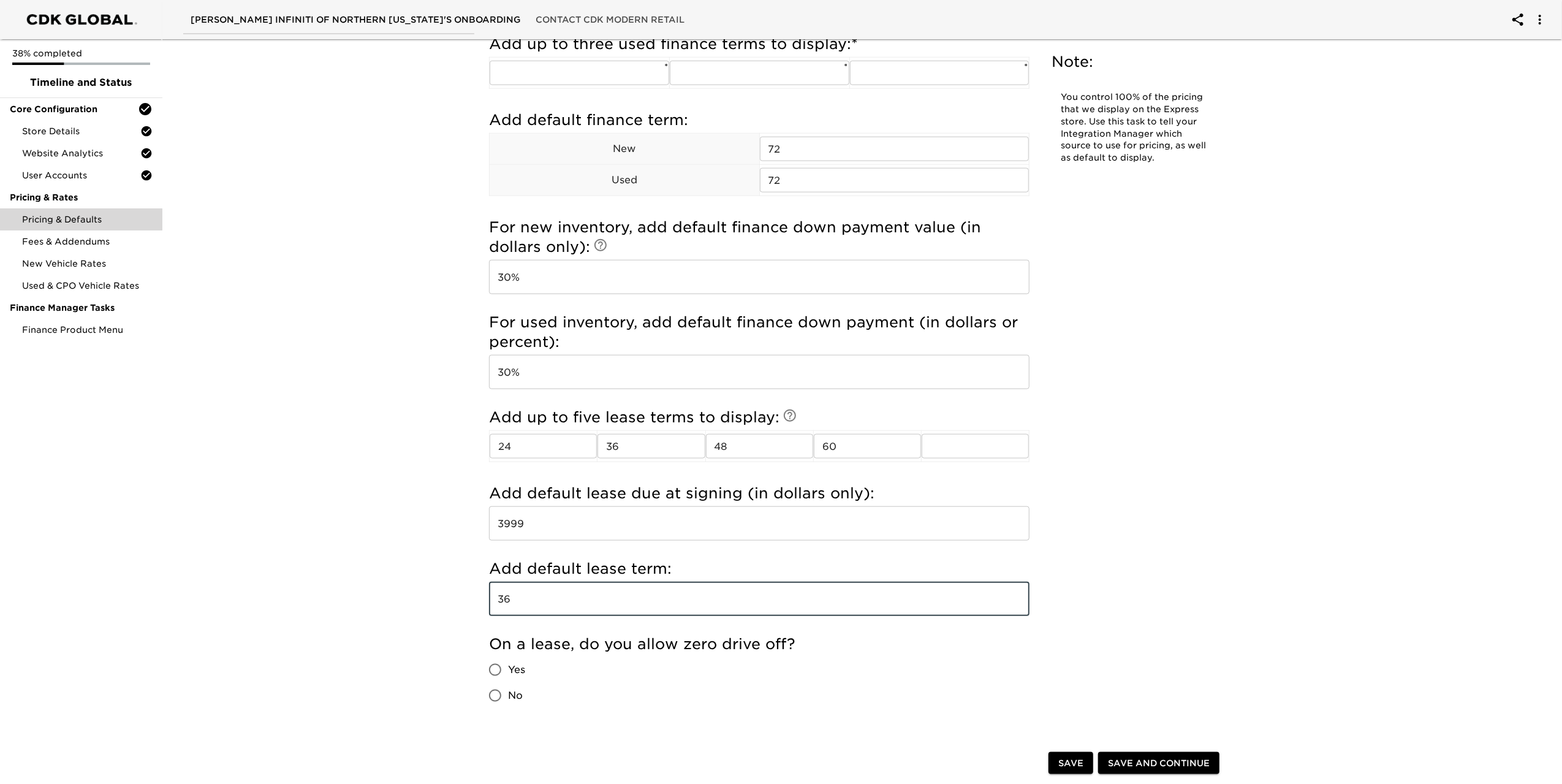
scroll to position [1225, 0]
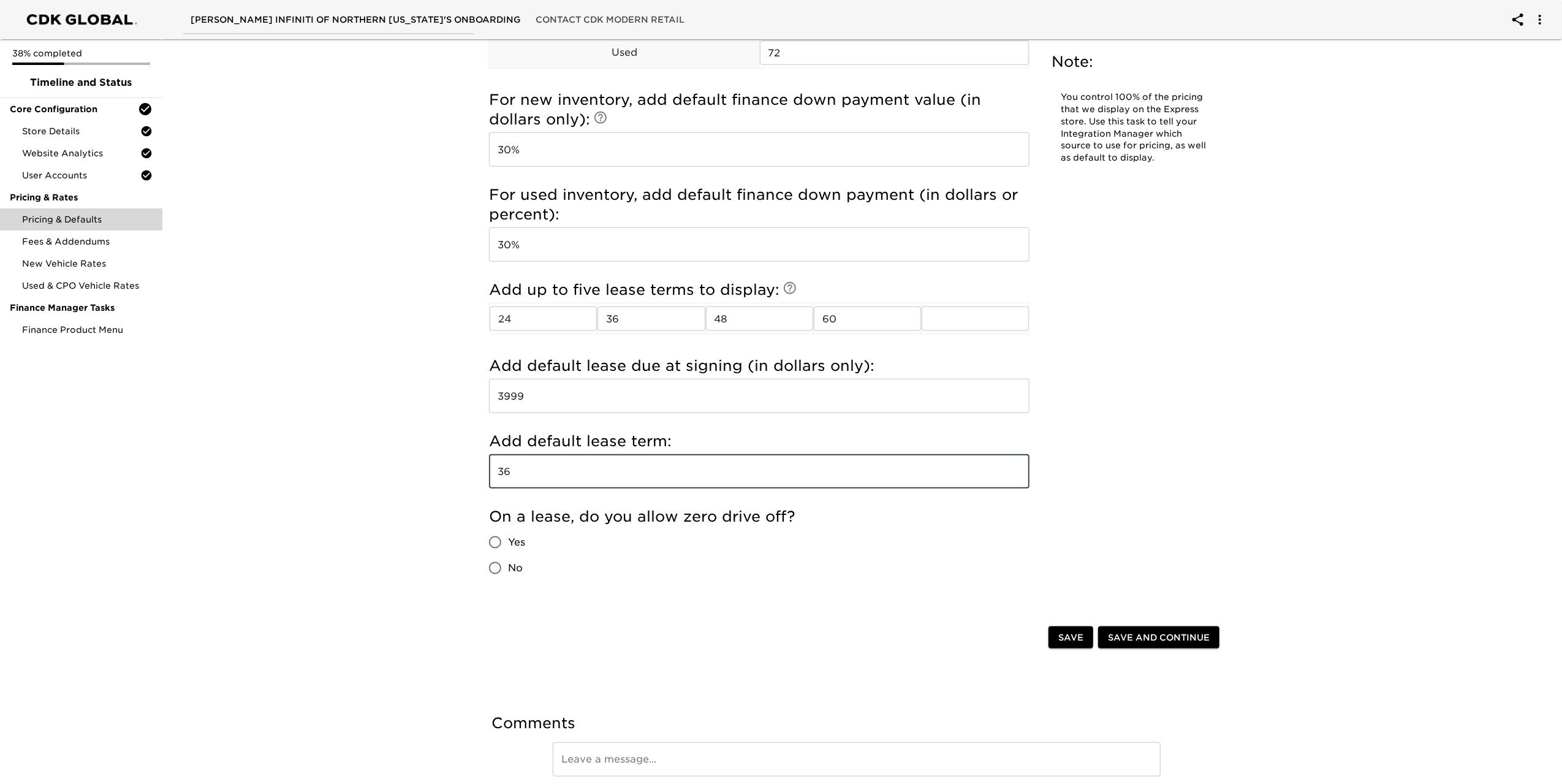
type input "36"
click at [491, 534] on input "Yes" at bounding box center [495, 542] width 26 height 26
radio input "true"
click at [495, 566] on input "No" at bounding box center [495, 568] width 26 height 26
radio input "true"
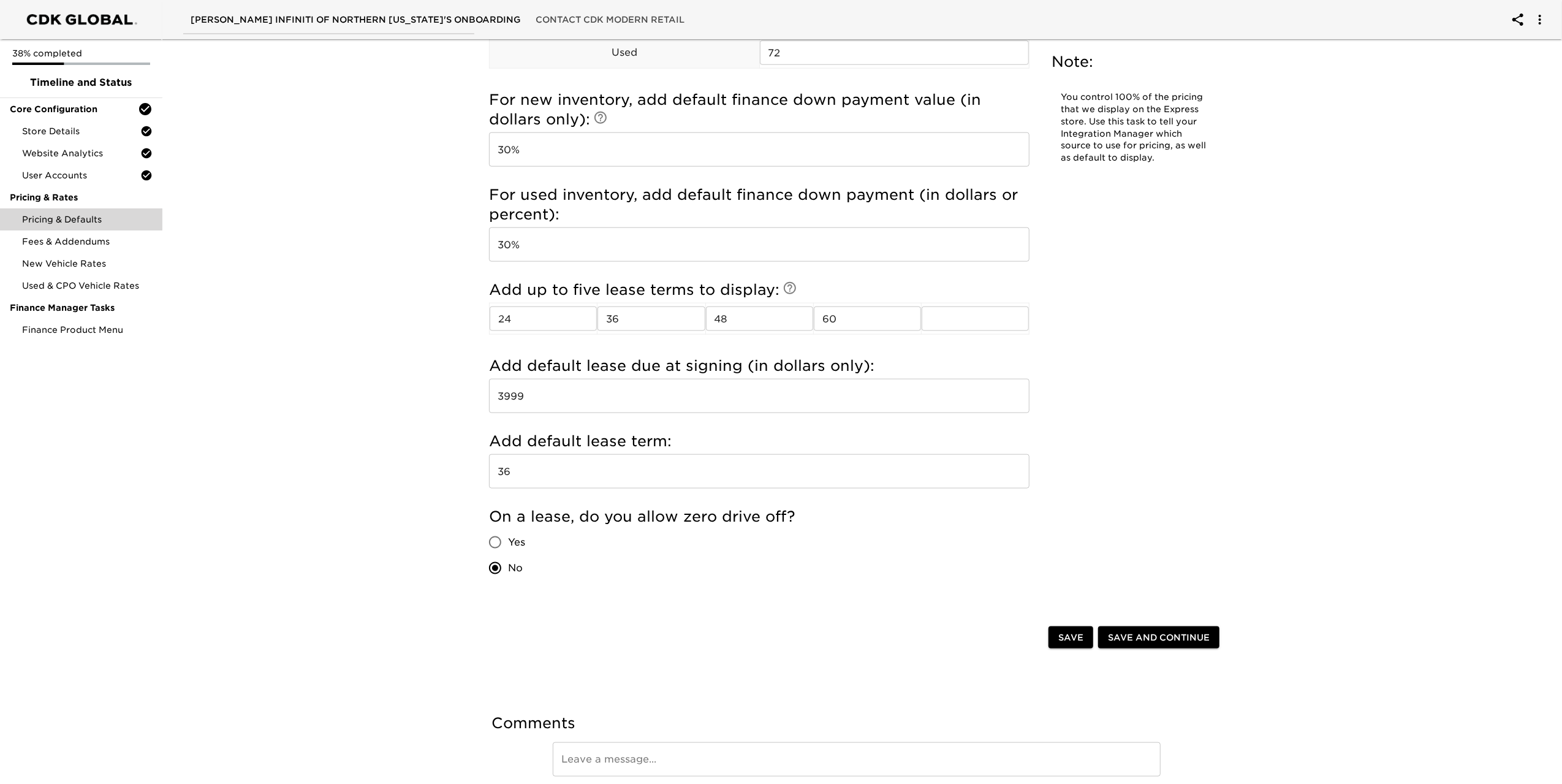
scroll to position [1272, 0]
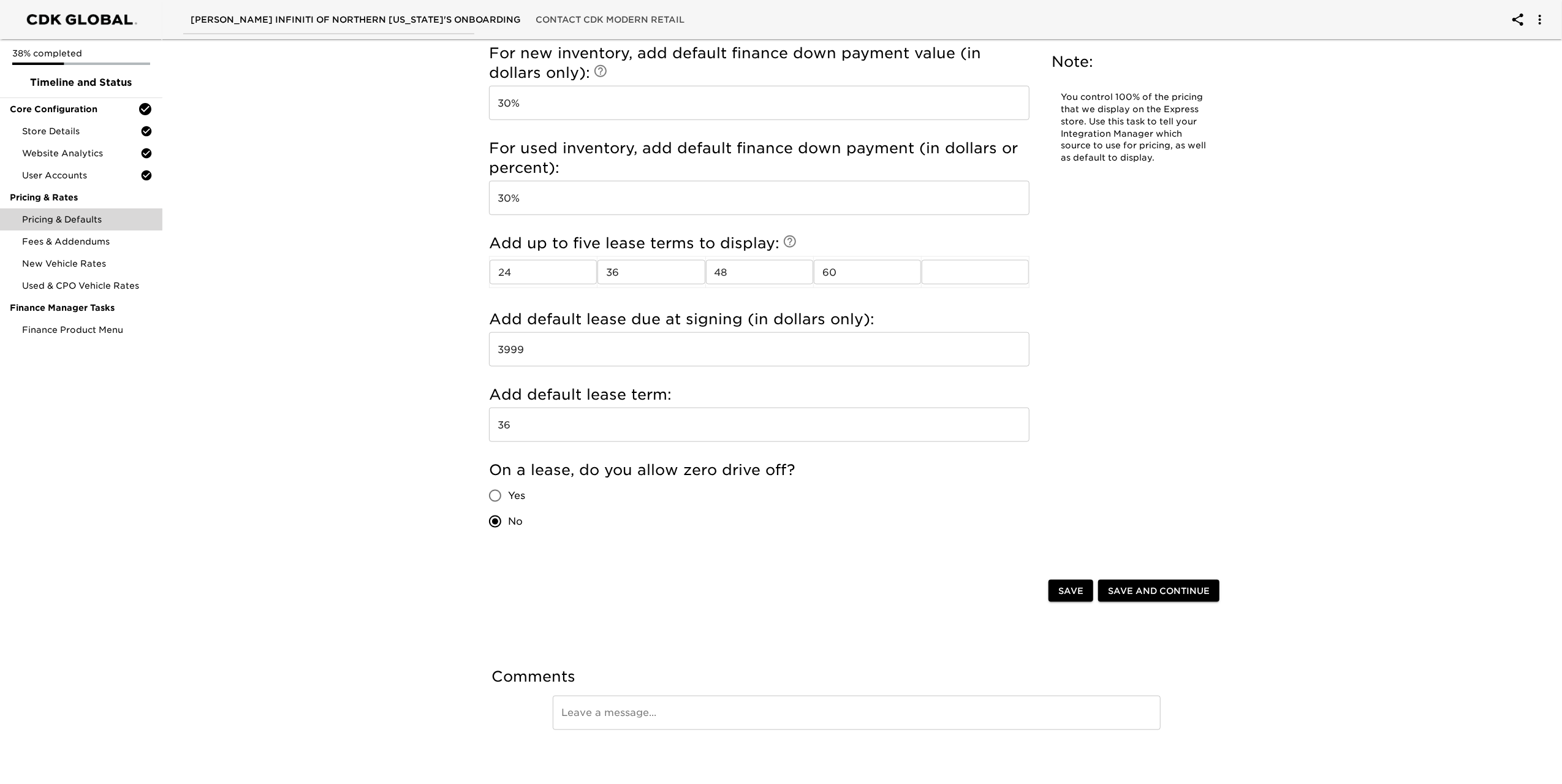
click at [1156, 579] on button "Save and Continue" at bounding box center [1158, 591] width 121 height 22
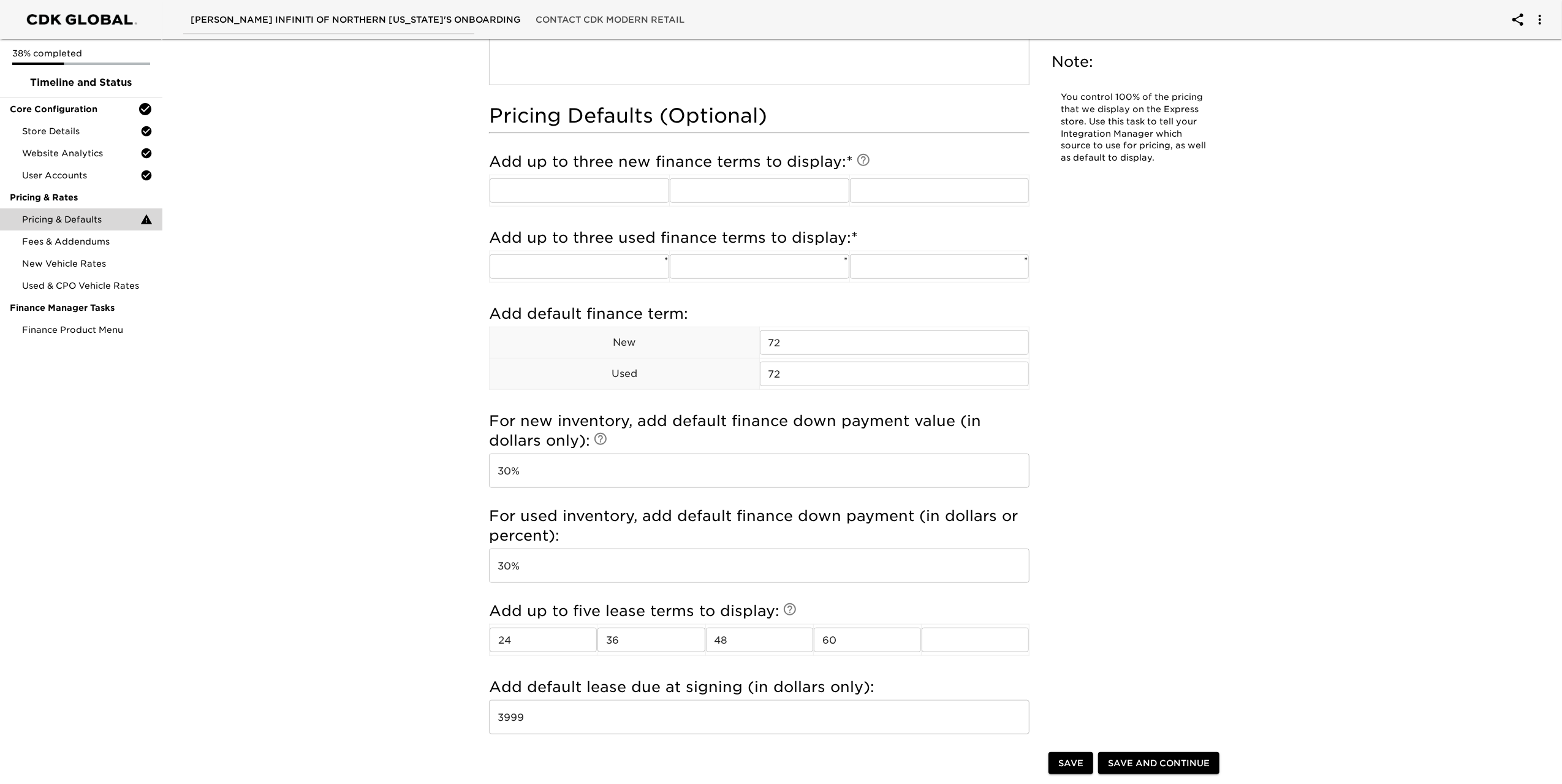
scroll to position [745, 0]
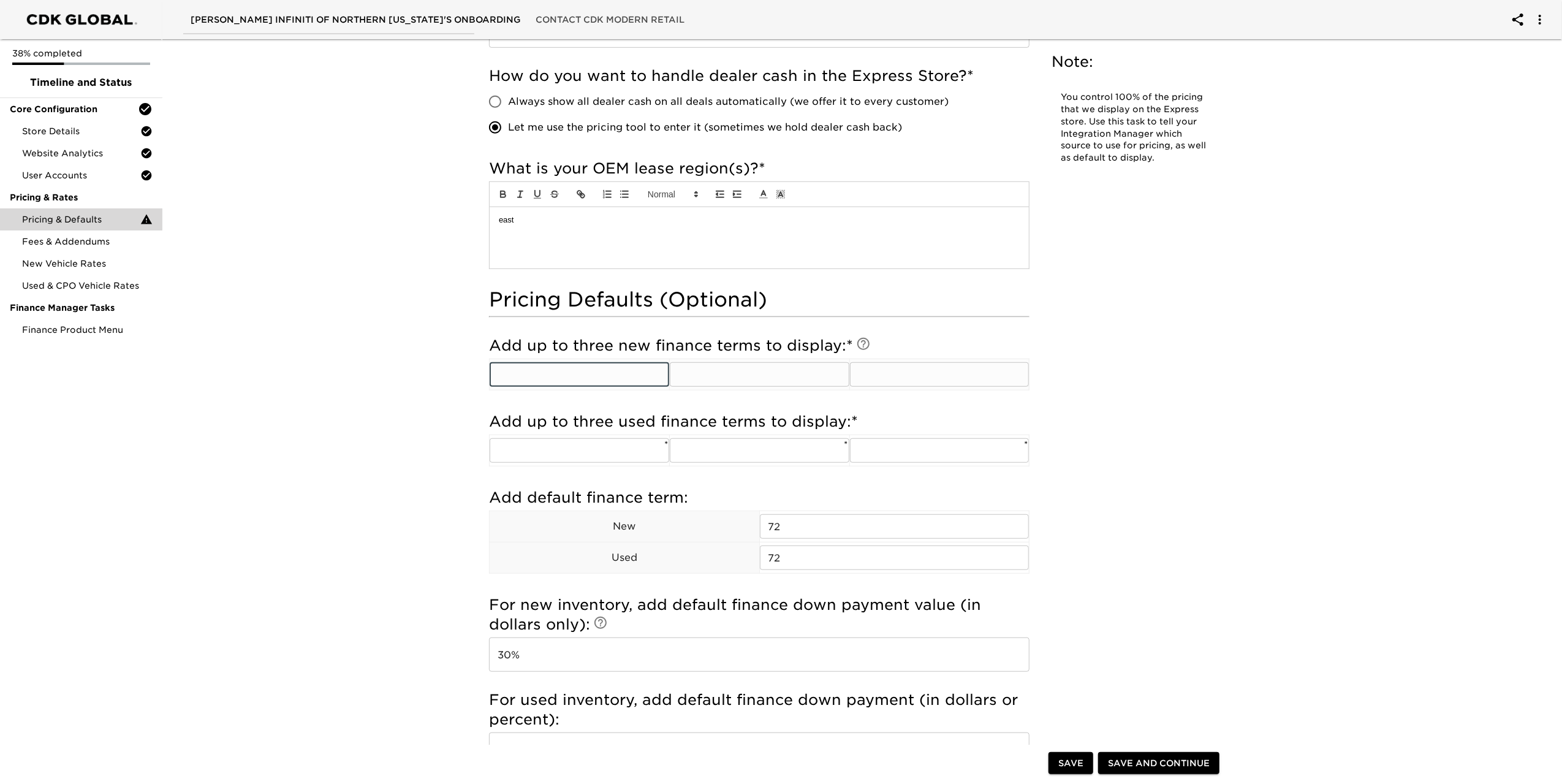
click at [590, 375] on input "text" at bounding box center [580, 374] width 180 height 25
type input "36"
type input "60"
type input "72"
drag, startPoint x: 555, startPoint y: 372, endPoint x: 417, endPoint y: 373, distance: 138.0
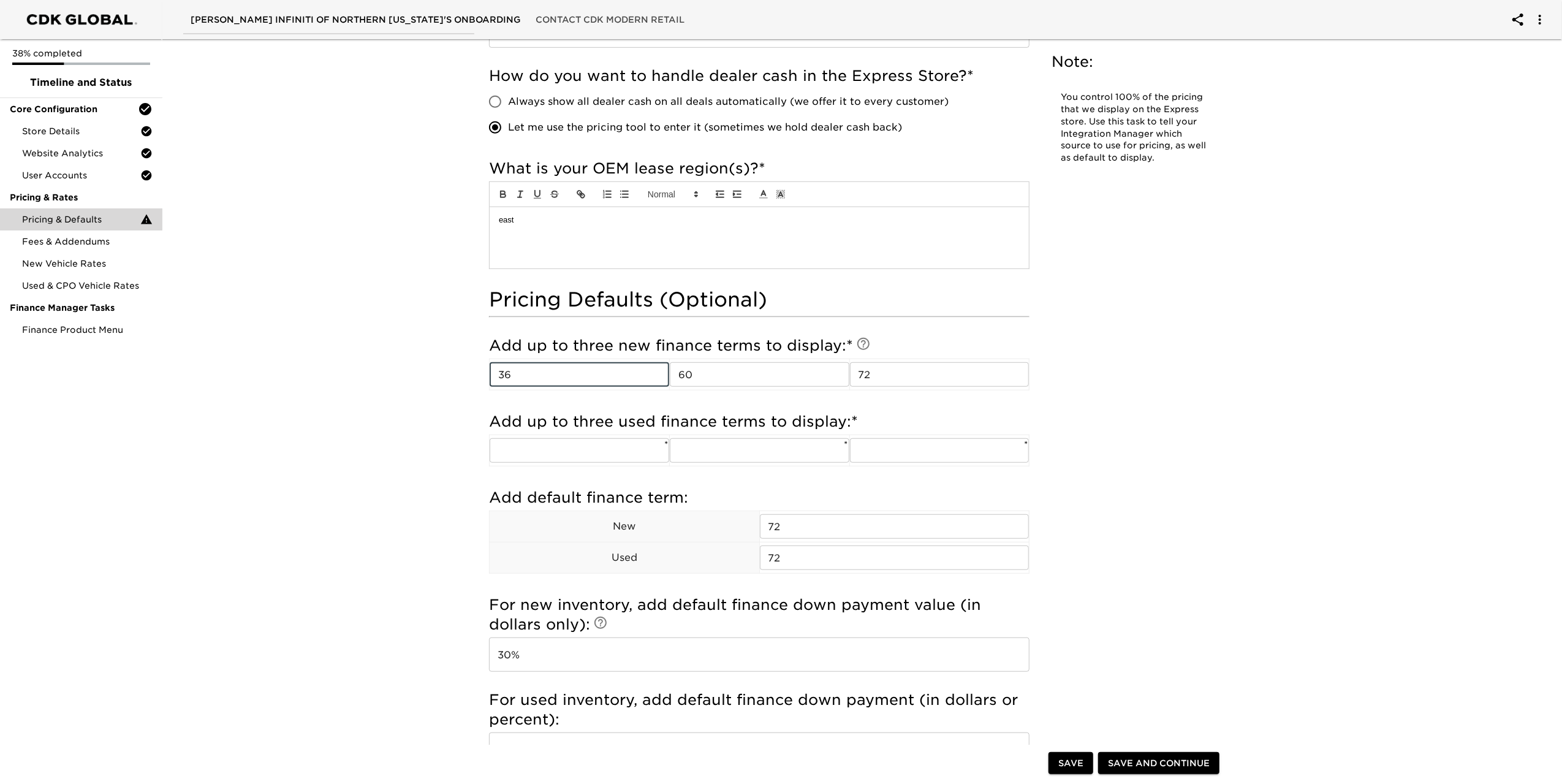
click at [417, 373] on div "Pricing & Defaults Due [DATE] Note: You control 100% of the pricing that we dis…" at bounding box center [856, 314] width 1405 height 2049
type input "60"
type input "72"
type input "84"
click at [603, 445] on input "text" at bounding box center [580, 450] width 180 height 25
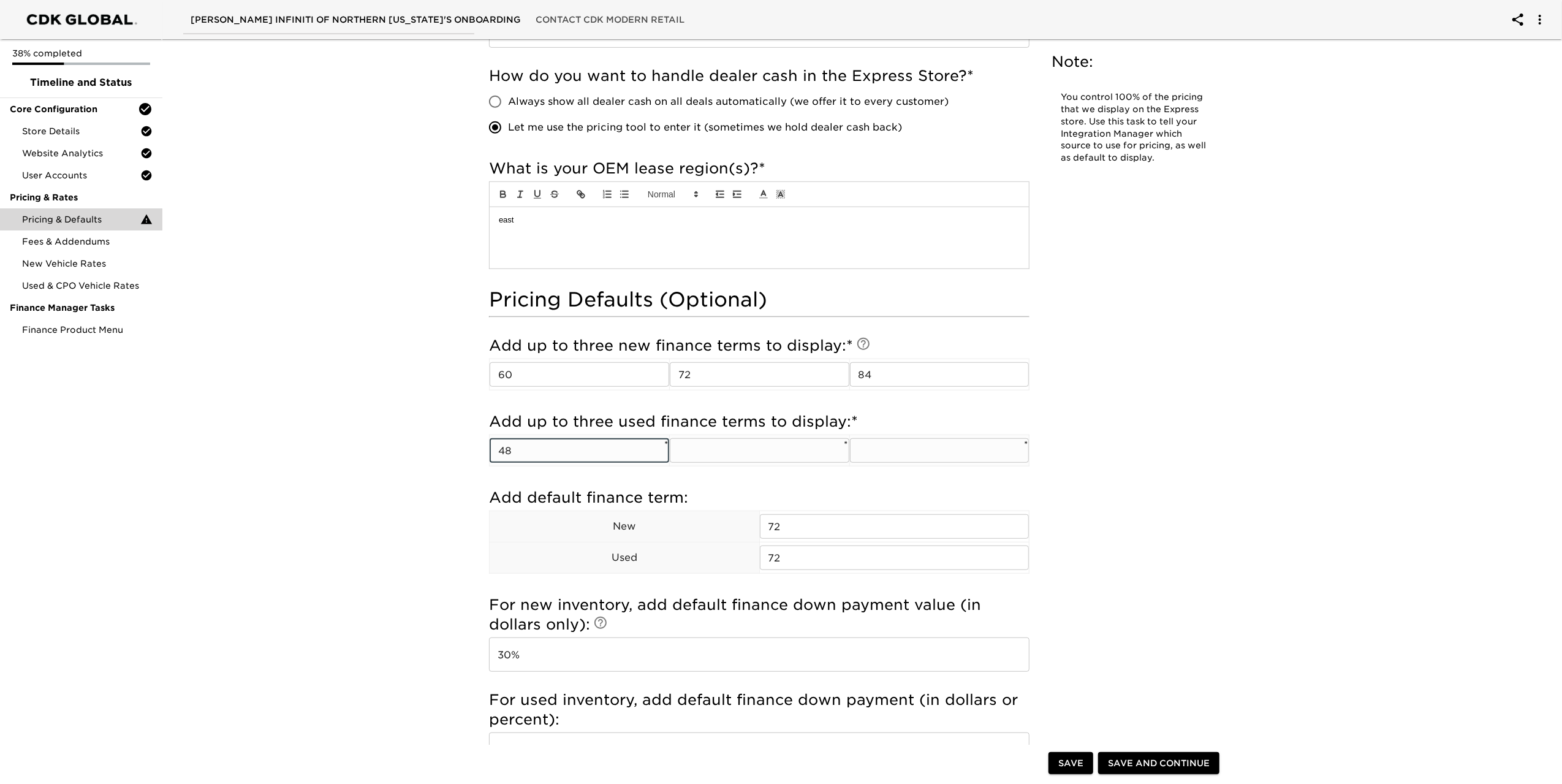
type input "48"
type input "60"
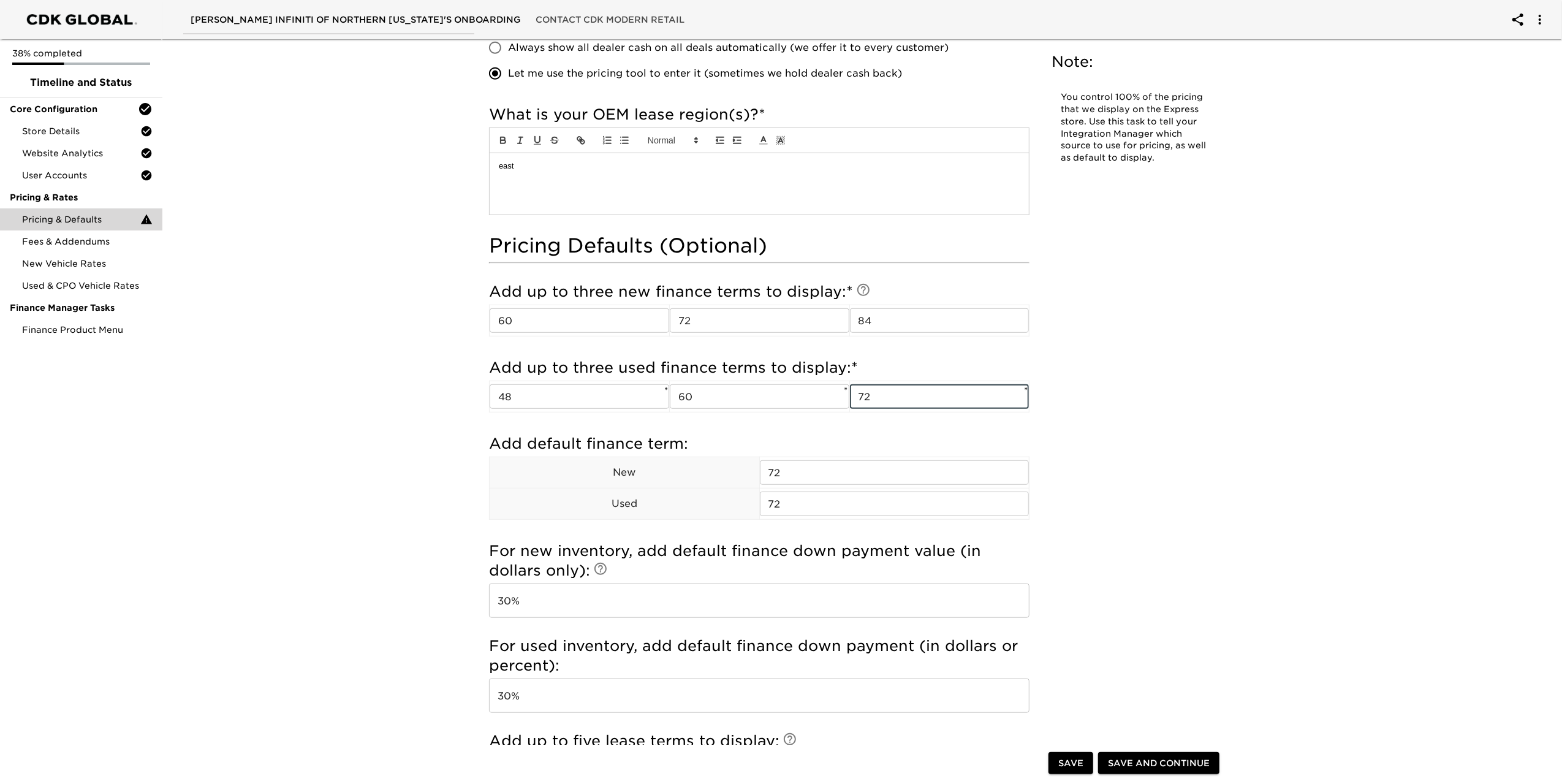
scroll to position [929, 0]
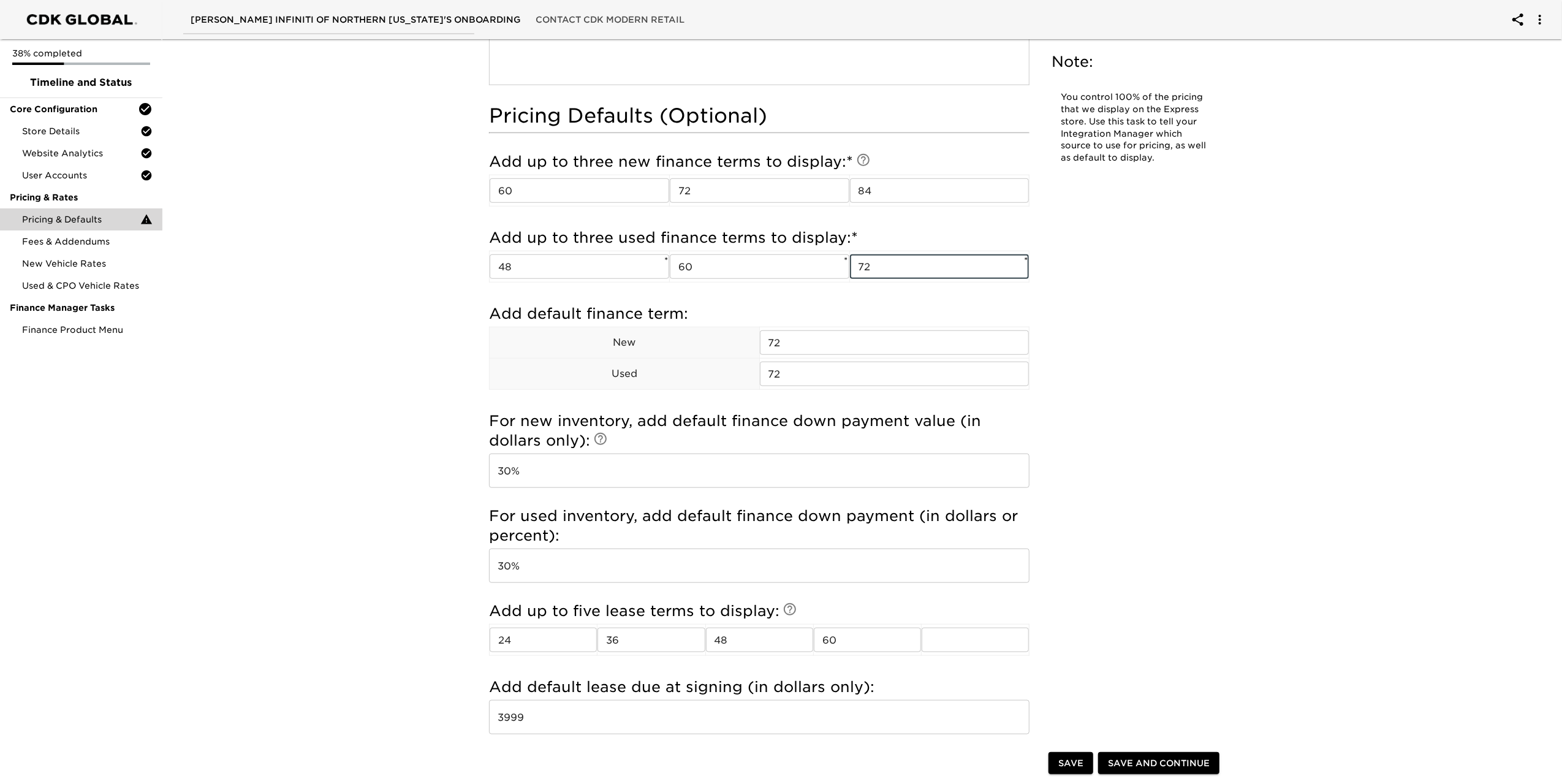
type input "72"
click at [1145, 766] on span "Save and Continue" at bounding box center [1159, 763] width 102 height 15
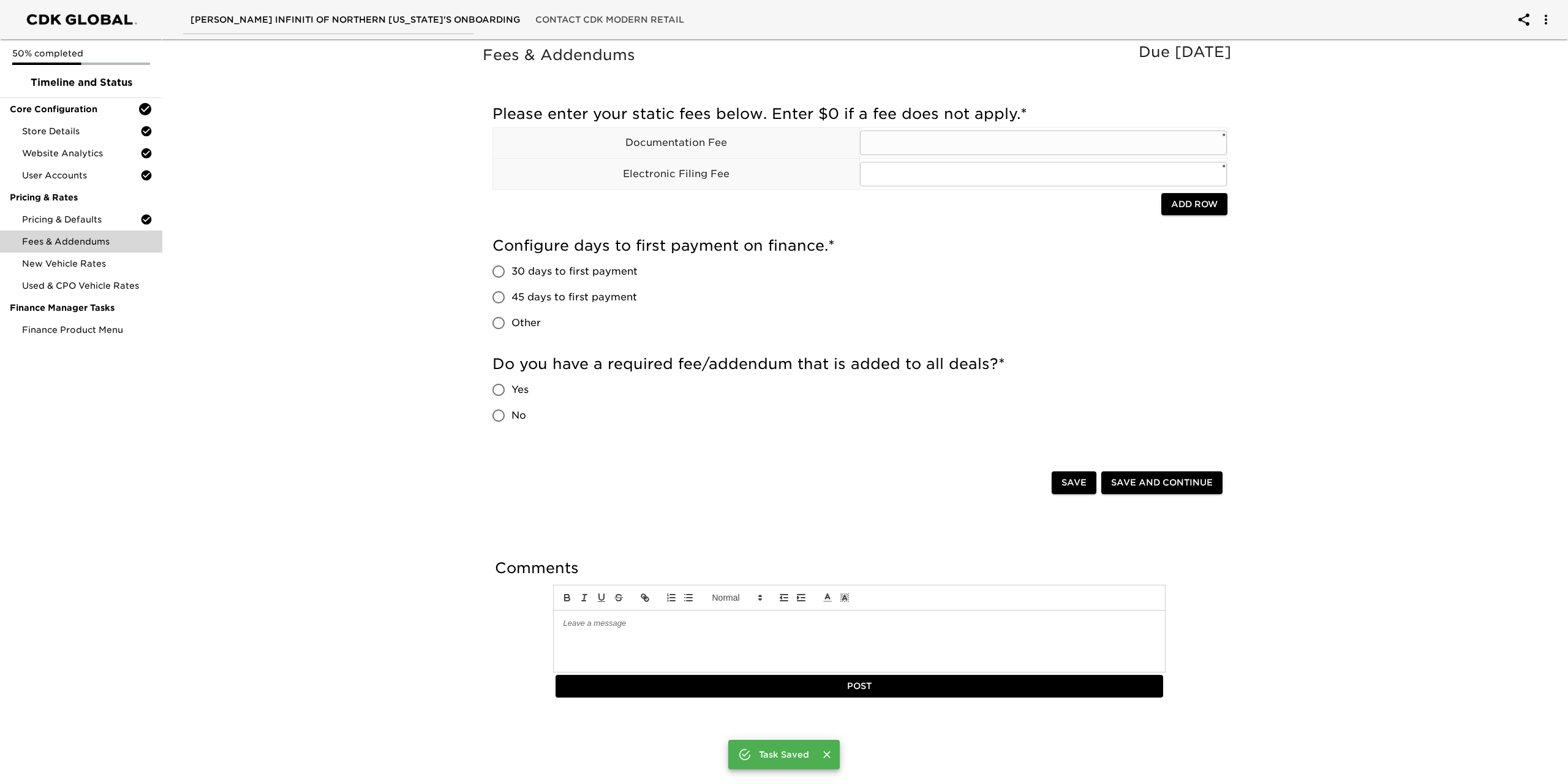
click at [929, 144] on input "text" at bounding box center [1043, 143] width 367 height 25
type input "399"
click at [897, 176] on input "text" at bounding box center [1043, 174] width 367 height 25
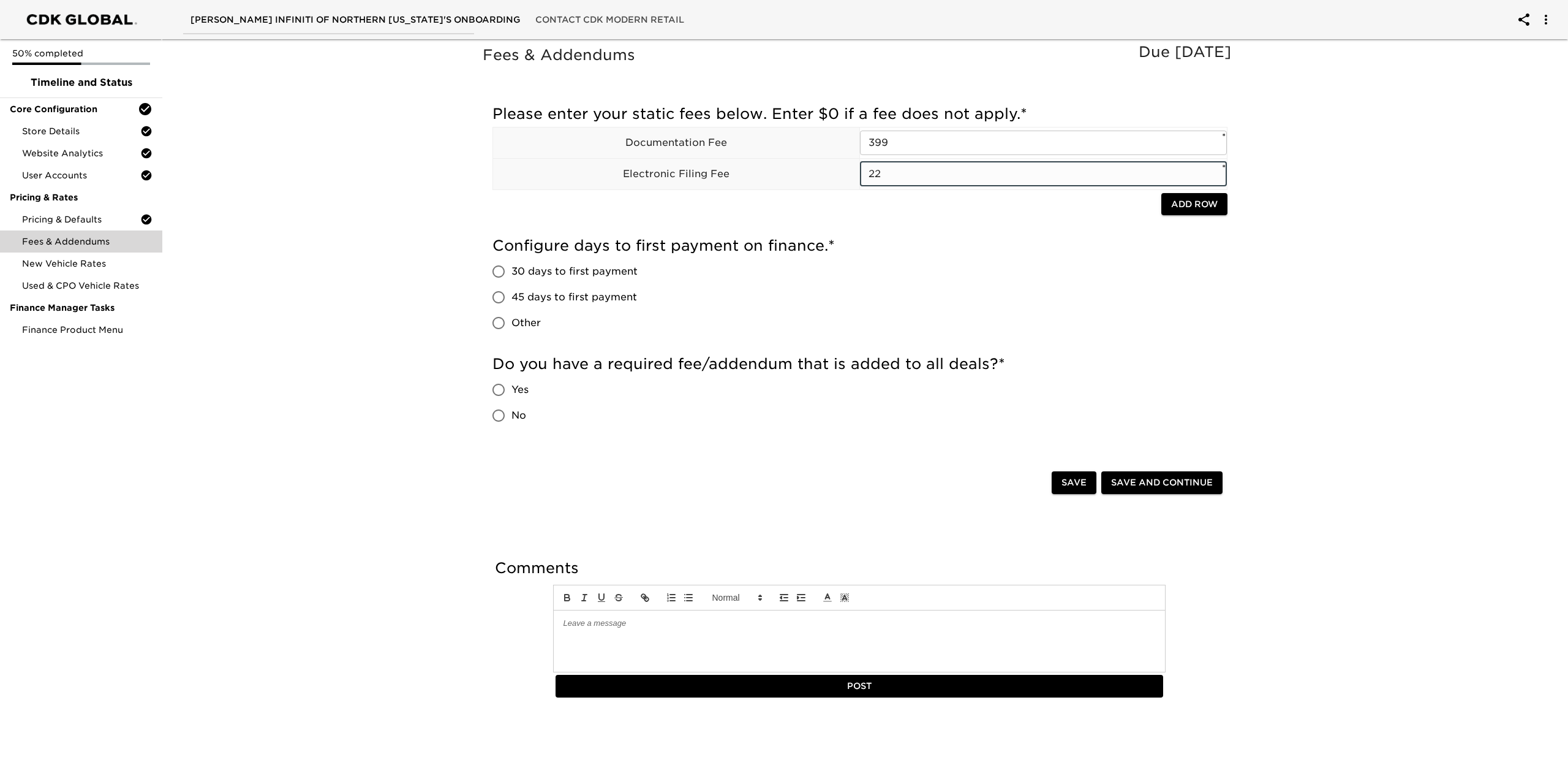
type input "2"
type input "50"
click at [499, 293] on input "45 days to first payment" at bounding box center [499, 297] width 26 height 26
radio input "true"
click at [499, 271] on input "30 days to first payment" at bounding box center [499, 271] width 26 height 26
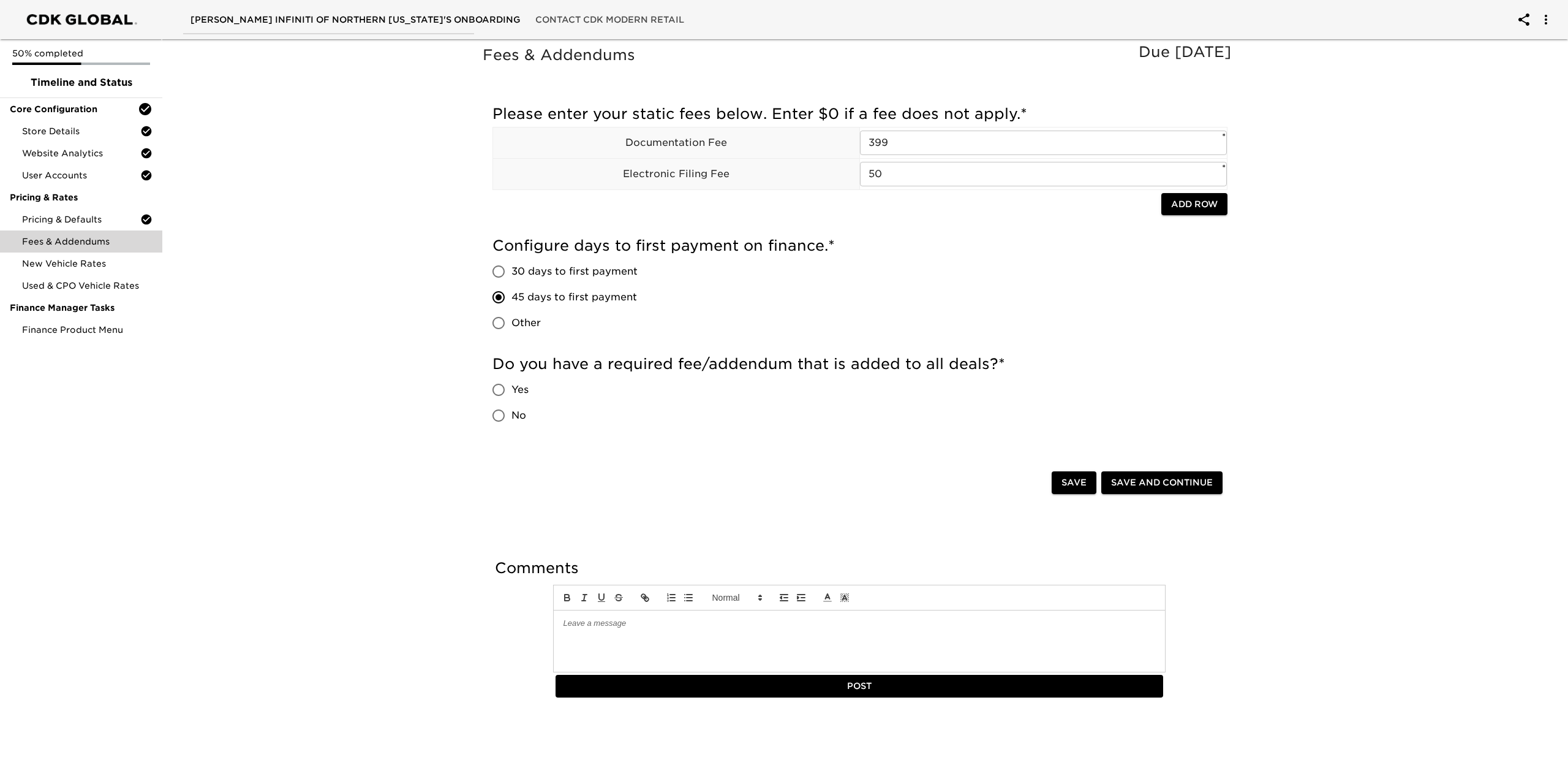
radio input "true"
click at [507, 413] on input "No" at bounding box center [499, 416] width 26 height 26
radio input "true"
click at [1139, 481] on span "Save and Continue" at bounding box center [1161, 482] width 102 height 15
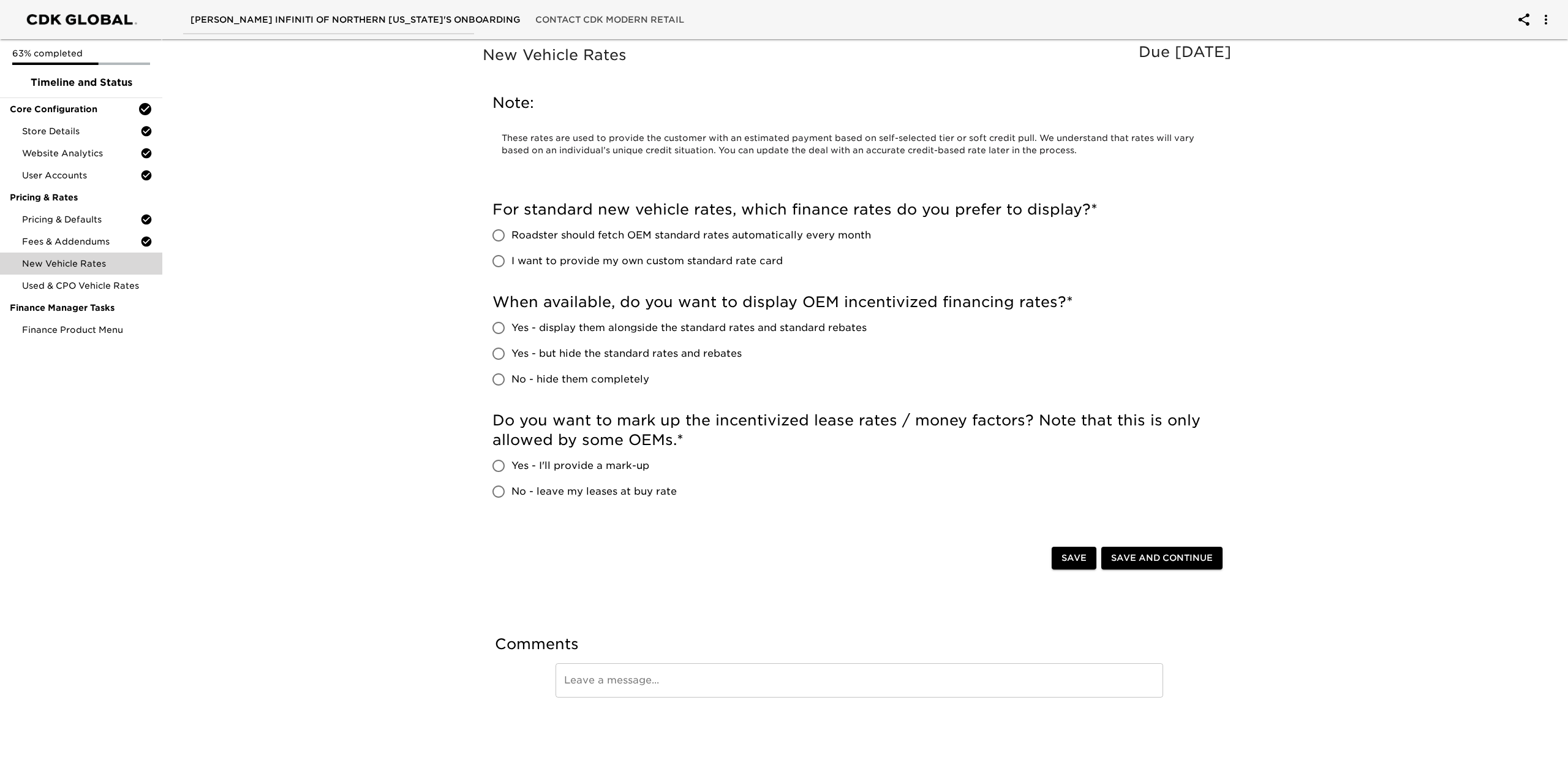
click at [499, 236] on input "Roadster should fetch OEM standard rates automatically every month" at bounding box center [499, 235] width 26 height 26
radio input "true"
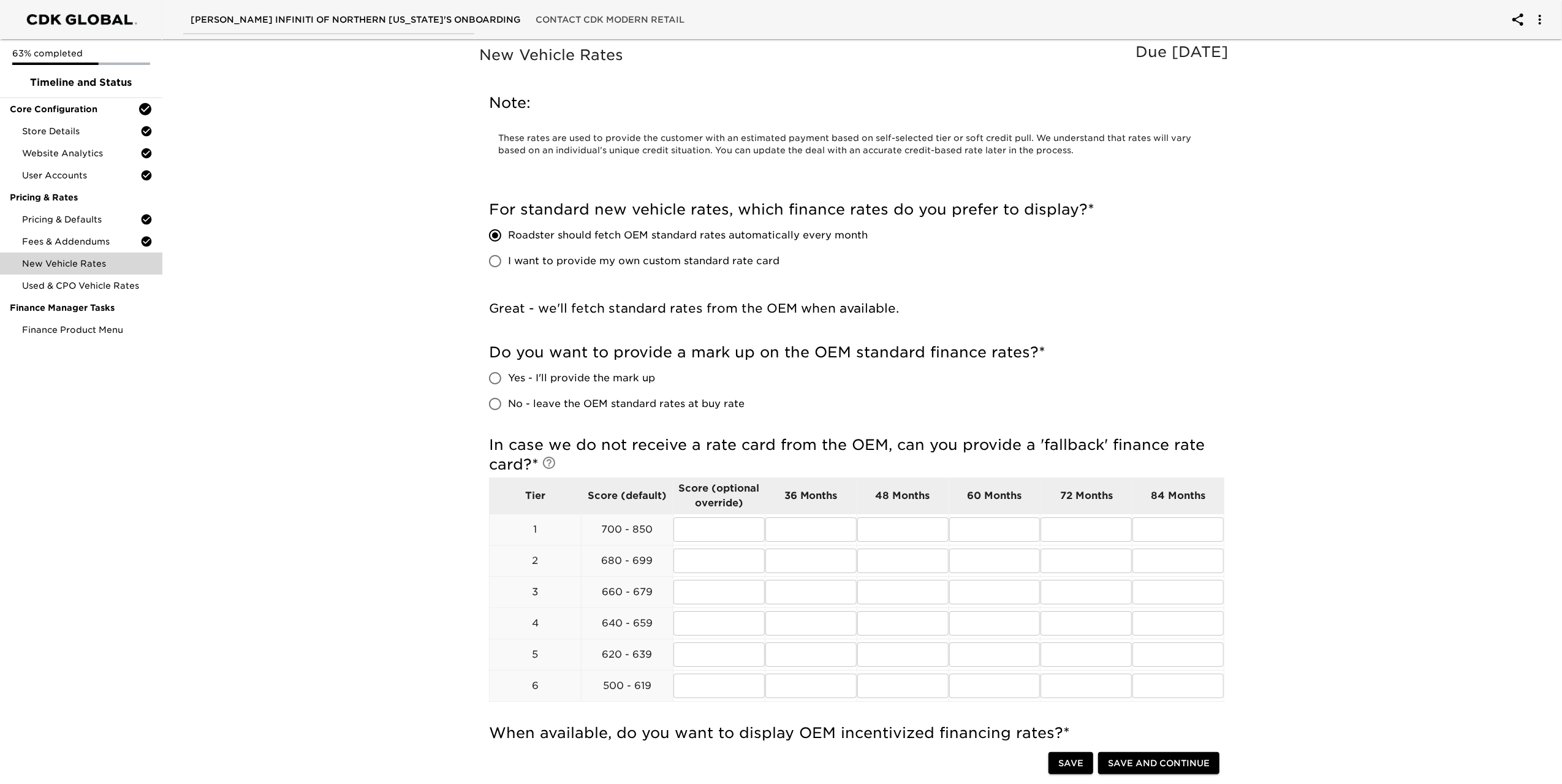
scroll to position [123, 0]
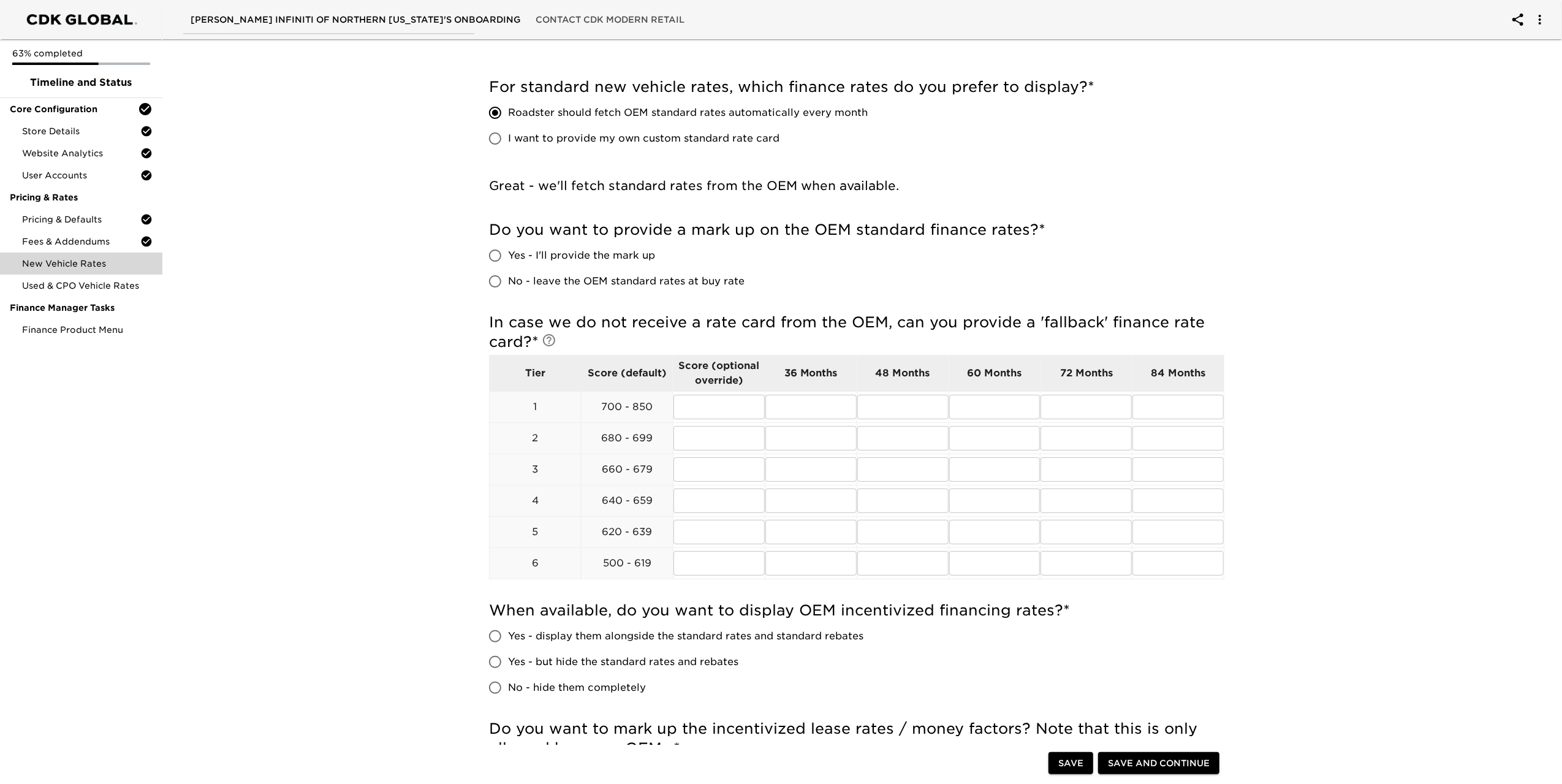
click at [491, 284] on input "No - leave the OEM standard rates at buy rate" at bounding box center [495, 281] width 26 height 26
radio input "true"
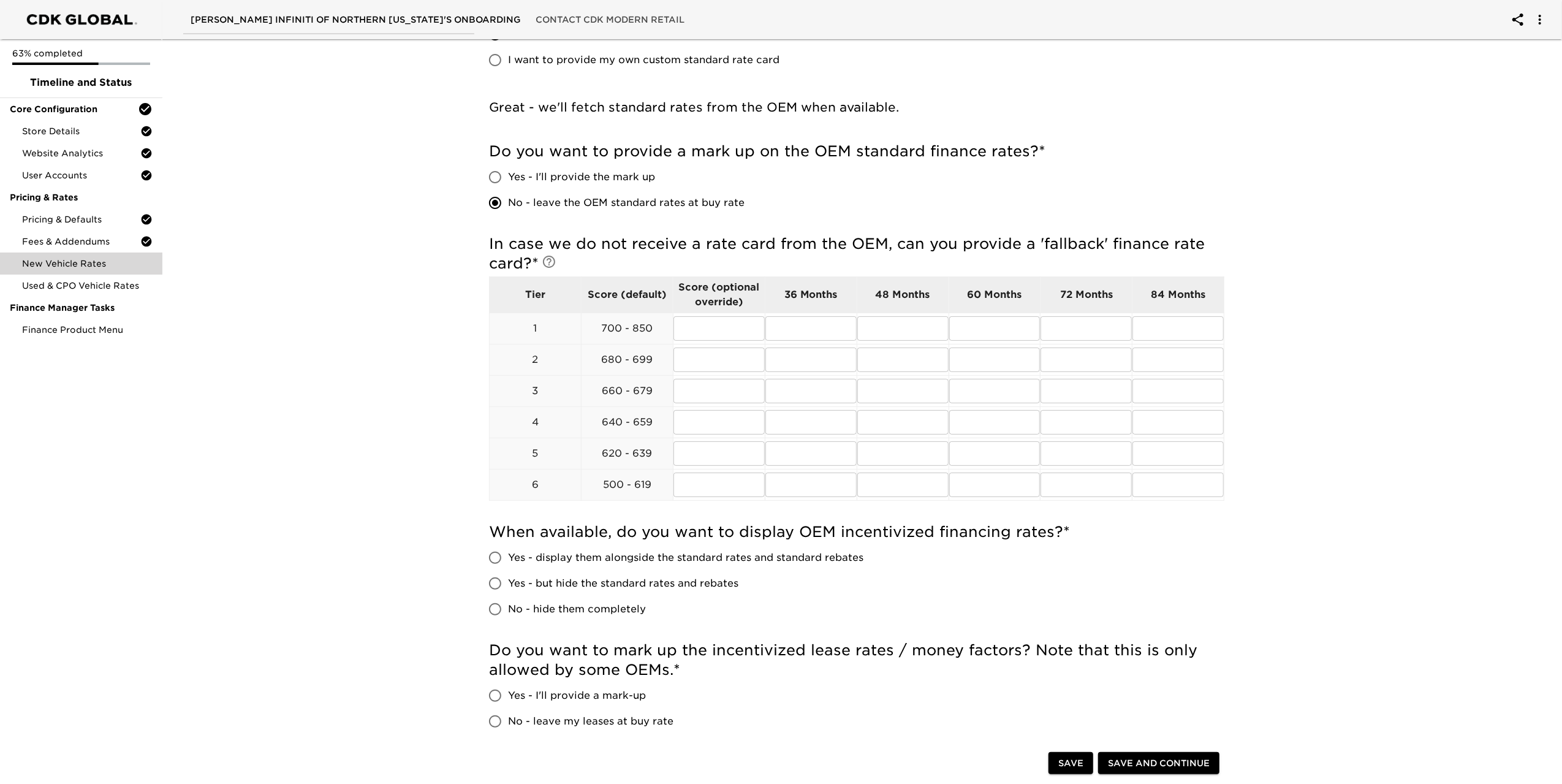
scroll to position [307, 0]
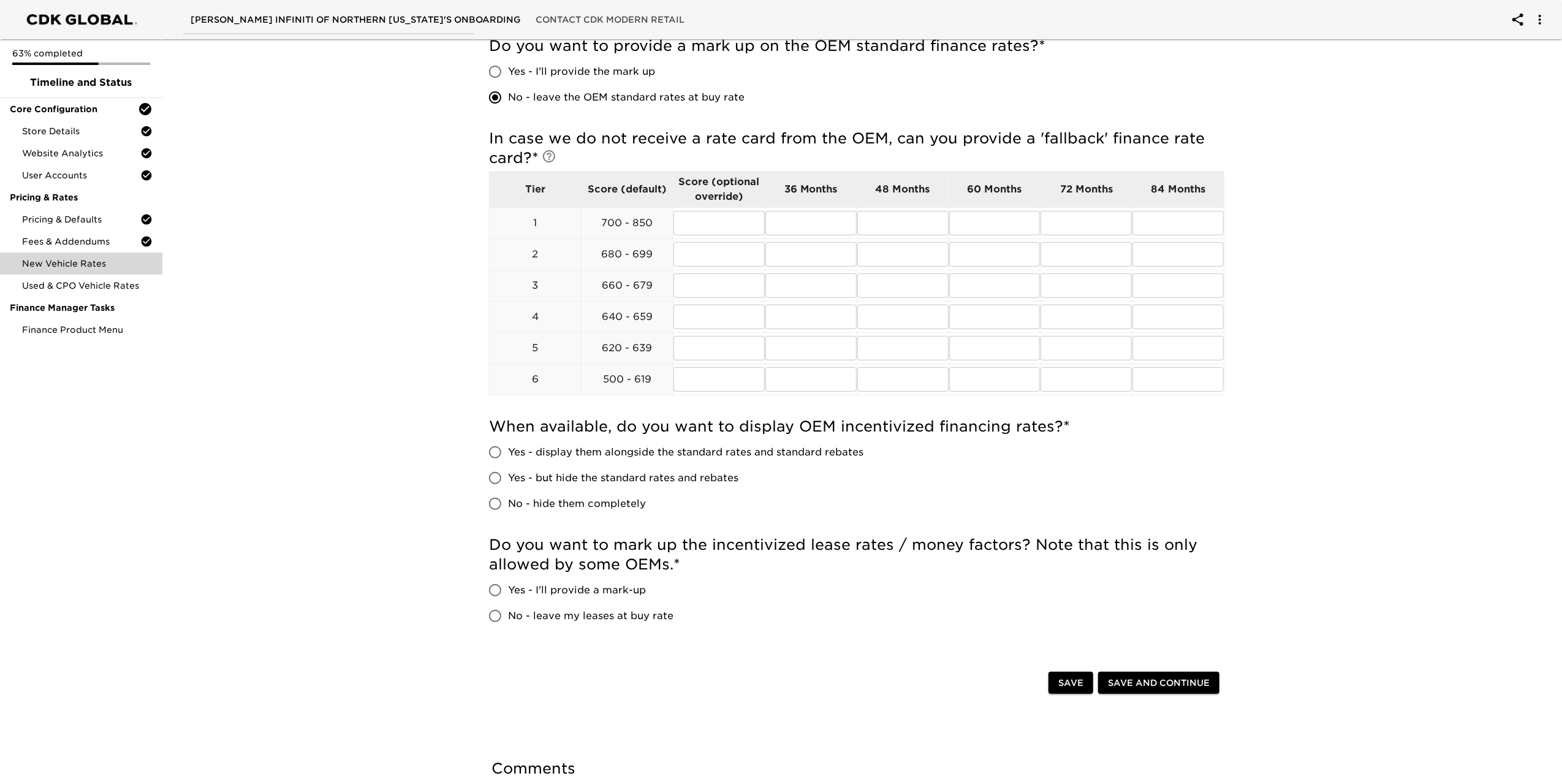
click at [498, 449] on input "Yes - display them alongside the standard rates and standard rebates" at bounding box center [495, 452] width 26 height 26
radio input "true"
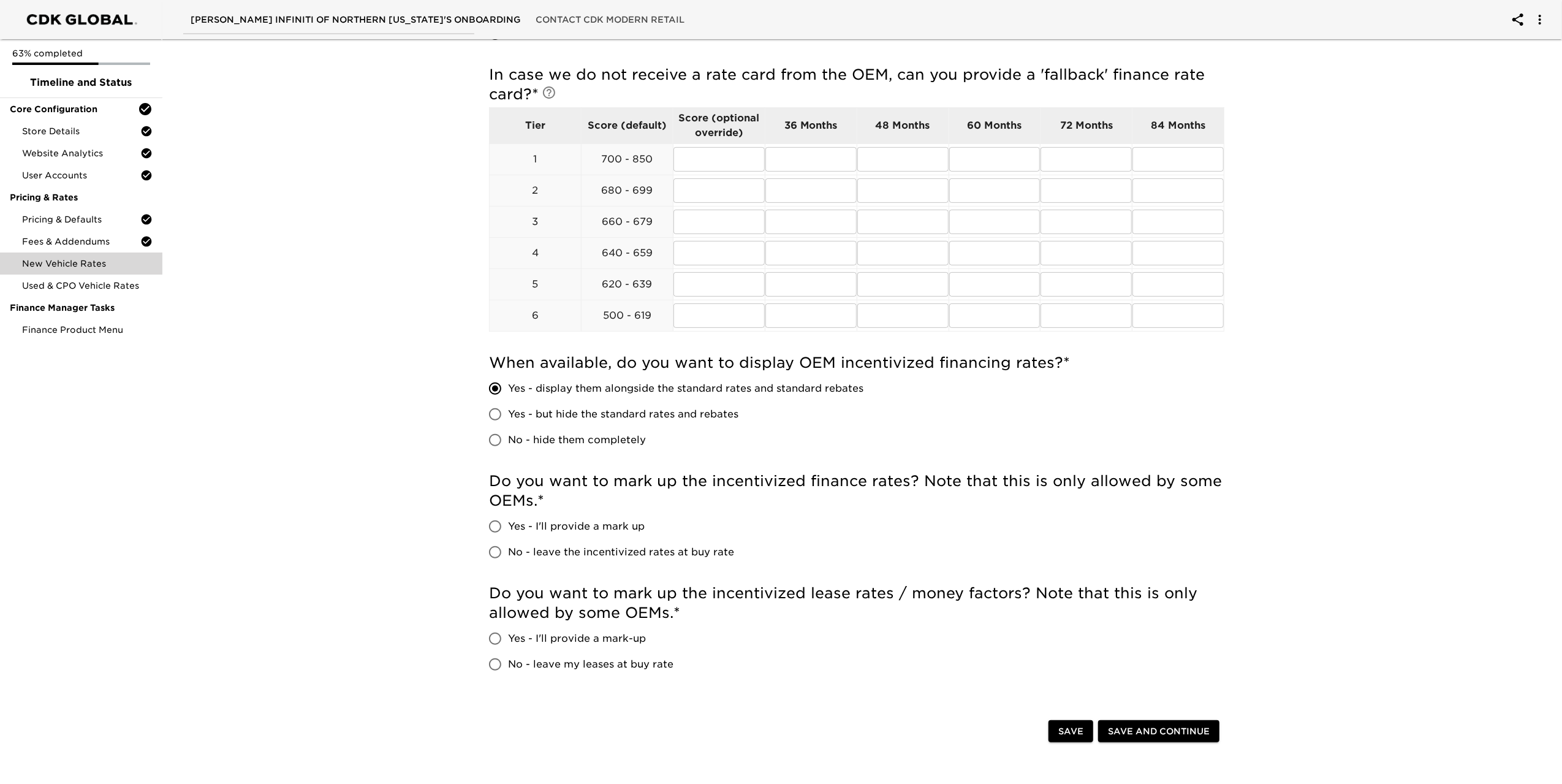
scroll to position [429, 0]
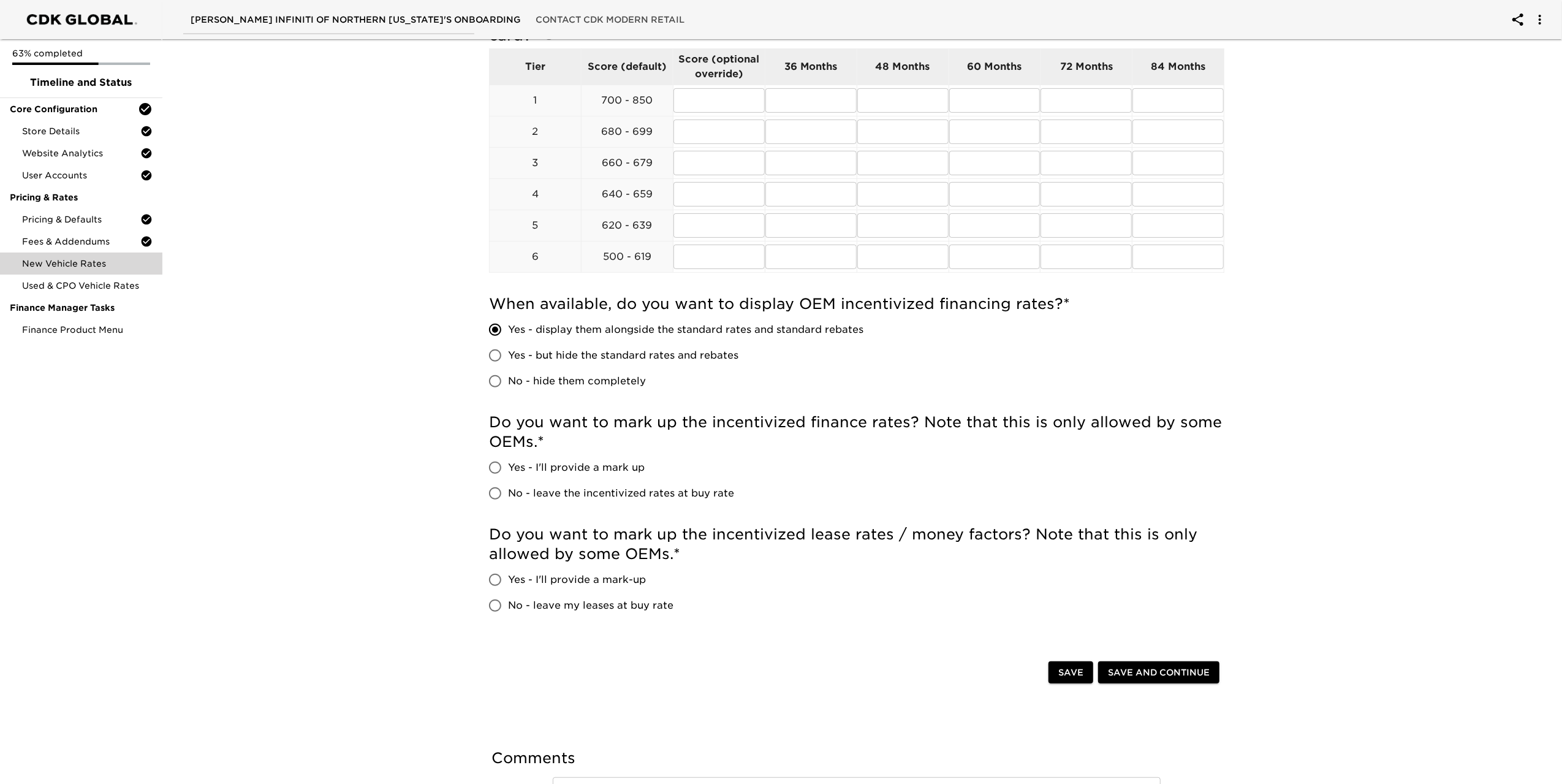
click at [495, 495] on input "No - leave the incentivized rates at buy rate" at bounding box center [495, 494] width 26 height 26
radio input "true"
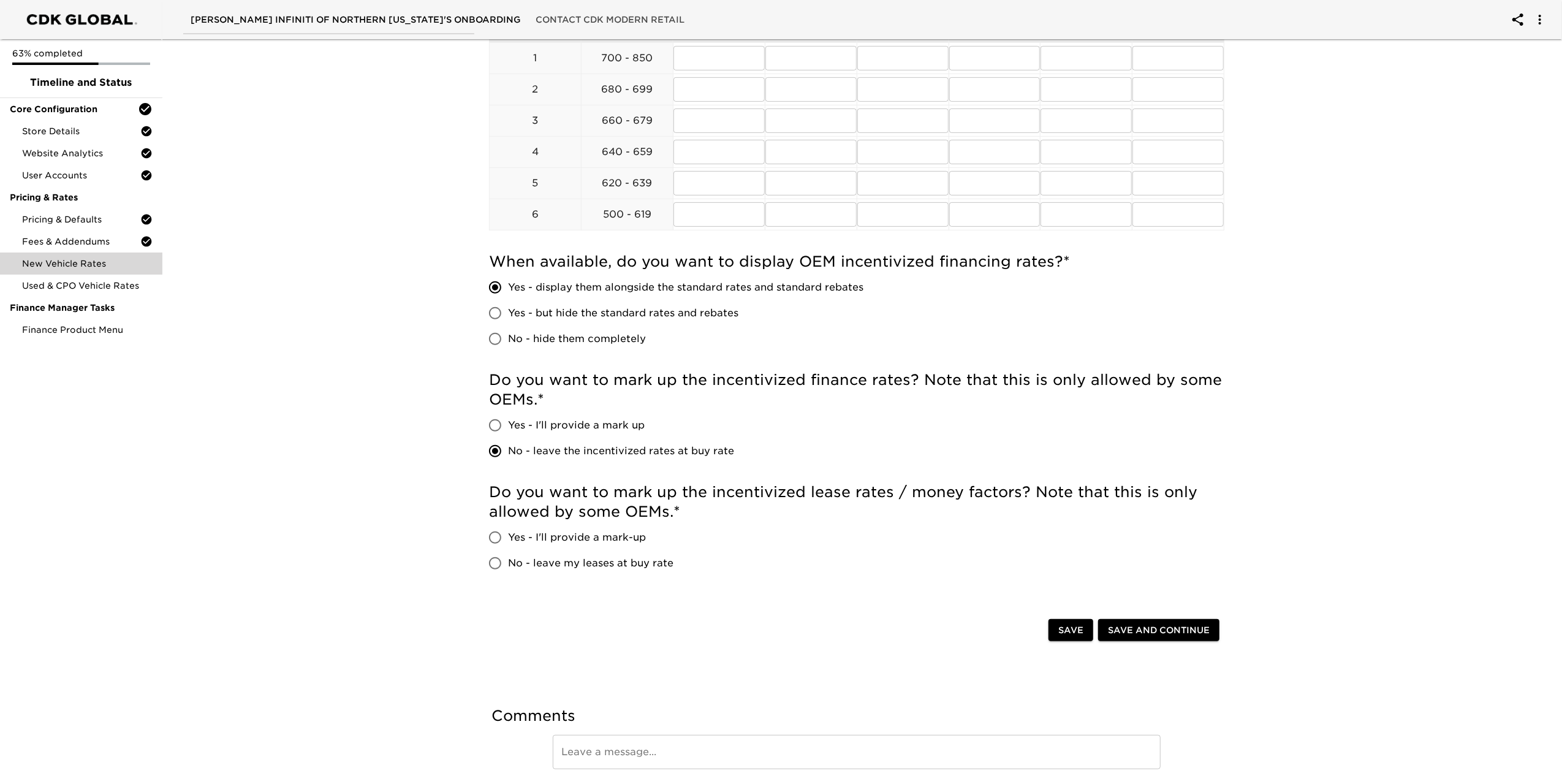
scroll to position [512, 0]
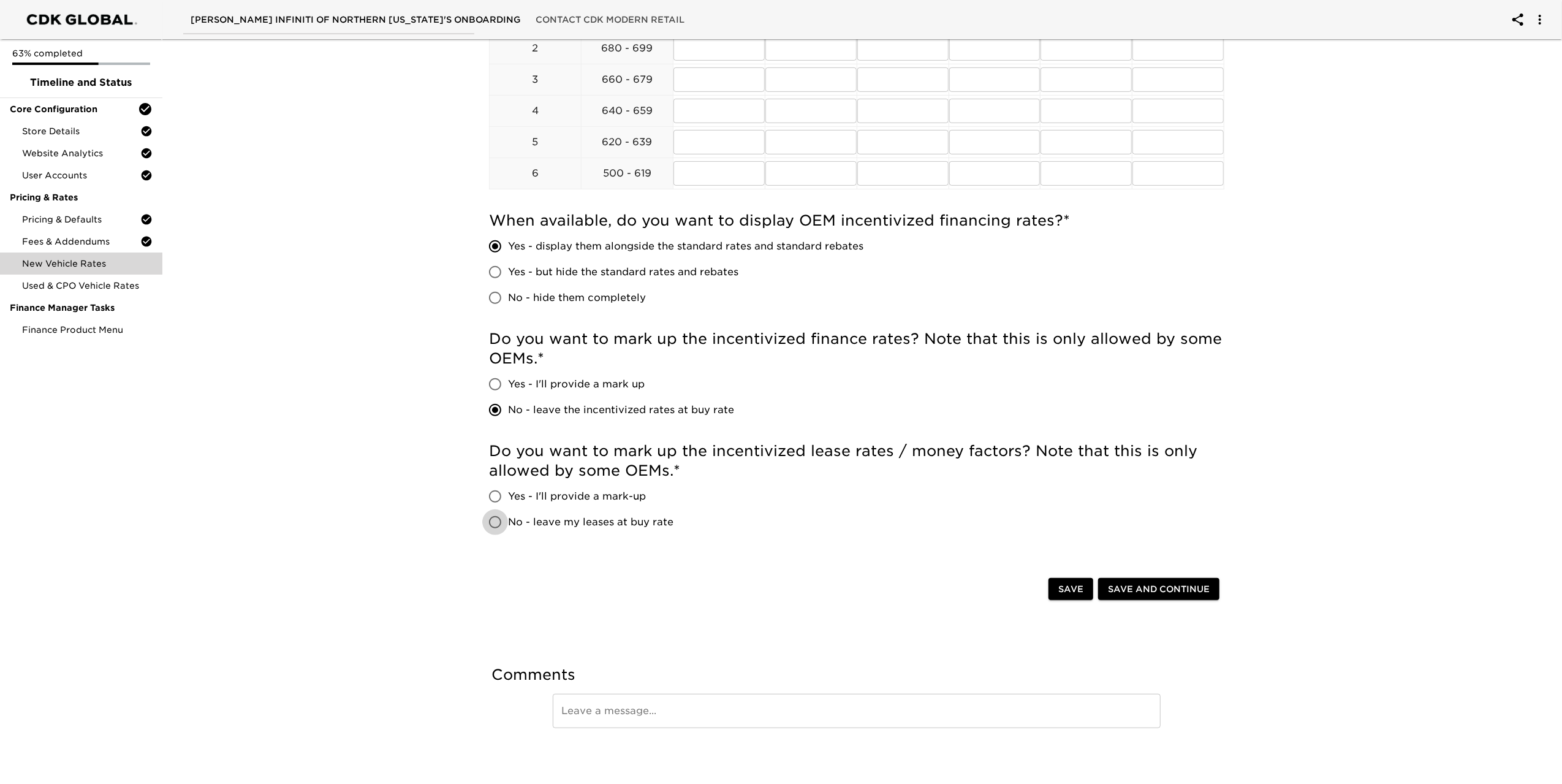
click at [491, 520] on input "No - leave my leases at buy rate" at bounding box center [495, 522] width 26 height 26
radio input "true"
click at [1131, 584] on span "Save and Continue" at bounding box center [1159, 589] width 102 height 15
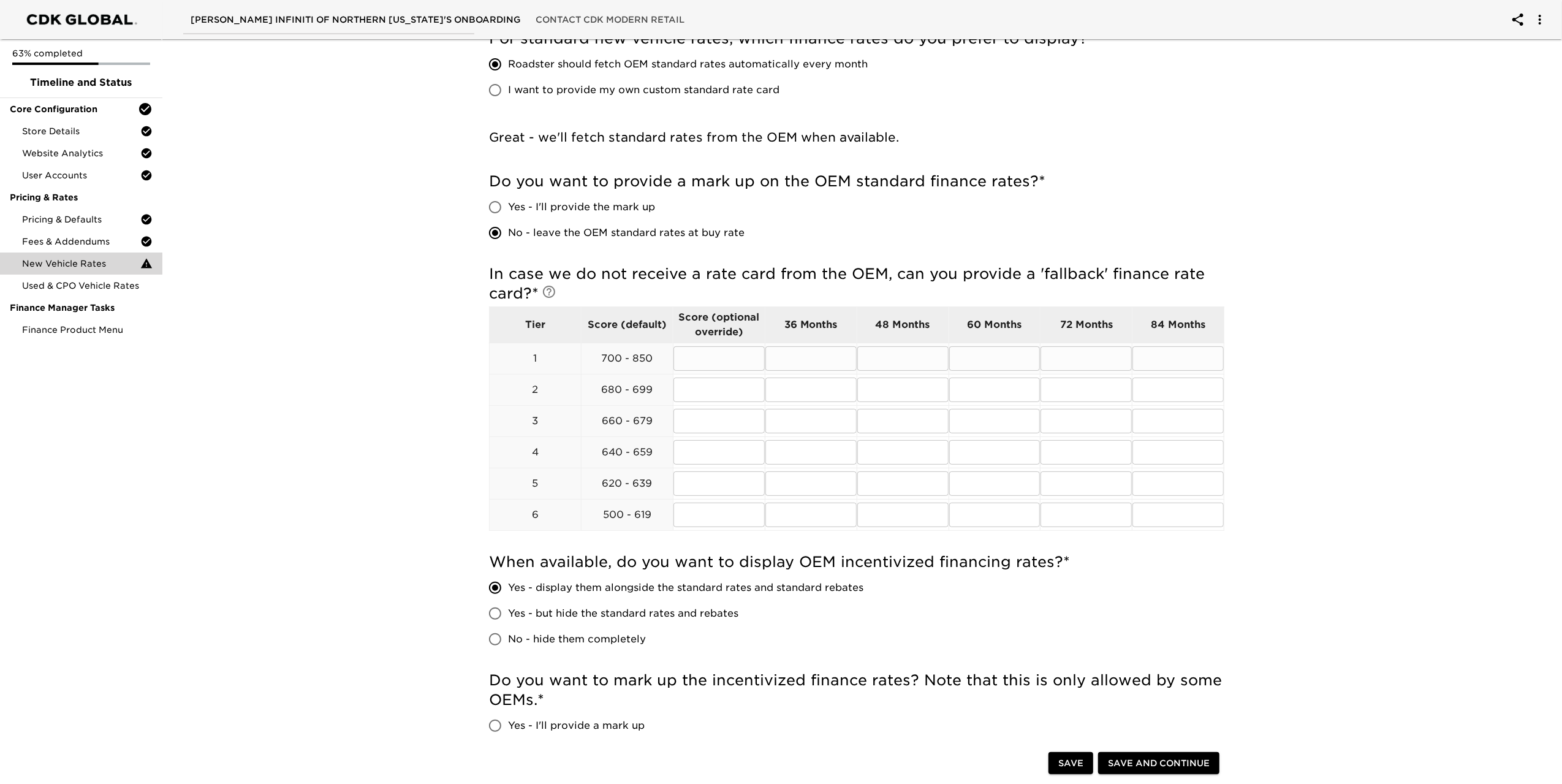
scroll to position [184, 0]
click at [730, 362] on input "text" at bounding box center [719, 358] width 92 height 25
click at [809, 360] on input "text" at bounding box center [812, 358] width 92 height 25
type input "5.9"
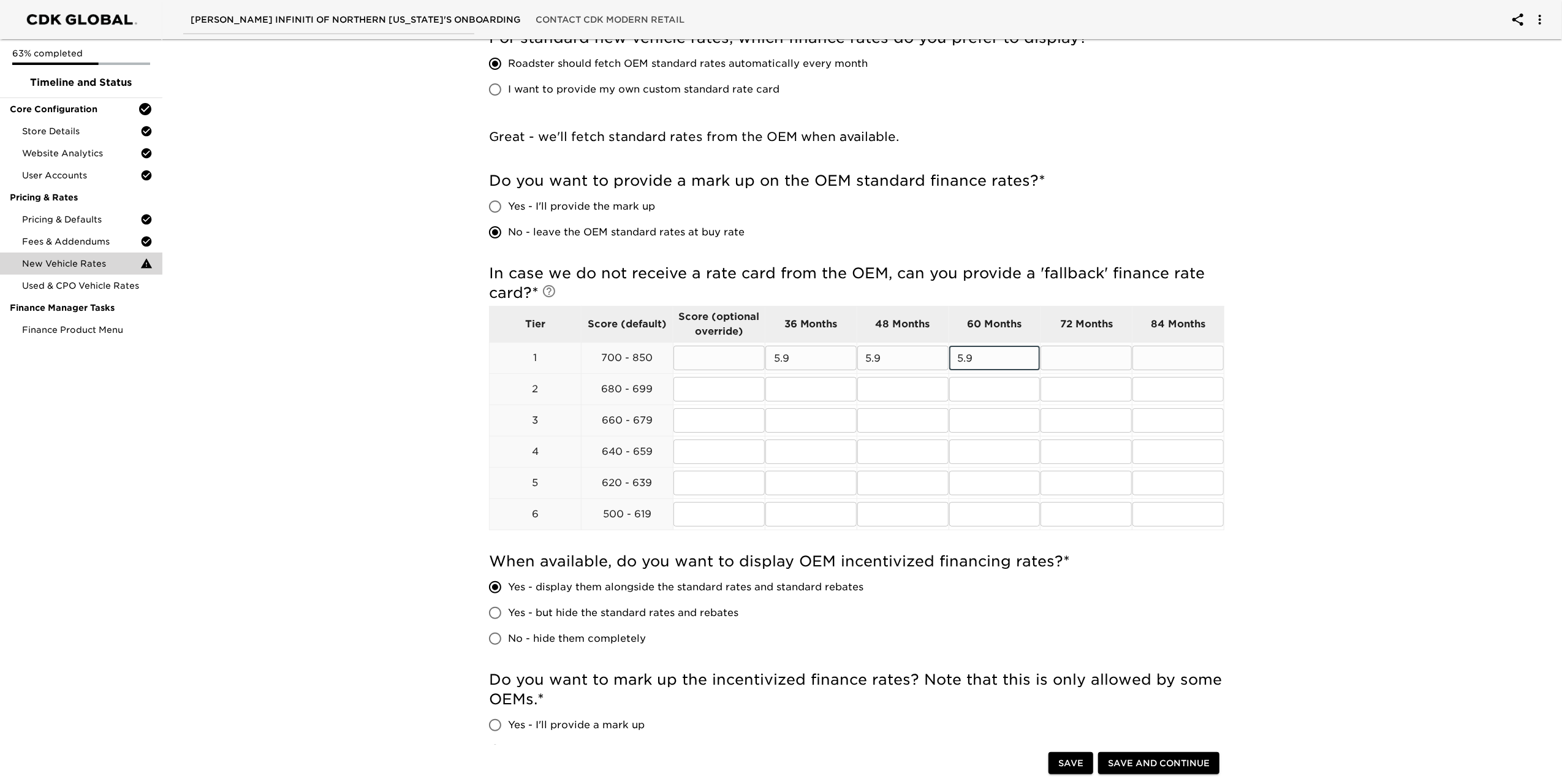
type input "5.9"
type input "6.9"
drag, startPoint x: 804, startPoint y: 354, endPoint x: 728, endPoint y: 356, distance: 76.0
click at [728, 356] on tr "1 700 - 850 ​ 5.9 ​ 5.9 ​ 5.9 ​ 5.9 ​ 6.9 ​" at bounding box center [857, 358] width 735 height 31
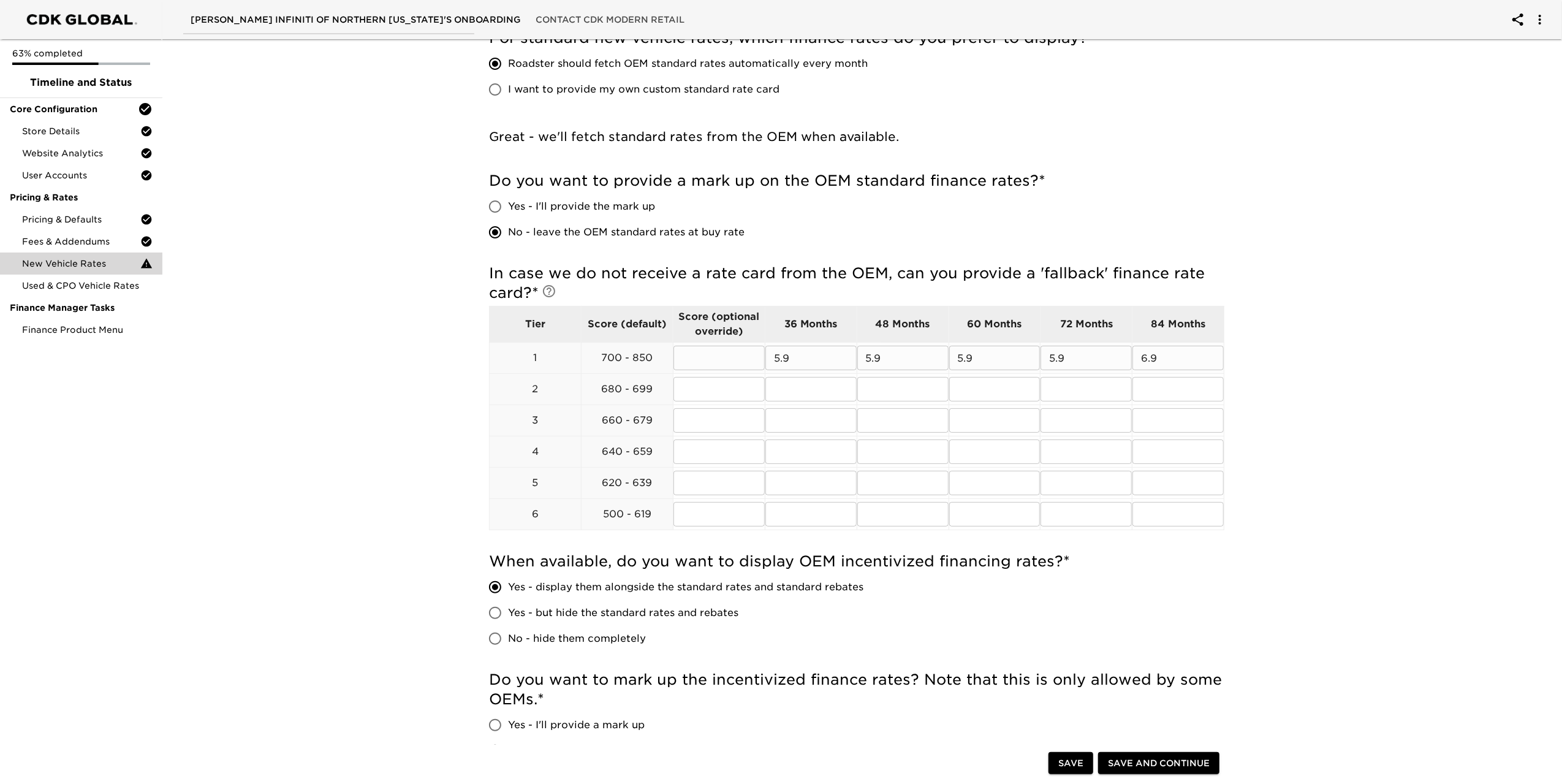
click at [771, 372] on td "5.9 ​" at bounding box center [811, 358] width 92 height 31
click at [782, 380] on input "text" at bounding box center [812, 389] width 92 height 25
paste input "5.9"
type input "5.9"
click at [886, 396] on input "text" at bounding box center [903, 389] width 92 height 25
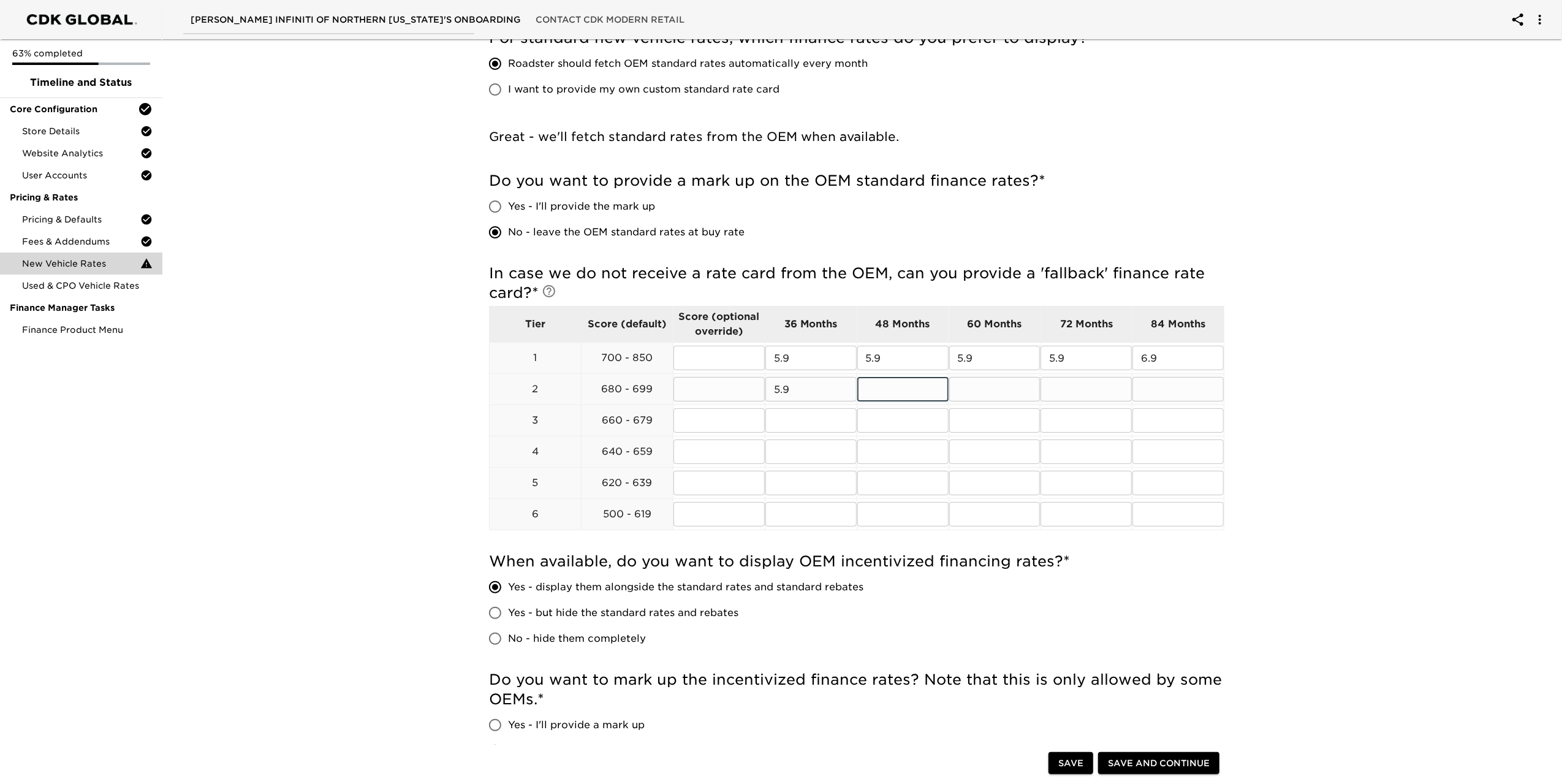
paste input "5.9"
type input "5.9"
click at [986, 388] on input "text" at bounding box center [995, 389] width 92 height 25
paste input "5.9"
type input "5.9"
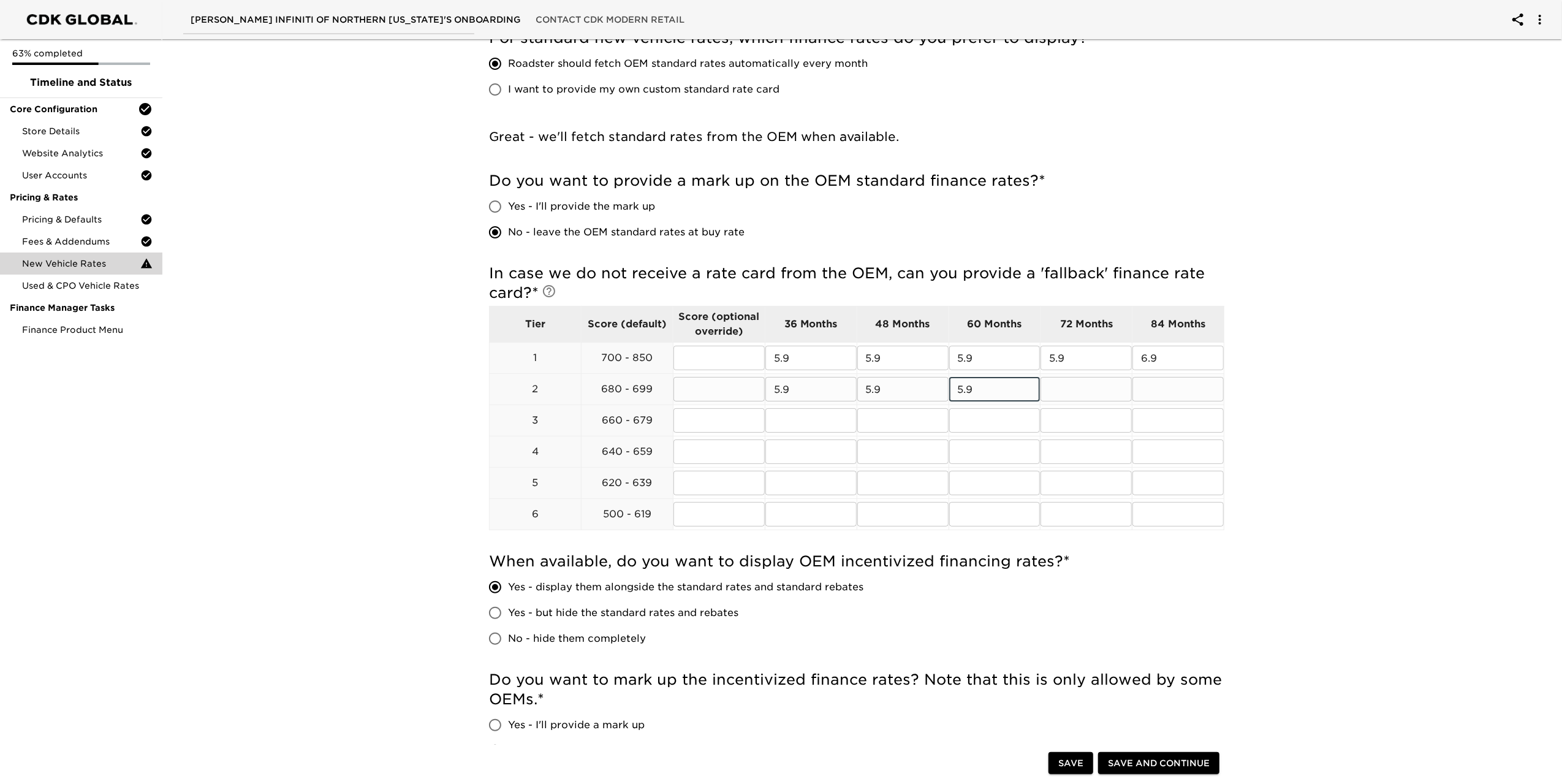
click at [1102, 384] on input "text" at bounding box center [1087, 389] width 92 height 25
paste input "5.9"
type input "5.9"
click at [817, 415] on input "text" at bounding box center [812, 420] width 92 height 25
drag, startPoint x: 817, startPoint y: 415, endPoint x: 787, endPoint y: 420, distance: 30.4
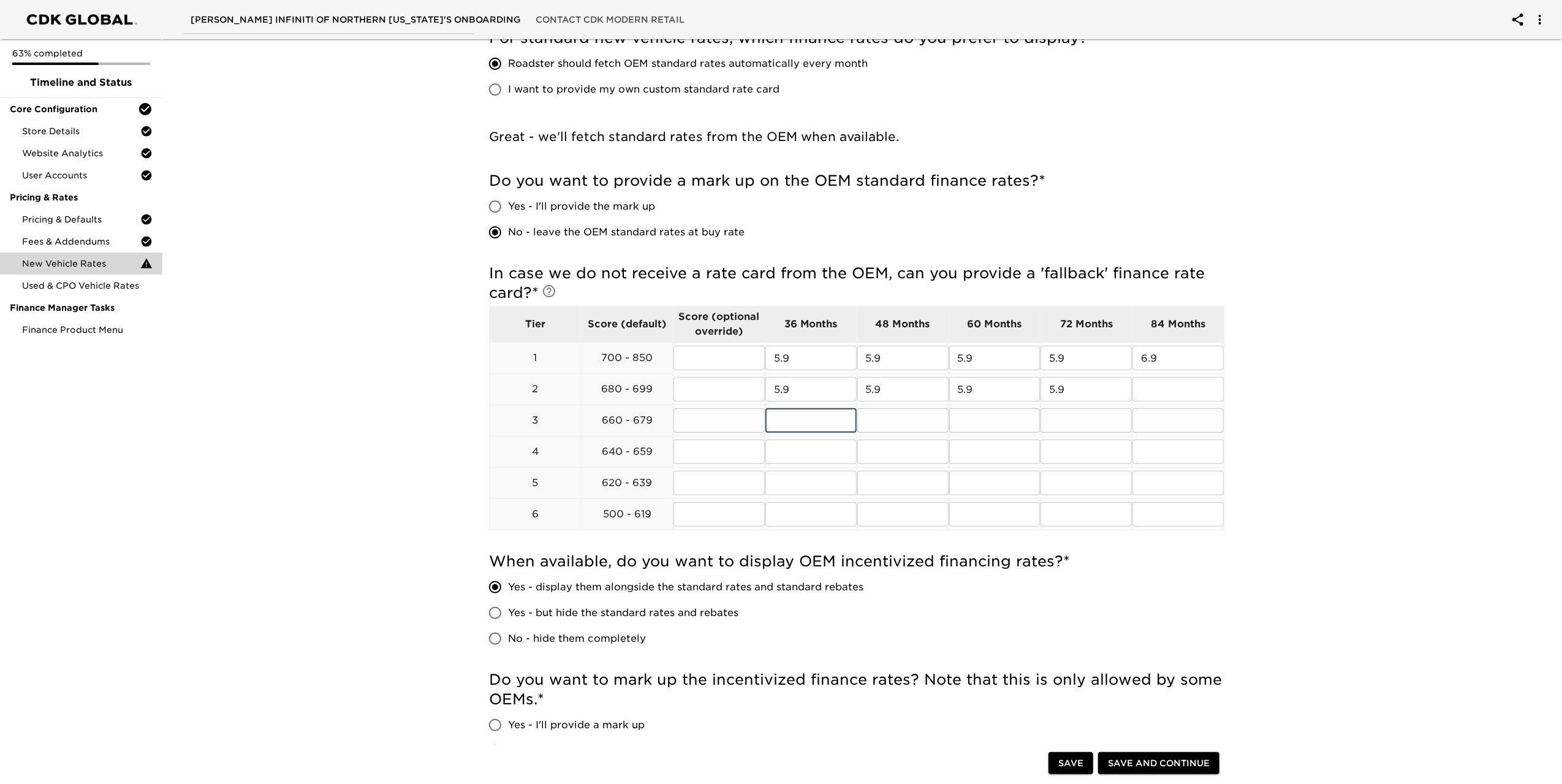
click at [787, 420] on input "text" at bounding box center [812, 420] width 92 height 25
type input "6.9"
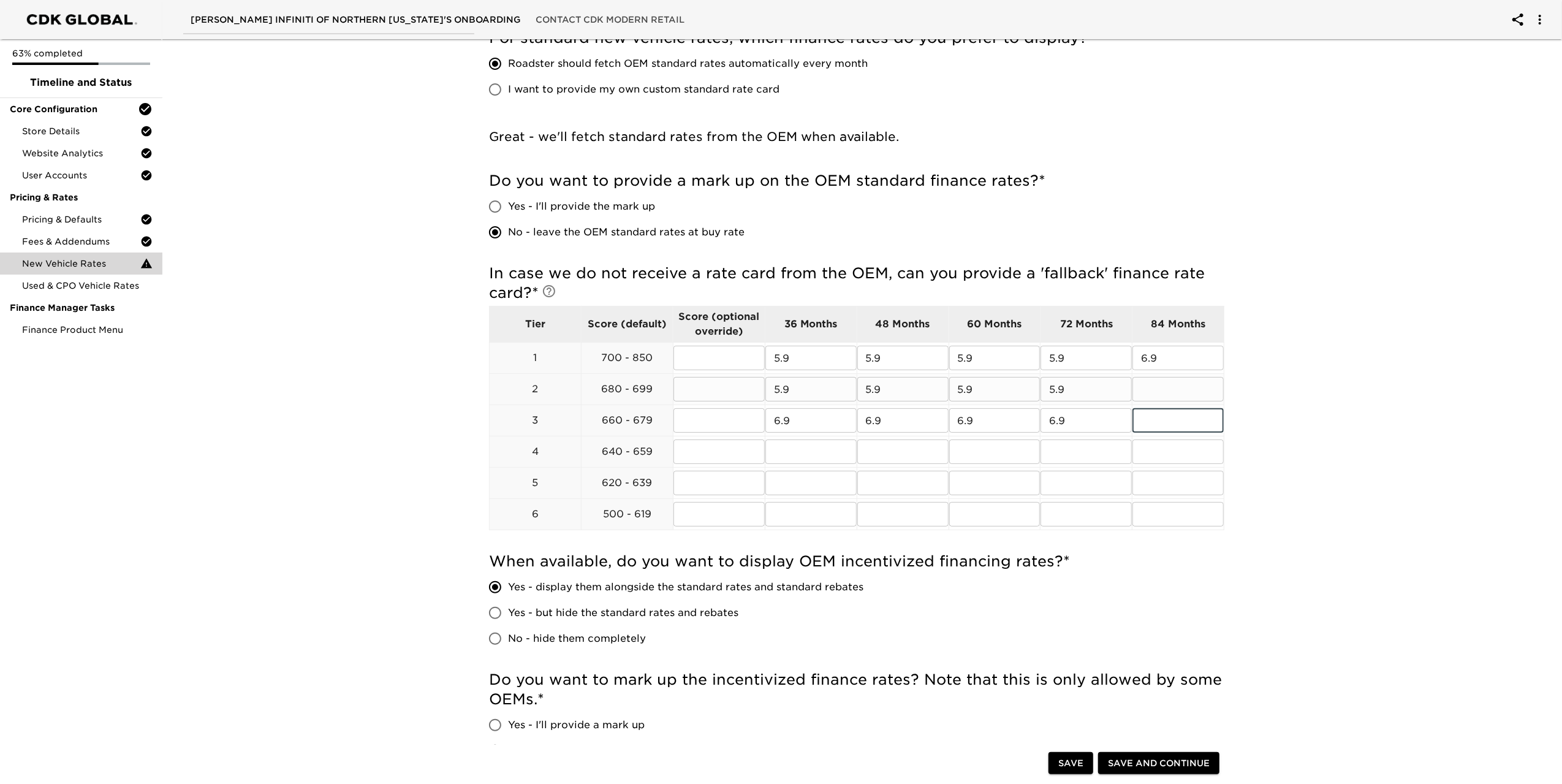
click at [1139, 391] on input "text" at bounding box center [1178, 389] width 92 height 25
type input "6.9"
type input "1"
type input "na"
click at [1168, 441] on input "text" at bounding box center [1178, 451] width 92 height 25
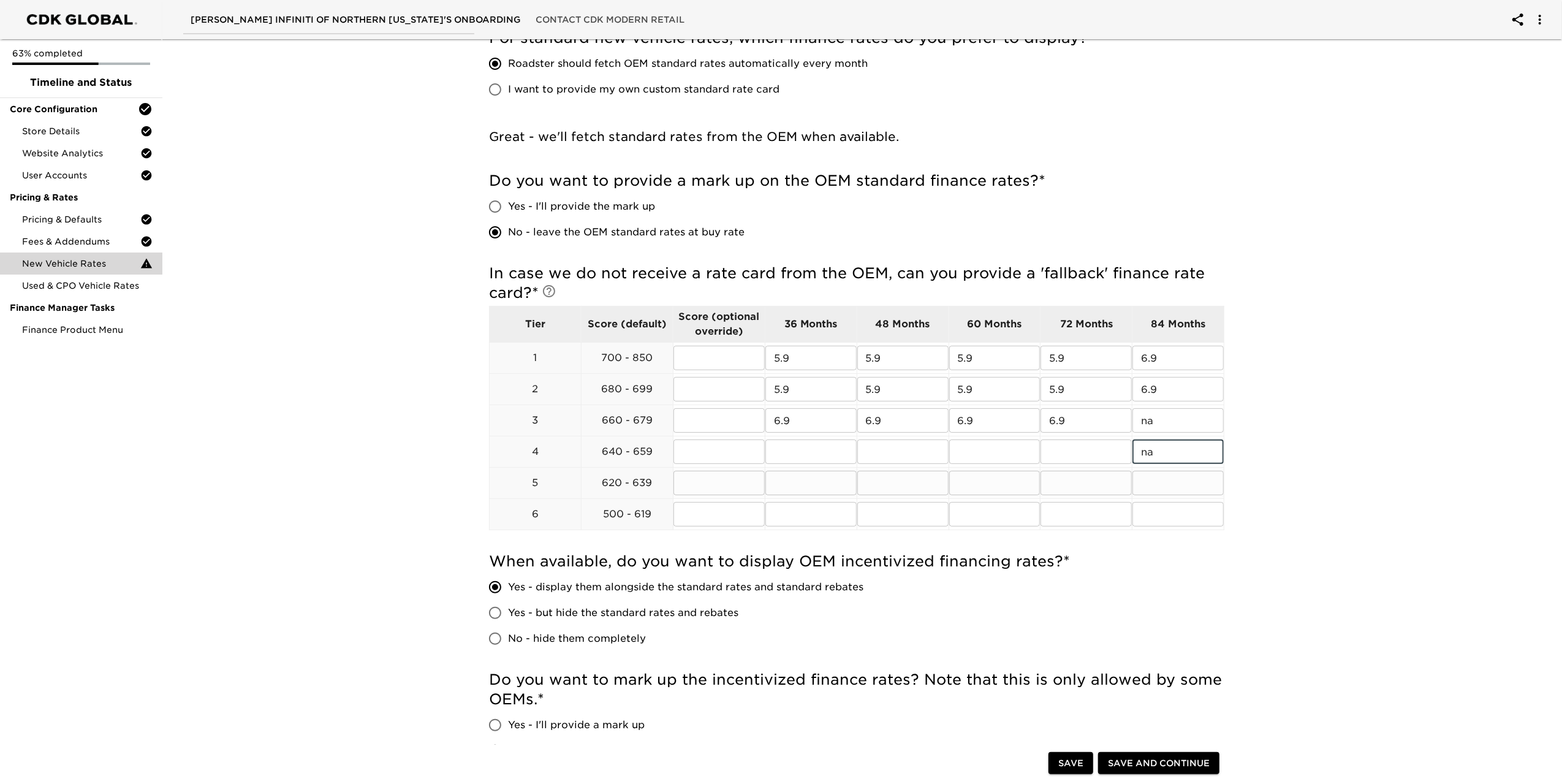
type input "na"
click at [1150, 485] on input "text" at bounding box center [1178, 482] width 92 height 25
type input "na"
click at [797, 445] on input "text" at bounding box center [812, 451] width 92 height 25
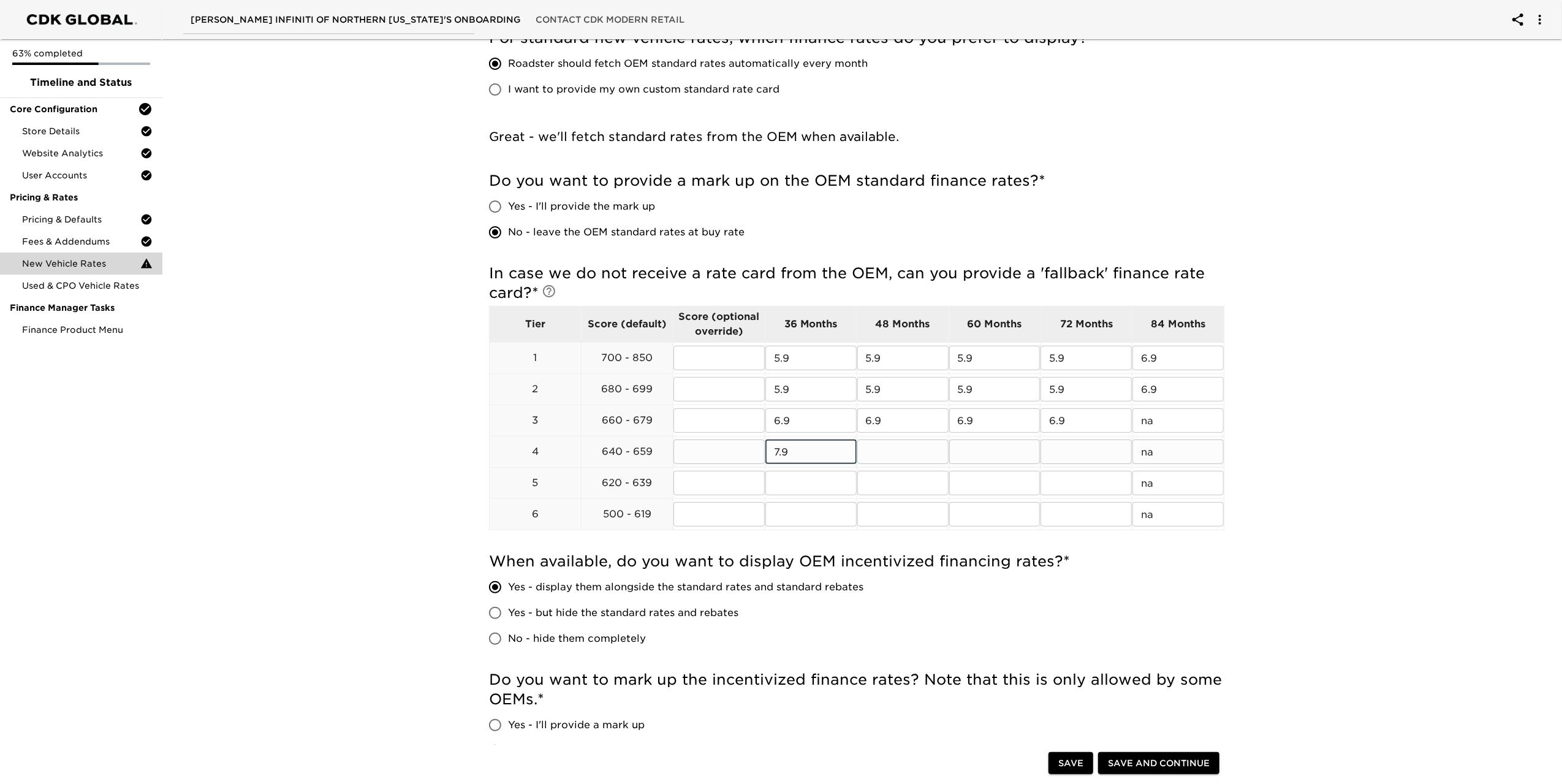
type input "7.9"
type input "9.9"
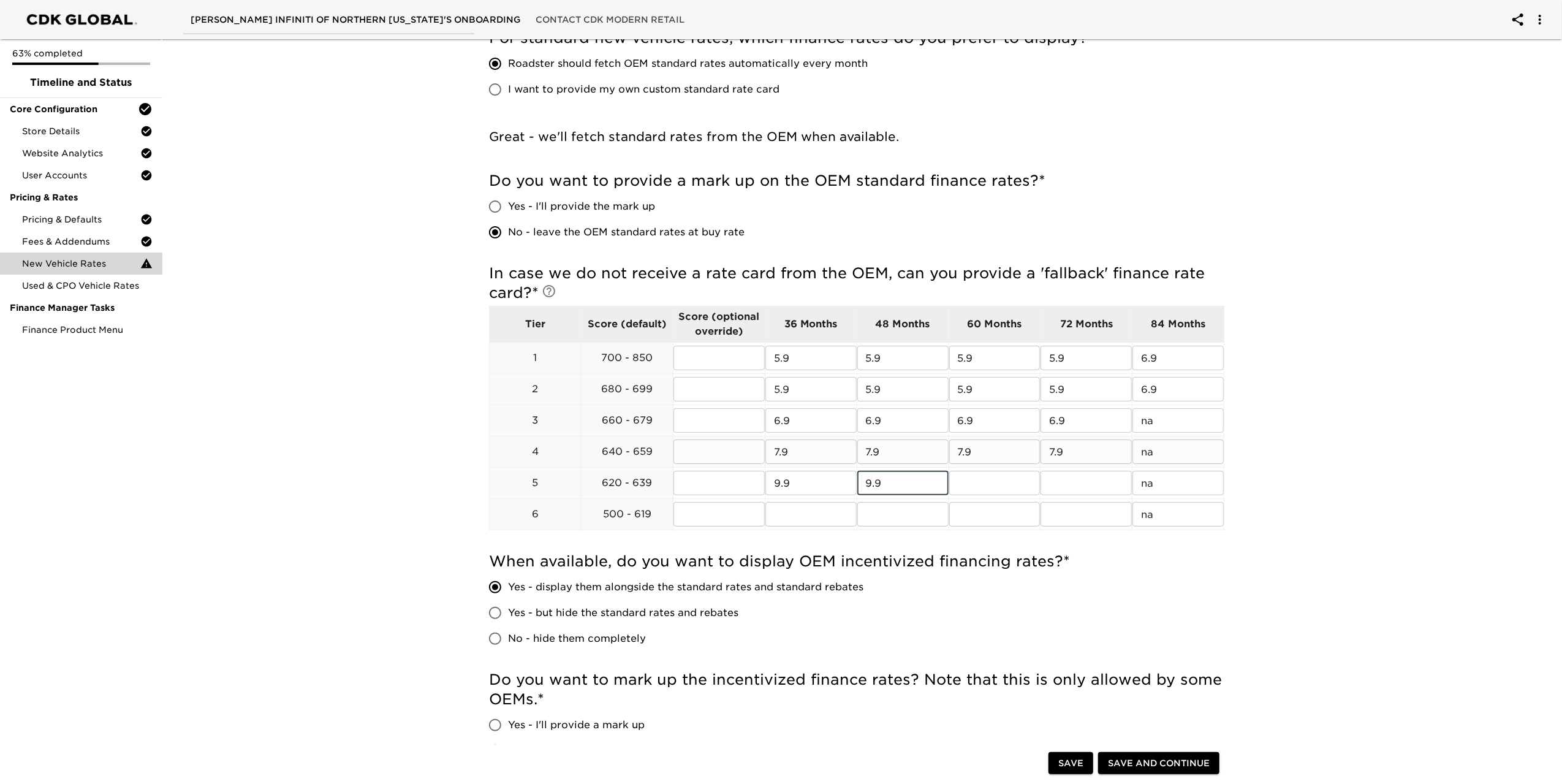
type input "9.9"
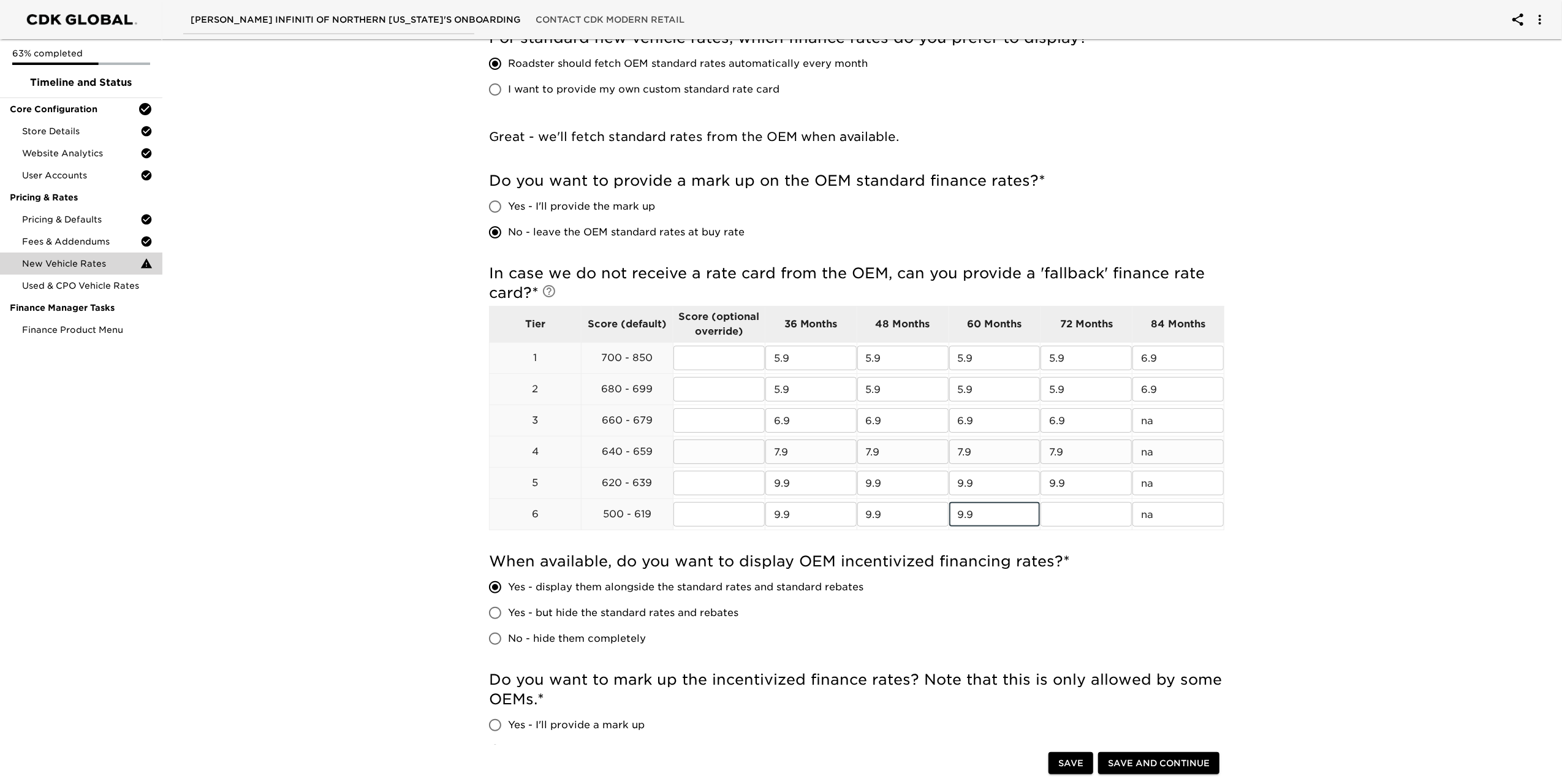
type input "9.9"
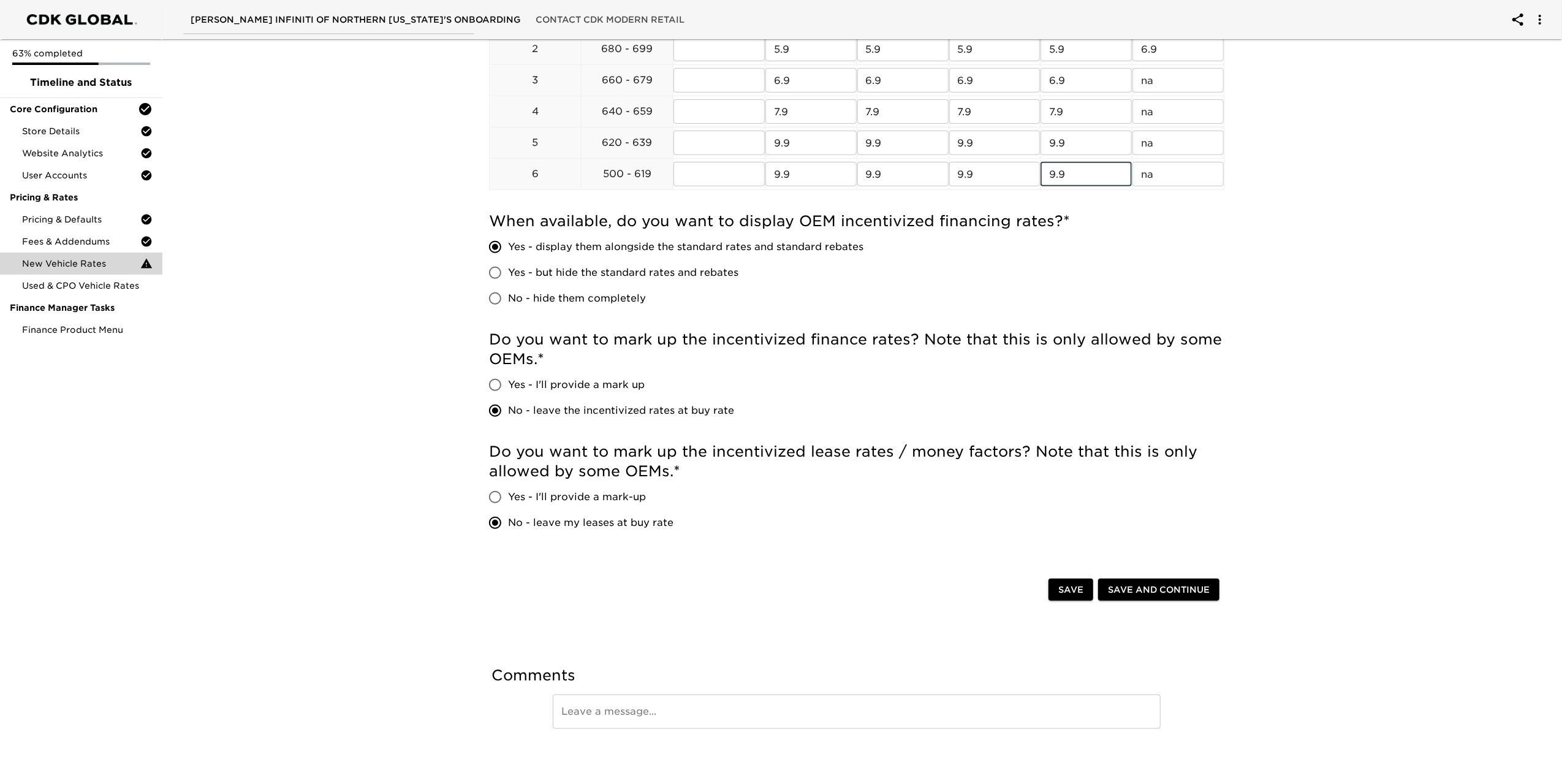
scroll to position [525, 0]
type input "9.9"
click at [1159, 587] on span "Save and Continue" at bounding box center [1159, 589] width 102 height 15
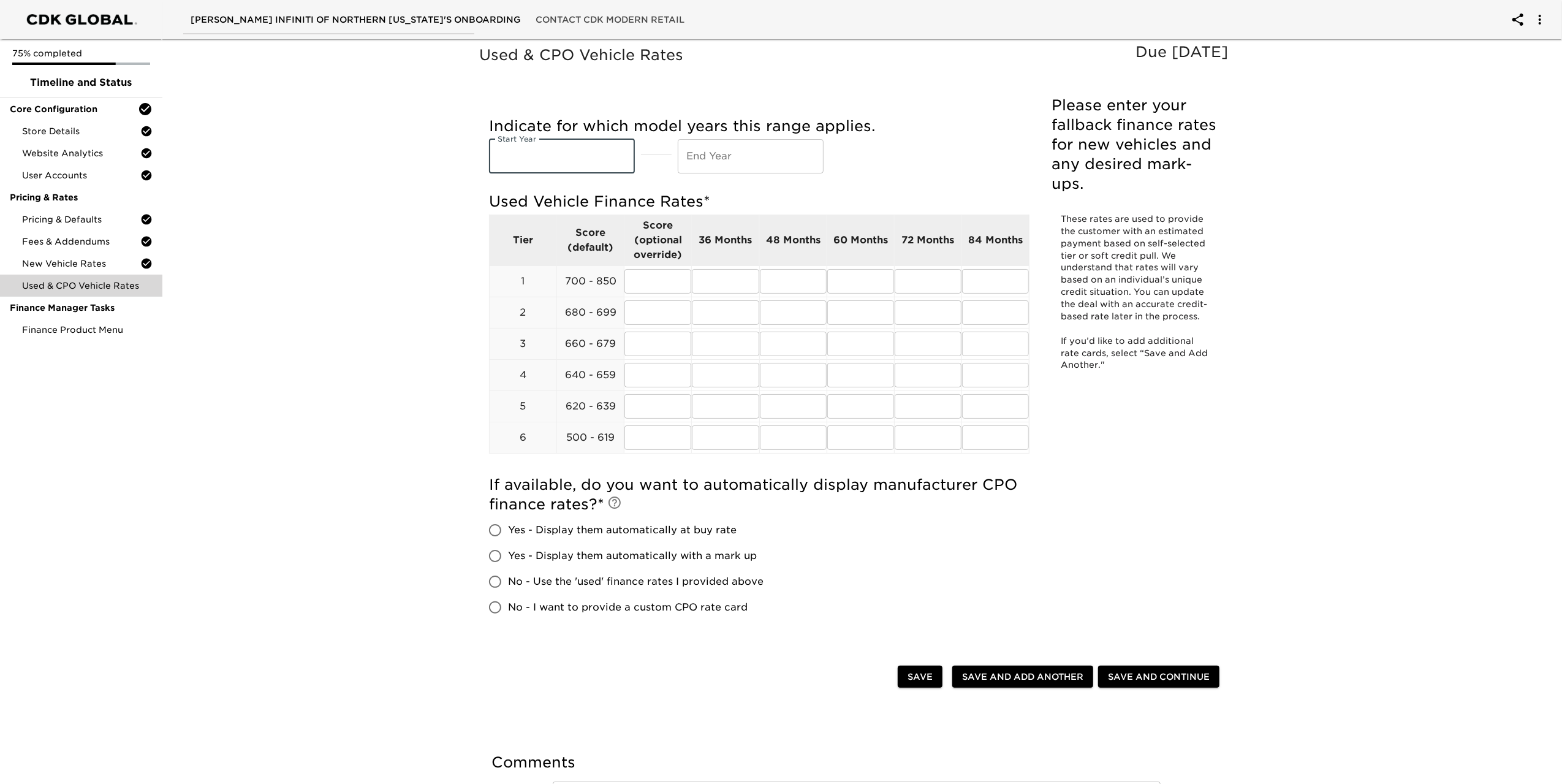
click at [557, 157] on input "text" at bounding box center [562, 156] width 146 height 35
drag, startPoint x: 535, startPoint y: 159, endPoint x: 428, endPoint y: 147, distance: 107.7
click at [428, 147] on div "Used & CPO Vehicle Rates Due [DATE] Please enter your fallback finance rates fo…" at bounding box center [856, 453] width 1405 height 839
type input "2019"
type input "2026"
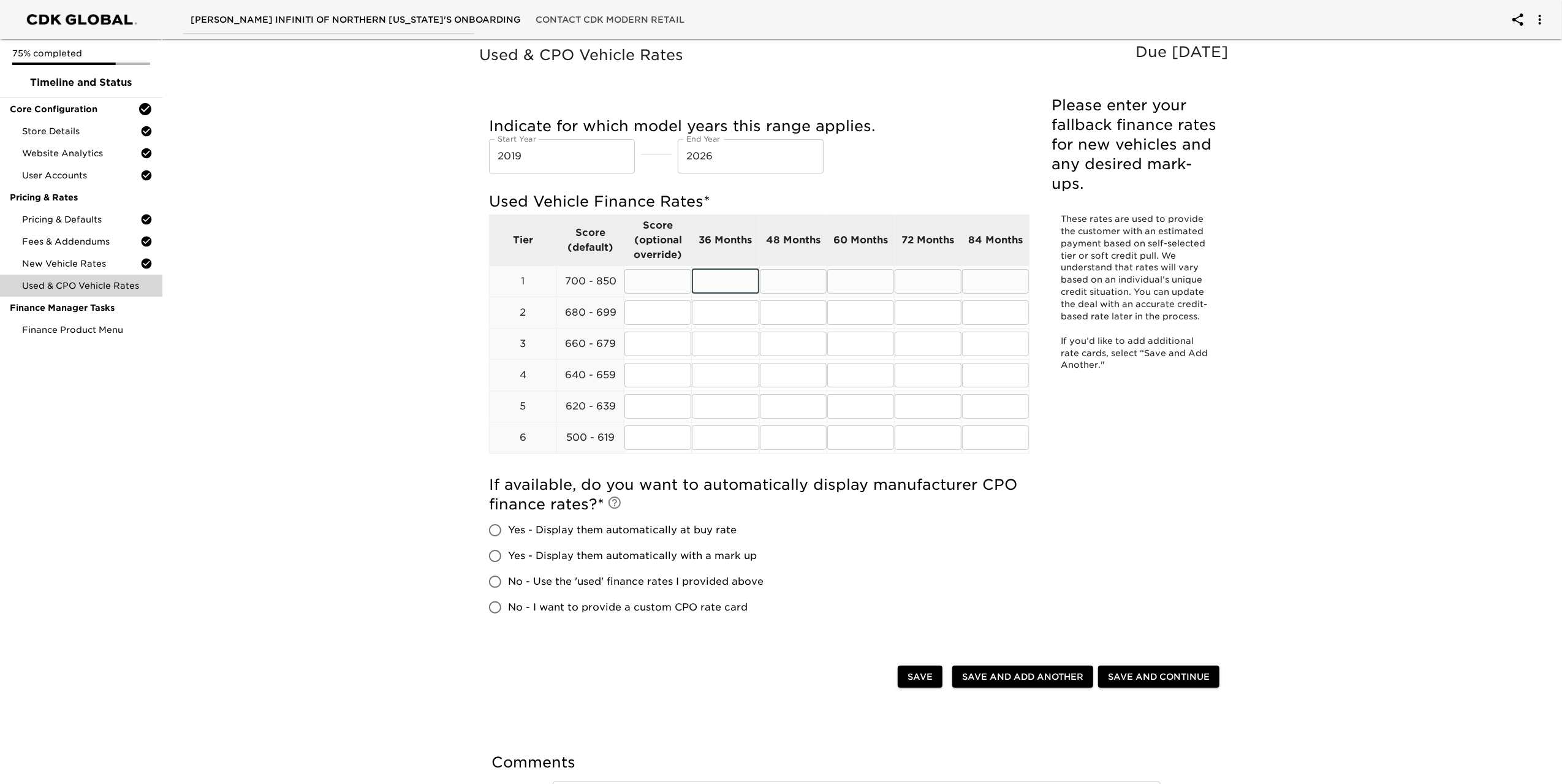
click at [711, 283] on input "text" at bounding box center [725, 281] width 67 height 25
type input "3"
type input "5.9"
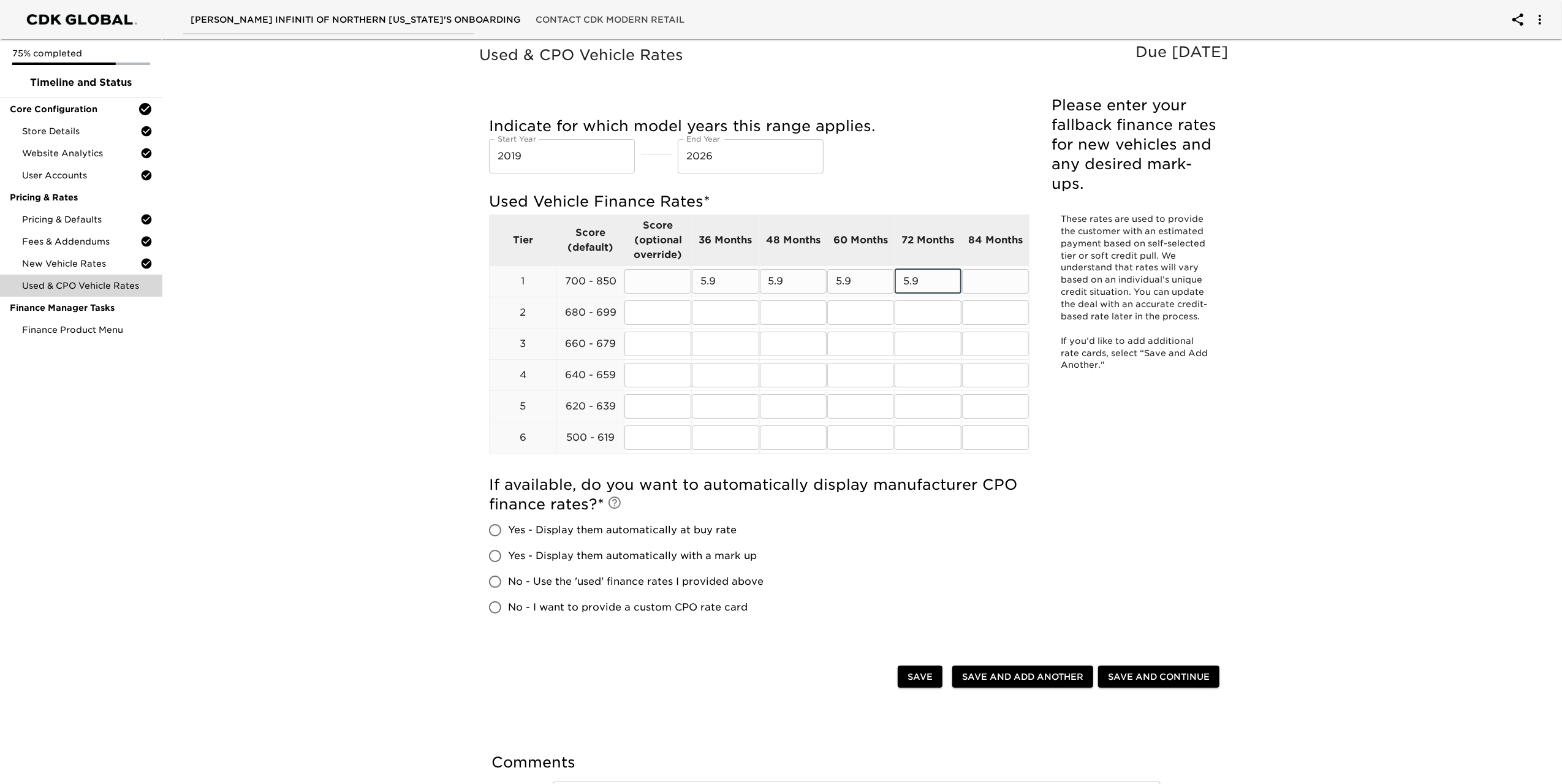
type input "5.9"
type input "5"
type input "6.9"
type input "5.9"
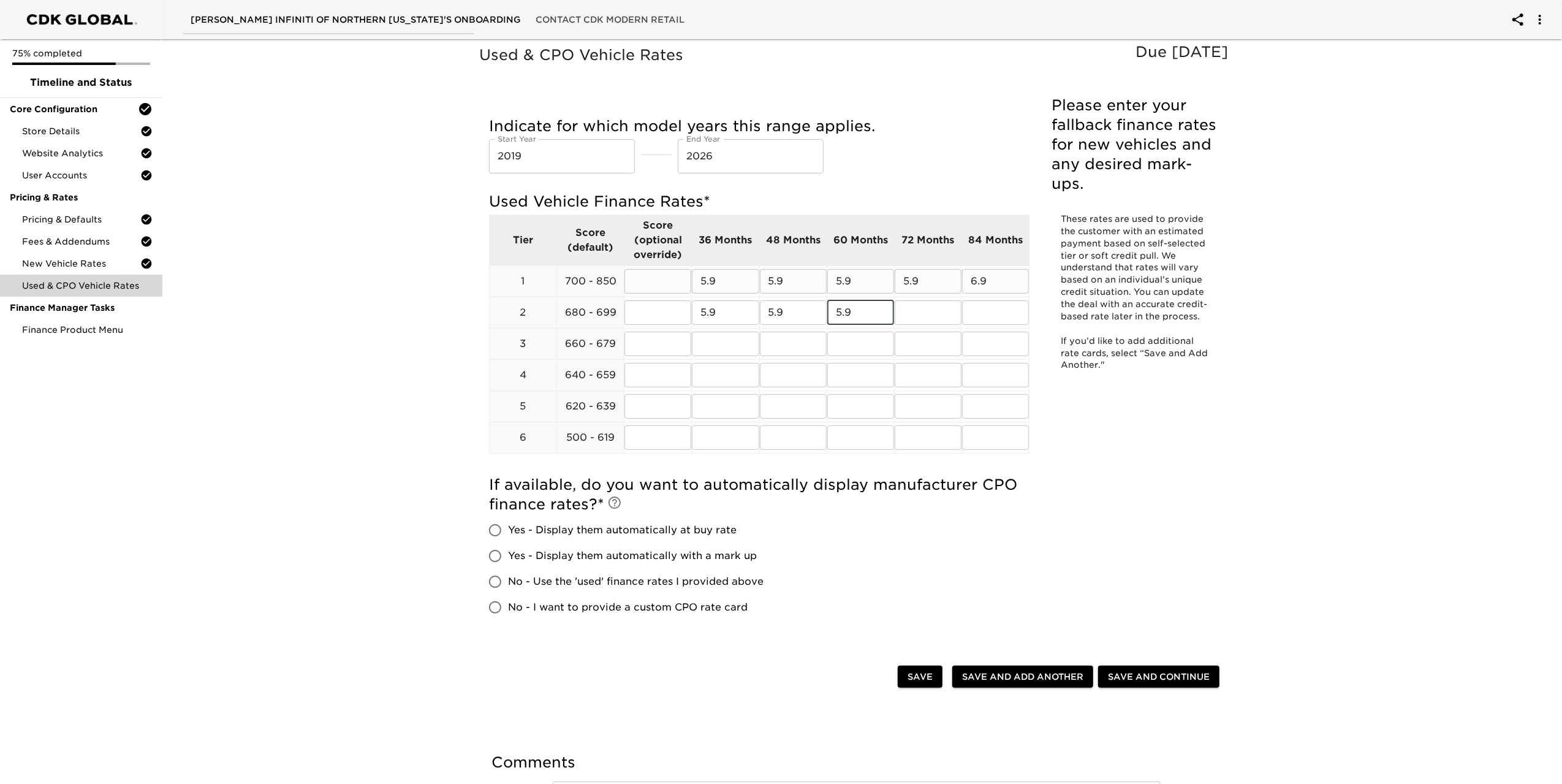
type input "5.9"
type input "6.9"
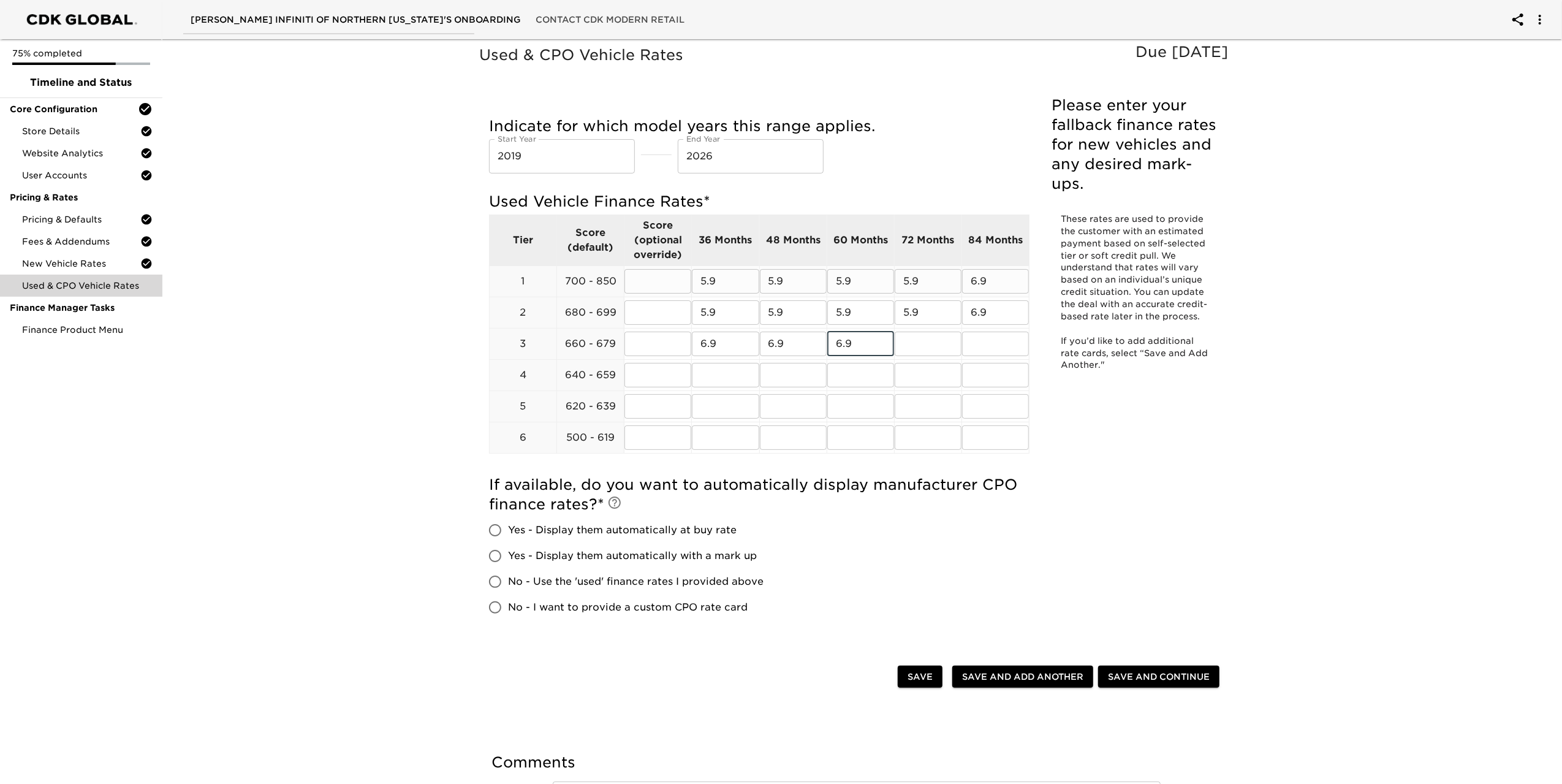
type input "6.9"
type input "9"
type input "6.9"
click at [726, 379] on input "text" at bounding box center [725, 375] width 67 height 25
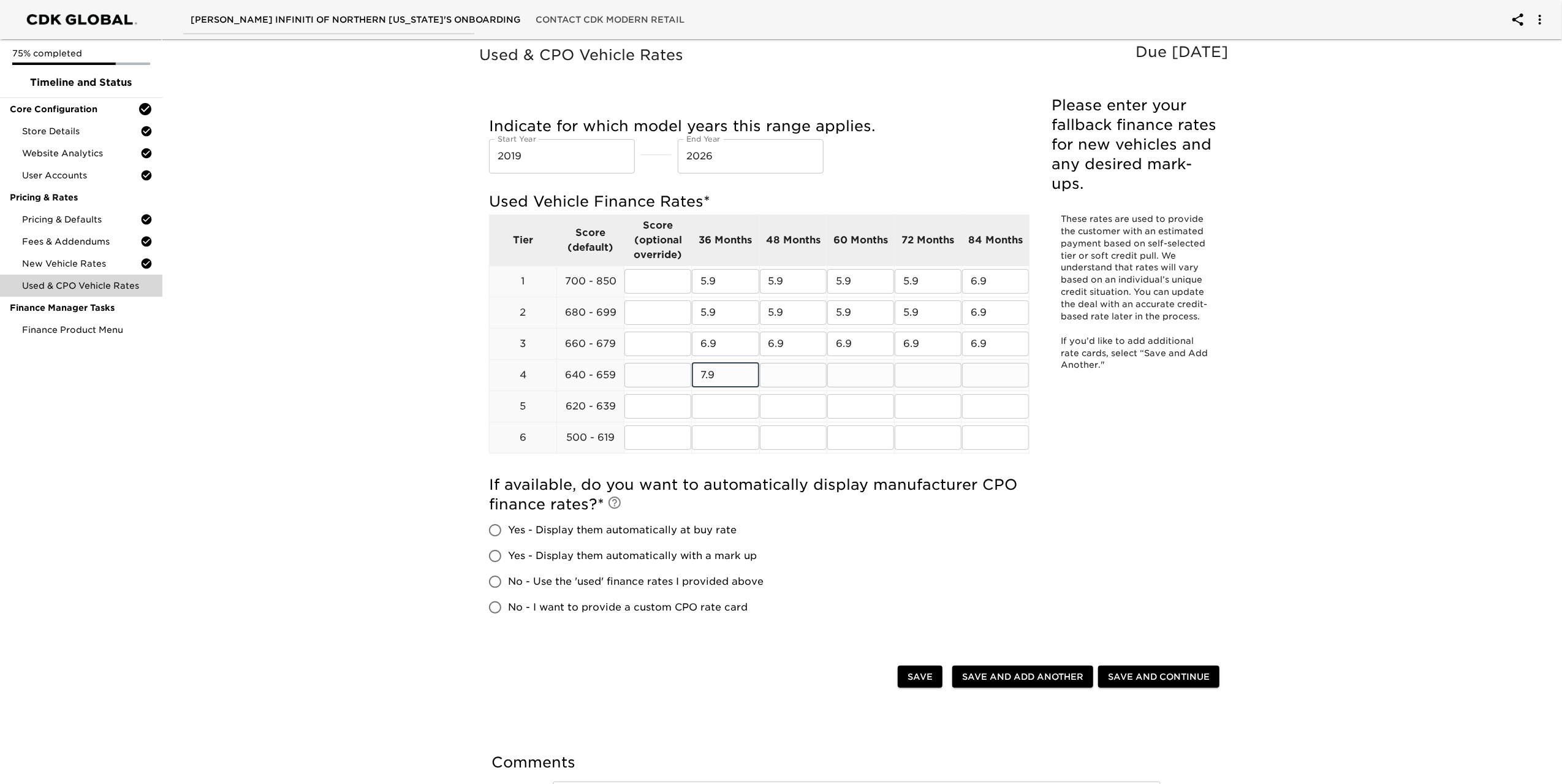
type input "7.9"
type input "na"
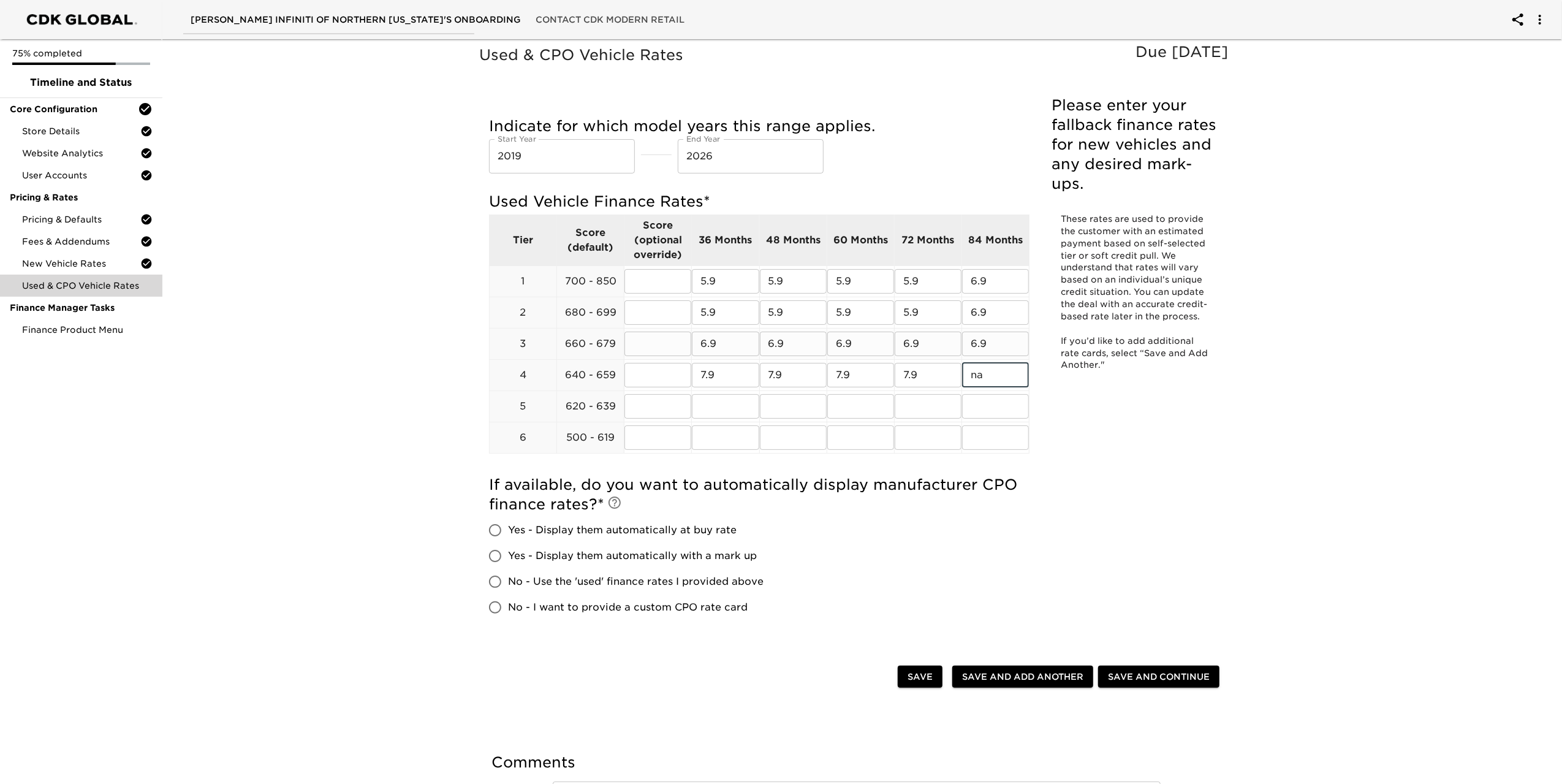
drag, startPoint x: 1008, startPoint y: 337, endPoint x: 814, endPoint y: 351, distance: 194.5
click at [814, 351] on tr "3 660 - 679 ​ 6.9 ​ 6.9 ​ 6.9 ​ 6.9 ​ 6.9 ​" at bounding box center [759, 343] width 540 height 31
type input "na"
click at [978, 407] on input "text" at bounding box center [995, 406] width 67 height 25
type input "na"
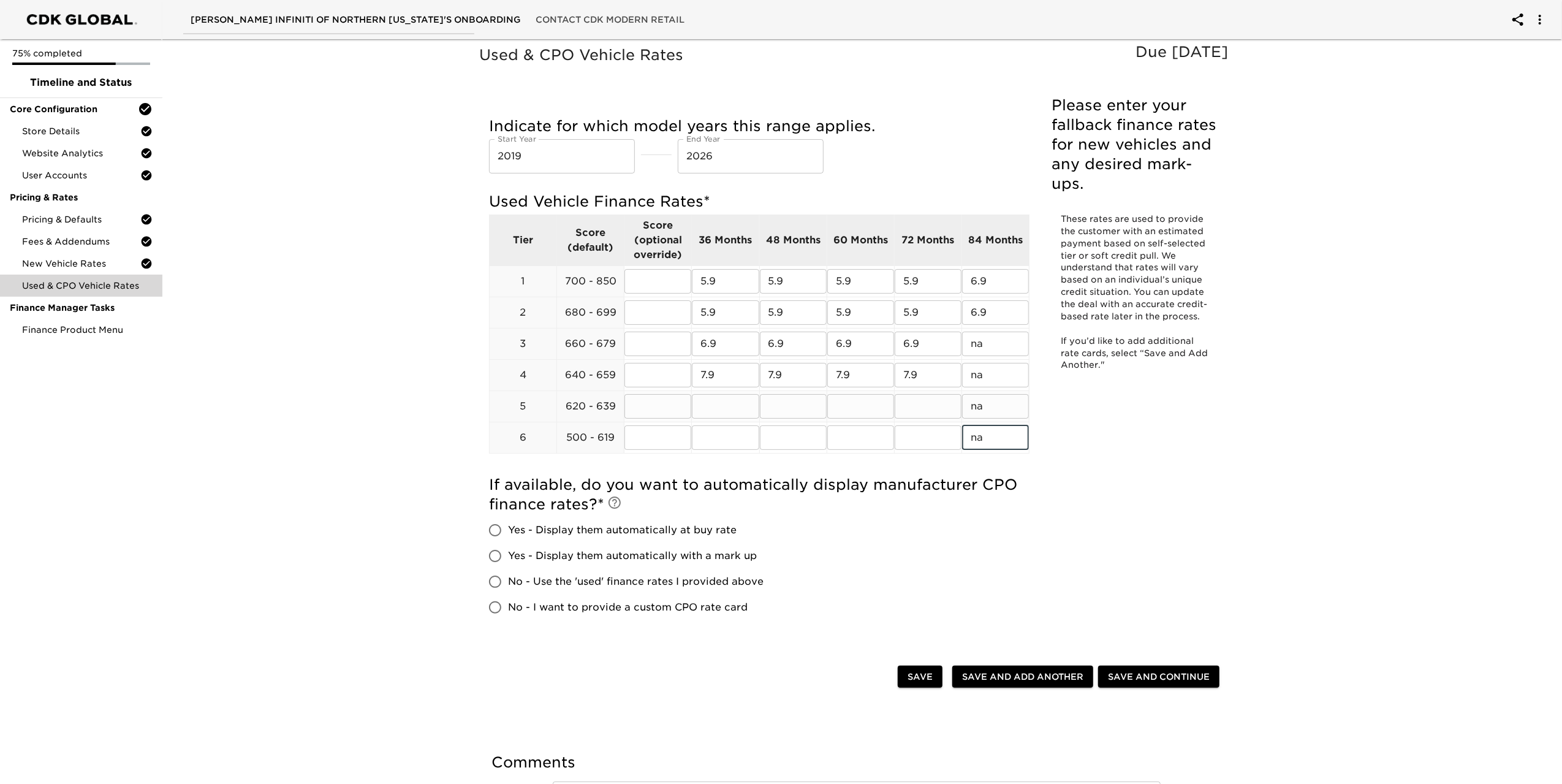
type input "na"
click at [730, 410] on input "text" at bounding box center [725, 406] width 67 height 25
type input "8.9"
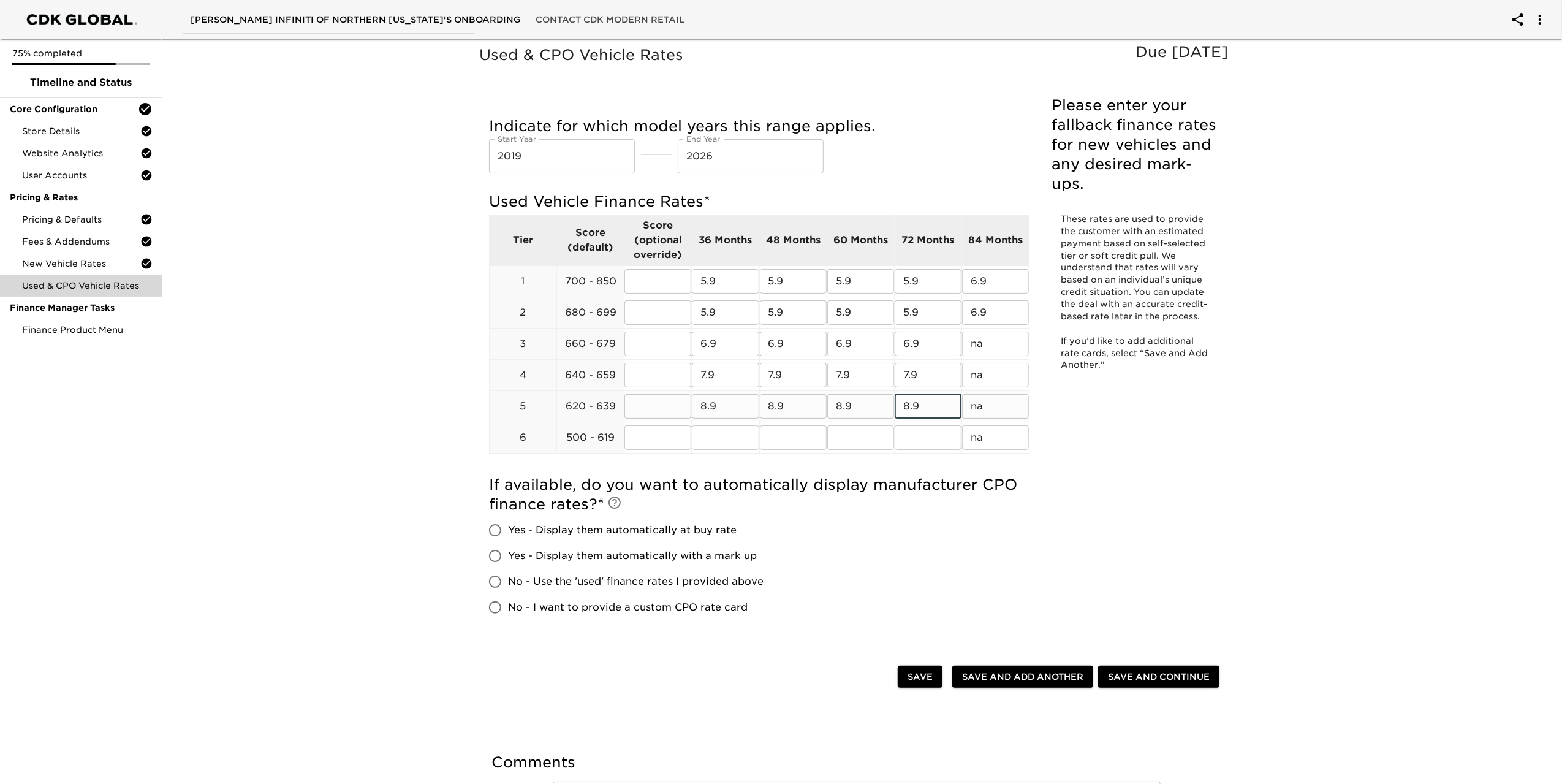
type input "8.9"
type input "9.9"
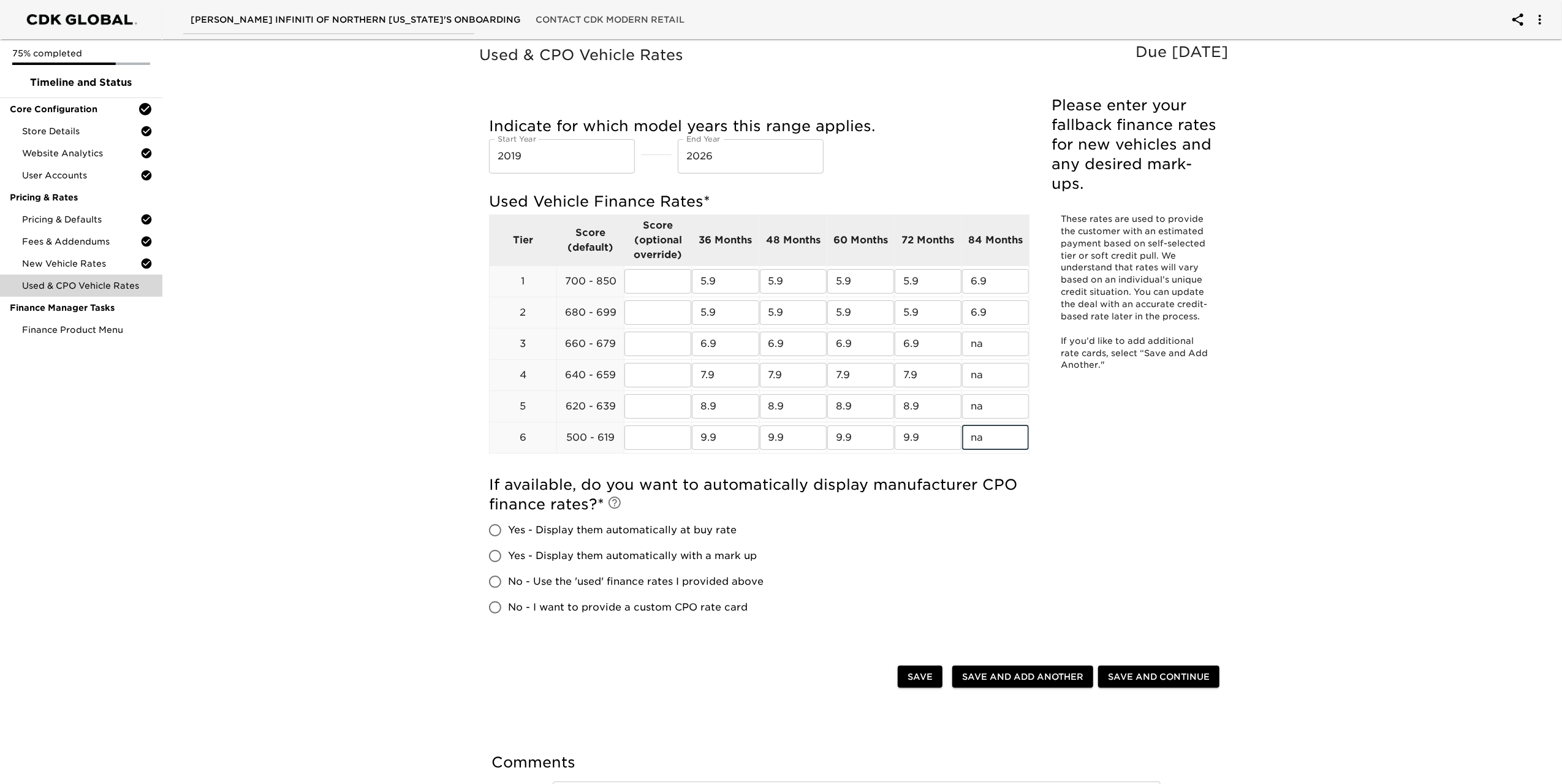
click at [500, 530] on input "Yes - Display them automatically at buy rate" at bounding box center [495, 530] width 26 height 26
radio input "true"
click at [1184, 678] on span "Save and Continue" at bounding box center [1159, 676] width 102 height 15
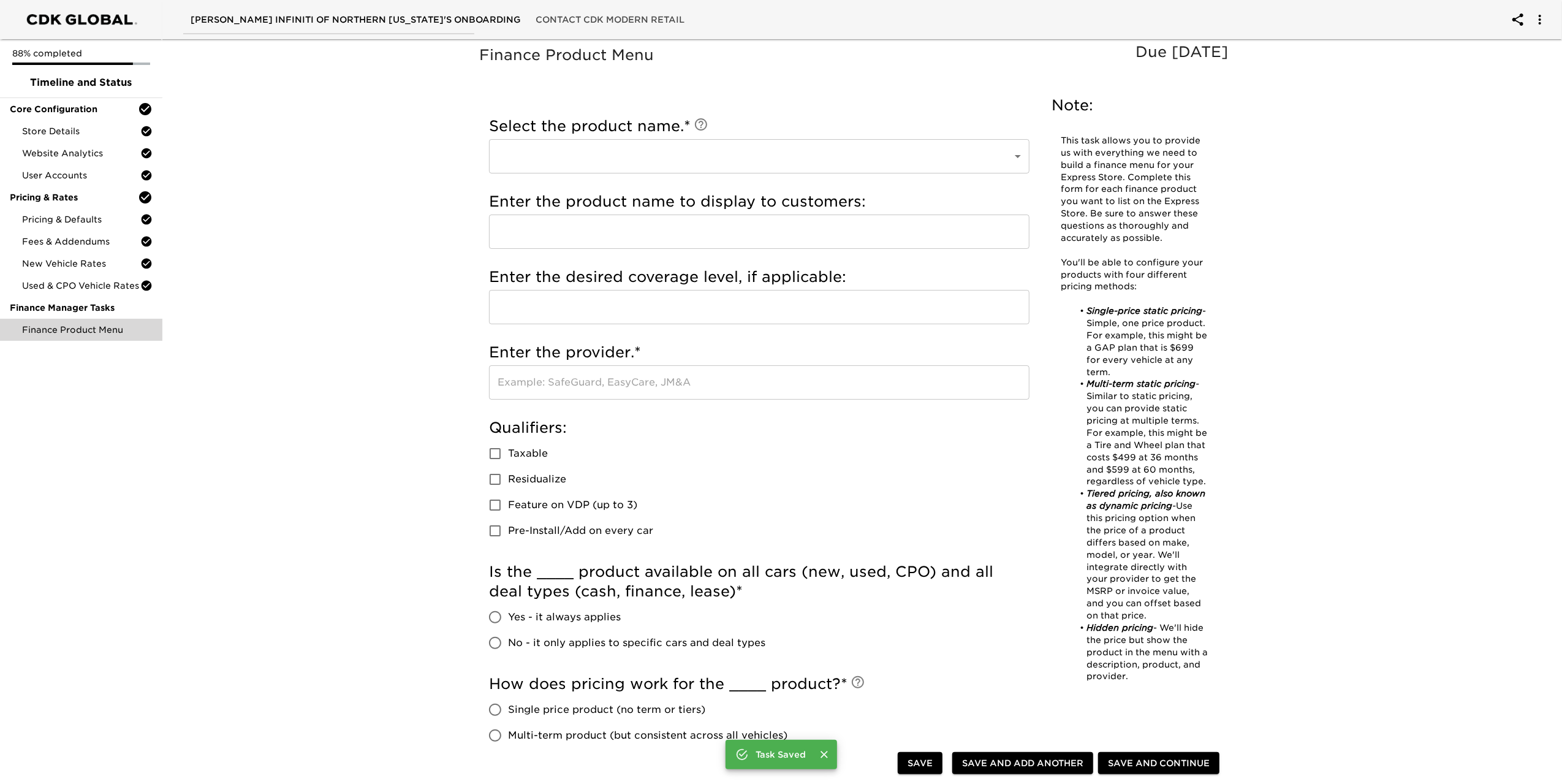
click at [702, 152] on body "[PERSON_NAME] INFINITI OF NORTHERN [US_STATE]'s Onboarding Contact CDK Modern R…" at bounding box center [781, 591] width 1562 height 1181
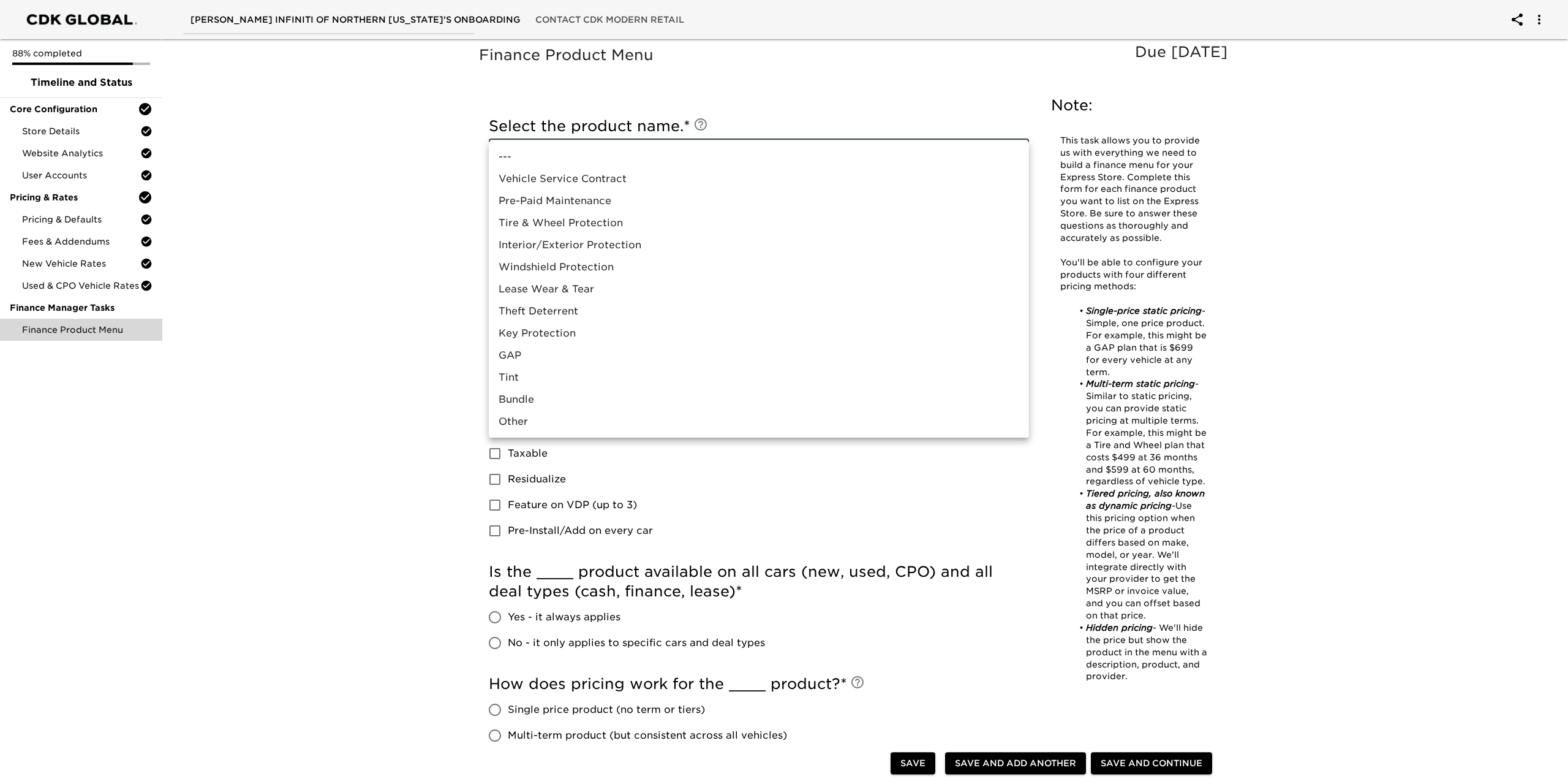
click at [726, 87] on div at bounding box center [784, 392] width 1568 height 784
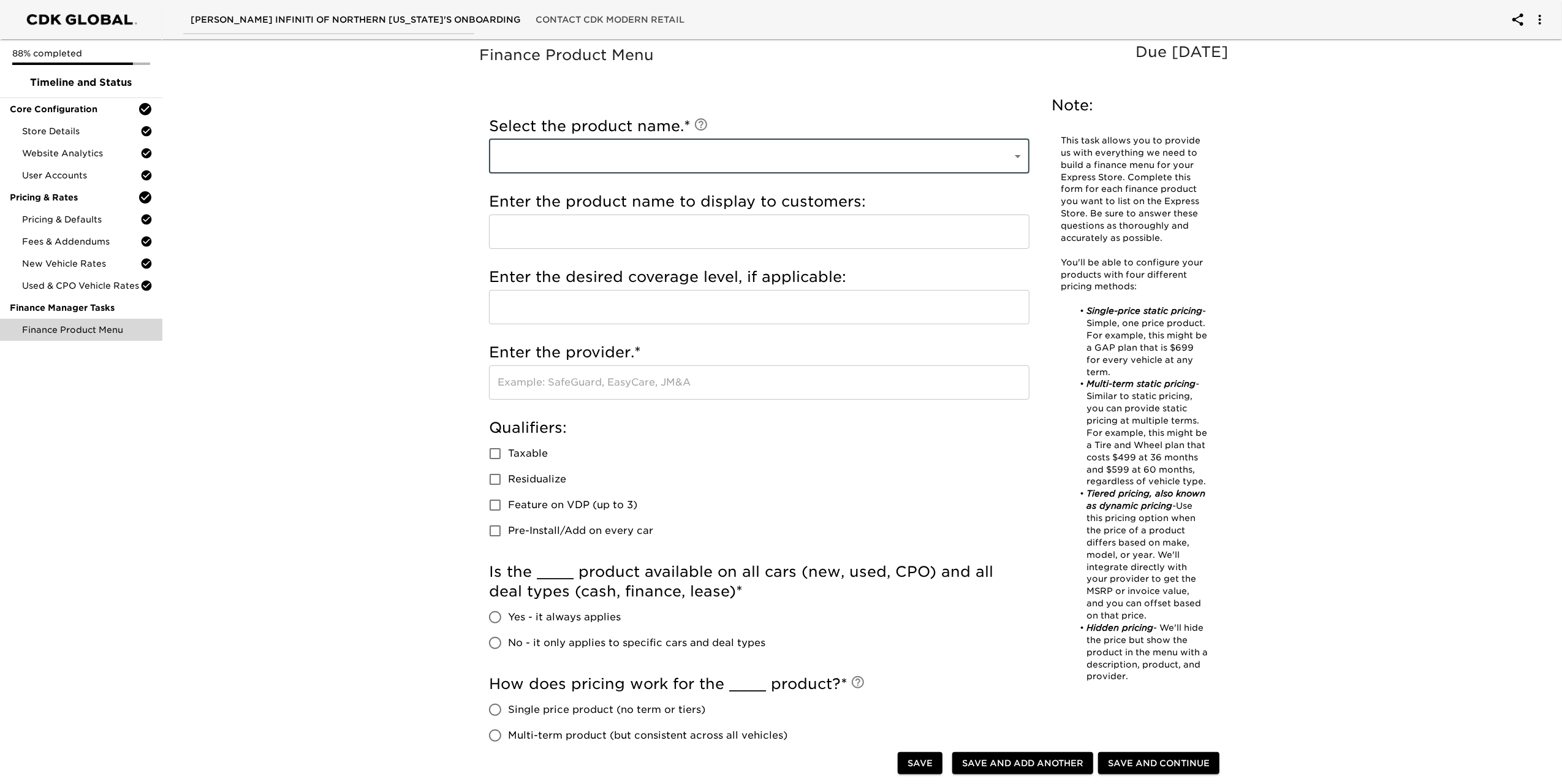
click at [675, 147] on body "[PERSON_NAME] INFINITI OF NORTHERN [US_STATE]'s Onboarding Contact CDK Modern R…" at bounding box center [781, 591] width 1562 height 1181
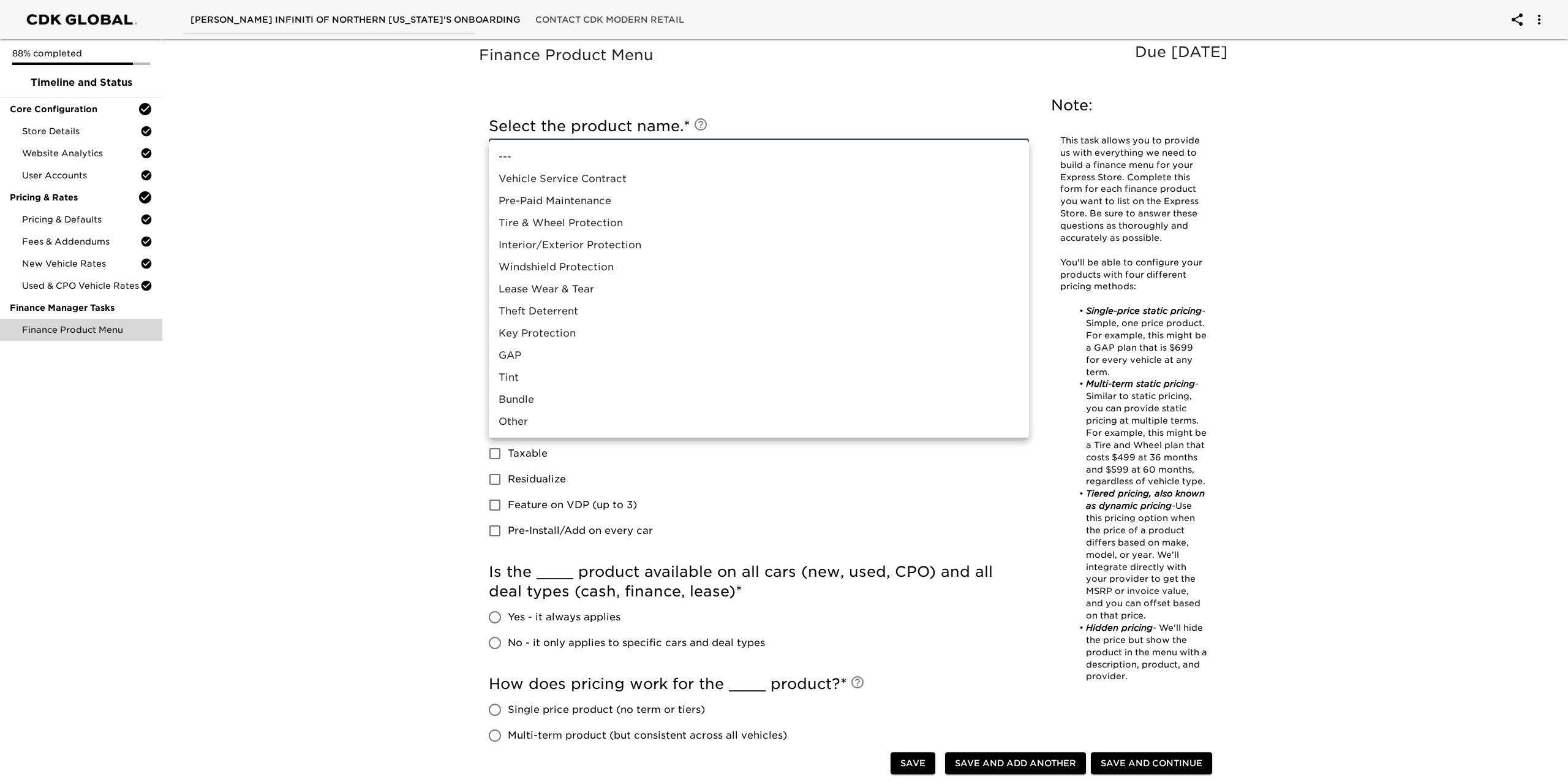
click at [624, 181] on li "Vehicle Service Contract" at bounding box center [758, 178] width 540 height 22
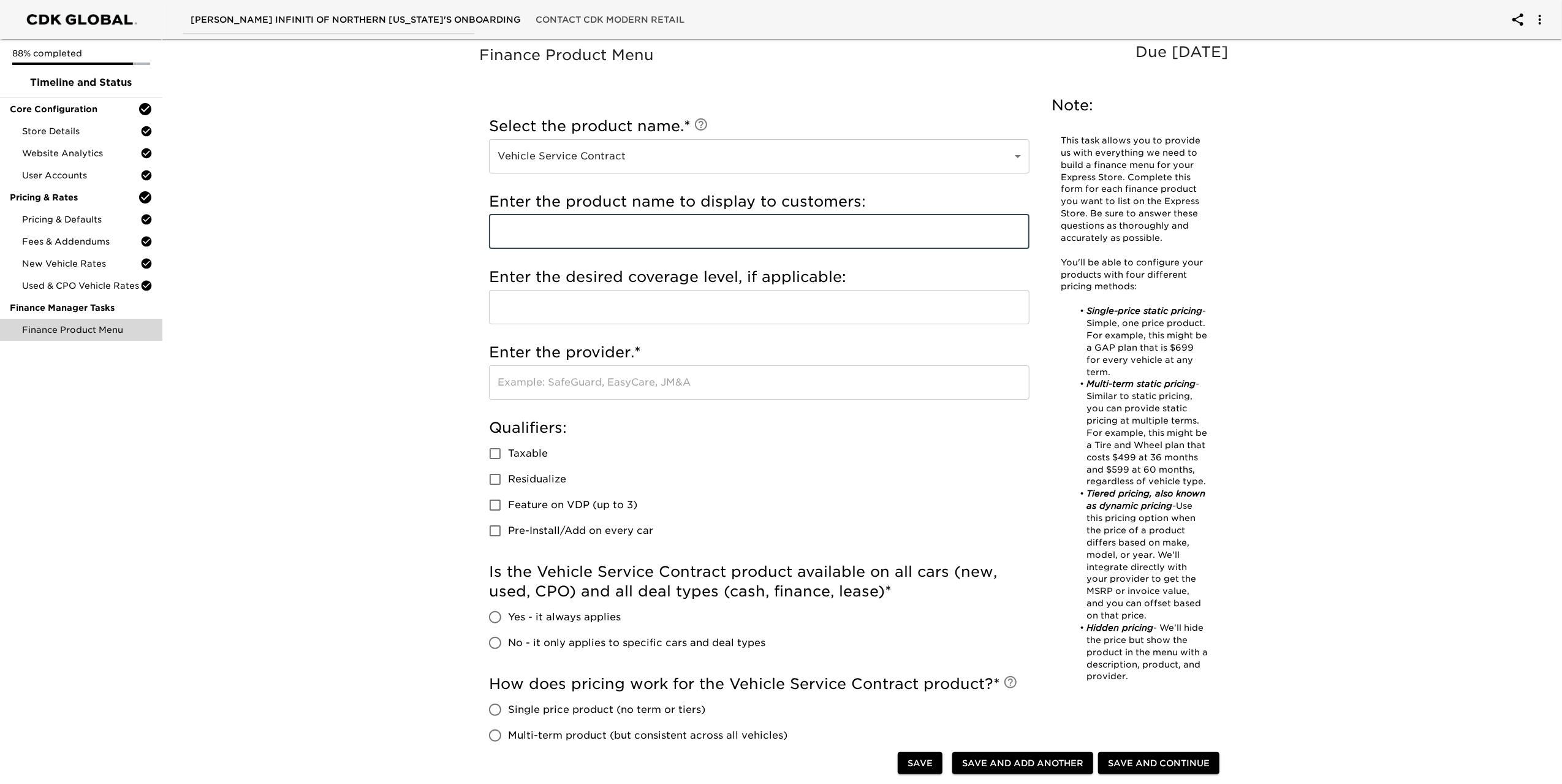
click at [619, 227] on input "text" at bounding box center [759, 231] width 540 height 35
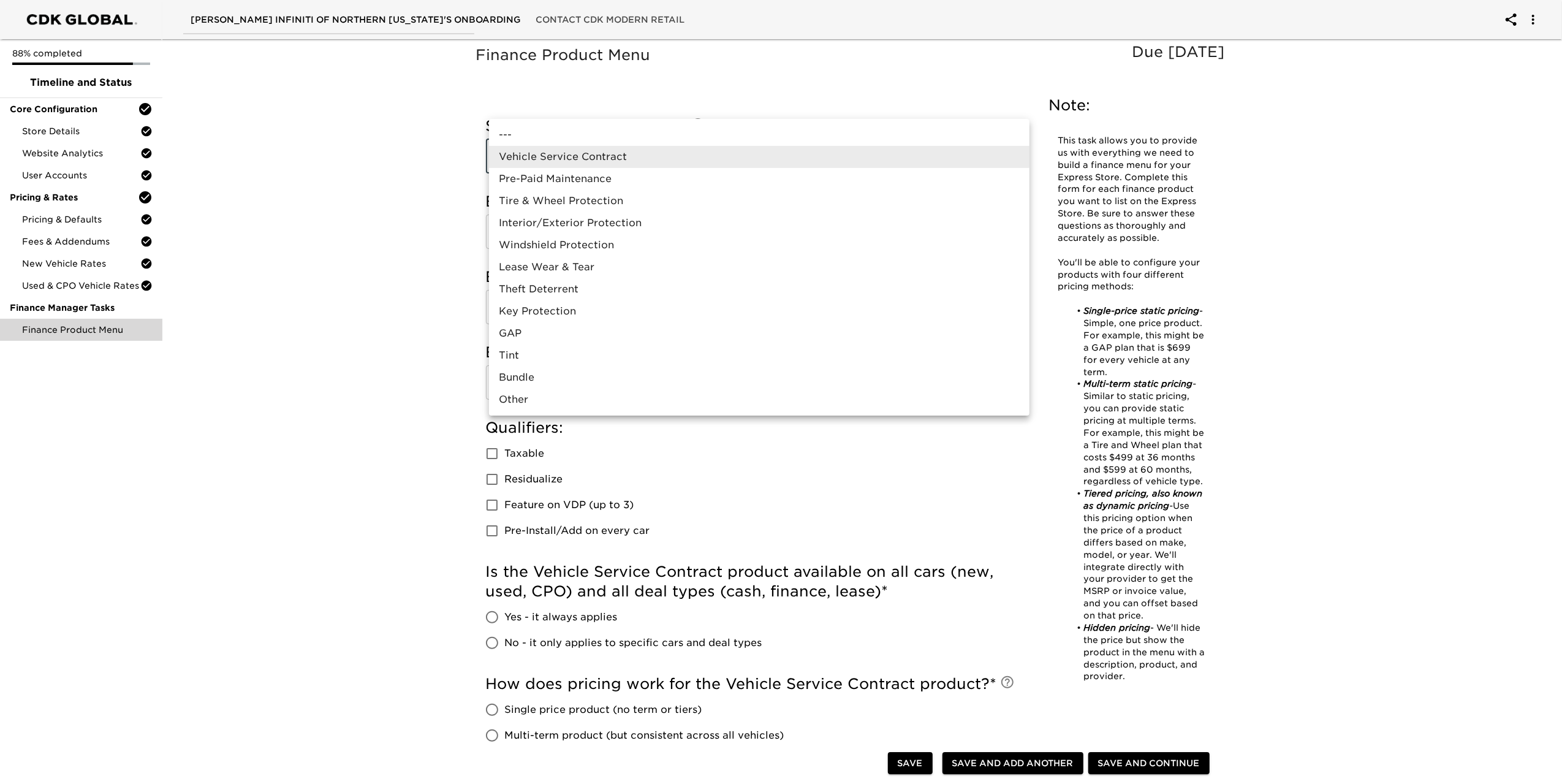
click at [755, 156] on body "[PERSON_NAME] INFINITI OF NORTHERN [US_STATE]'s Onboarding Contact CDK Modern R…" at bounding box center [781, 591] width 1562 height 1181
click at [728, 164] on li "Vehicle Service Contract" at bounding box center [759, 156] width 540 height 22
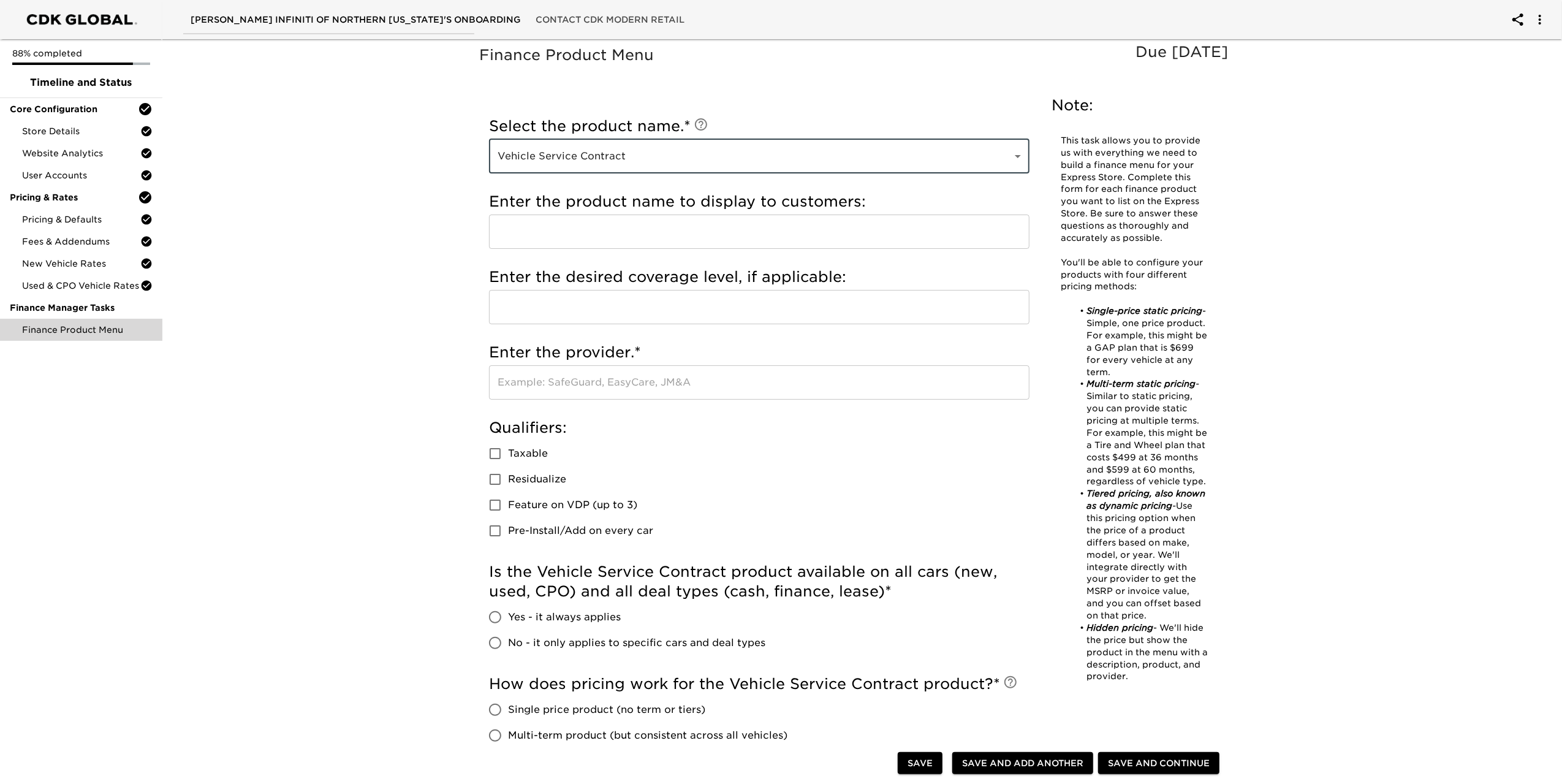
click at [637, 307] on input "text" at bounding box center [759, 307] width 540 height 35
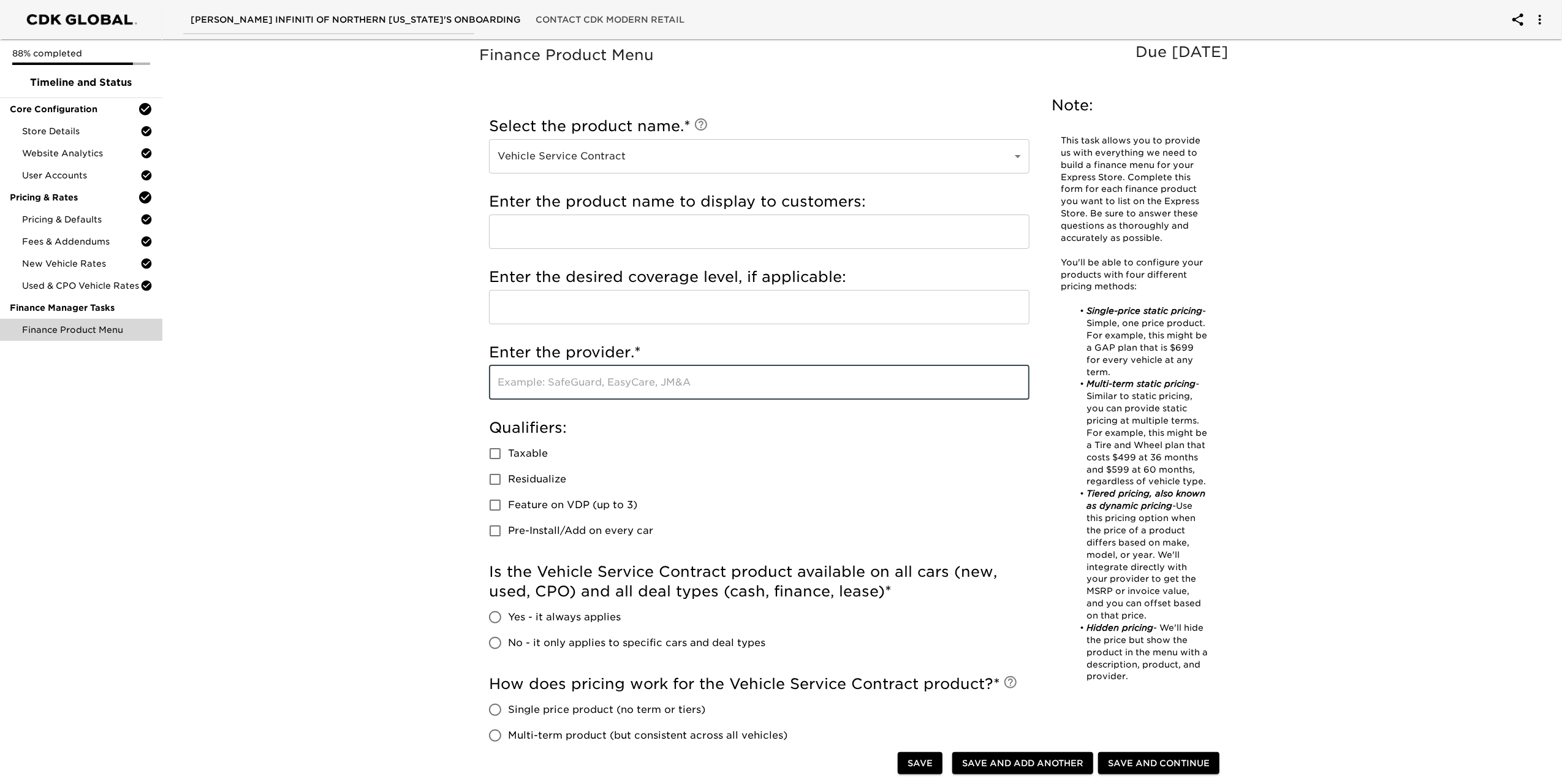
click at [634, 380] on input "text" at bounding box center [759, 382] width 540 height 35
click at [809, 165] on body "[PERSON_NAME] INFINITI OF NORTHERN [US_STATE]'s Onboarding Contact CDK Modern R…" at bounding box center [784, 591] width 1569 height 1181
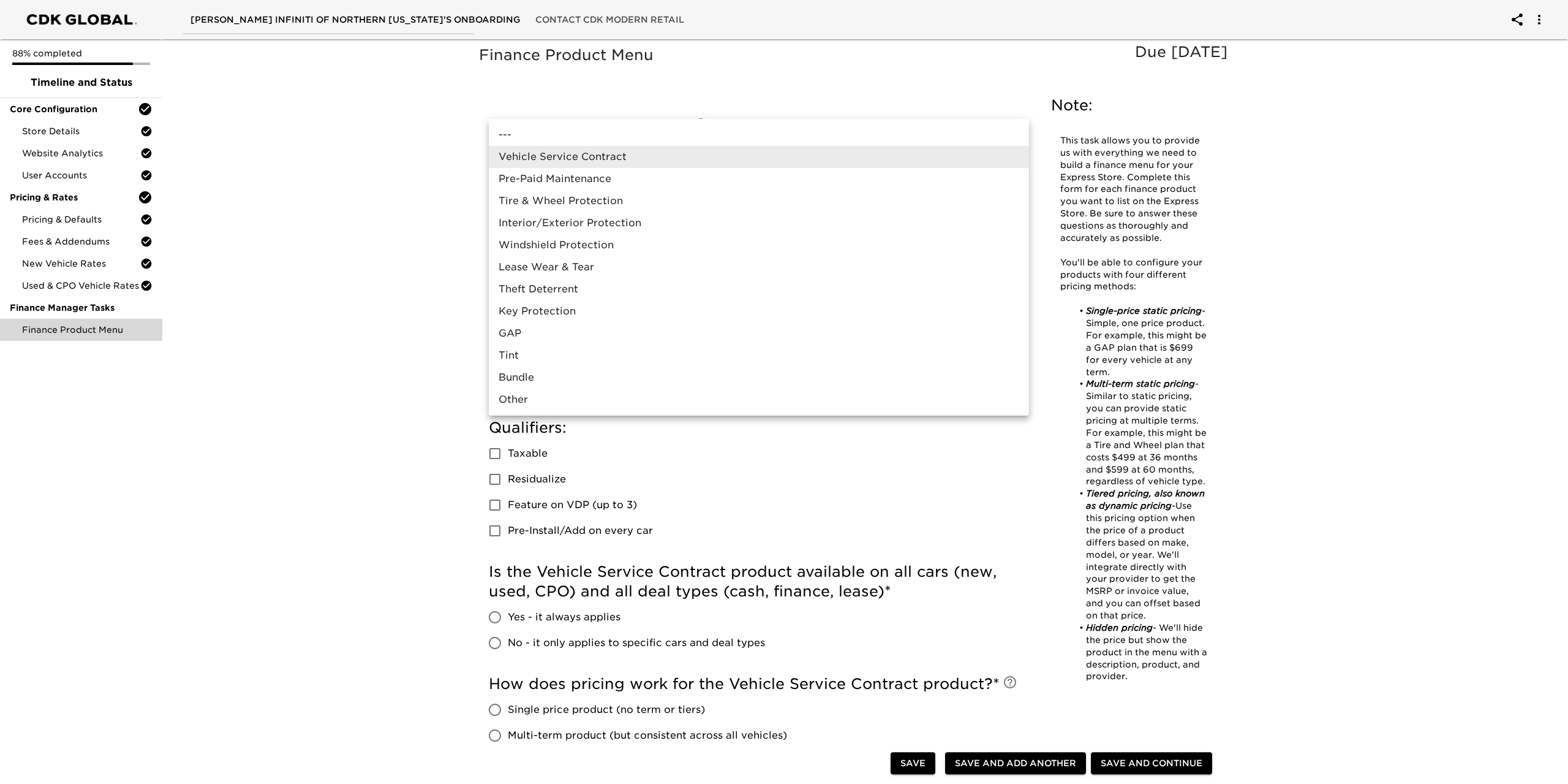
click at [699, 128] on li "---" at bounding box center [758, 134] width 540 height 22
type input "---"
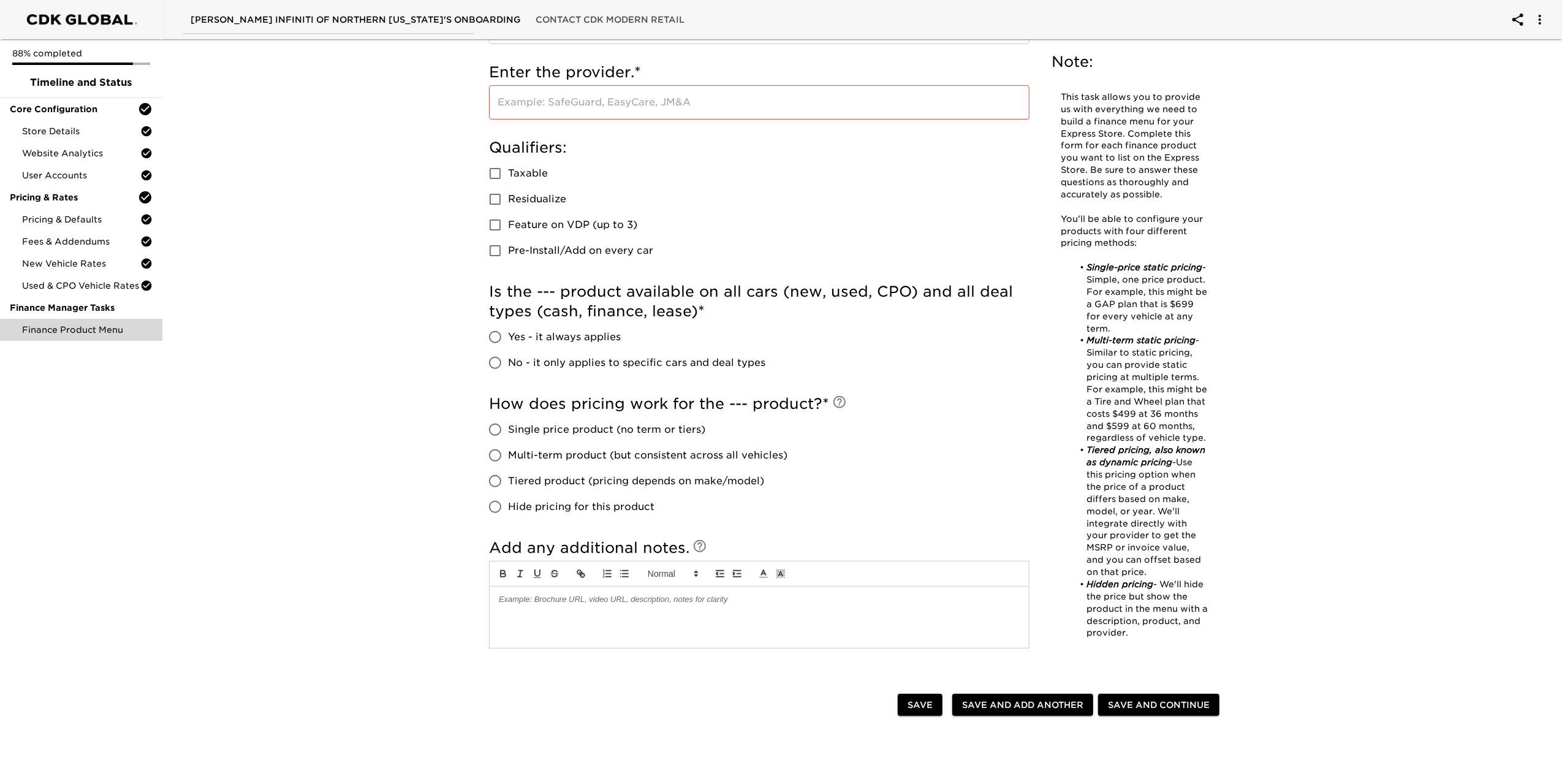
scroll to position [307, 0]
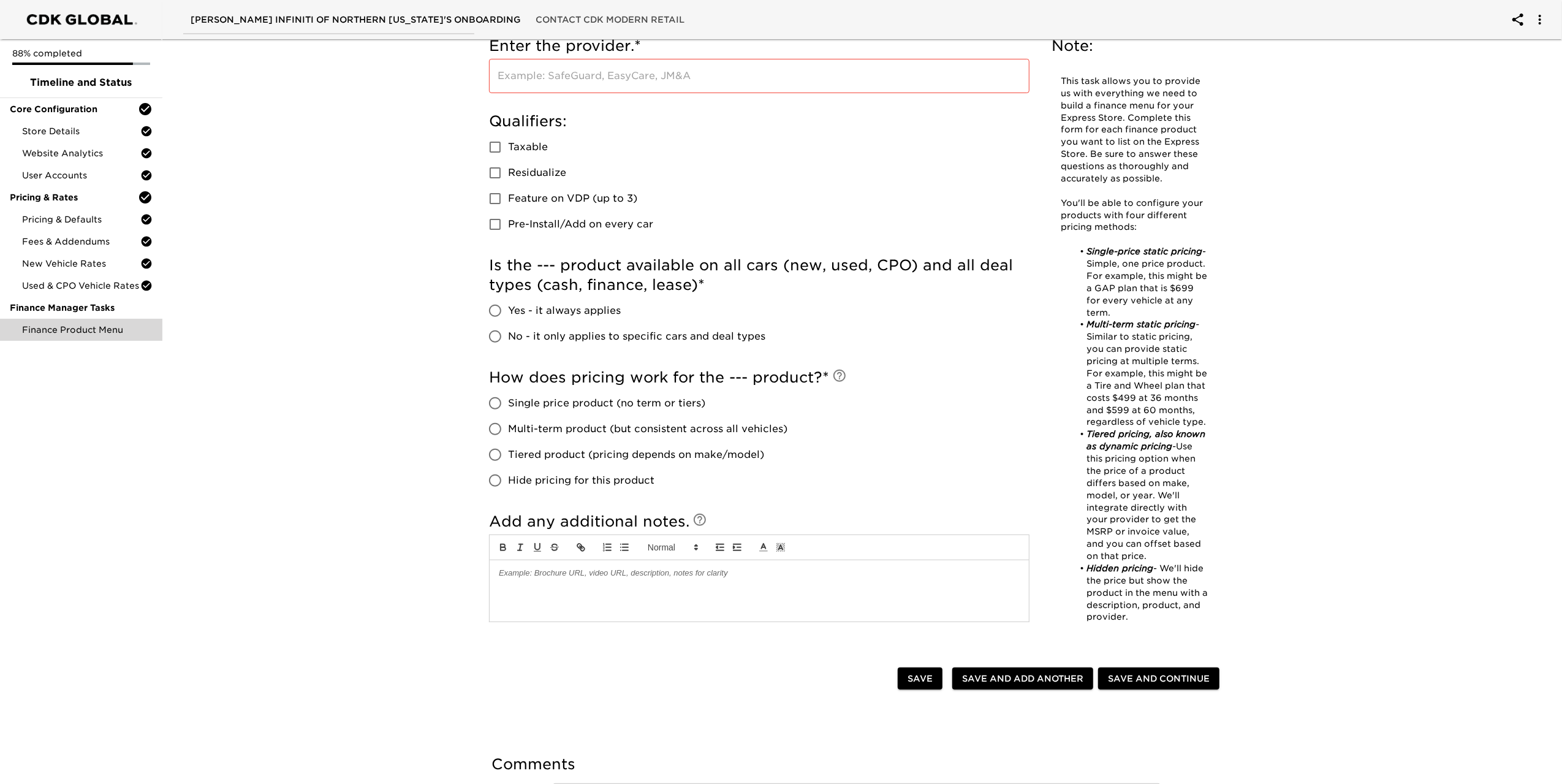
click at [491, 153] on input "Taxable" at bounding box center [495, 147] width 26 height 26
checkbox input "true"
click at [494, 309] on input "Yes - it always applies" at bounding box center [495, 311] width 26 height 26
radio input "true"
click at [496, 481] on input "Hide pricing for this product" at bounding box center [495, 481] width 26 height 26
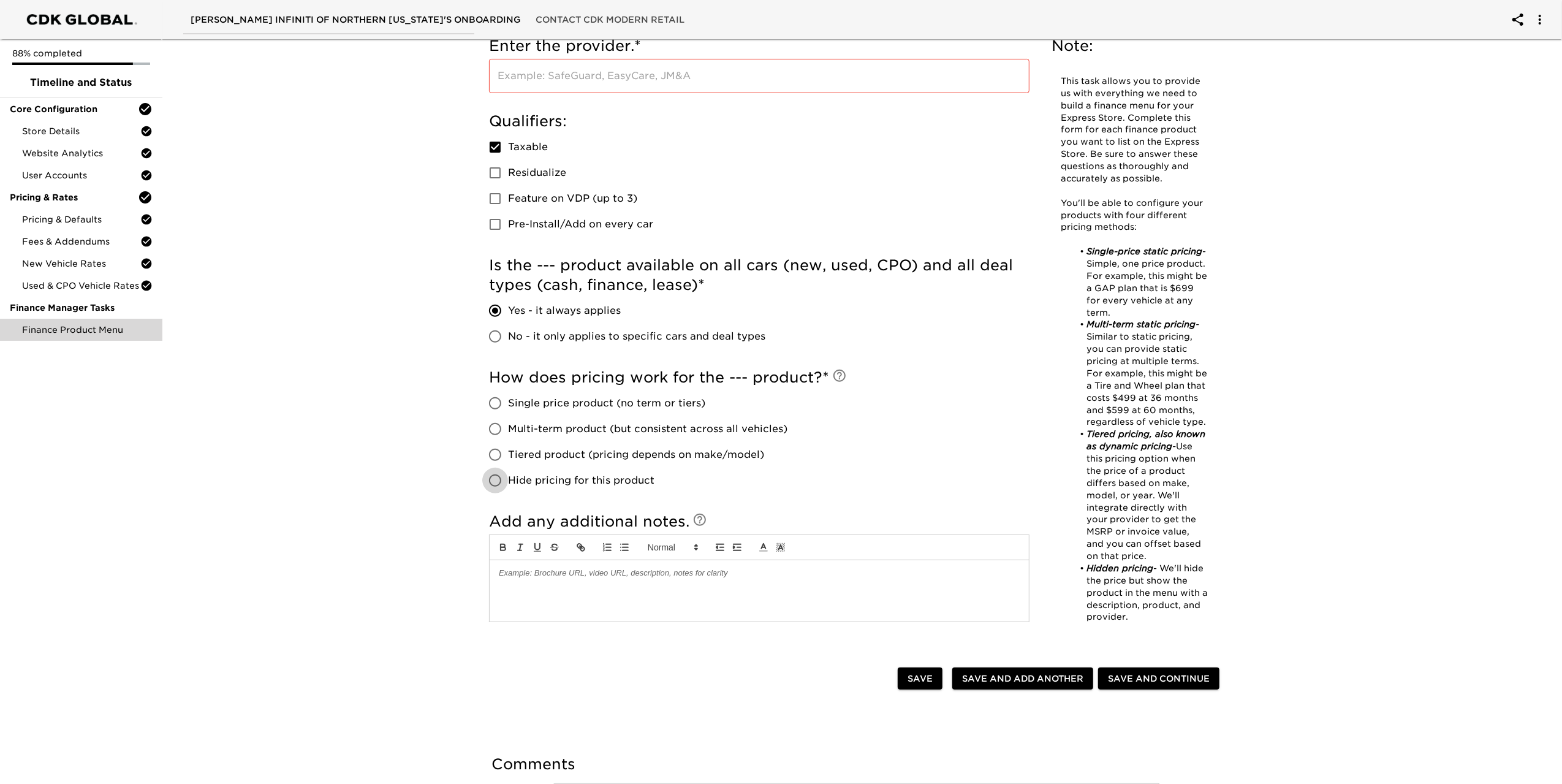
radio input "true"
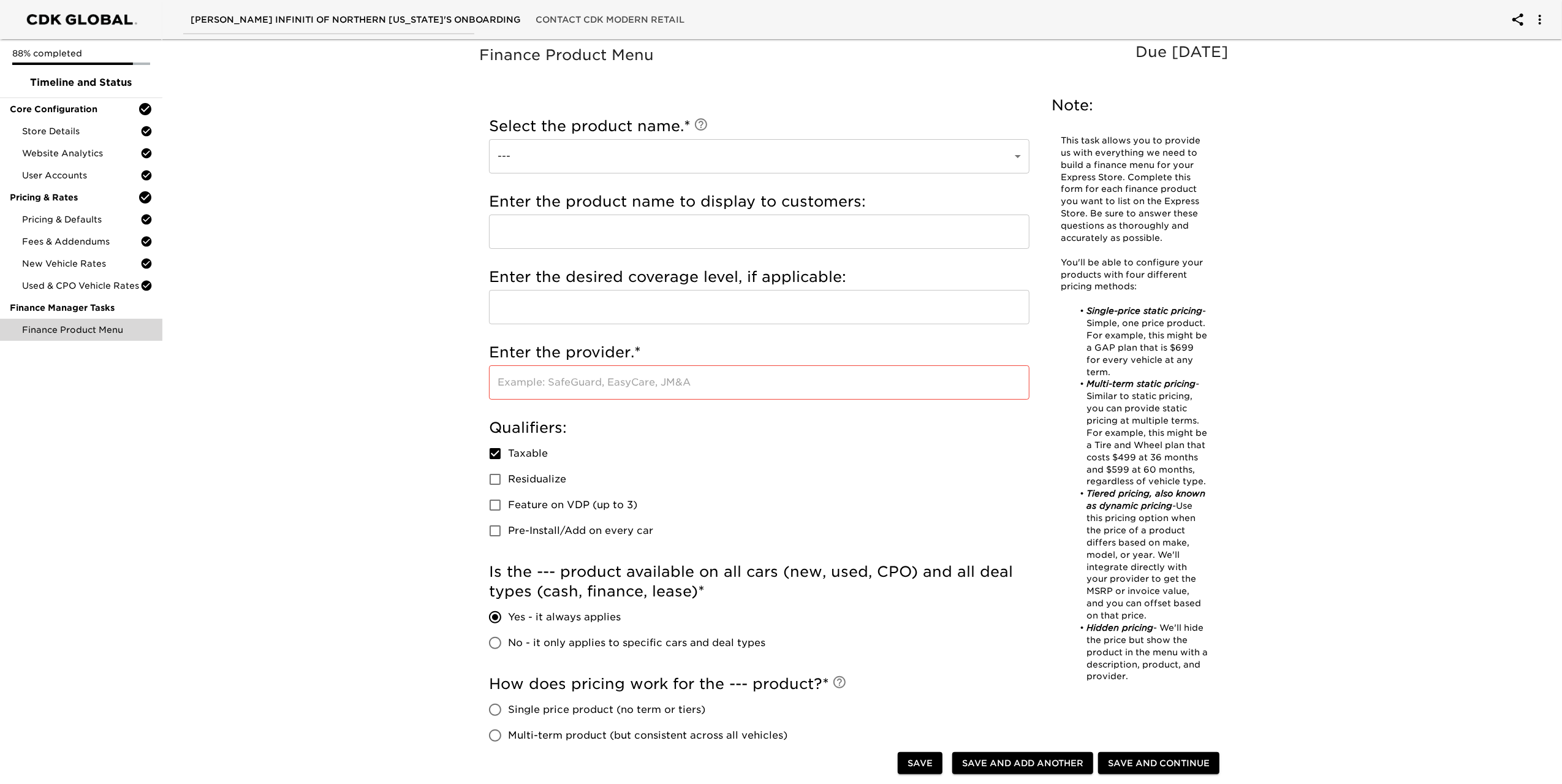
scroll to position [0, 0]
click at [694, 159] on body "[PERSON_NAME] INFINITI OF NORTHERN [US_STATE]'s Onboarding Contact CDK Modern R…" at bounding box center [781, 591] width 1562 height 1181
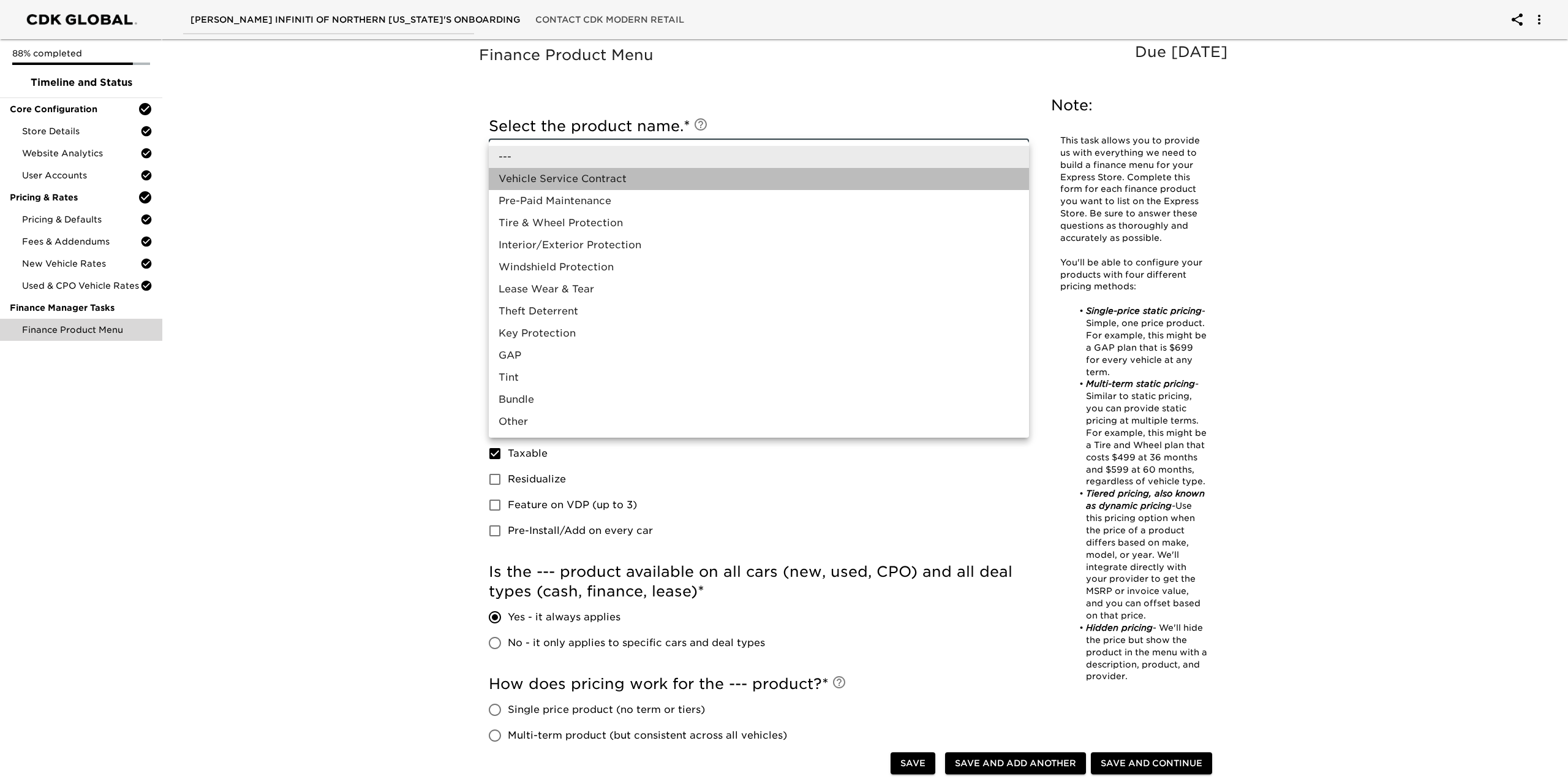
click at [667, 180] on li "Vehicle Service Contract" at bounding box center [758, 178] width 540 height 22
type input "Vehicle Service Contract"
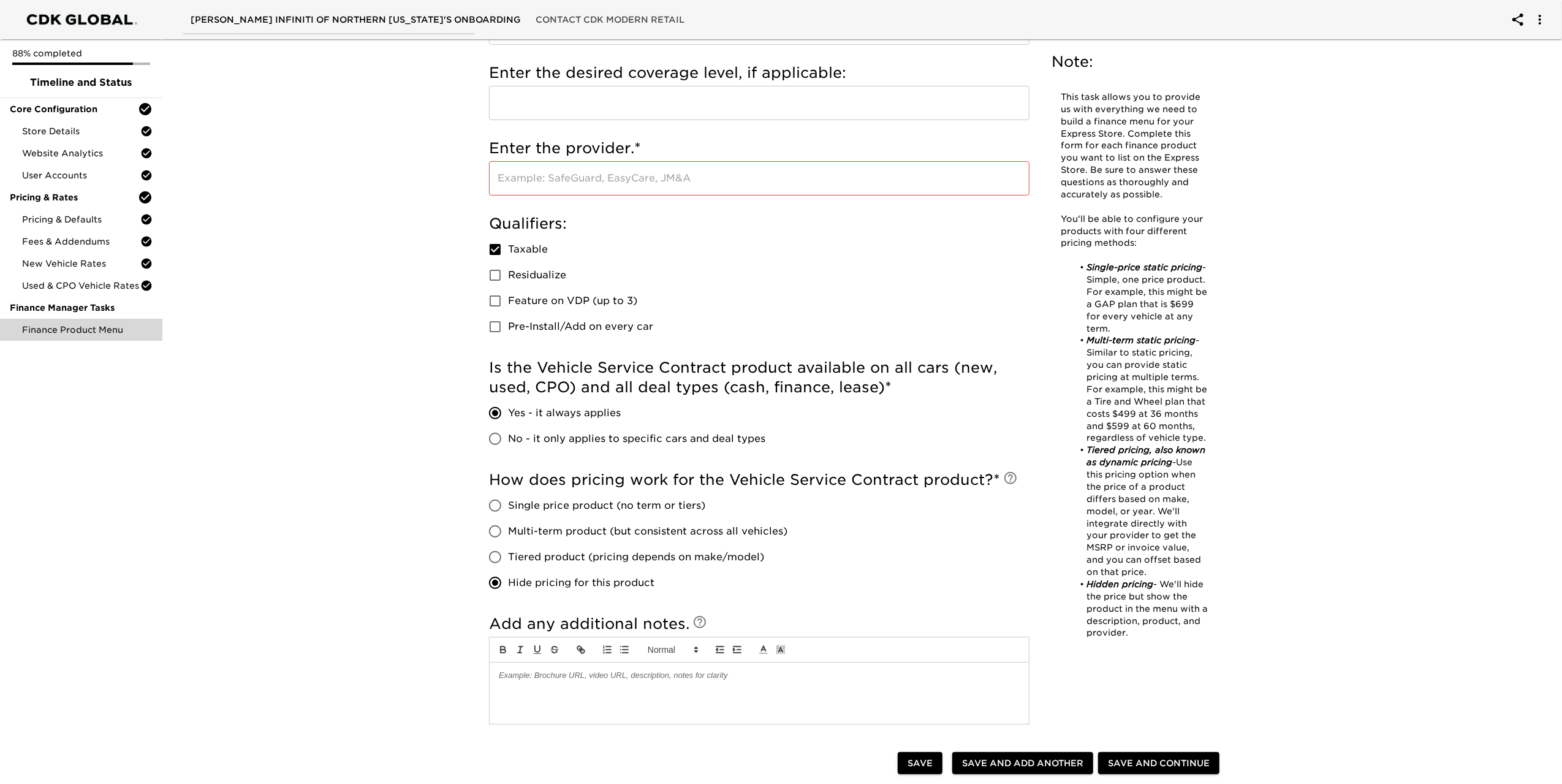
scroll to position [245, 0]
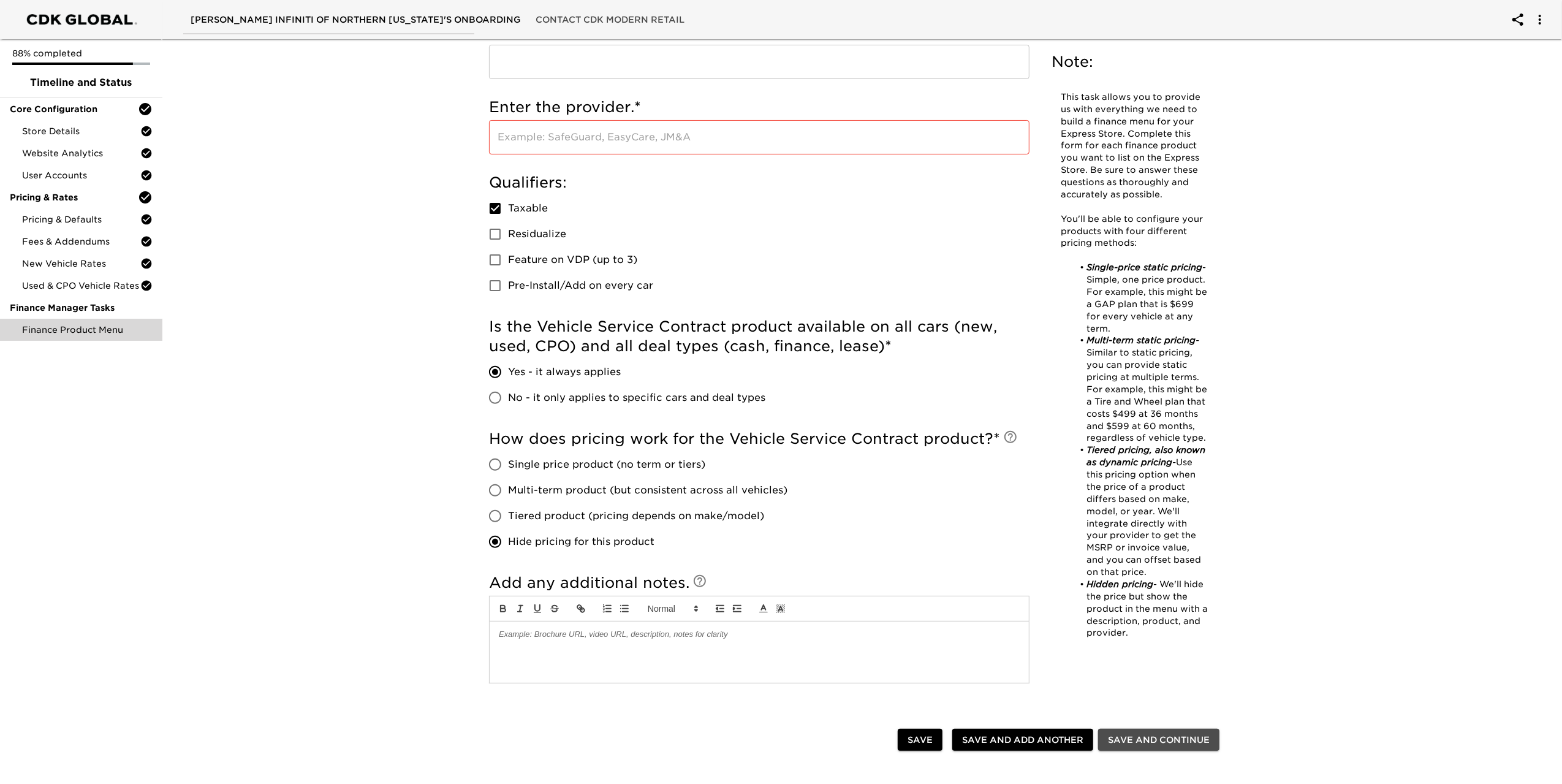
click at [1176, 741] on span "Save and Continue" at bounding box center [1159, 739] width 102 height 15
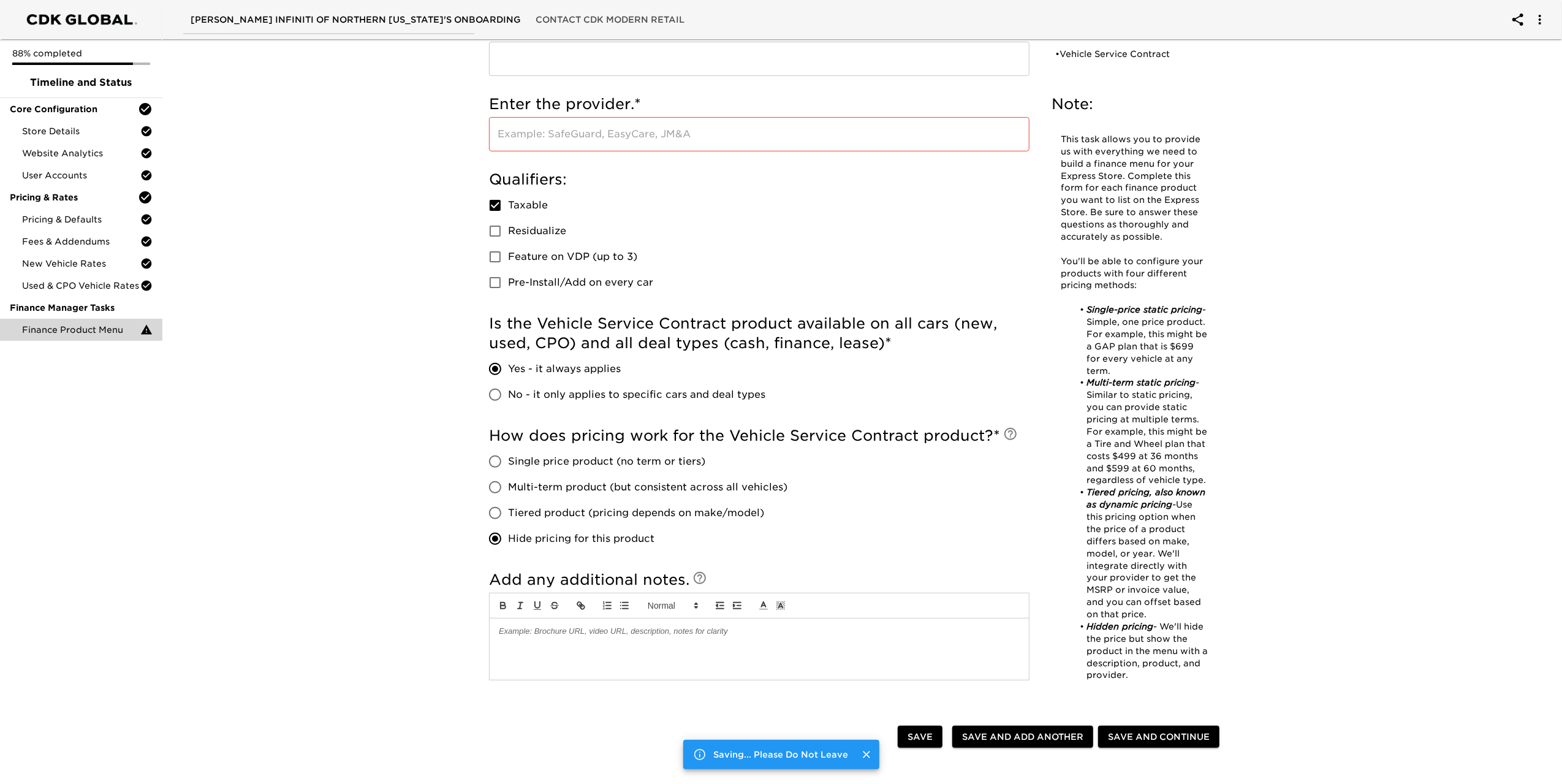
scroll to position [0, 0]
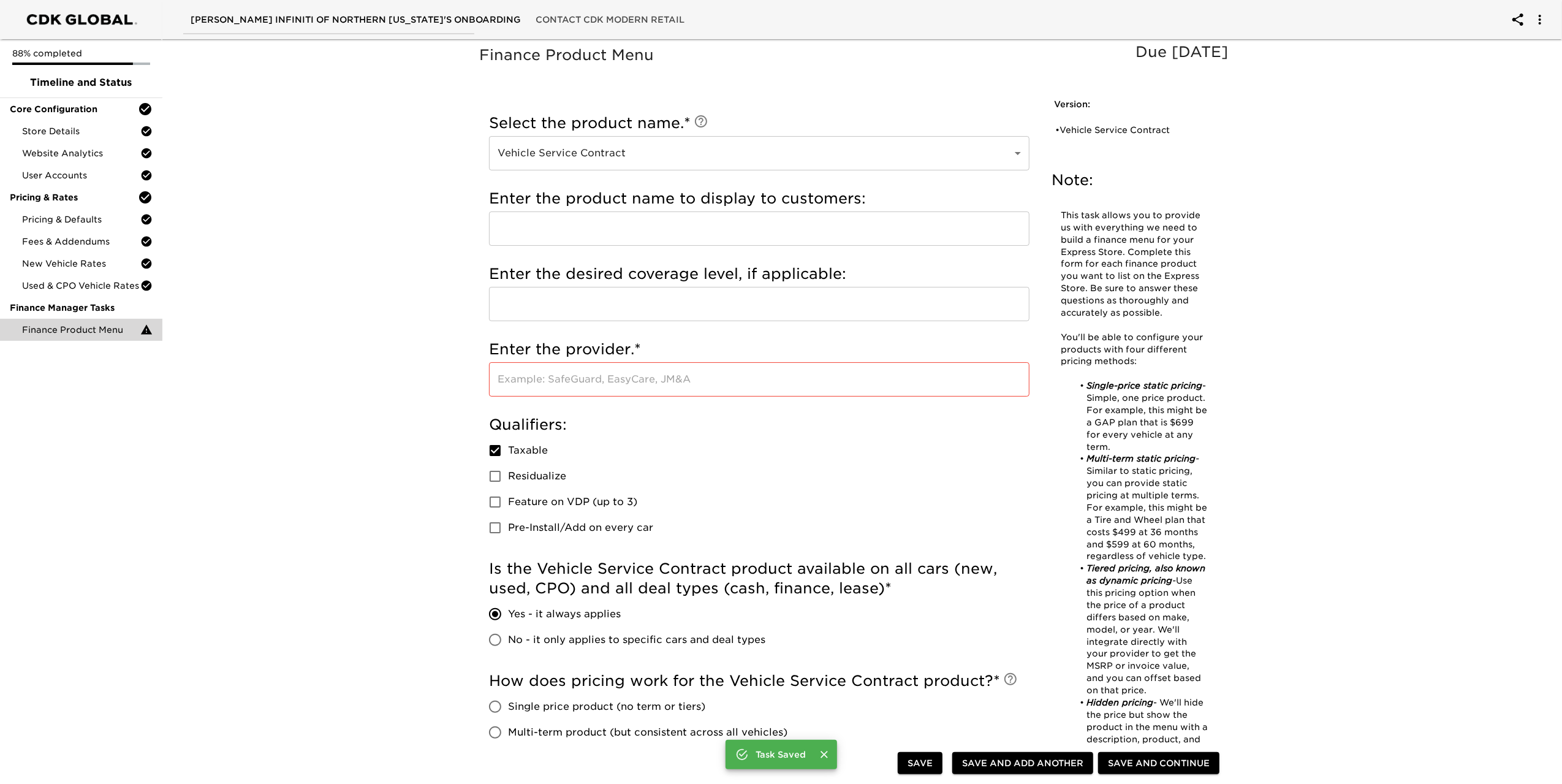
checkbox input "false"
radio input "false"
click at [626, 384] on input "text" at bounding box center [759, 379] width 540 height 35
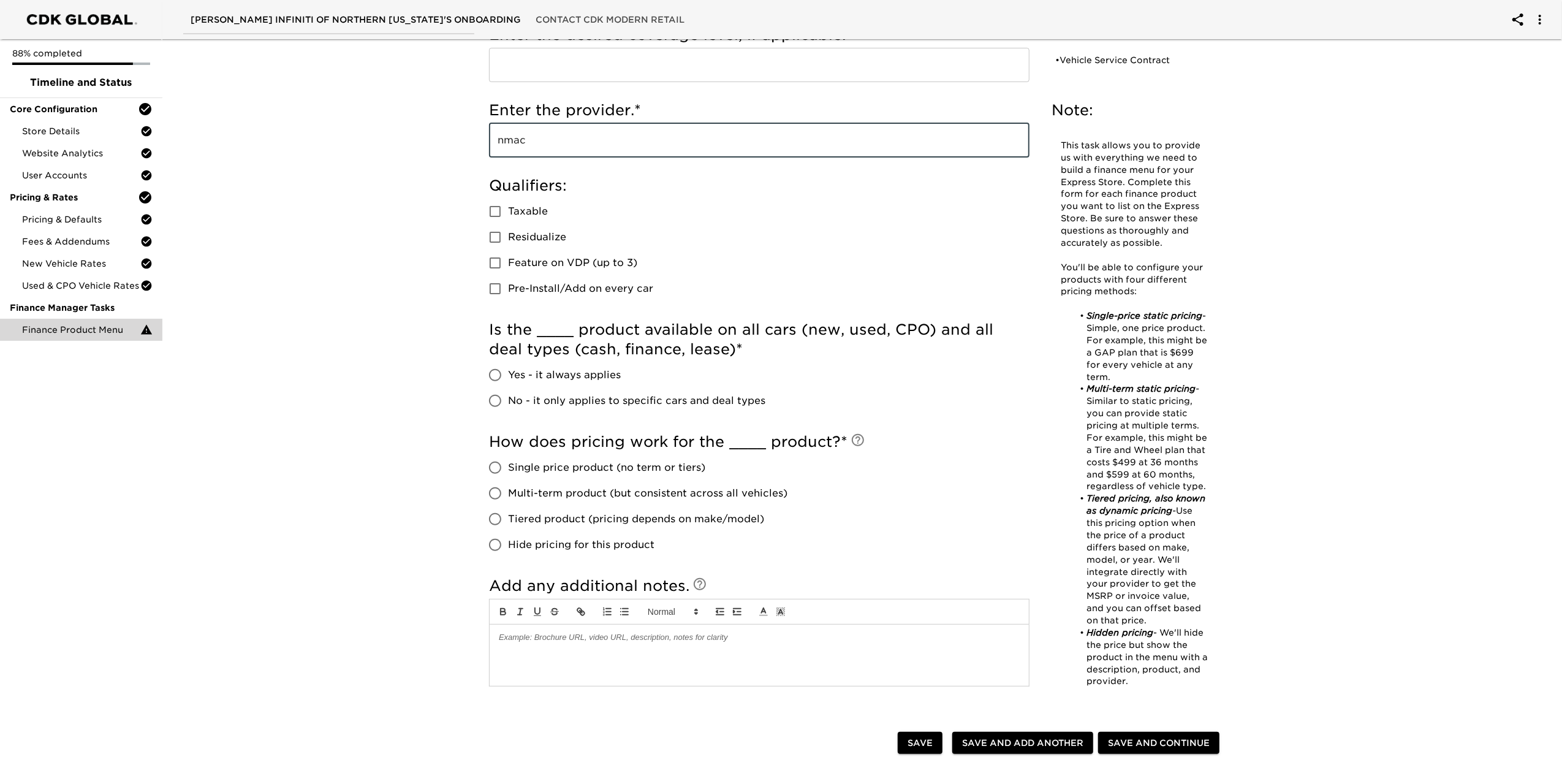
scroll to position [245, 0]
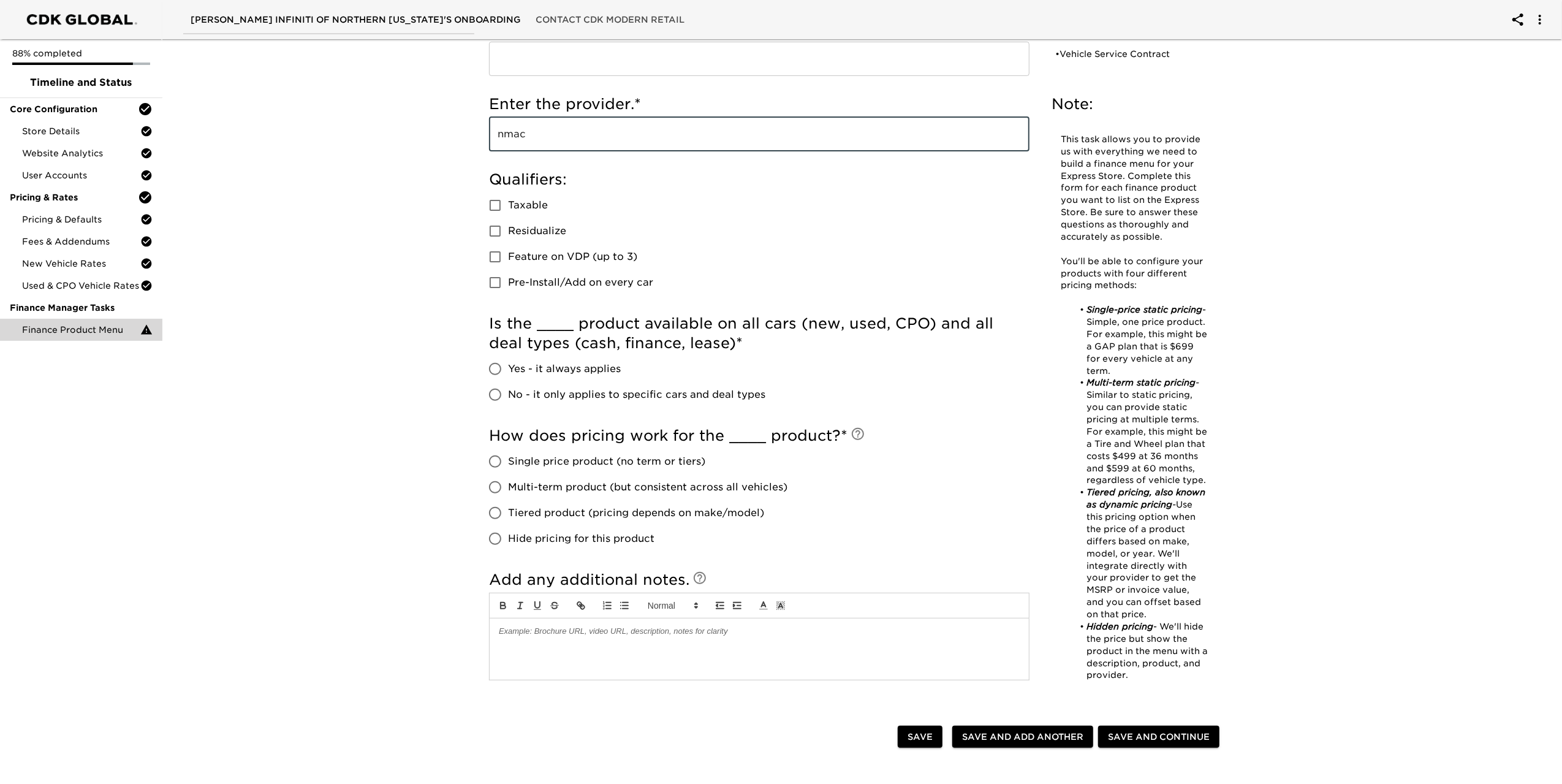
click at [1176, 731] on span "Save and Continue" at bounding box center [1159, 737] width 102 height 15
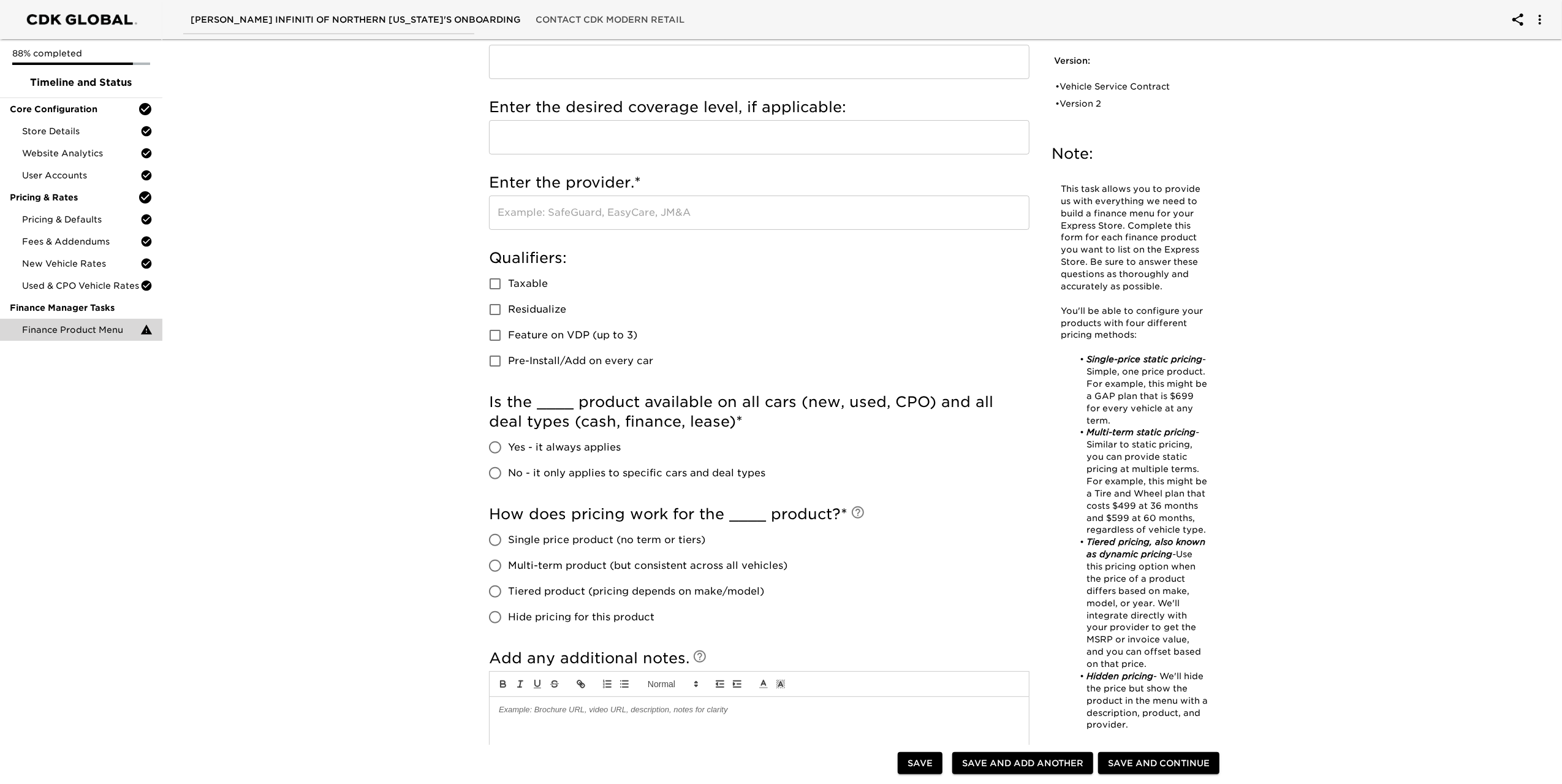
scroll to position [0, 0]
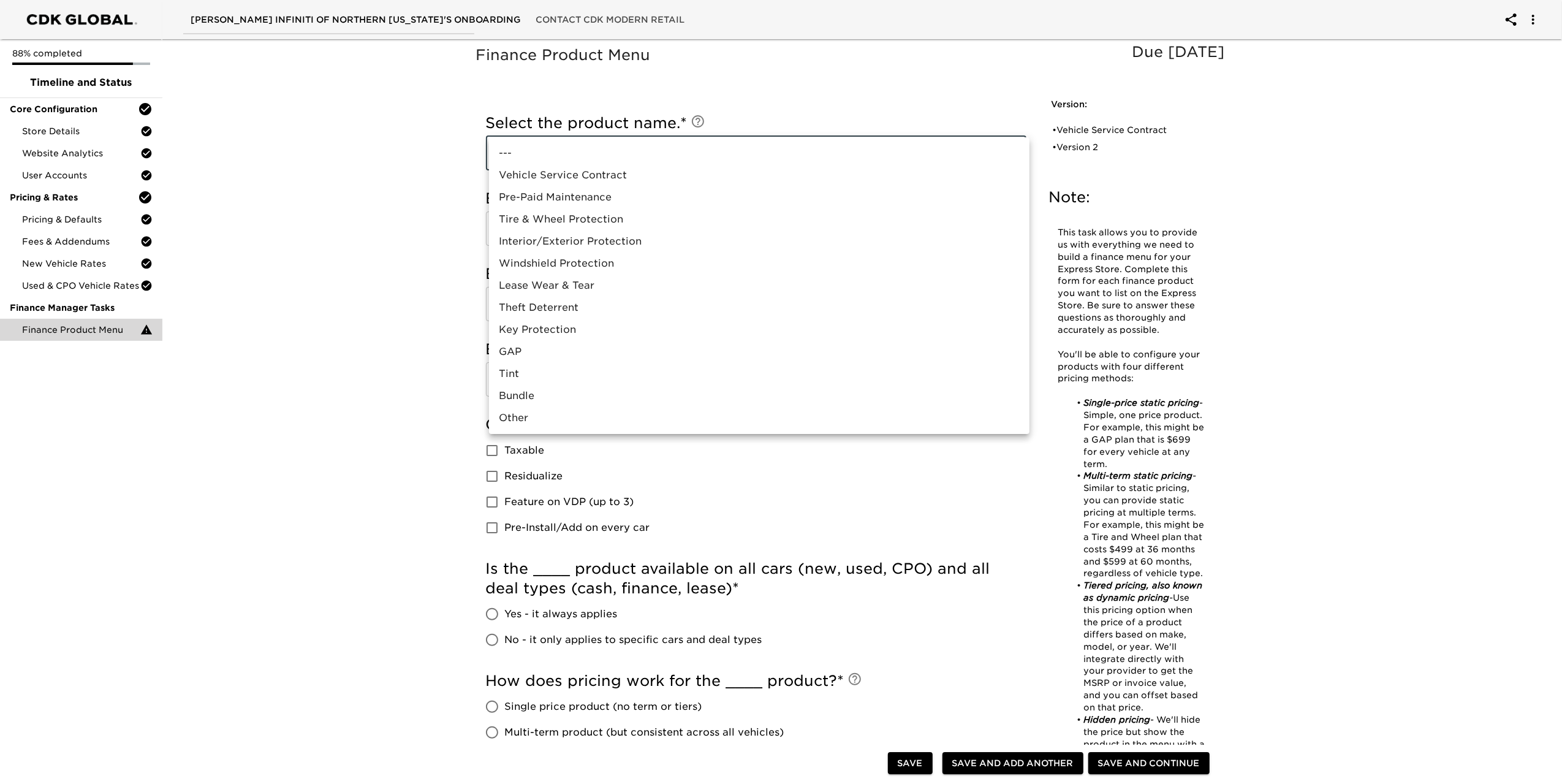
click at [909, 156] on body "[PERSON_NAME] INFINITI OF NORTHERN [US_STATE]'s Onboarding Contact CDK Modern R…" at bounding box center [781, 589] width 1562 height 1178
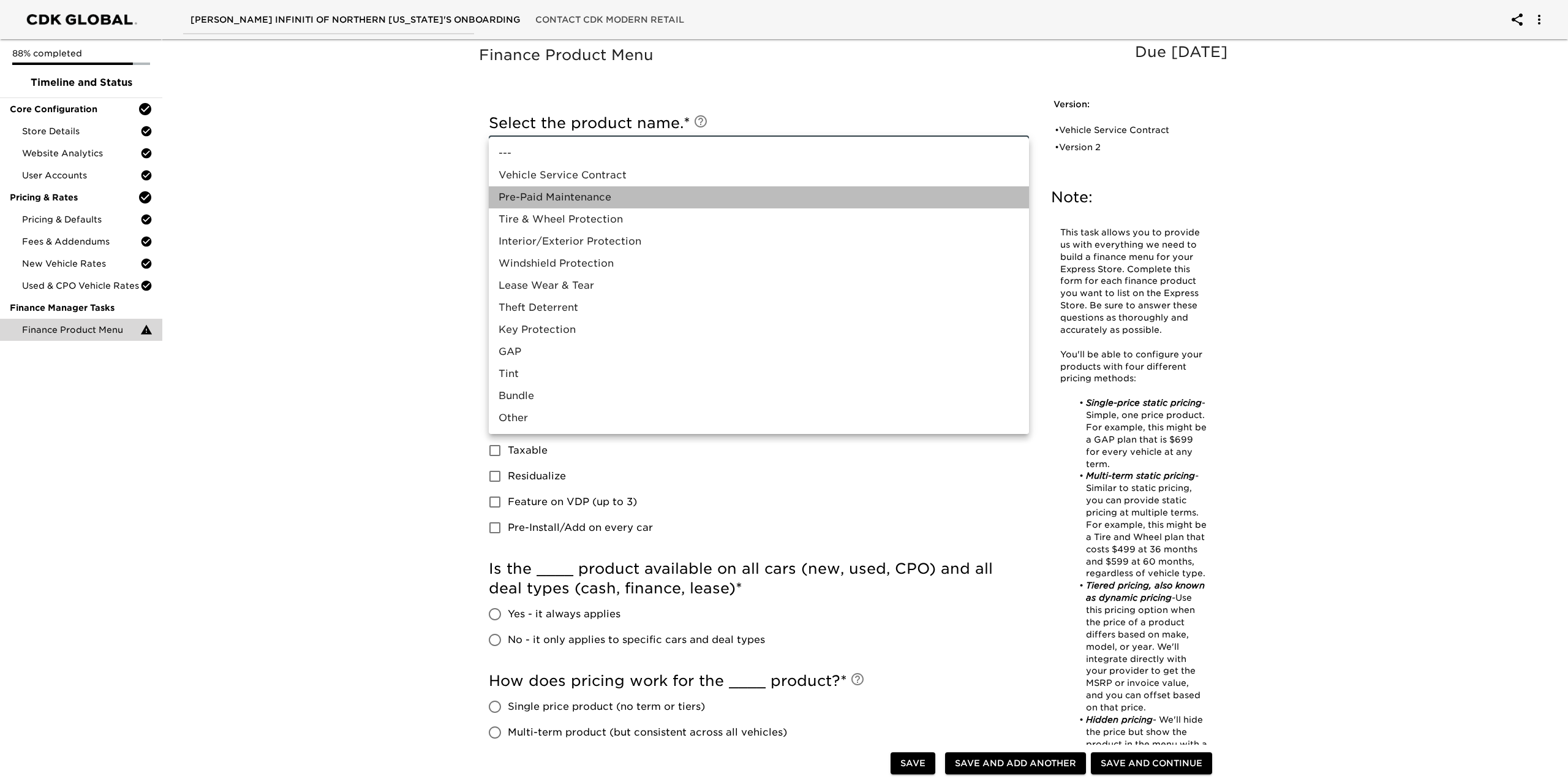
click at [758, 196] on li "Pre-Paid Maintenance" at bounding box center [758, 197] width 540 height 22
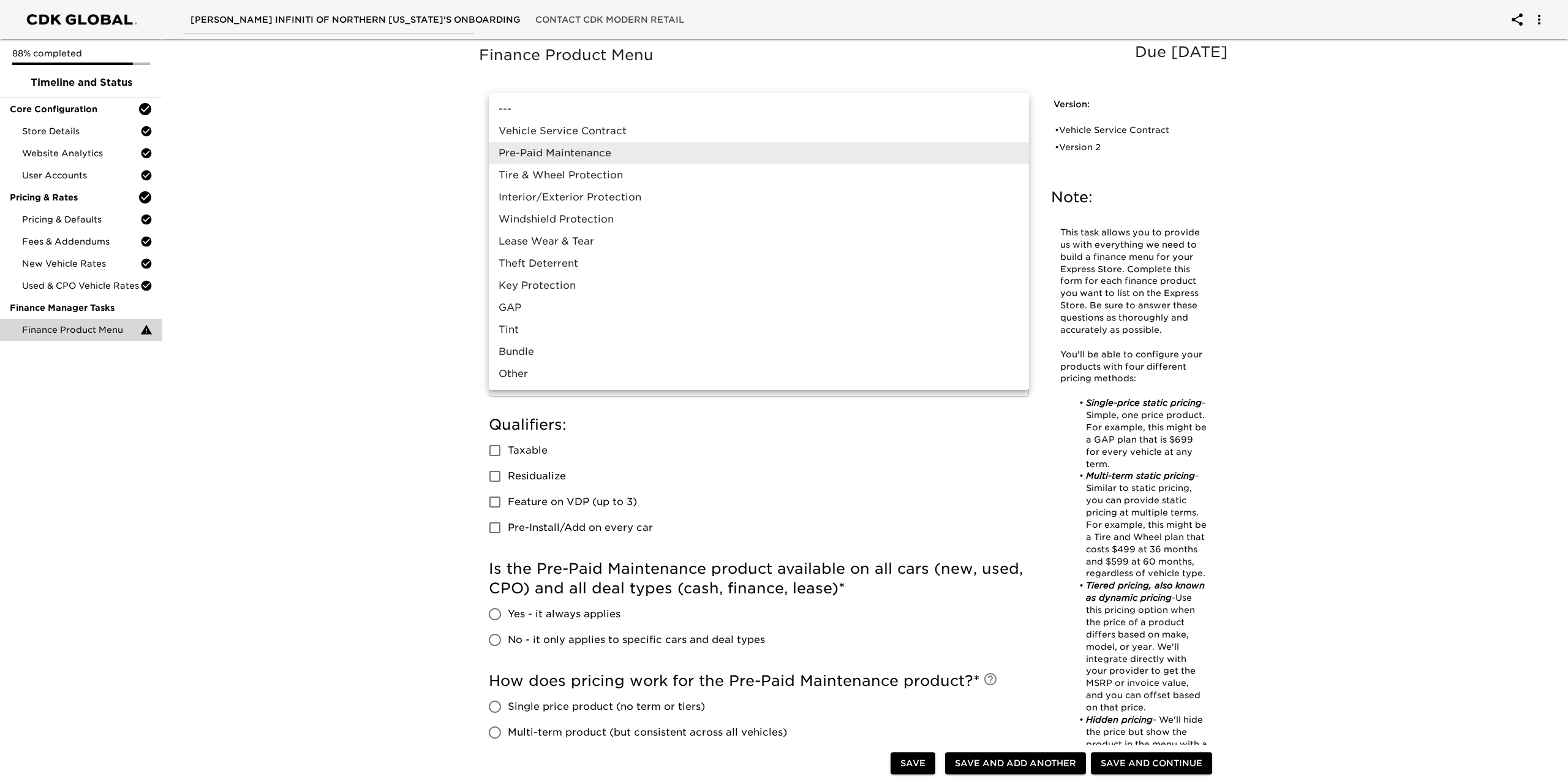
click at [753, 150] on body "[PERSON_NAME] INFINITI OF NORTHERN [US_STATE]'s Onboarding Contact CDK Modern R…" at bounding box center [784, 589] width 1568 height 1178
click at [706, 180] on li "Tire & Wheel Protection" at bounding box center [758, 175] width 540 height 22
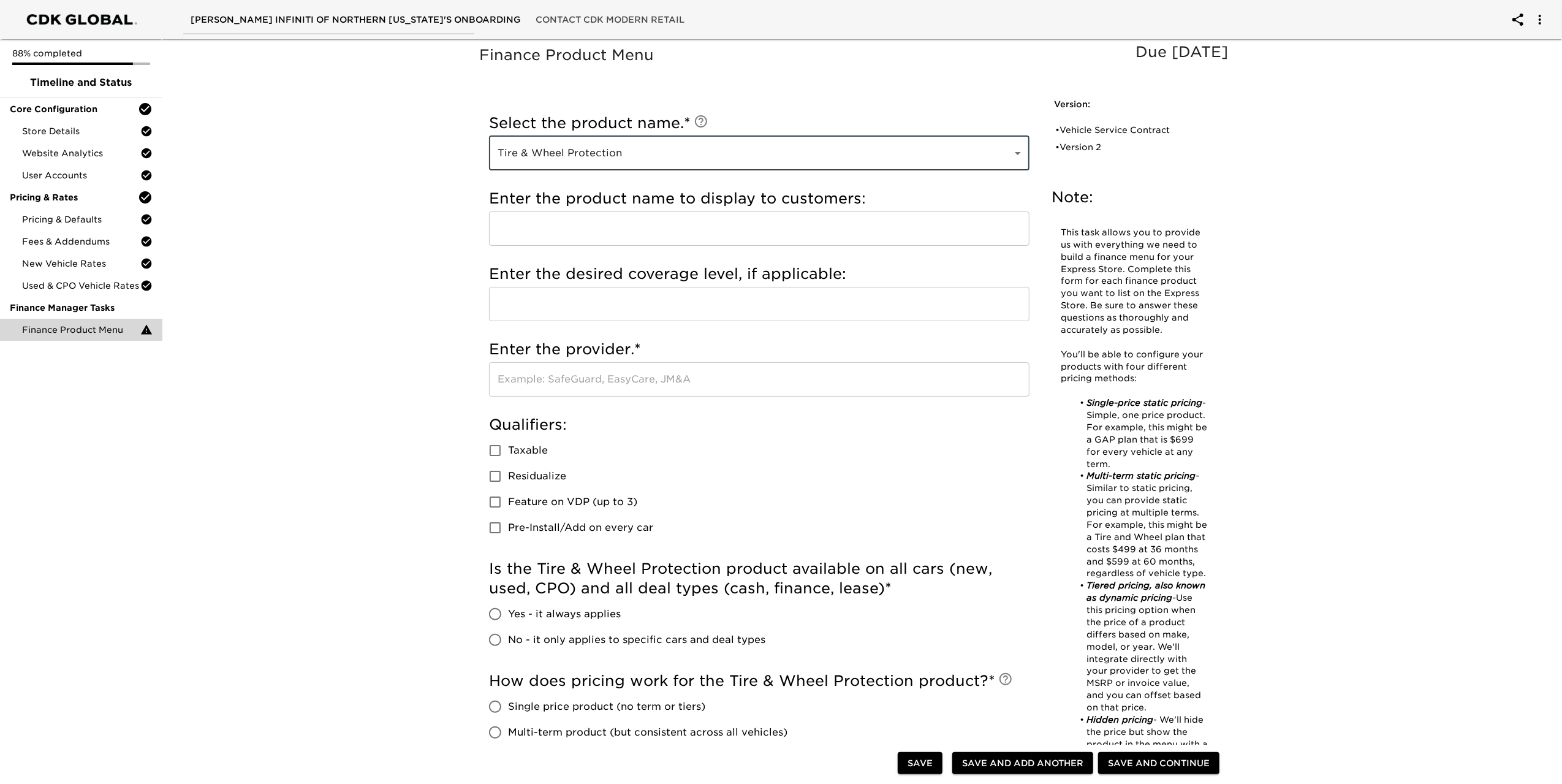
click at [594, 377] on input "text" at bounding box center [759, 379] width 540 height 35
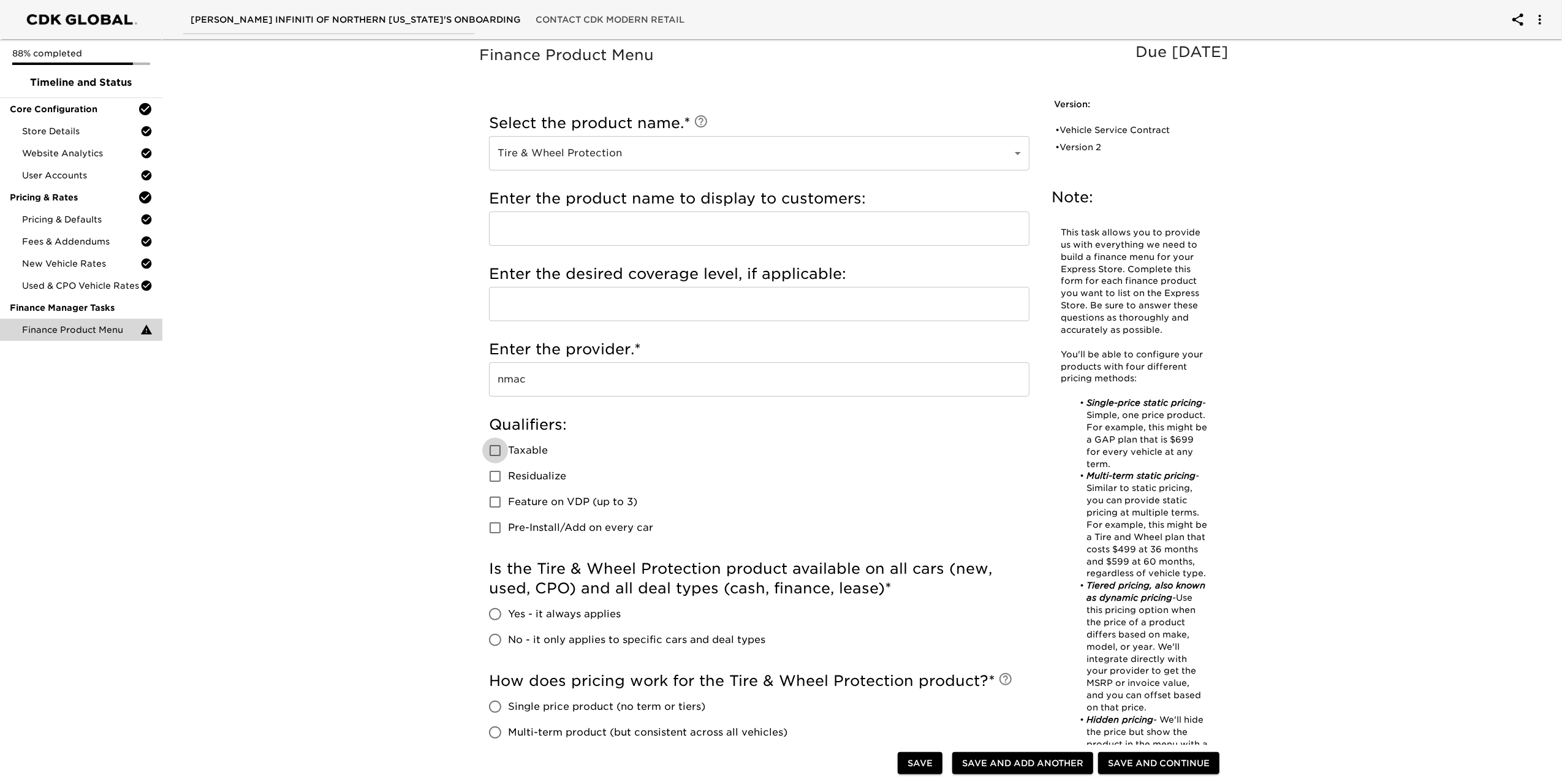
click at [492, 455] on input "Taxable" at bounding box center [495, 450] width 26 height 26
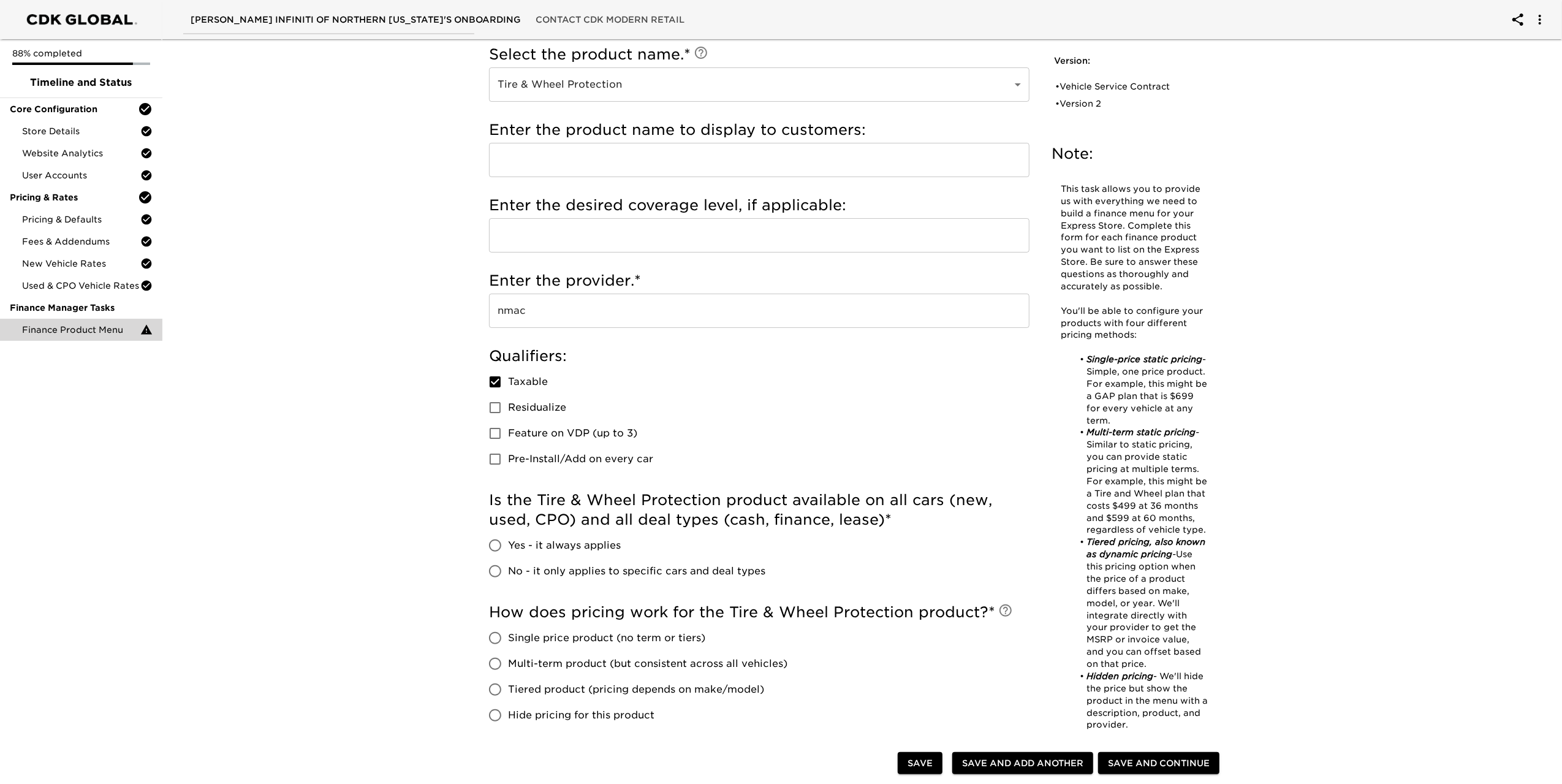
scroll to position [184, 0]
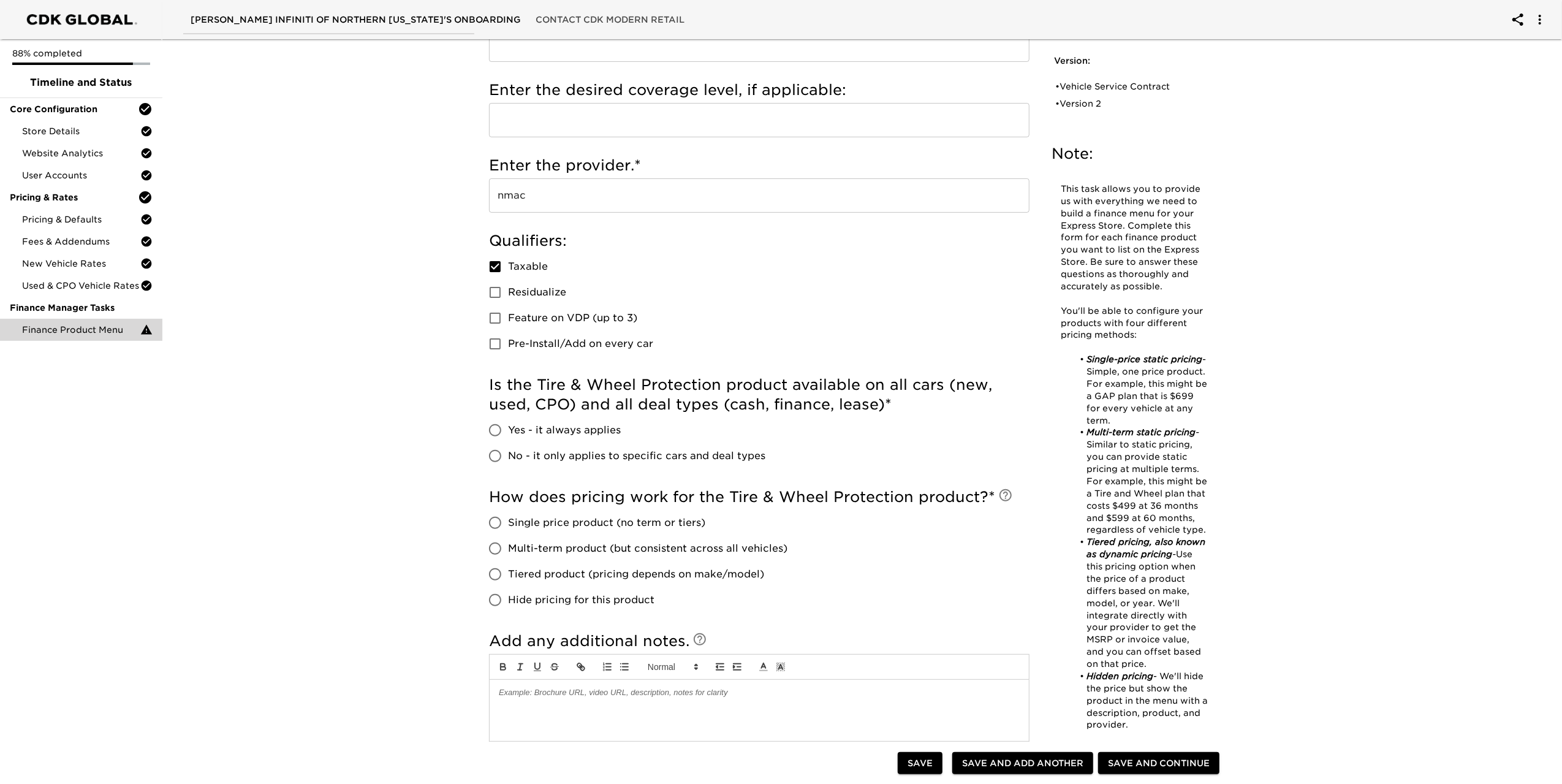
click at [497, 430] on input "Yes - it always applies" at bounding box center [495, 430] width 26 height 26
click at [494, 571] on input "Tiered product (pricing depends on make/model)" at bounding box center [495, 574] width 26 height 26
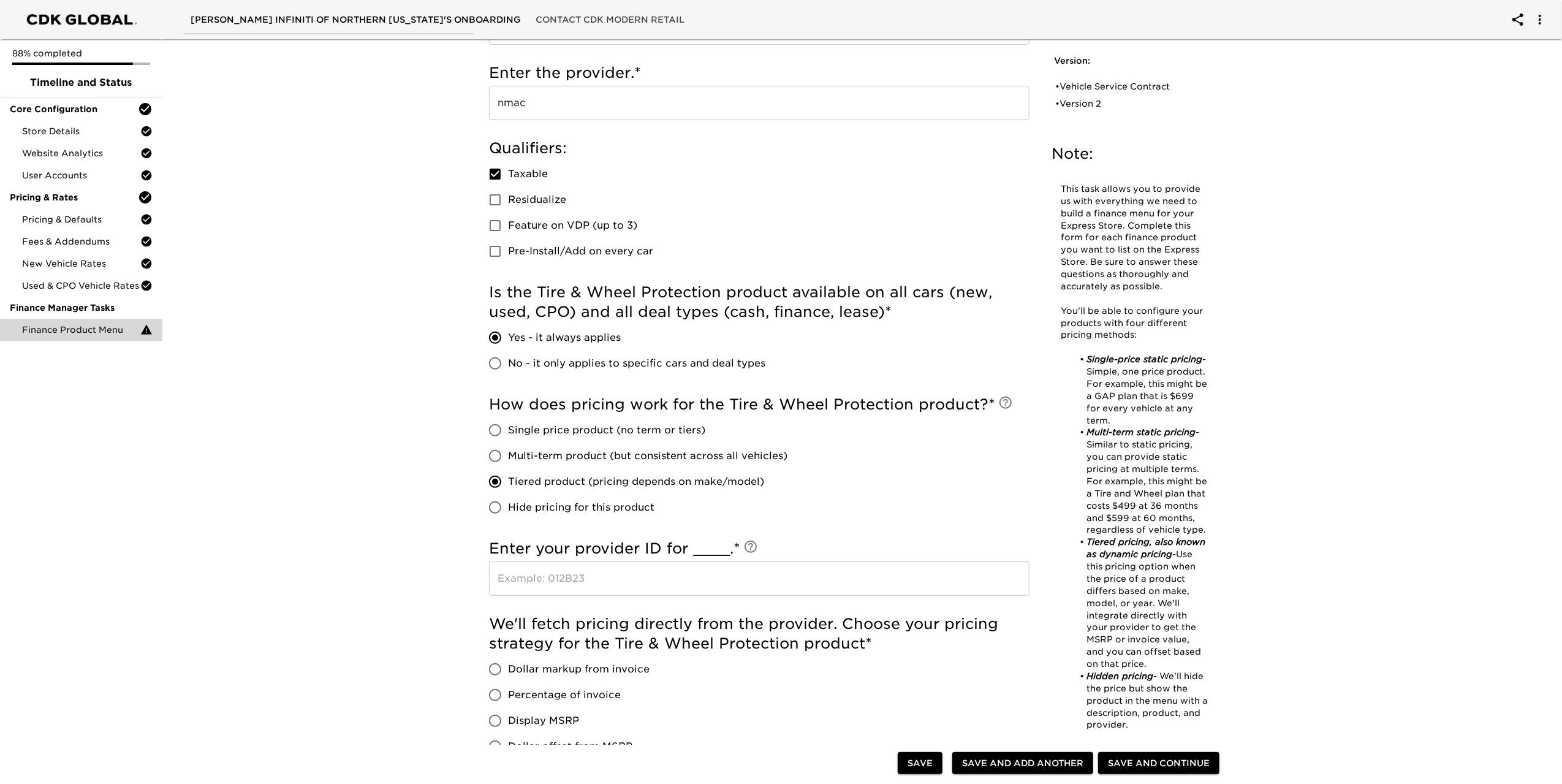
scroll to position [307, 0]
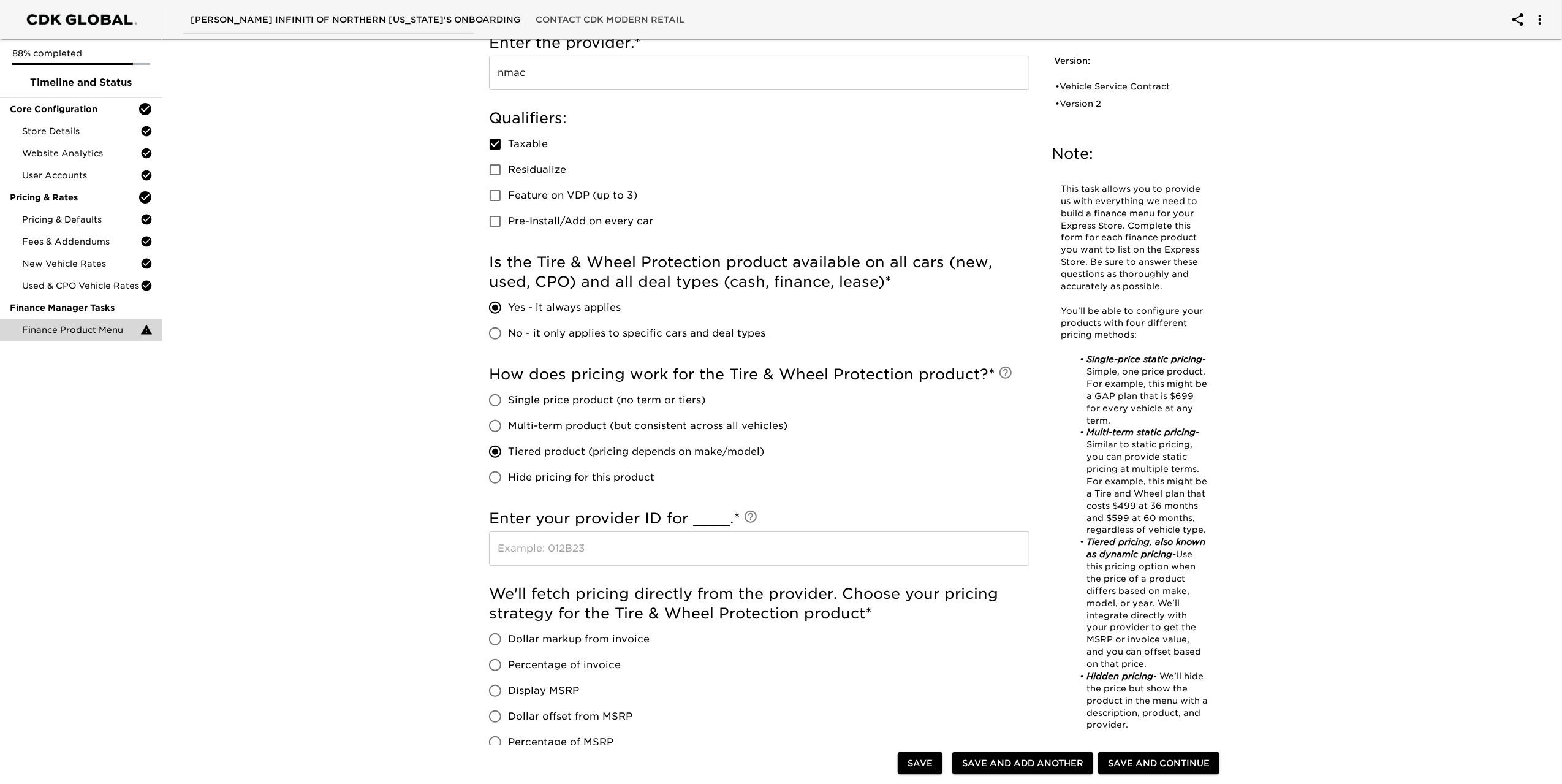
click at [494, 400] on input "Single price product (no term or tiers)" at bounding box center [495, 400] width 26 height 26
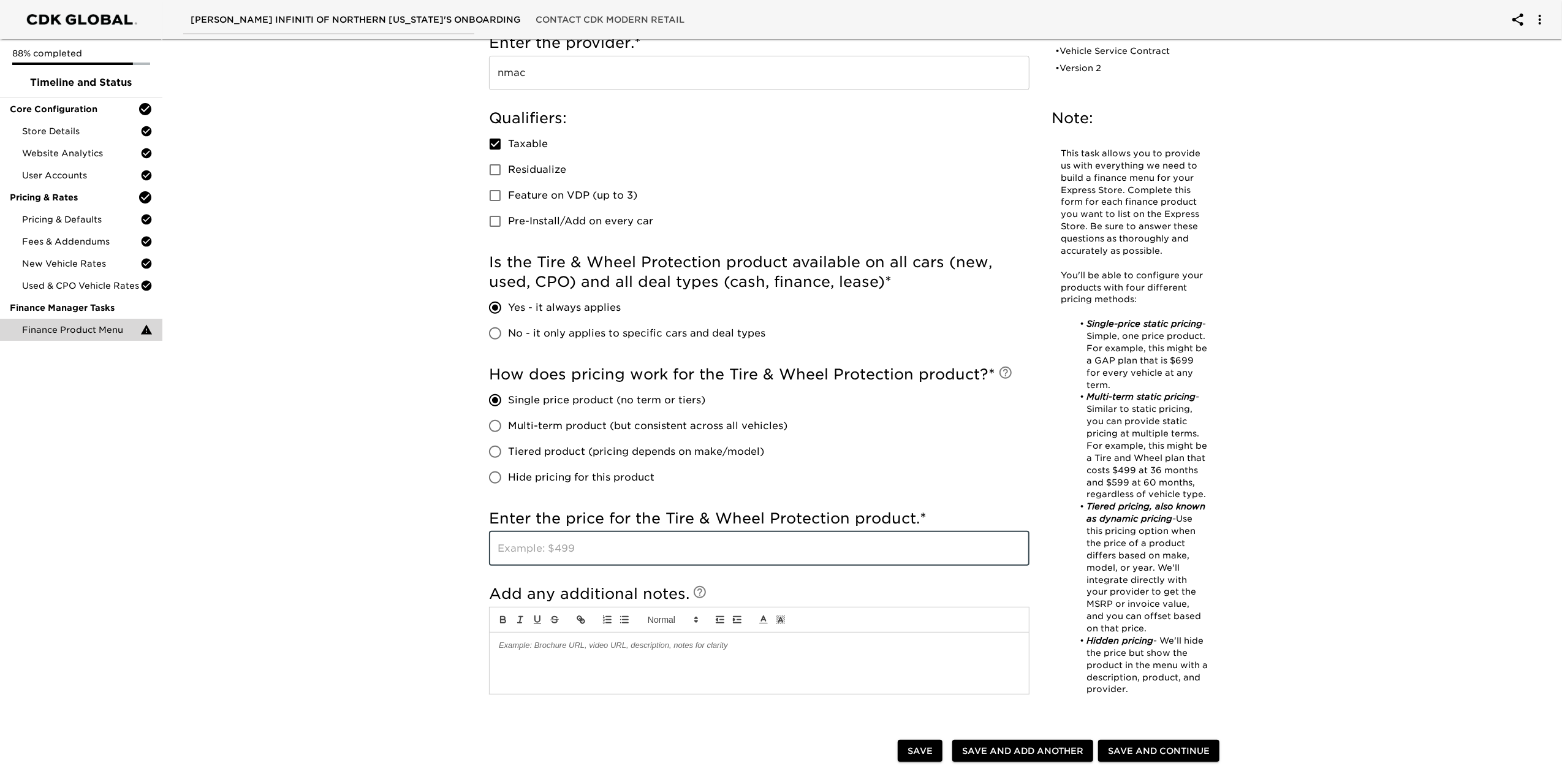
click at [680, 550] on input "text" at bounding box center [759, 548] width 540 height 35
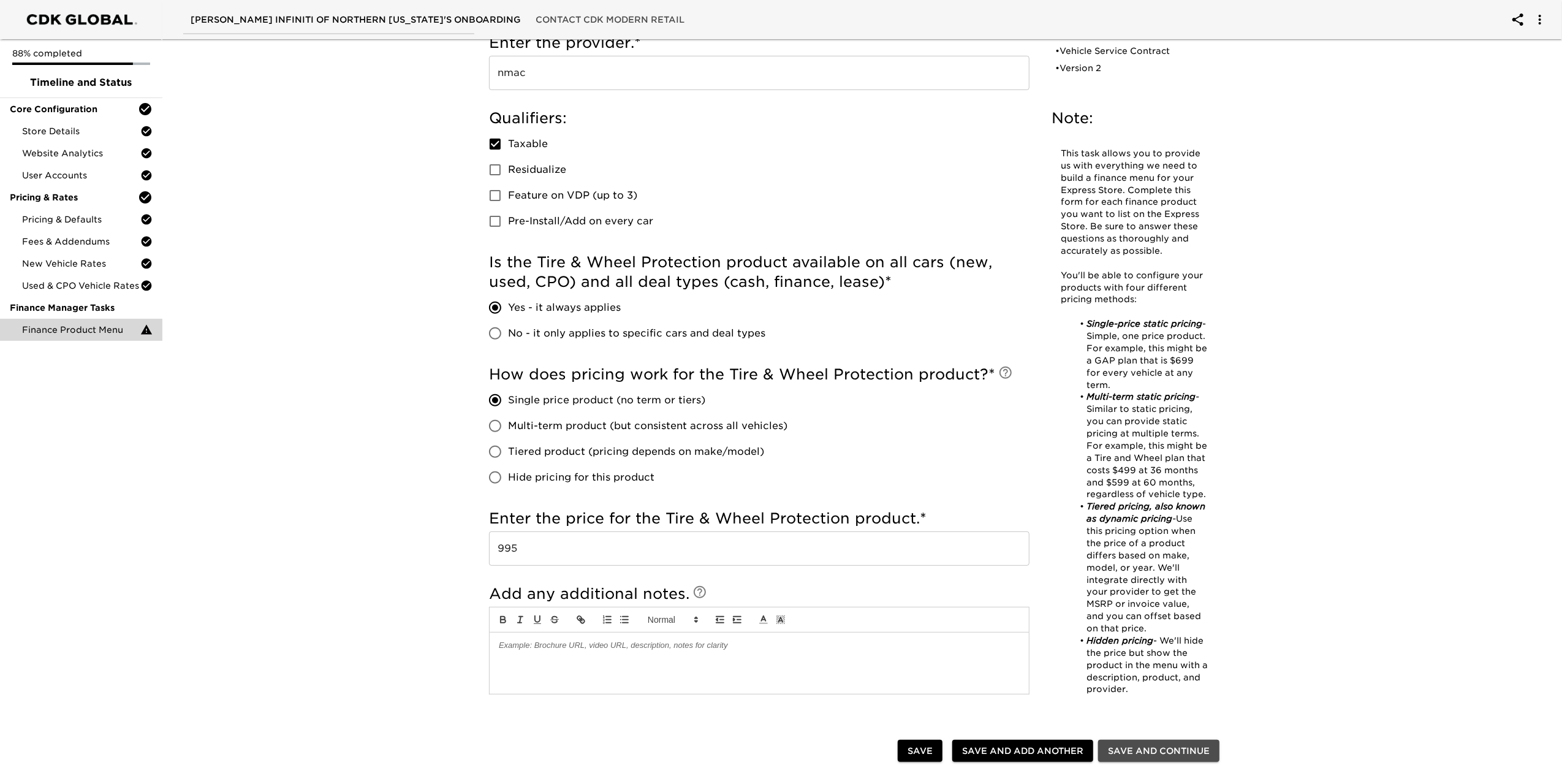
click at [1156, 748] on span "Save and Continue" at bounding box center [1159, 750] width 102 height 15
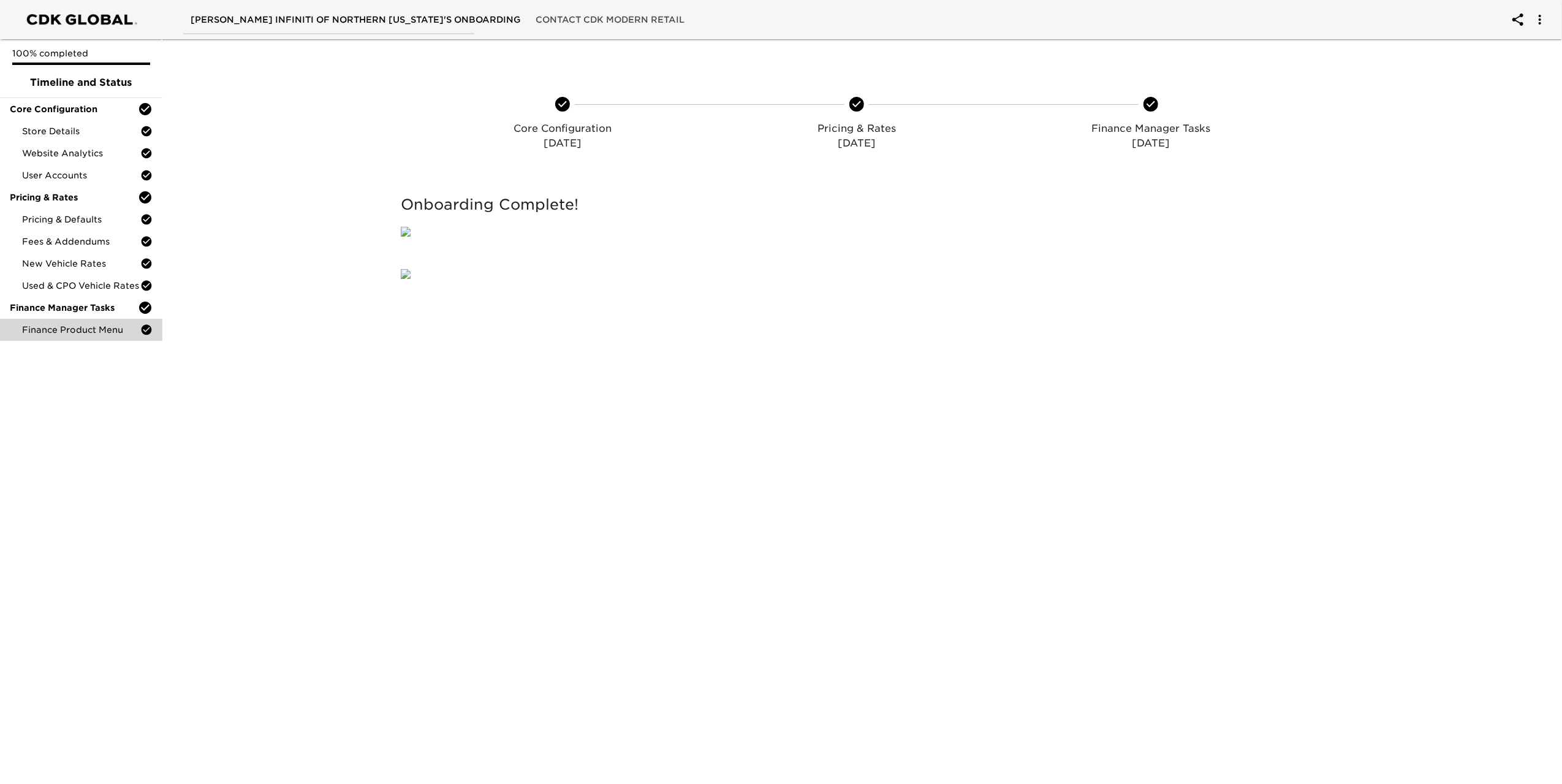
scroll to position [360, 0]
